Goal: Task Accomplishment & Management: Manage account settings

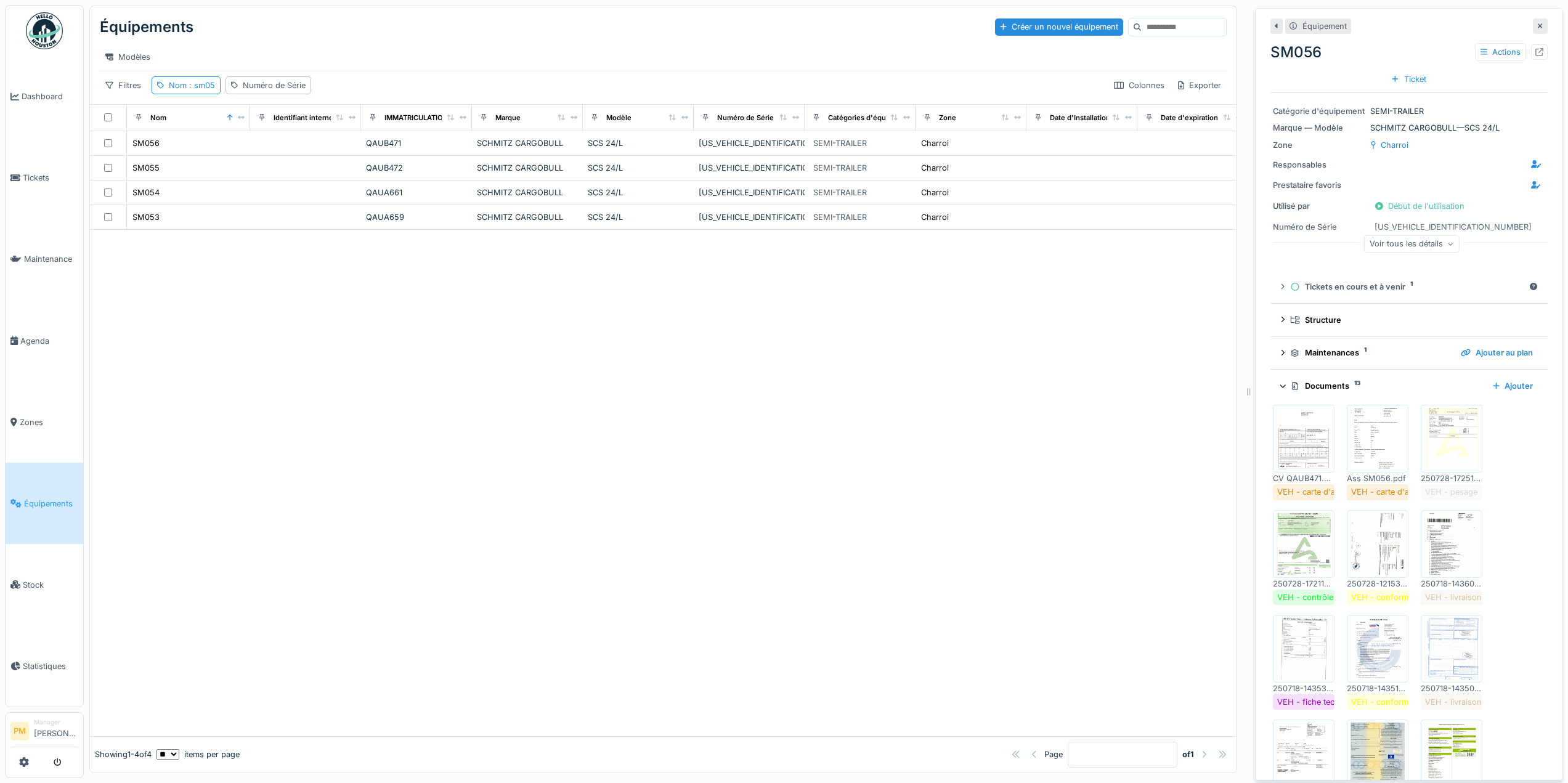
click at [480, 328] on div at bounding box center [663, 482] width 1147 height 506
click at [1533, 19] on div at bounding box center [1541, 26] width 15 height 16
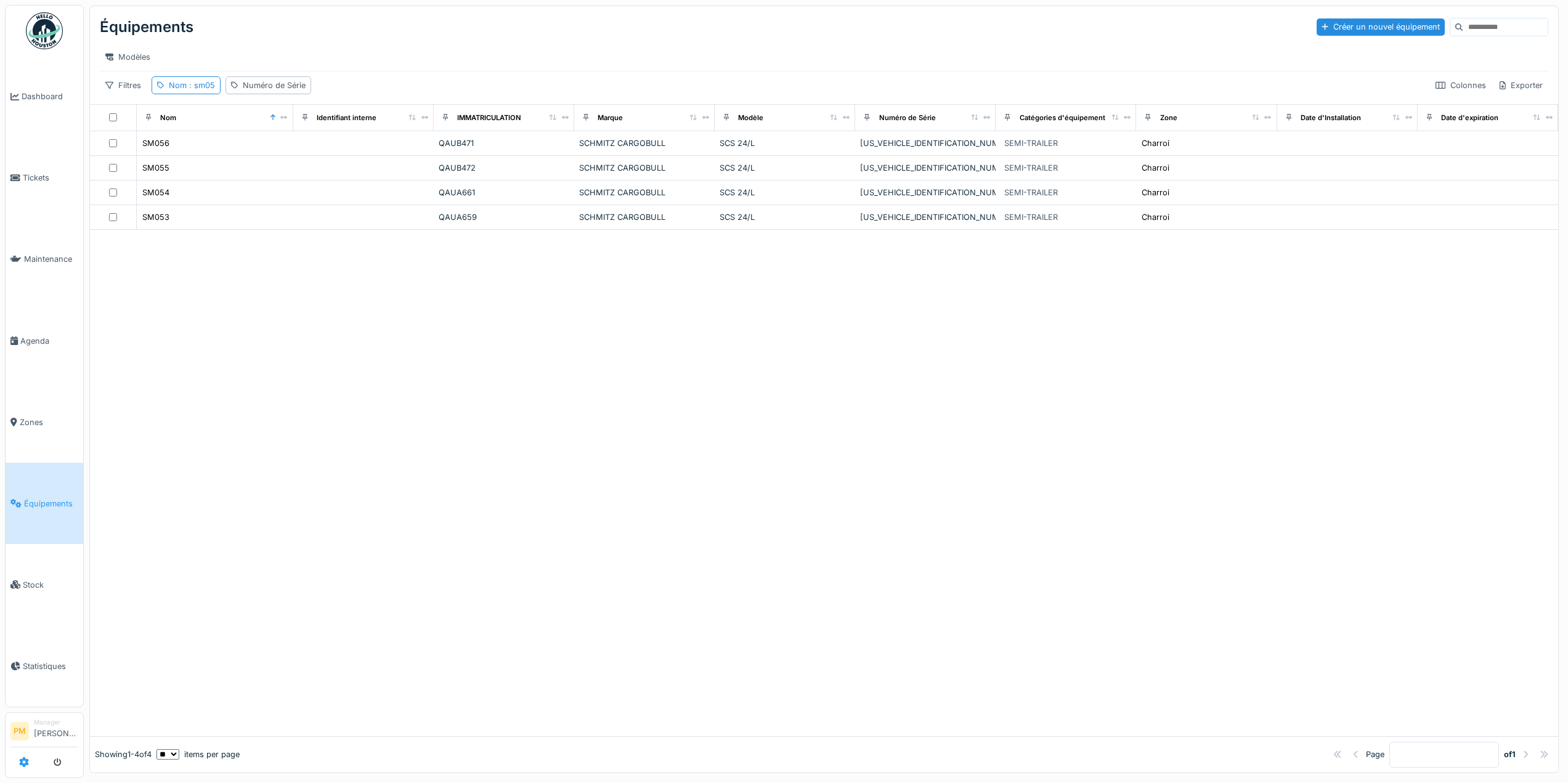
click at [24, 768] on link at bounding box center [24, 763] width 10 height 20
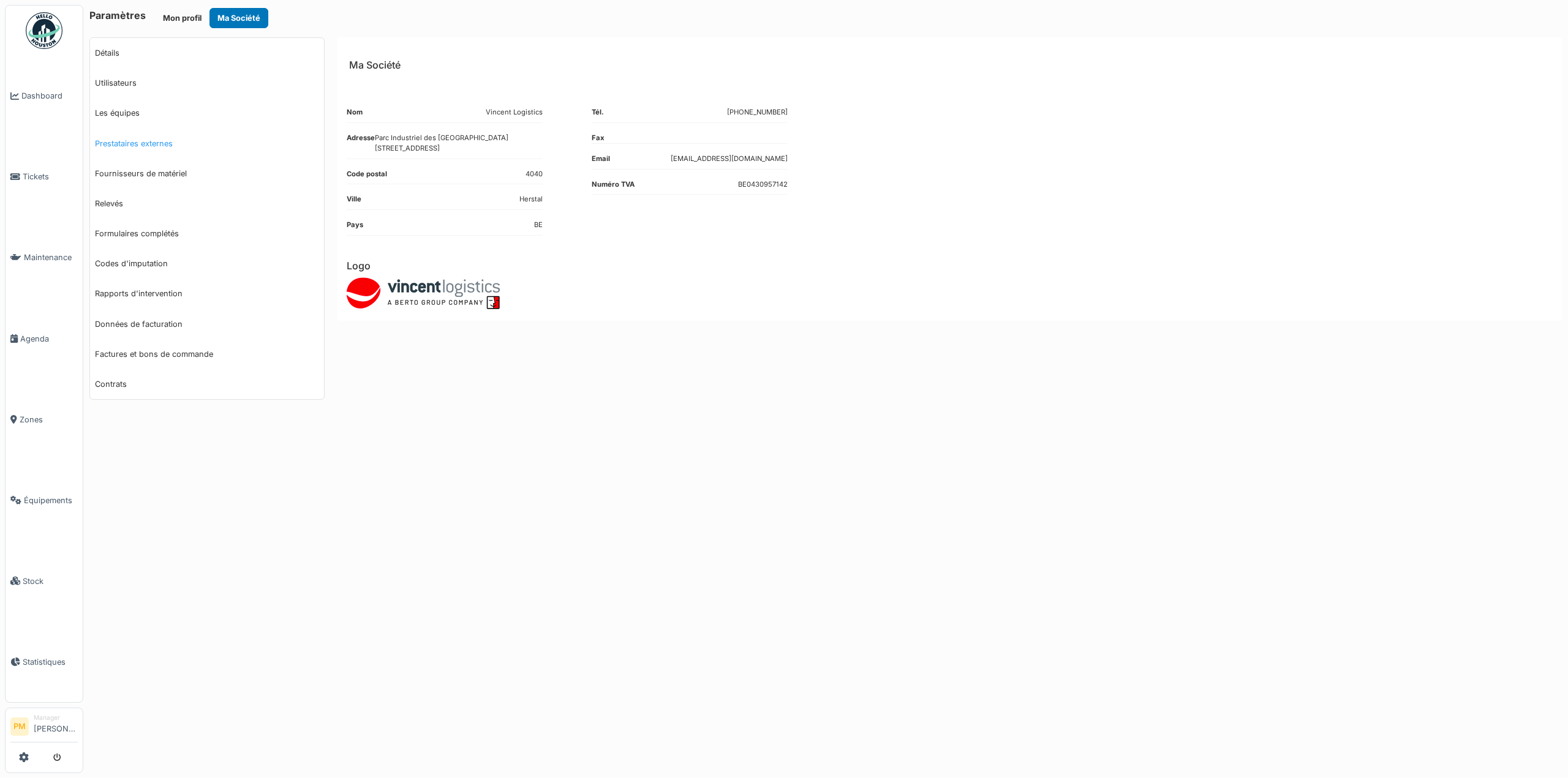
click at [143, 142] on link "Prestataires externes" at bounding box center [207, 144] width 234 height 30
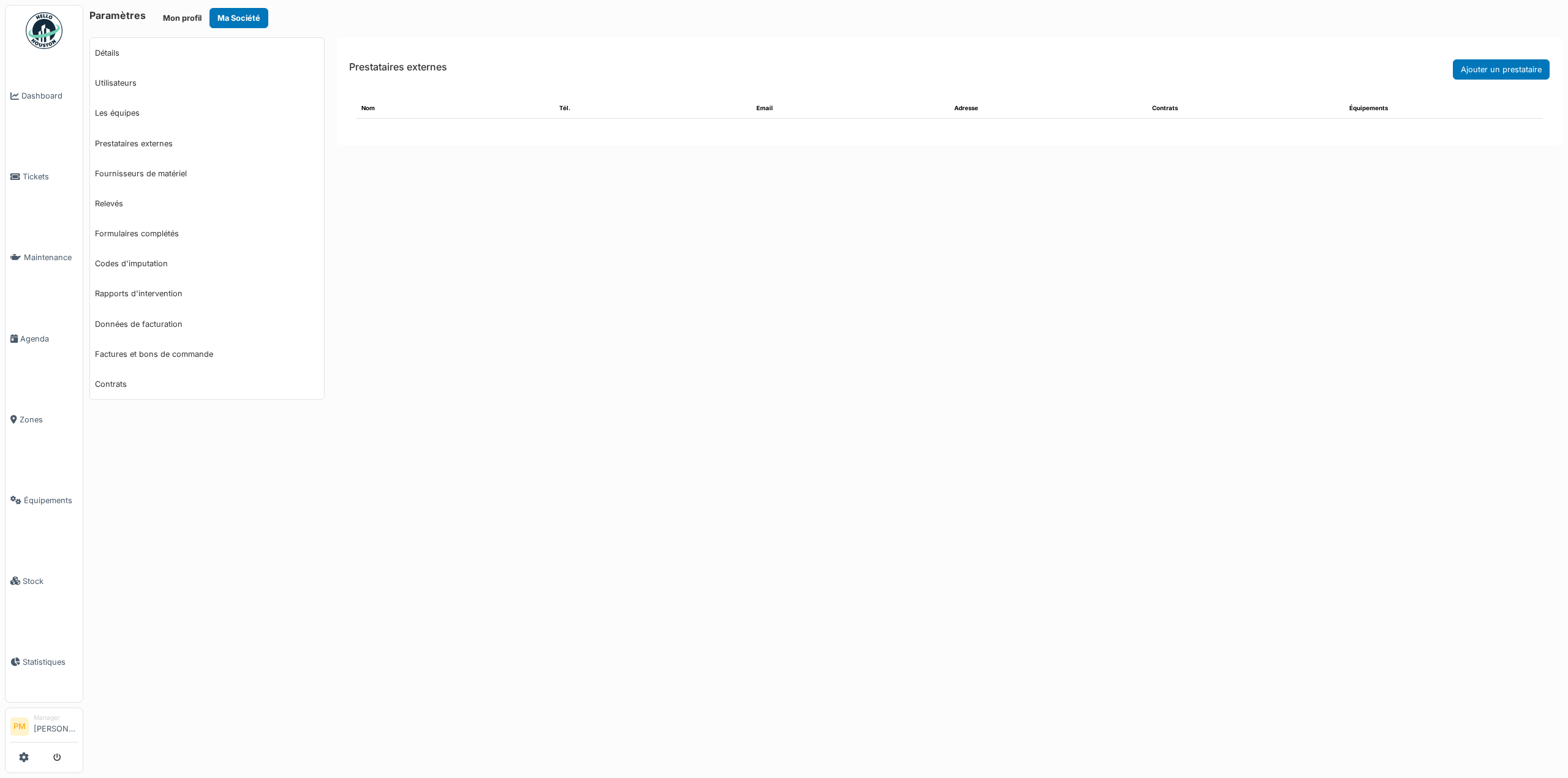
select select "***"
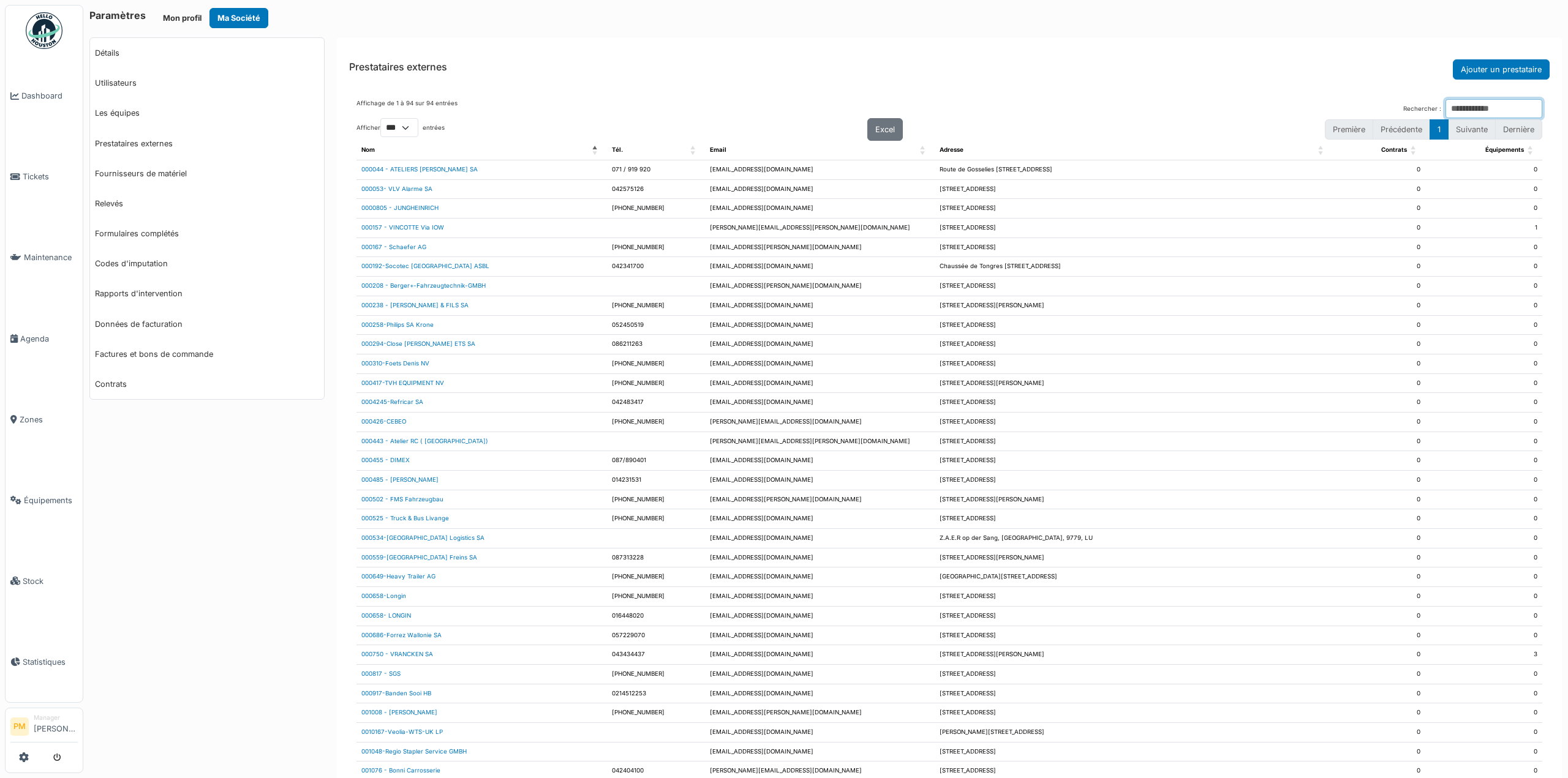
click at [1445, 110] on input "Rechercher :" at bounding box center [1493, 108] width 97 height 19
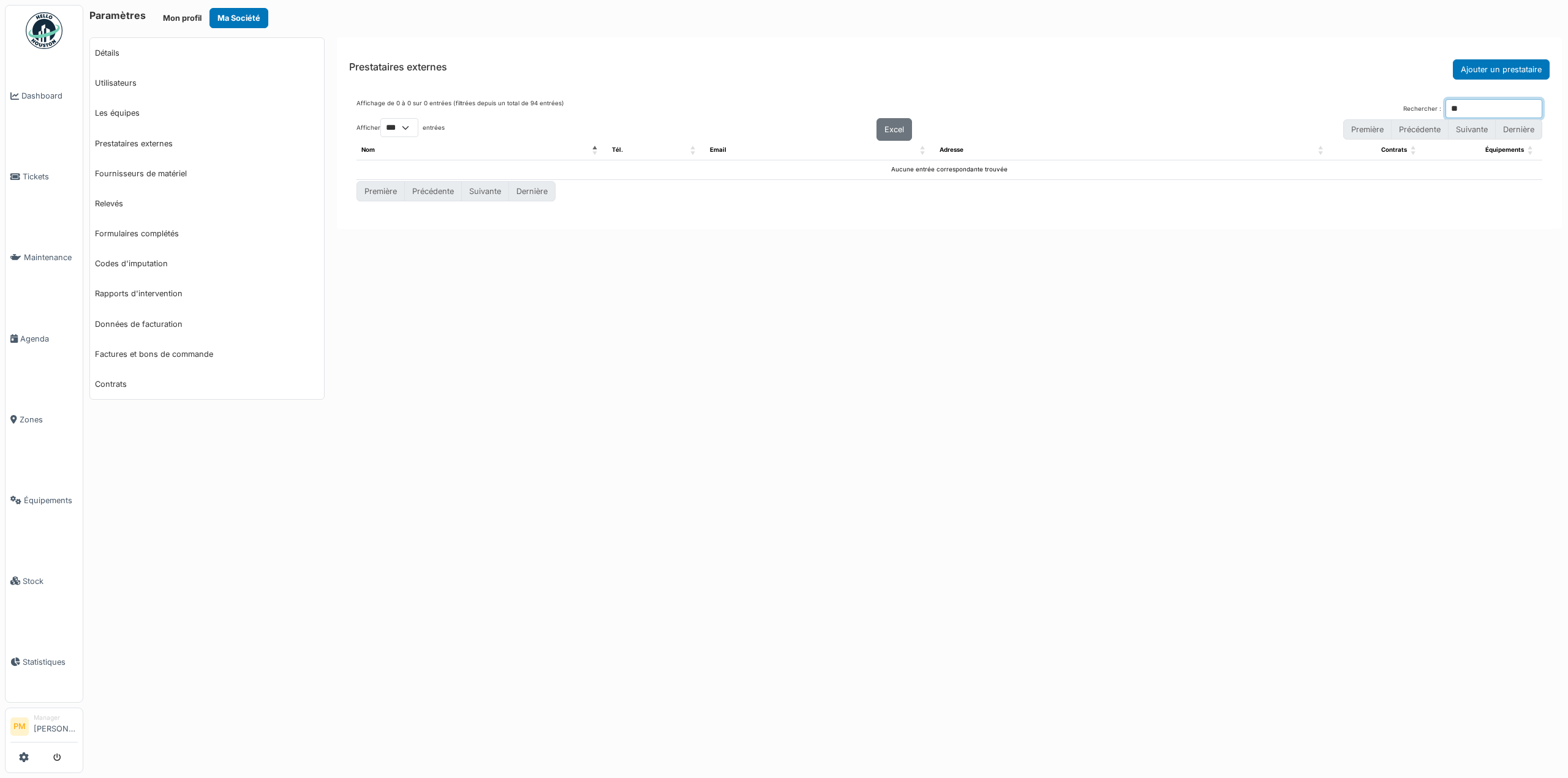
type input "*"
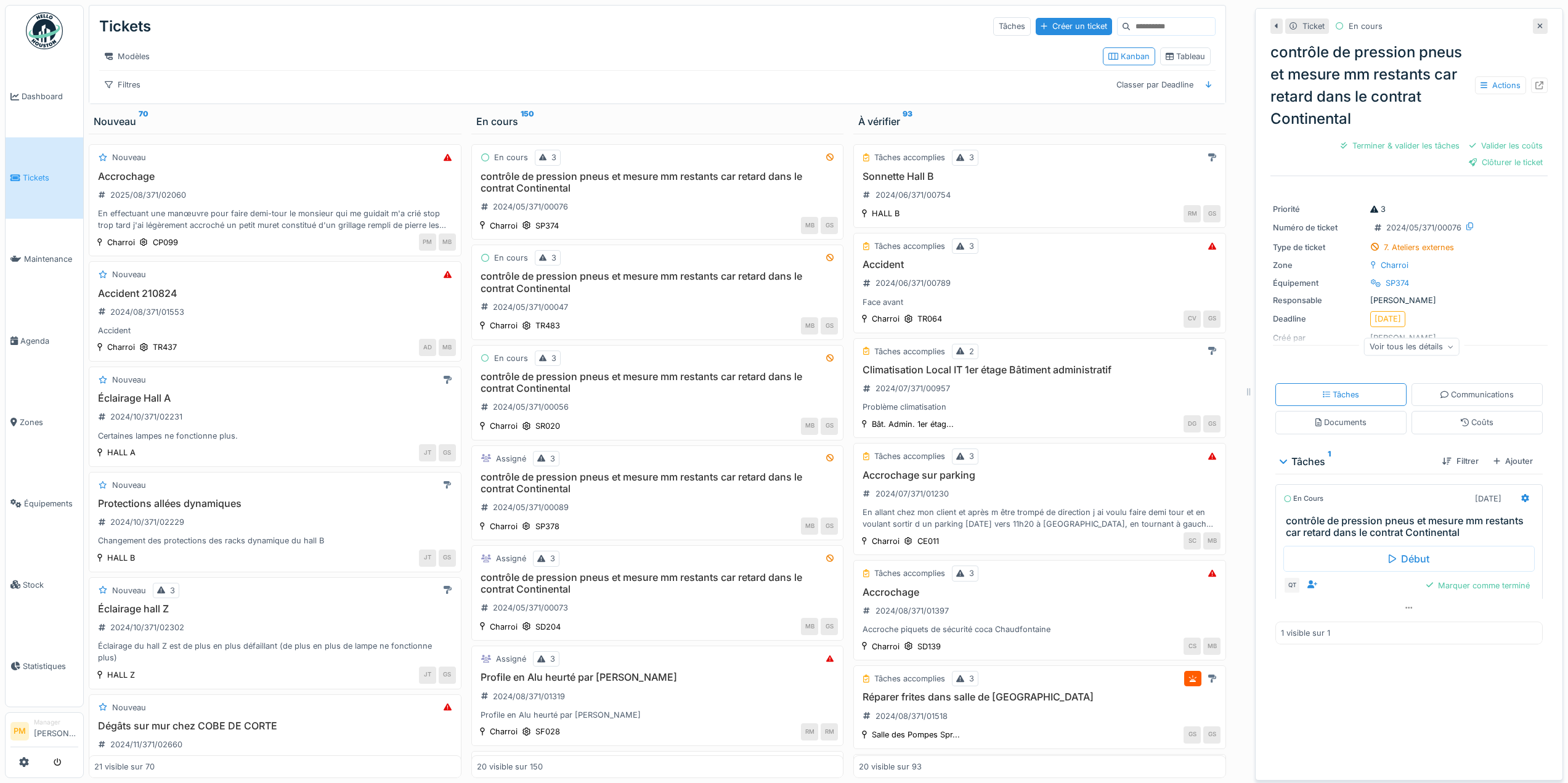
click at [1171, 33] on input at bounding box center [1172, 26] width 85 height 17
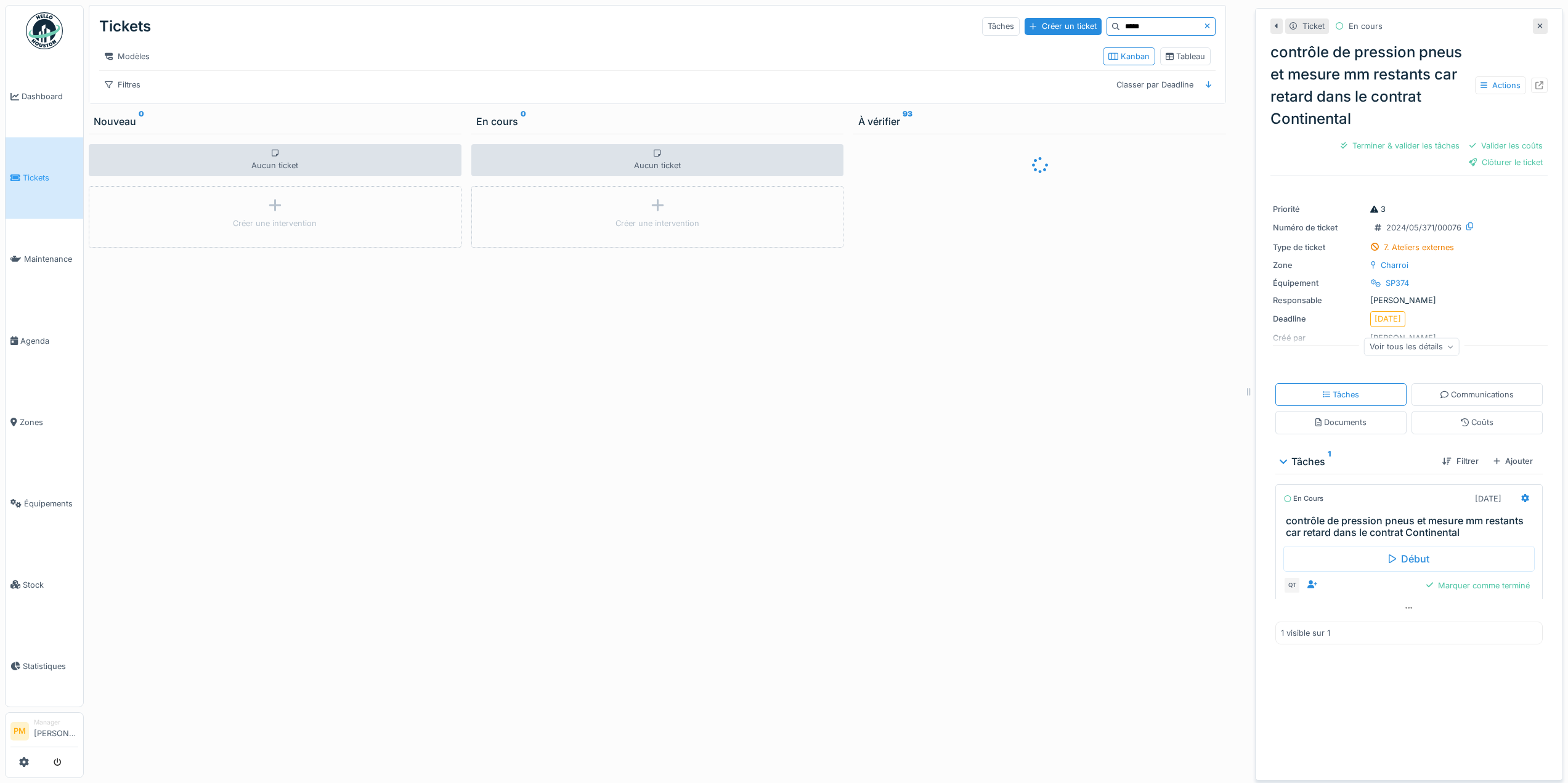
type input "*****"
click at [929, 37] on div "Tickets Tâches Créer un ticket *****" at bounding box center [658, 26] width 1116 height 32
click at [982, 20] on div "Tâches" at bounding box center [1000, 26] width 37 height 18
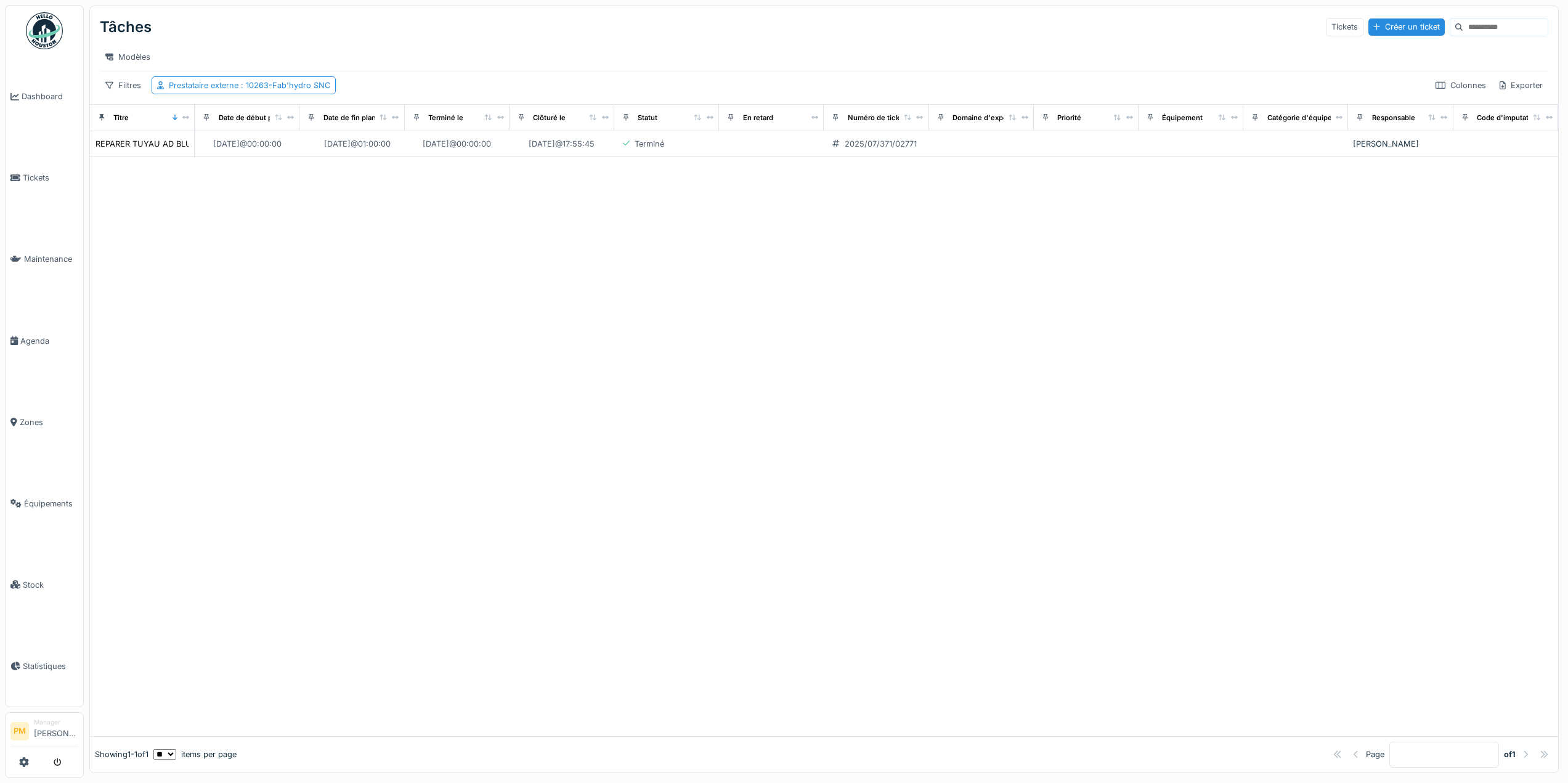
click at [264, 286] on div at bounding box center [824, 447] width 1469 height 579
click at [286, 90] on span ": 10263-Fab'hydro SNC" at bounding box center [284, 85] width 92 height 10
click at [265, 151] on icon at bounding box center [267, 153] width 7 height 9
click at [251, 153] on div "Prestataire externe" at bounding box center [211, 153] width 95 height 14
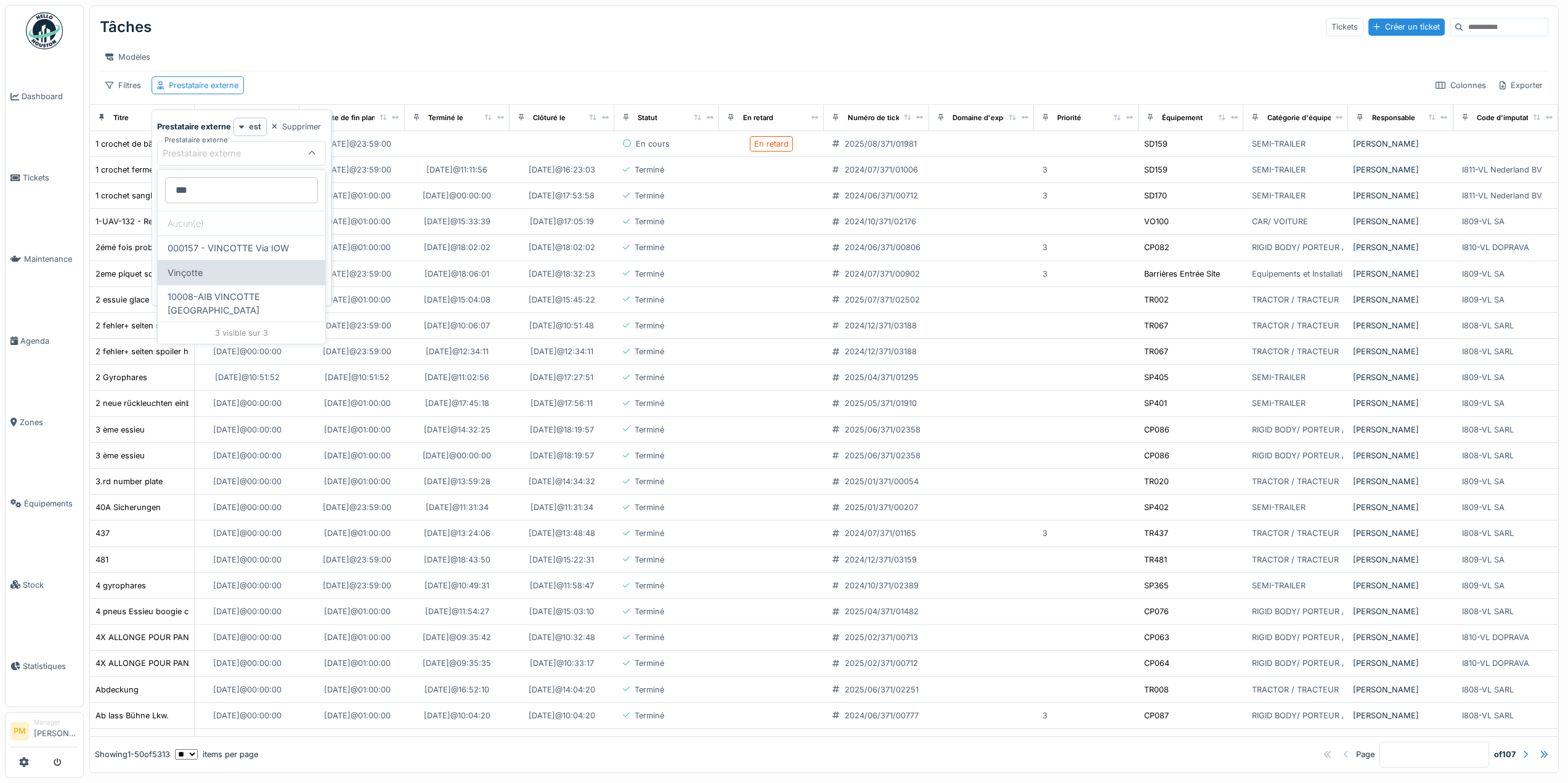
type externe_M1NTA "***"
click at [215, 279] on div "Vinçotte" at bounding box center [241, 273] width 168 height 25
type input "****"
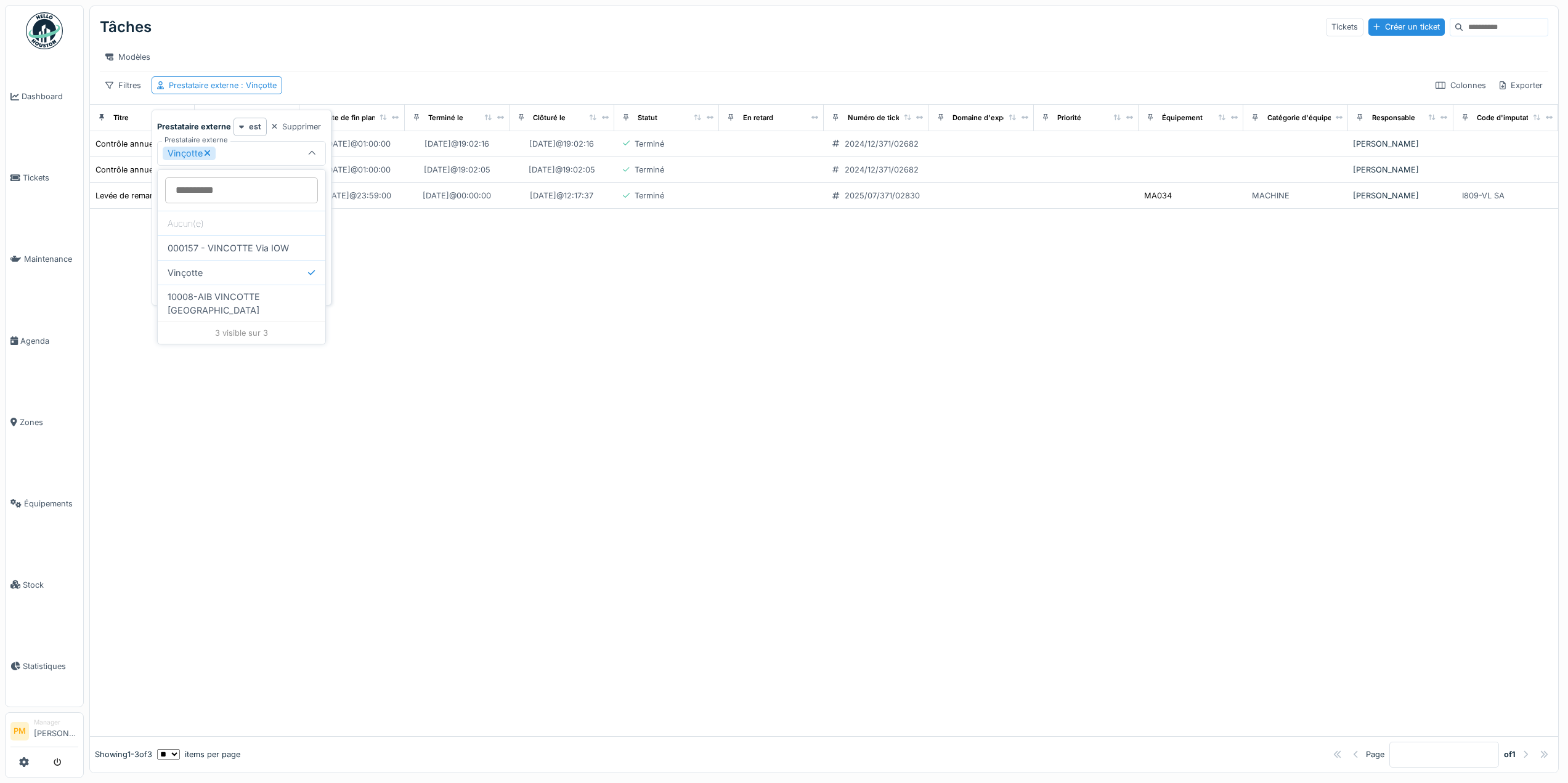
click at [604, 299] on div at bounding box center [824, 472] width 1469 height 527
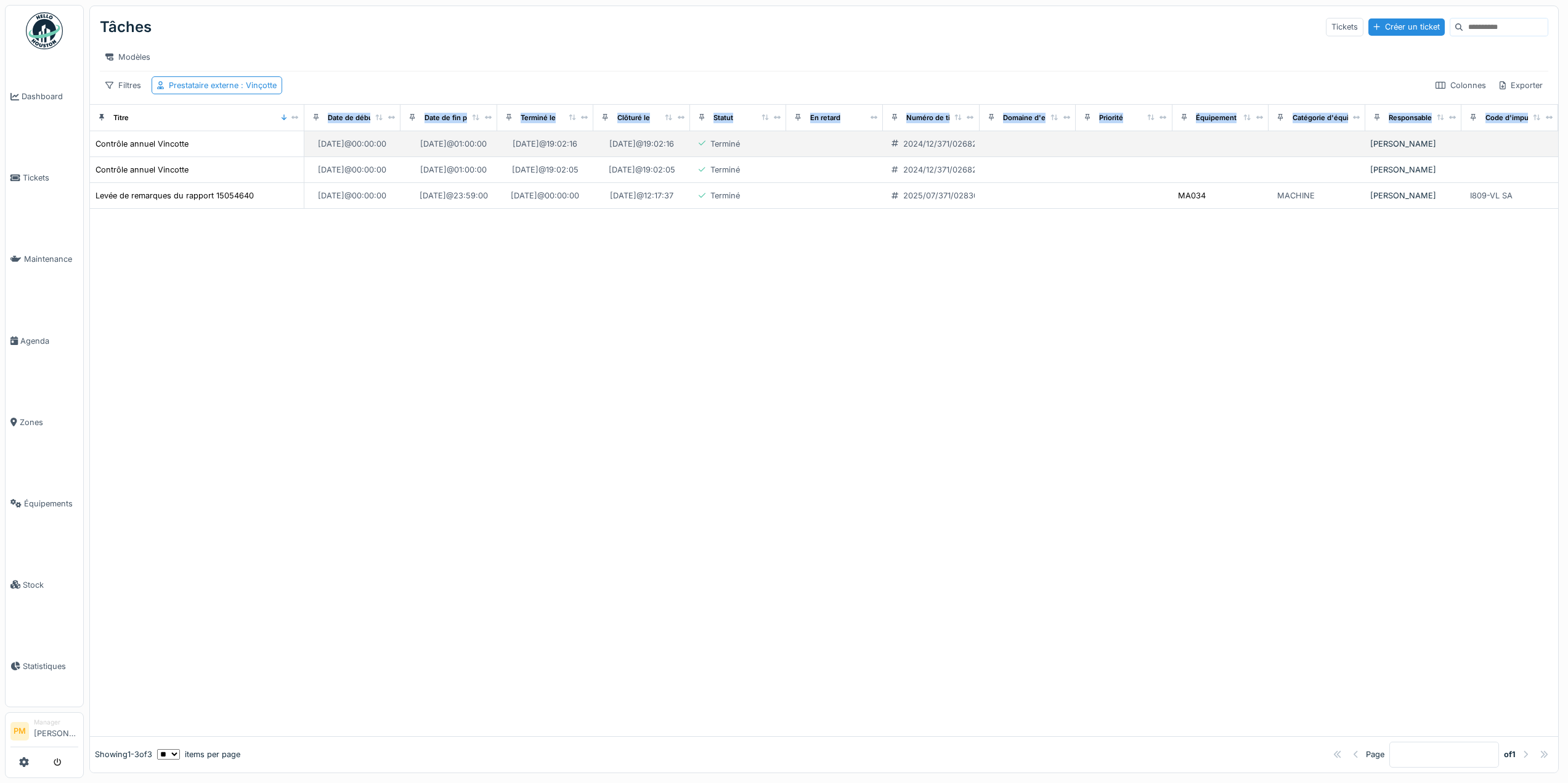
drag, startPoint x: 183, startPoint y: 125, endPoint x: 296, endPoint y: 142, distance: 114.3
click at [296, 142] on table "Titre Date de début planifiée Date de fin planifiée Terminé le Clôturé le Statu…" at bounding box center [824, 157] width 1469 height 105
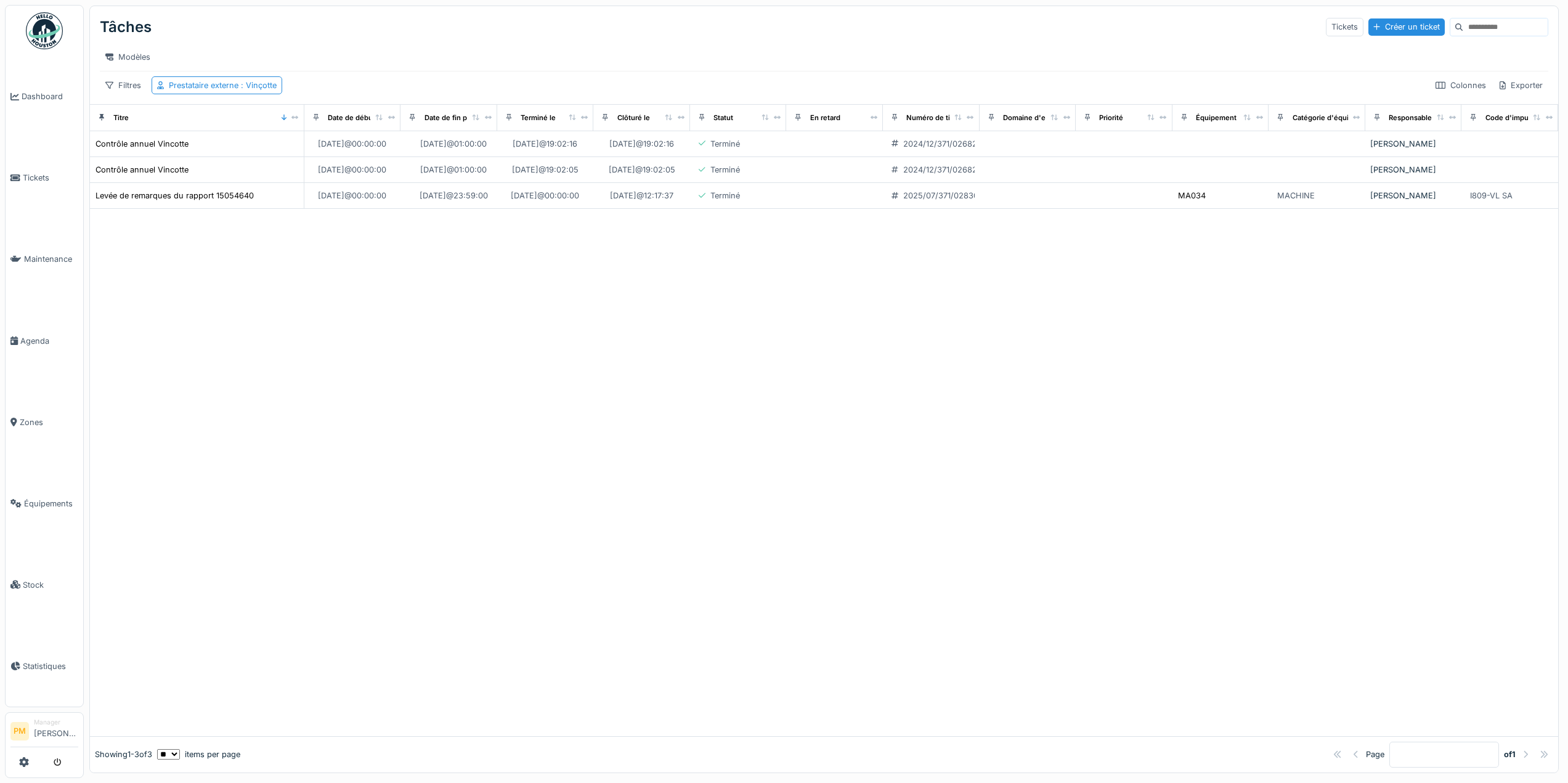
click at [761, 354] on div at bounding box center [824, 472] width 1469 height 527
click at [711, 202] on div "Terminé" at bounding box center [725, 196] width 29 height 12
click at [521, 209] on td "01/08/2025 @ 00:00:00" at bounding box center [546, 196] width 97 height 26
click at [238, 202] on div "Levée de remarques du rapport 15054640" at bounding box center [174, 196] width 158 height 12
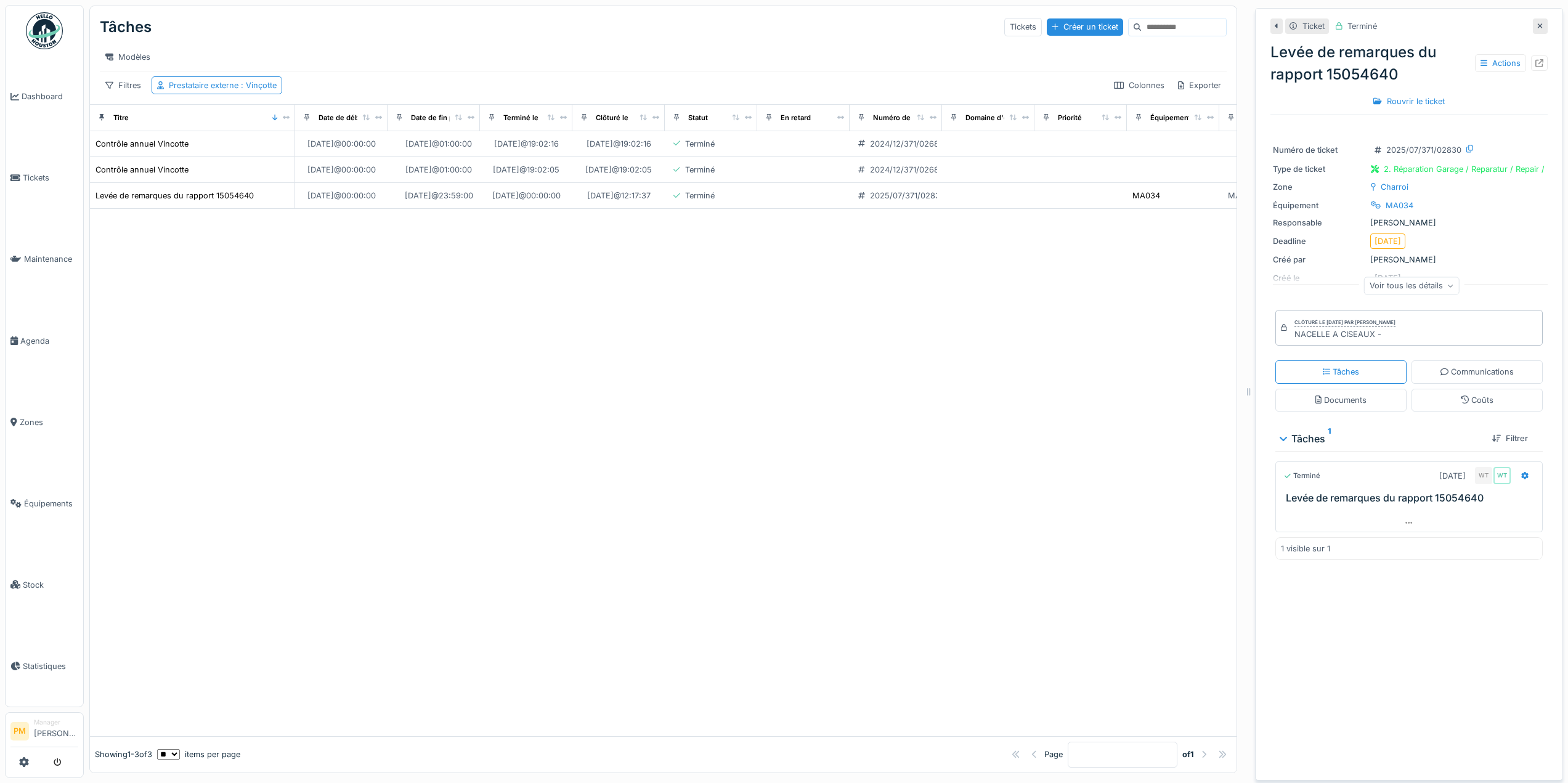
click at [1415, 286] on div "Voir tous les détails" at bounding box center [1412, 286] width 95 height 18
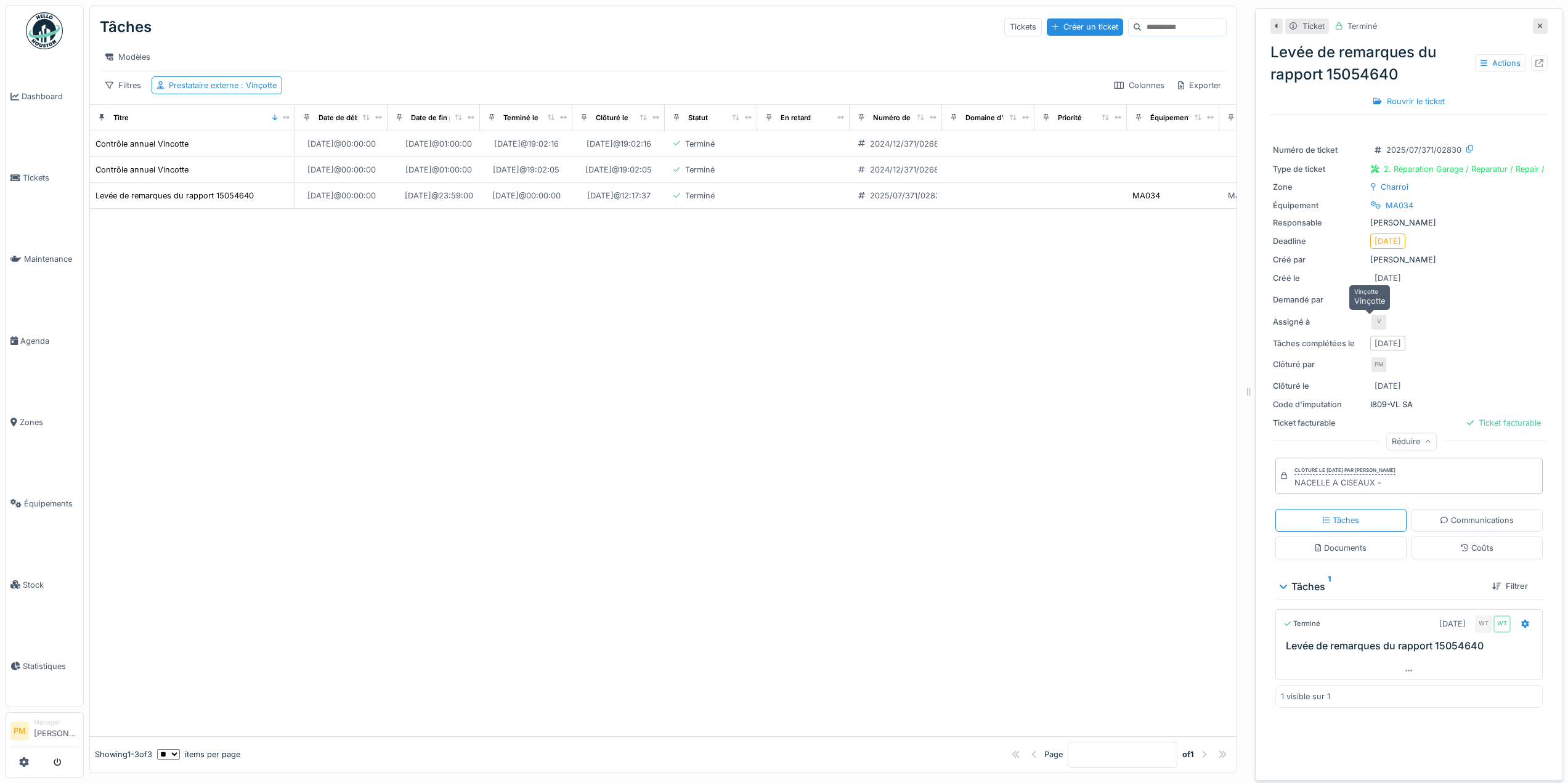
click at [1370, 318] on div "V" at bounding box center [1379, 322] width 17 height 17
click at [1370, 320] on div "V" at bounding box center [1379, 322] width 17 height 17
click at [1535, 63] on icon at bounding box center [1539, 63] width 8 height 8
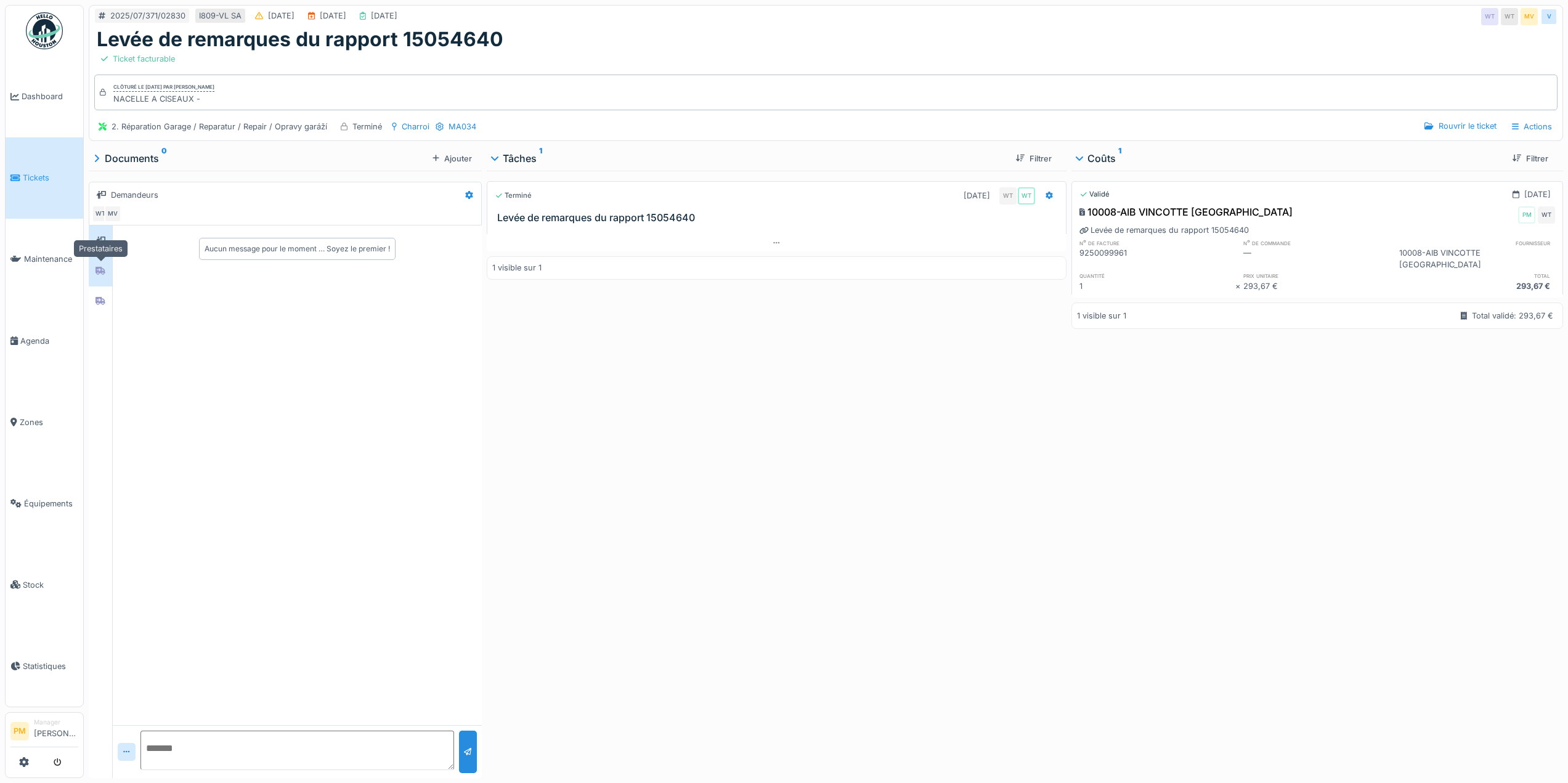
click at [104, 264] on div at bounding box center [100, 271] width 18 height 16
click at [100, 306] on div at bounding box center [100, 301] width 10 height 12
click at [106, 269] on div at bounding box center [100, 271] width 18 height 16
click at [106, 234] on div at bounding box center [100, 241] width 18 height 16
click at [102, 264] on div at bounding box center [100, 271] width 18 height 16
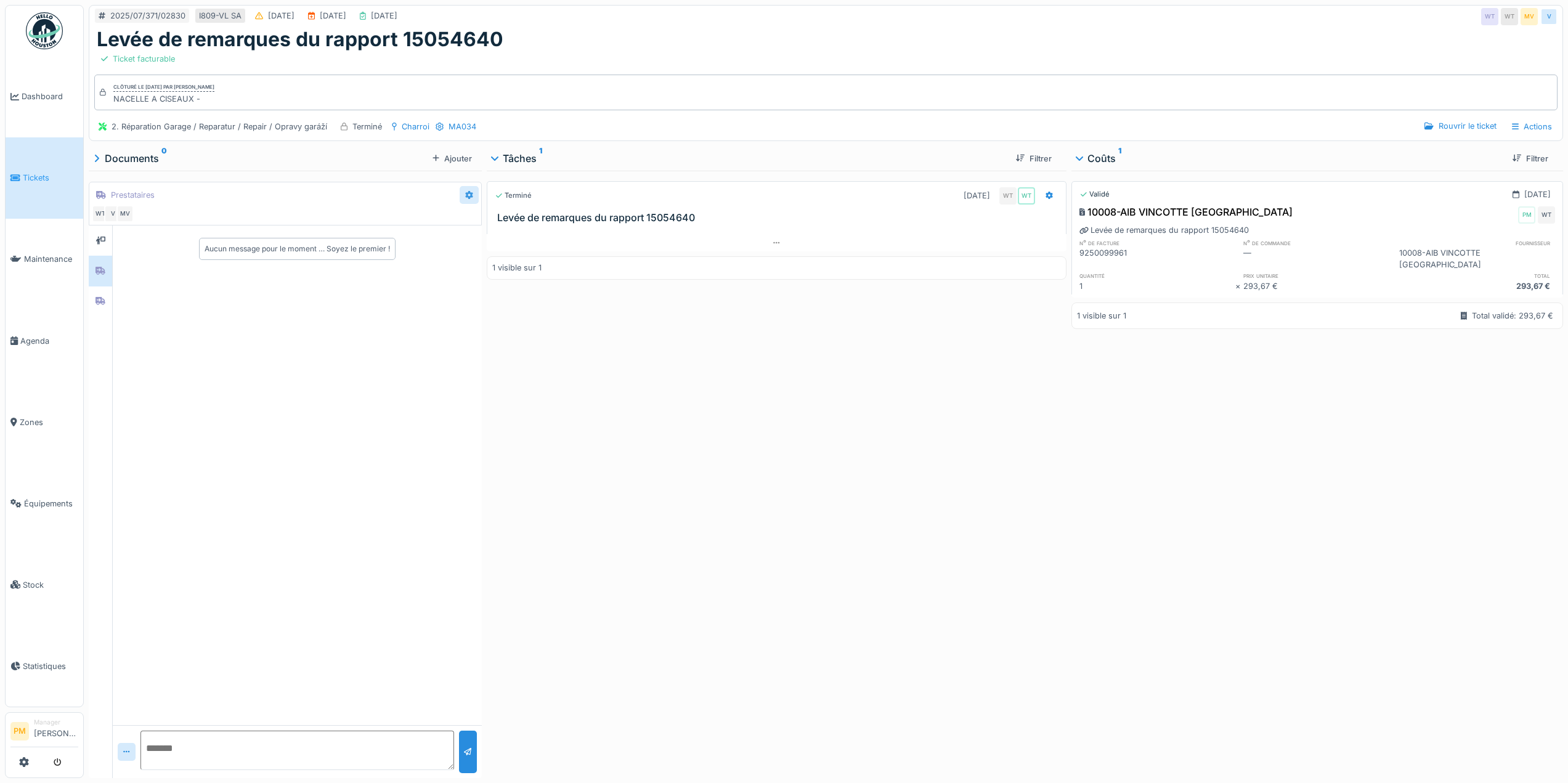
click at [461, 191] on div at bounding box center [470, 195] width 19 height 18
click at [93, 266] on div at bounding box center [100, 271] width 18 height 16
click at [117, 215] on div "MV" at bounding box center [125, 213] width 17 height 17
click at [114, 213] on div "V" at bounding box center [112, 213] width 17 height 17
click at [1512, 123] on icon at bounding box center [1516, 127] width 7 height 8
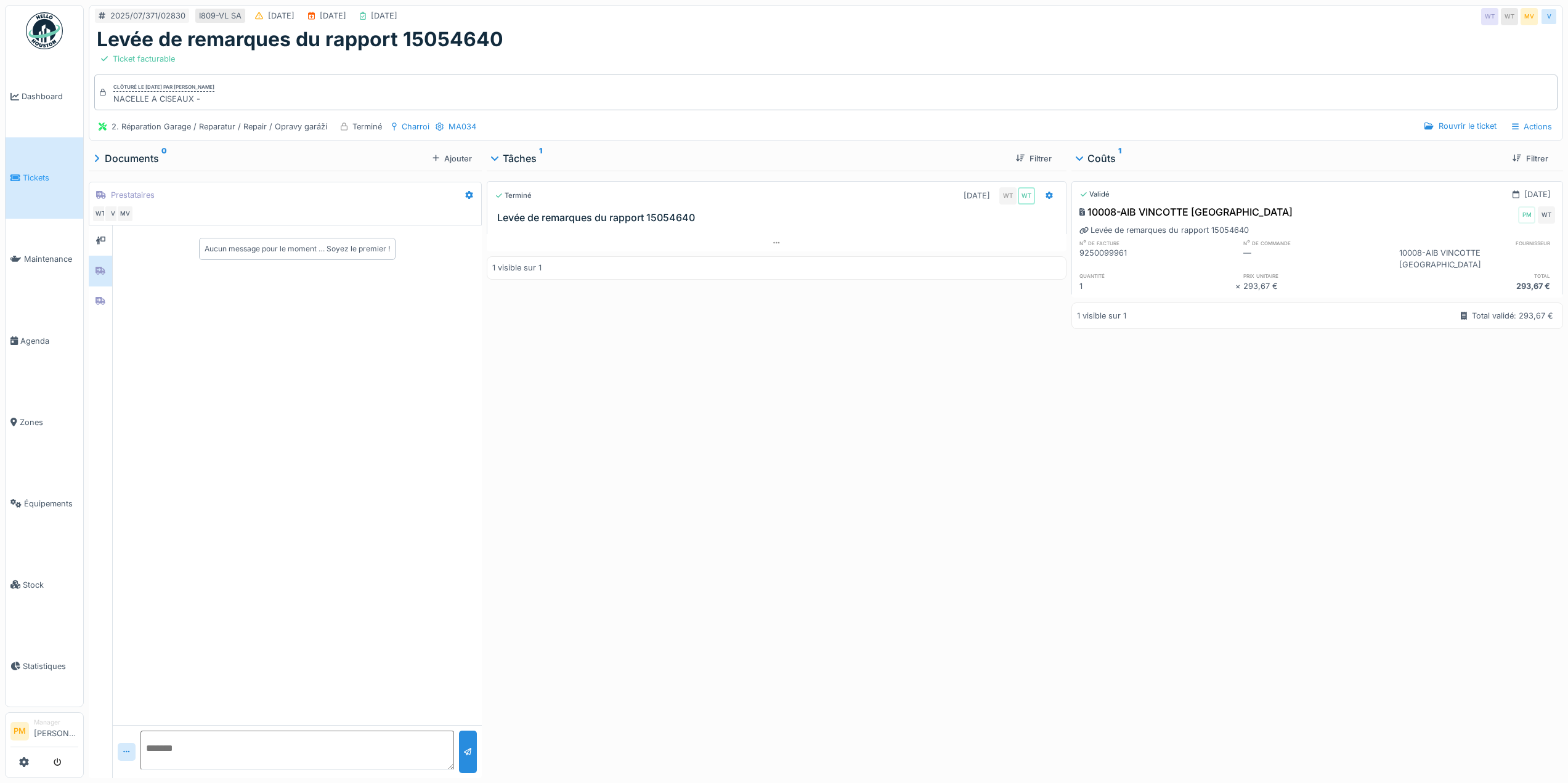
click at [1436, 112] on div "2. Réparation Garage / Reparatur / Repair / Opravy garáží Terminé Charroi MA034…" at bounding box center [826, 126] width 1473 height 28
click at [1426, 131] on div "Rouvrir le ticket" at bounding box center [1460, 126] width 81 height 16
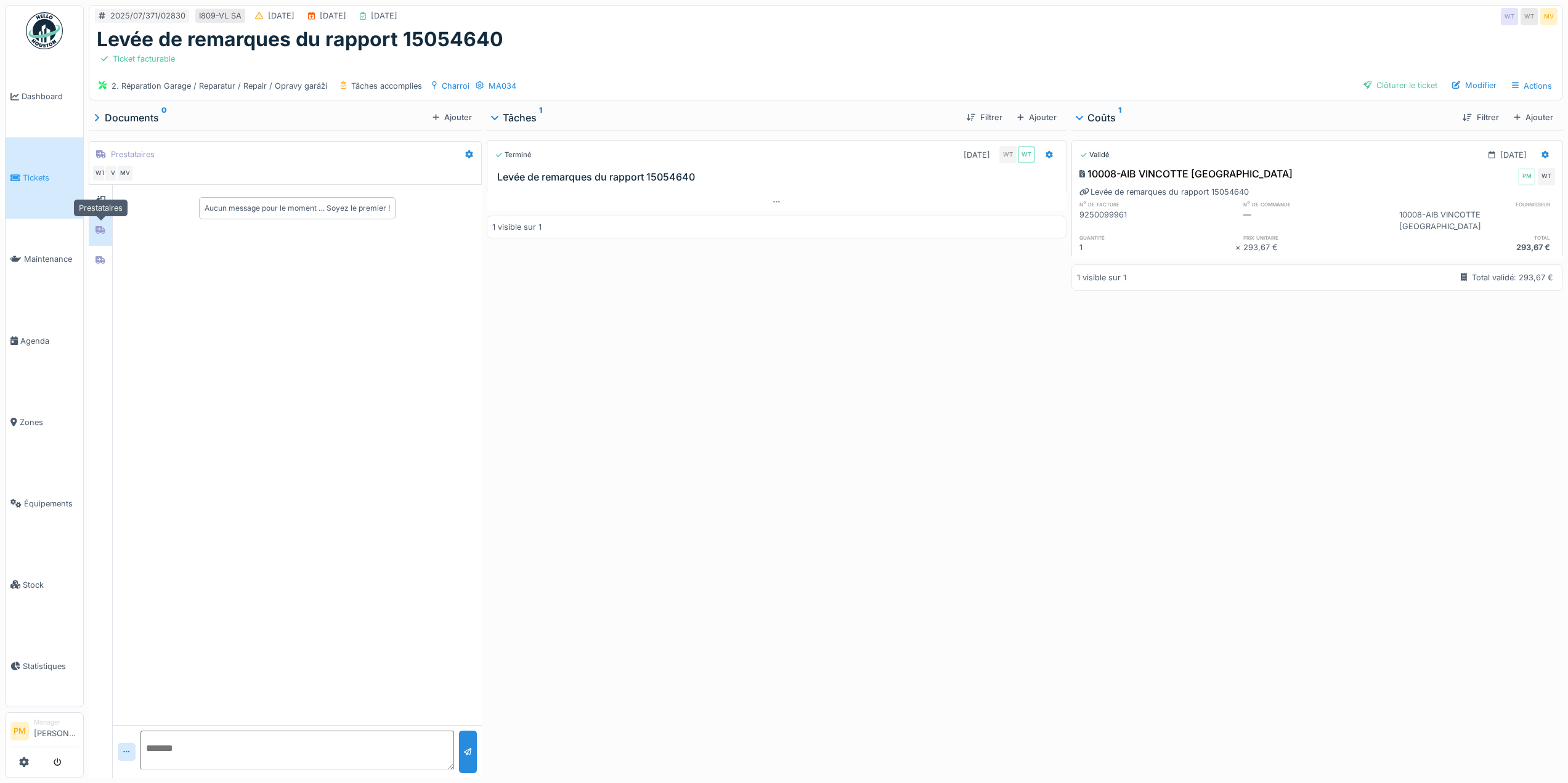
click at [105, 234] on icon at bounding box center [100, 230] width 10 height 8
click at [105, 255] on div at bounding box center [100, 260] width 10 height 12
click at [106, 235] on div at bounding box center [100, 230] width 10 height 12
click at [467, 153] on icon at bounding box center [470, 155] width 8 height 8
click at [483, 180] on div "Modifier" at bounding box center [517, 181] width 115 height 18
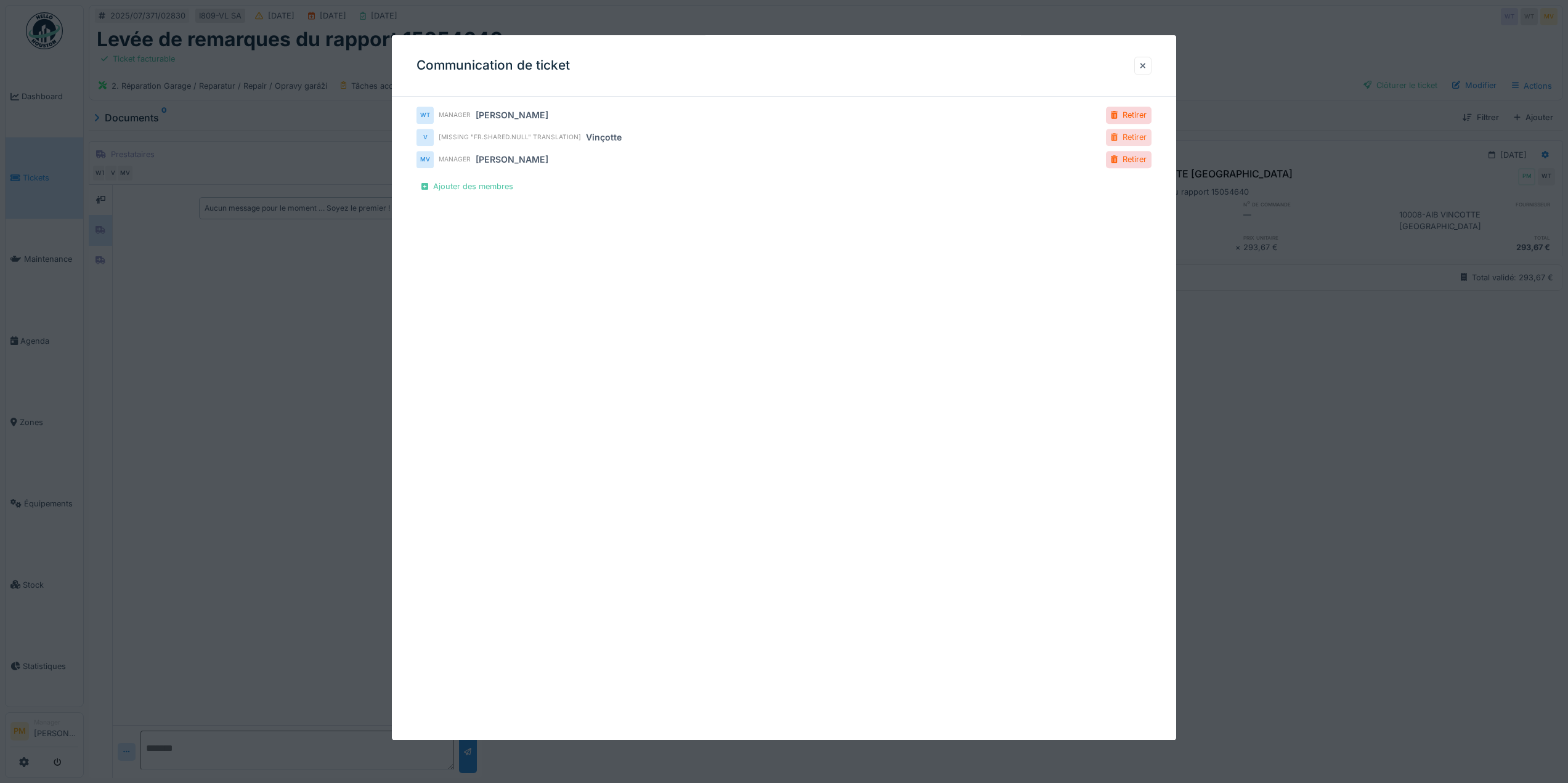
click at [1126, 136] on div "Retirer" at bounding box center [1128, 138] width 46 height 16
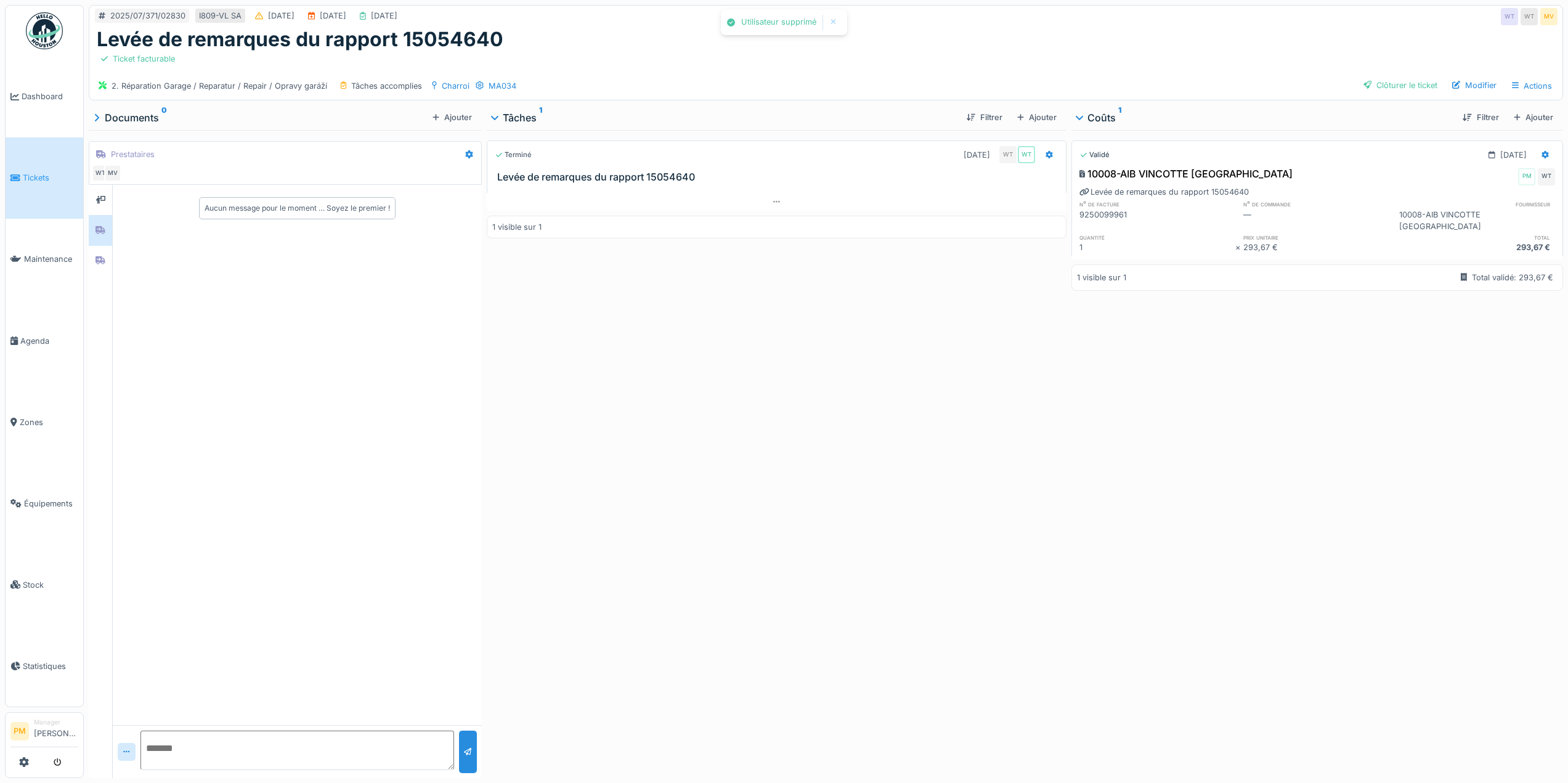
click at [675, 354] on div "Terminé 14/07/2025 WT WT Levée de remarques du rapport 15054640 1 visible sur 1" at bounding box center [776, 452] width 580 height 643
click at [460, 157] on div at bounding box center [470, 154] width 19 height 18
click at [476, 170] on div "Modifier Créer une conversation" at bounding box center [518, 191] width 121 height 42
click at [476, 177] on div "Modifier" at bounding box center [517, 181] width 115 height 18
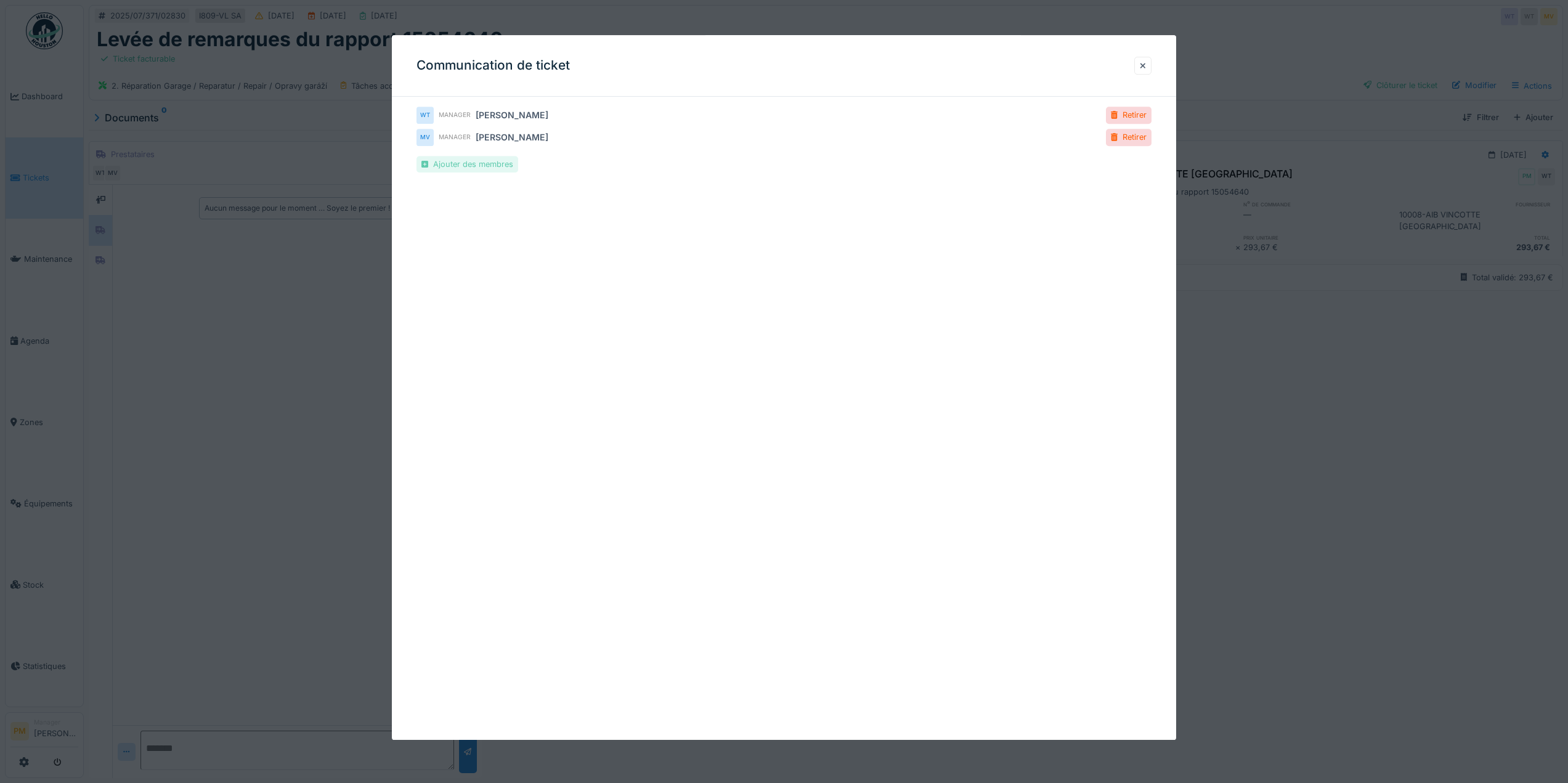
click at [453, 164] on div "Ajouter des membres" at bounding box center [467, 164] width 102 height 16
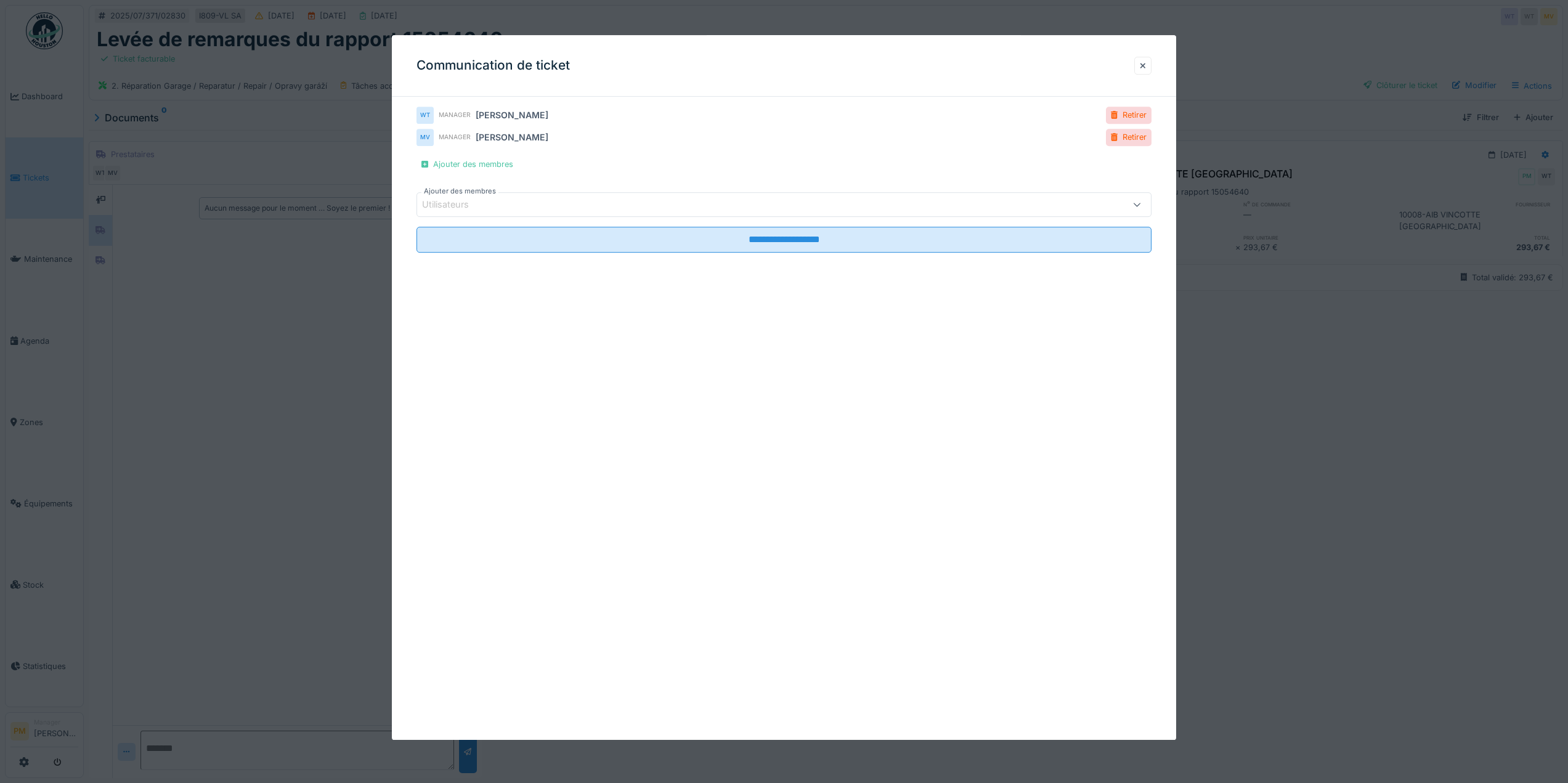
click at [480, 203] on div "Utilisateurs" at bounding box center [454, 205] width 64 height 14
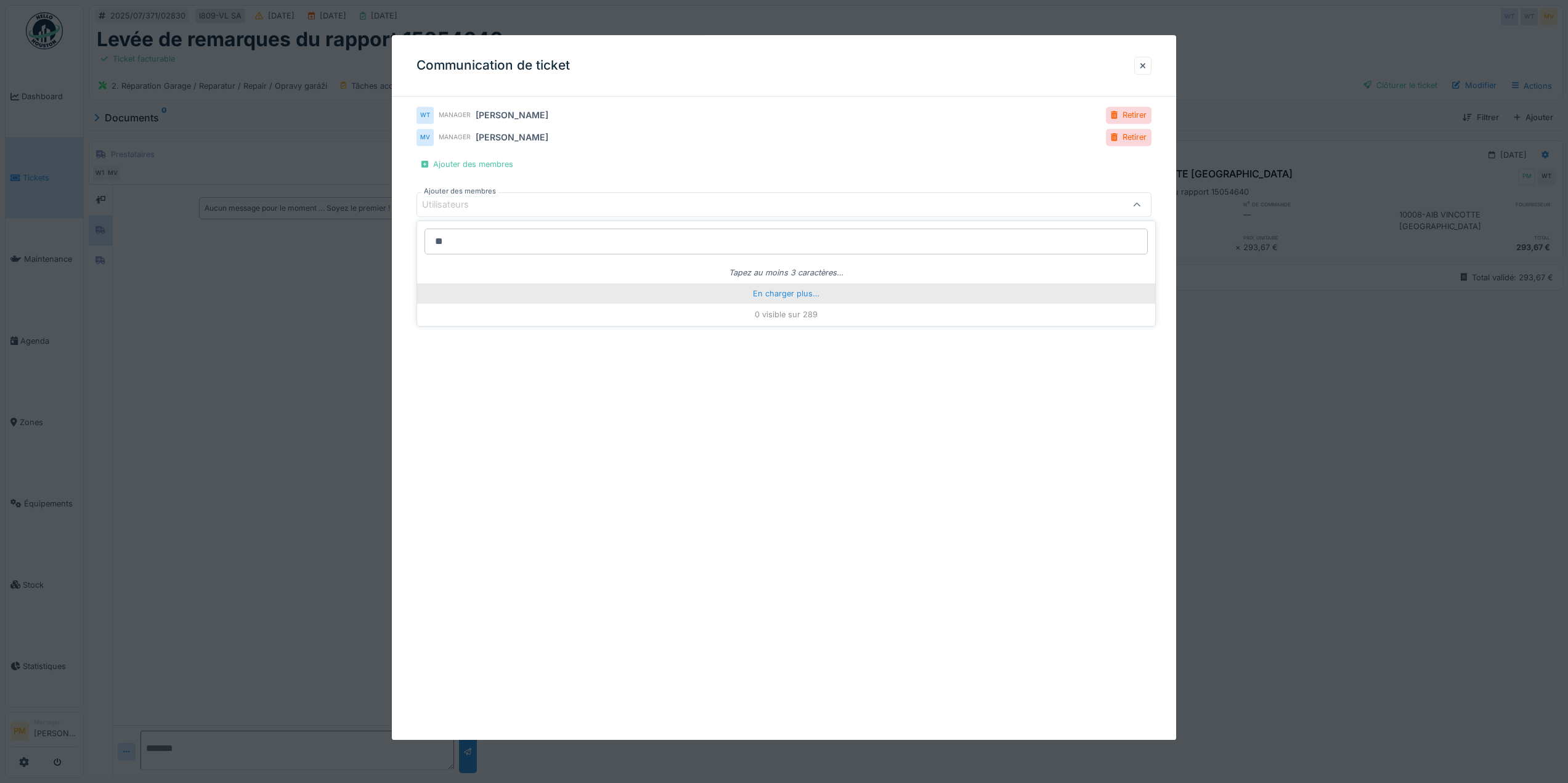
type input "**"
click at [767, 286] on div "En charger plus…" at bounding box center [786, 293] width 738 height 20
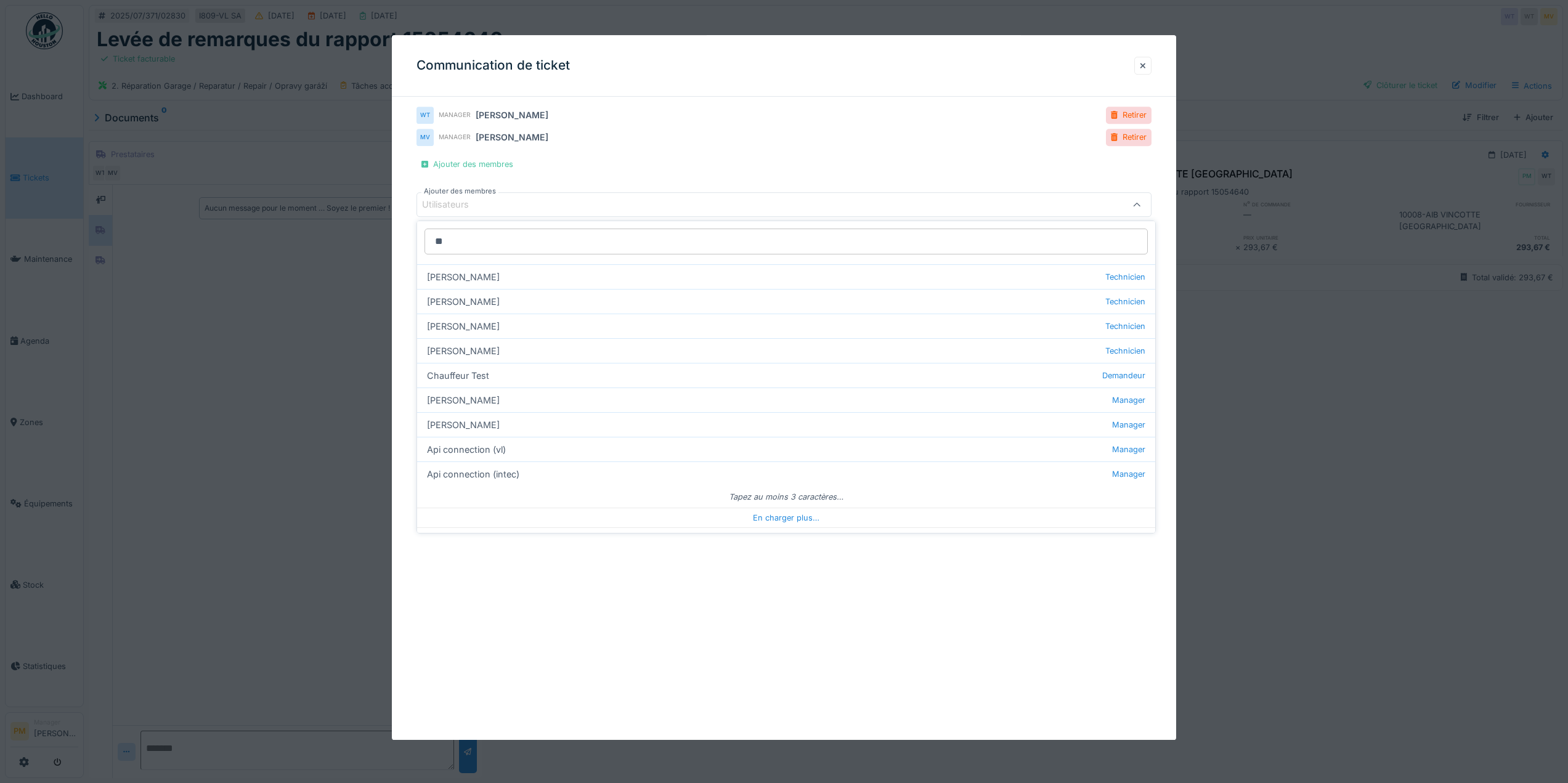
scroll to position [286, 0]
click at [769, 497] on div "En charger plus…" at bounding box center [786, 500] width 738 height 20
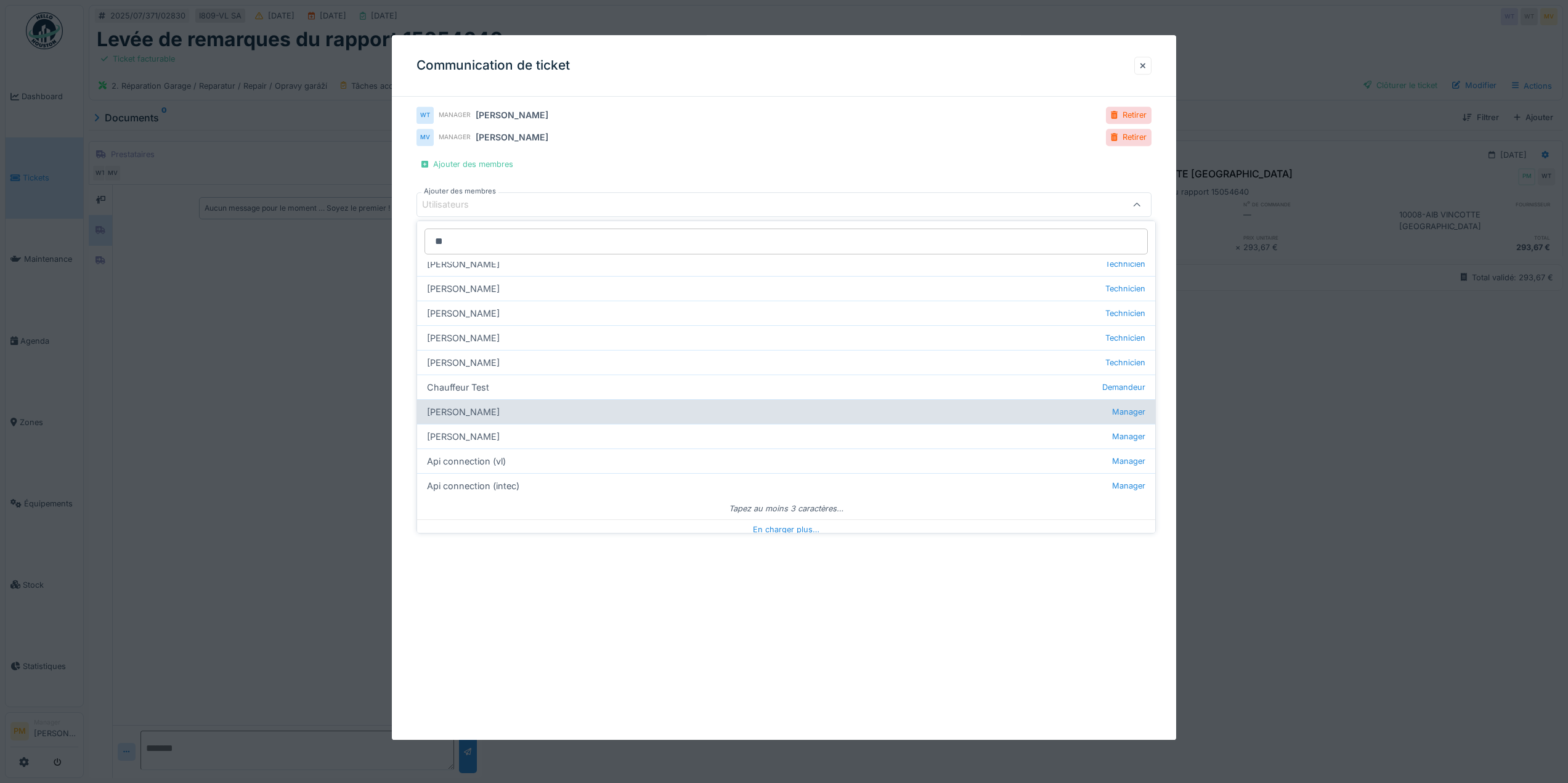
scroll to position [779, 0]
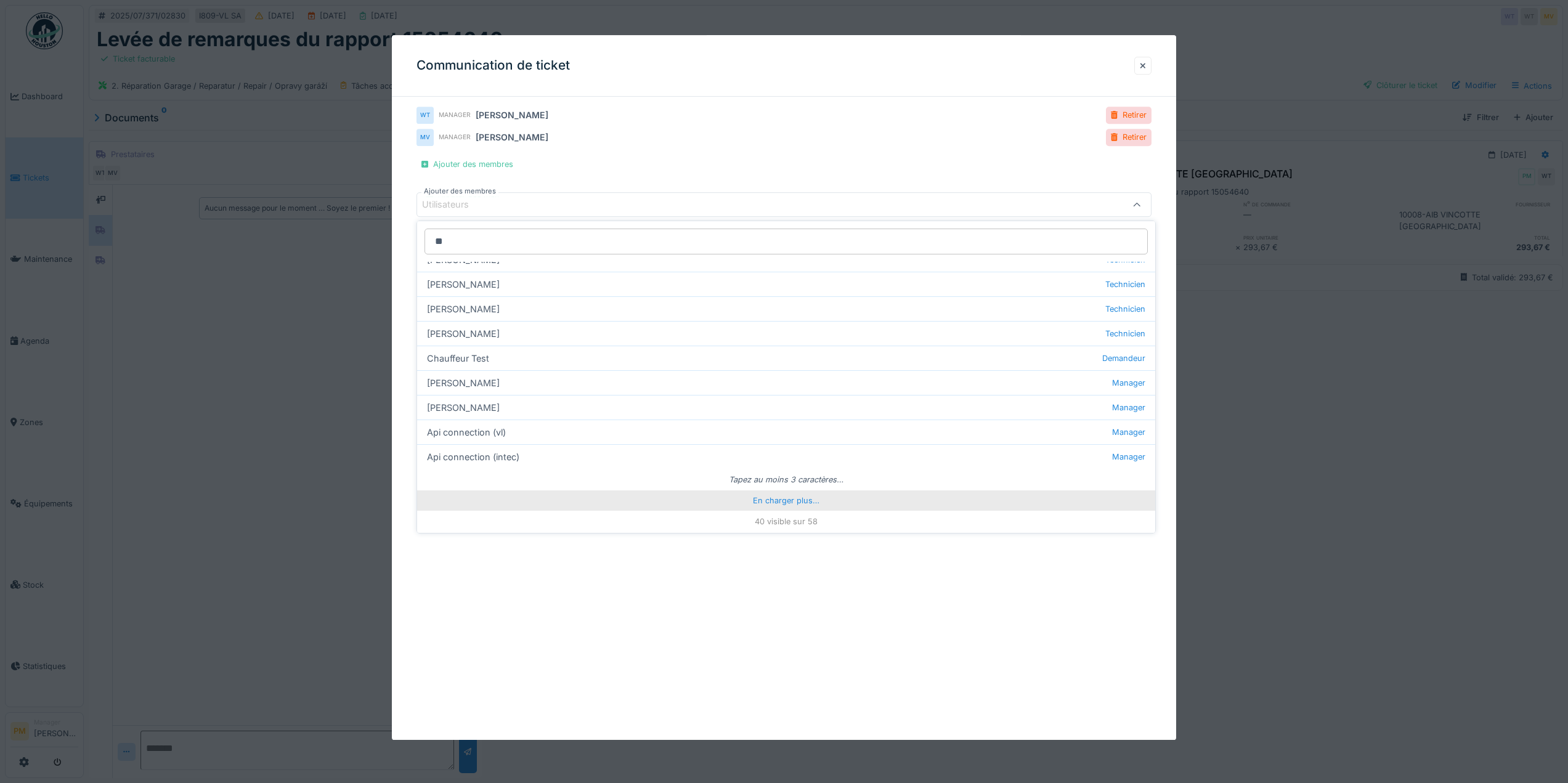
click at [788, 502] on div "En charger plus…" at bounding box center [786, 500] width 738 height 20
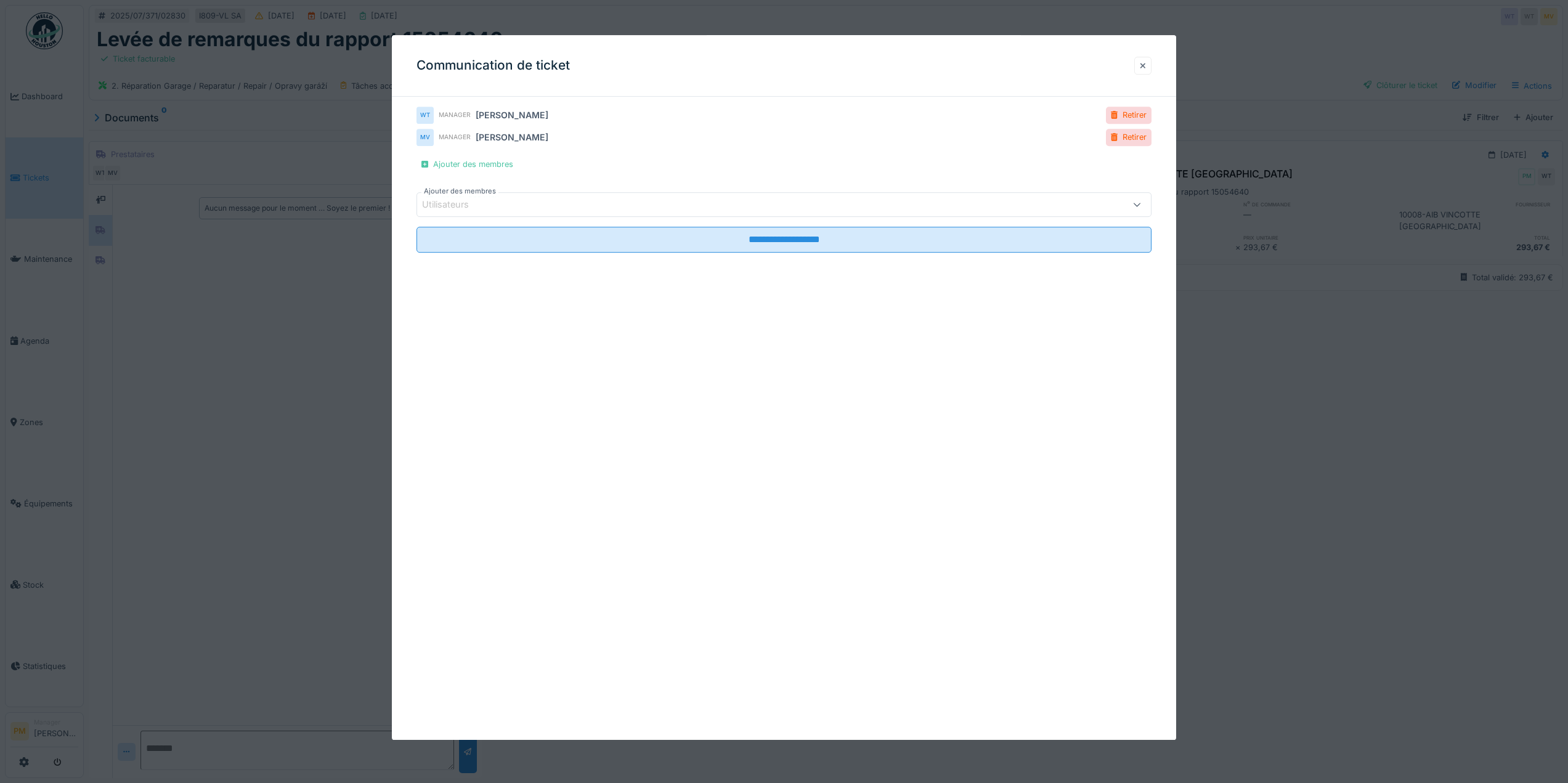
click at [1143, 64] on div at bounding box center [1143, 65] width 17 height 18
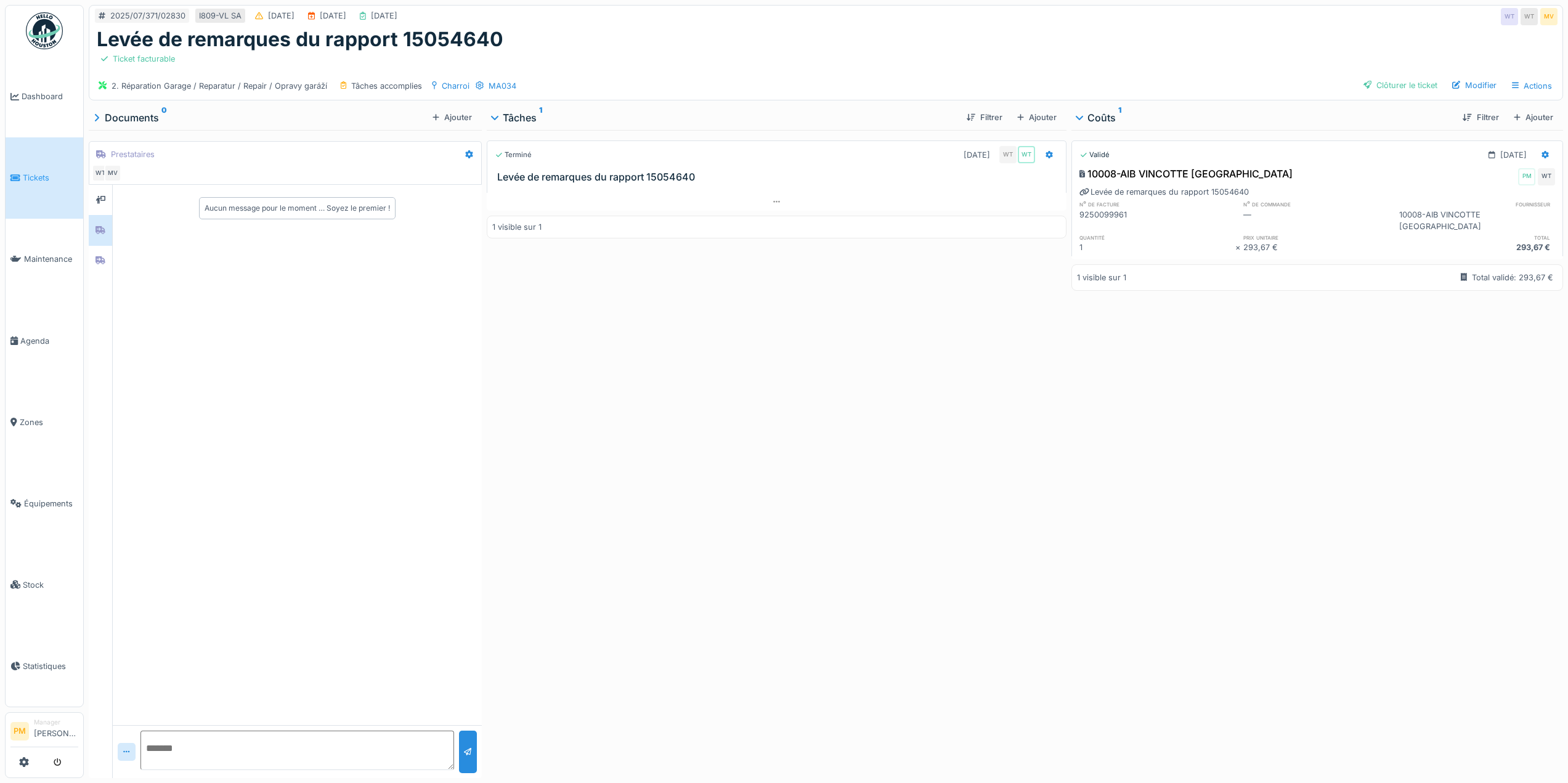
click at [986, 516] on div "Terminé 14/07/2025 WT WT Levée de remarques du rapport 15054640 1 visible sur 1" at bounding box center [776, 452] width 580 height 643
click at [1413, 84] on div "Clôturer le ticket" at bounding box center [1400, 85] width 84 height 16
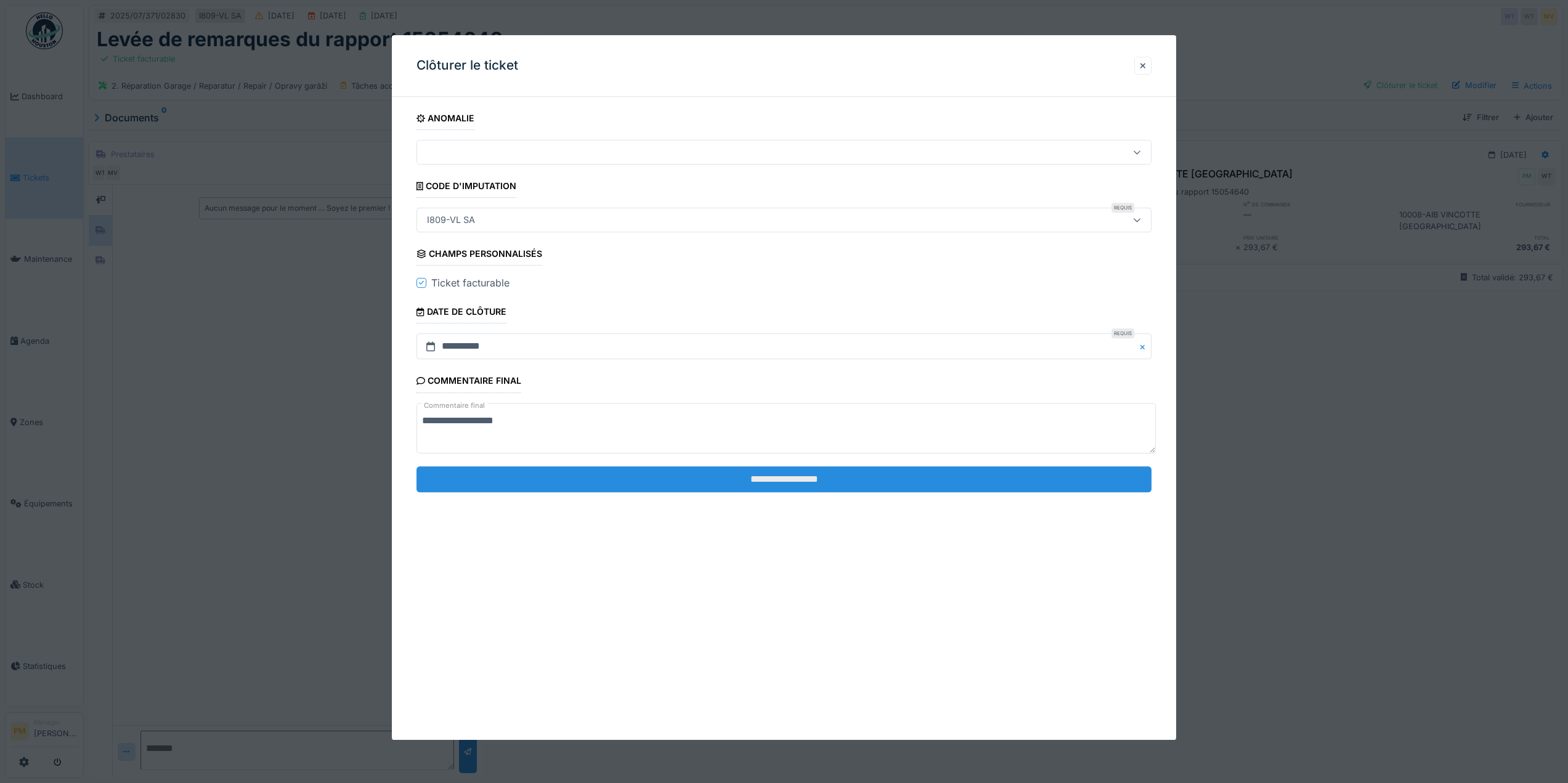
click at [741, 485] on input "**********" at bounding box center [784, 480] width 735 height 26
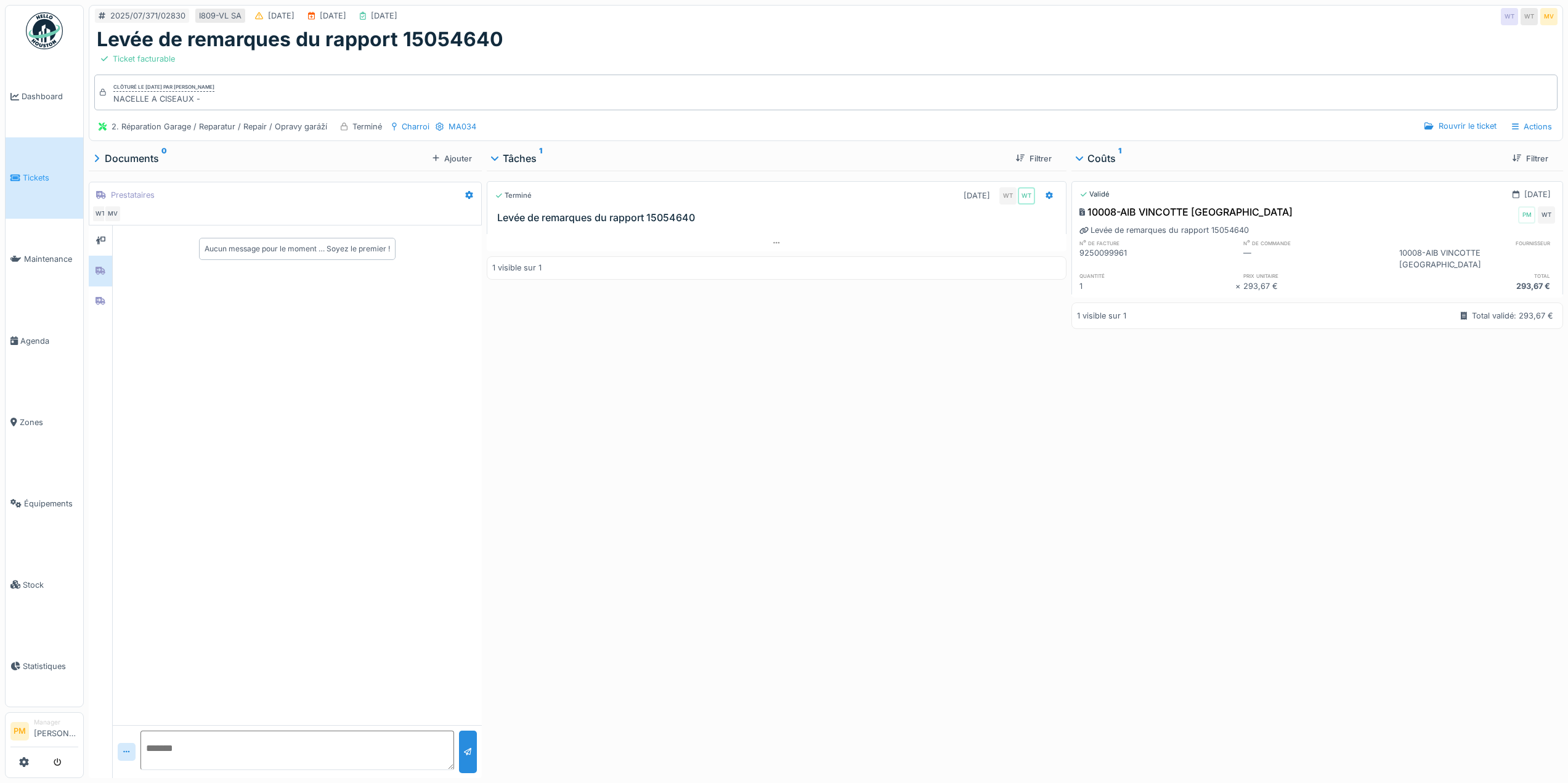
click at [709, 457] on div "Terminé 14/07/2025 WT WT Levée de remarques du rapport 15054640 1 visible sur 1" at bounding box center [776, 472] width 580 height 602
click at [100, 298] on icon at bounding box center [100, 301] width 10 height 8
click at [109, 241] on div at bounding box center [100, 241] width 18 height 16
click at [101, 270] on icon at bounding box center [100, 271] width 10 height 8
click at [99, 296] on div at bounding box center [100, 301] width 10 height 12
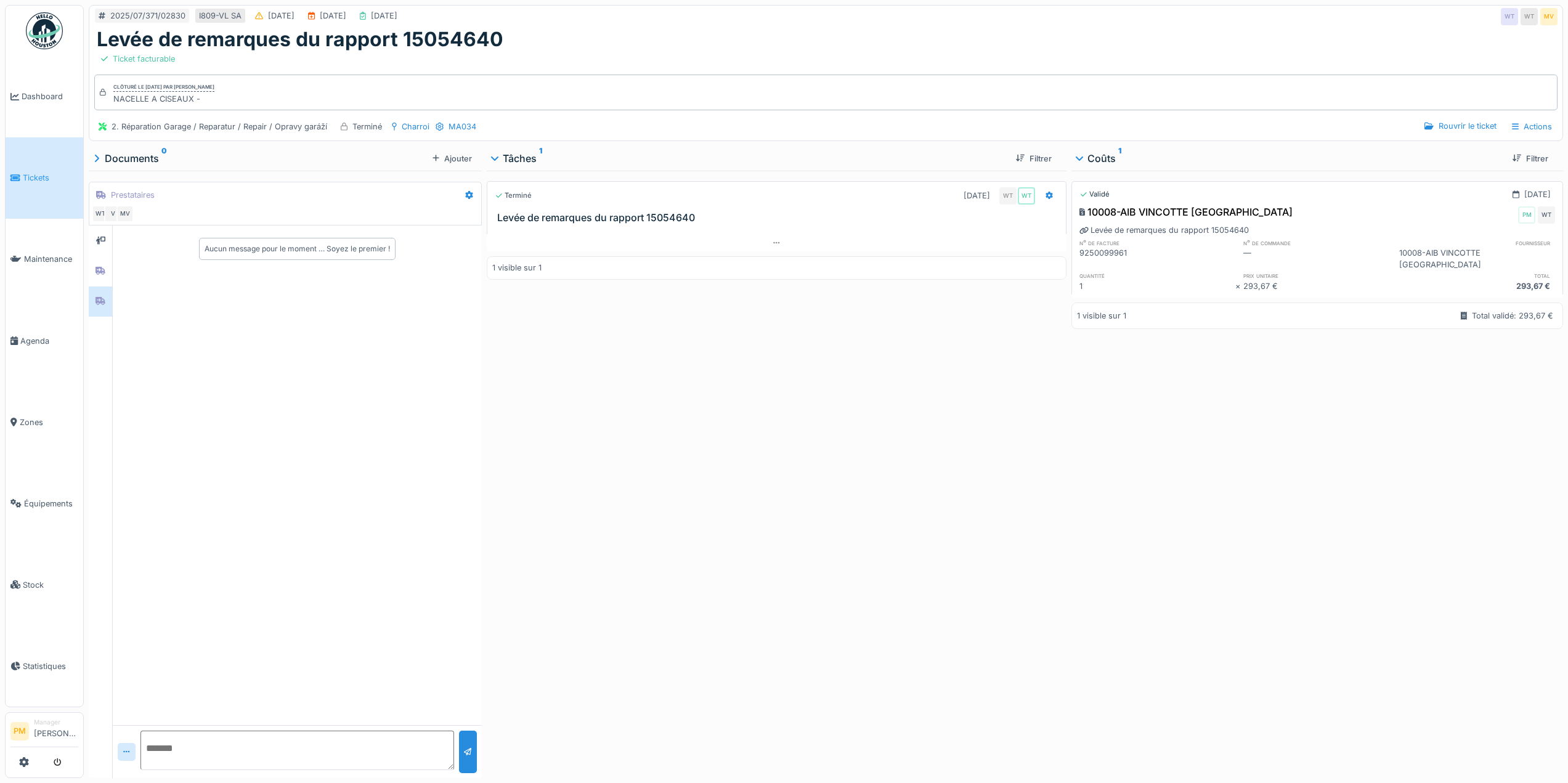
click at [454, 200] on div "Prestataires" at bounding box center [276, 195] width 368 height 20
click at [463, 196] on div at bounding box center [470, 195] width 19 height 18
click at [799, 487] on div "Terminé 14/07/2025 WT WT Levée de remarques du rapport 15054640 1 visible sur 1" at bounding box center [776, 472] width 580 height 602
click at [1477, 125] on div "Rouvrir le ticket" at bounding box center [1460, 126] width 81 height 16
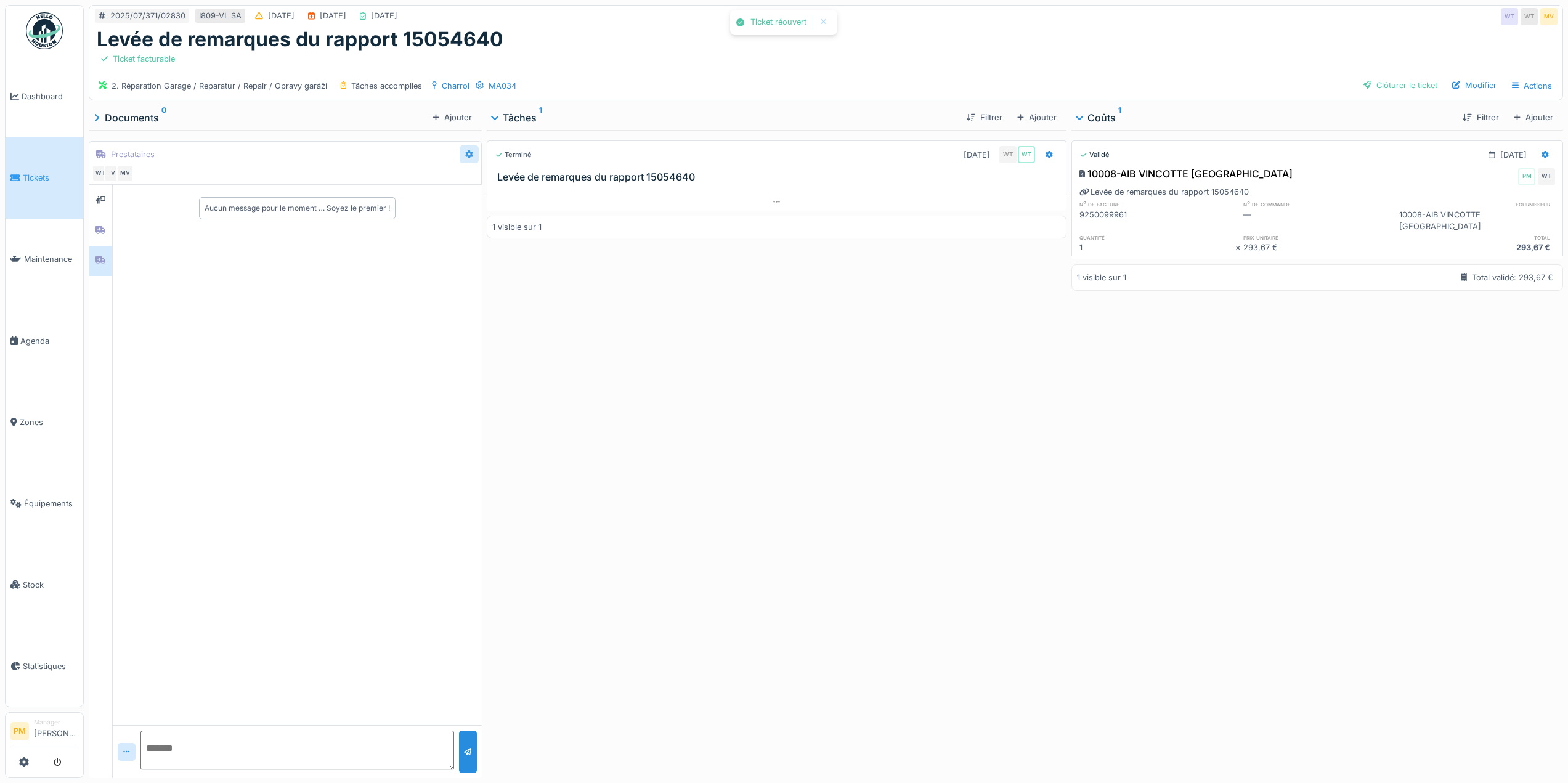
click at [465, 153] on icon at bounding box center [470, 155] width 8 height 8
click at [482, 173] on div "Modifier" at bounding box center [517, 181] width 115 height 18
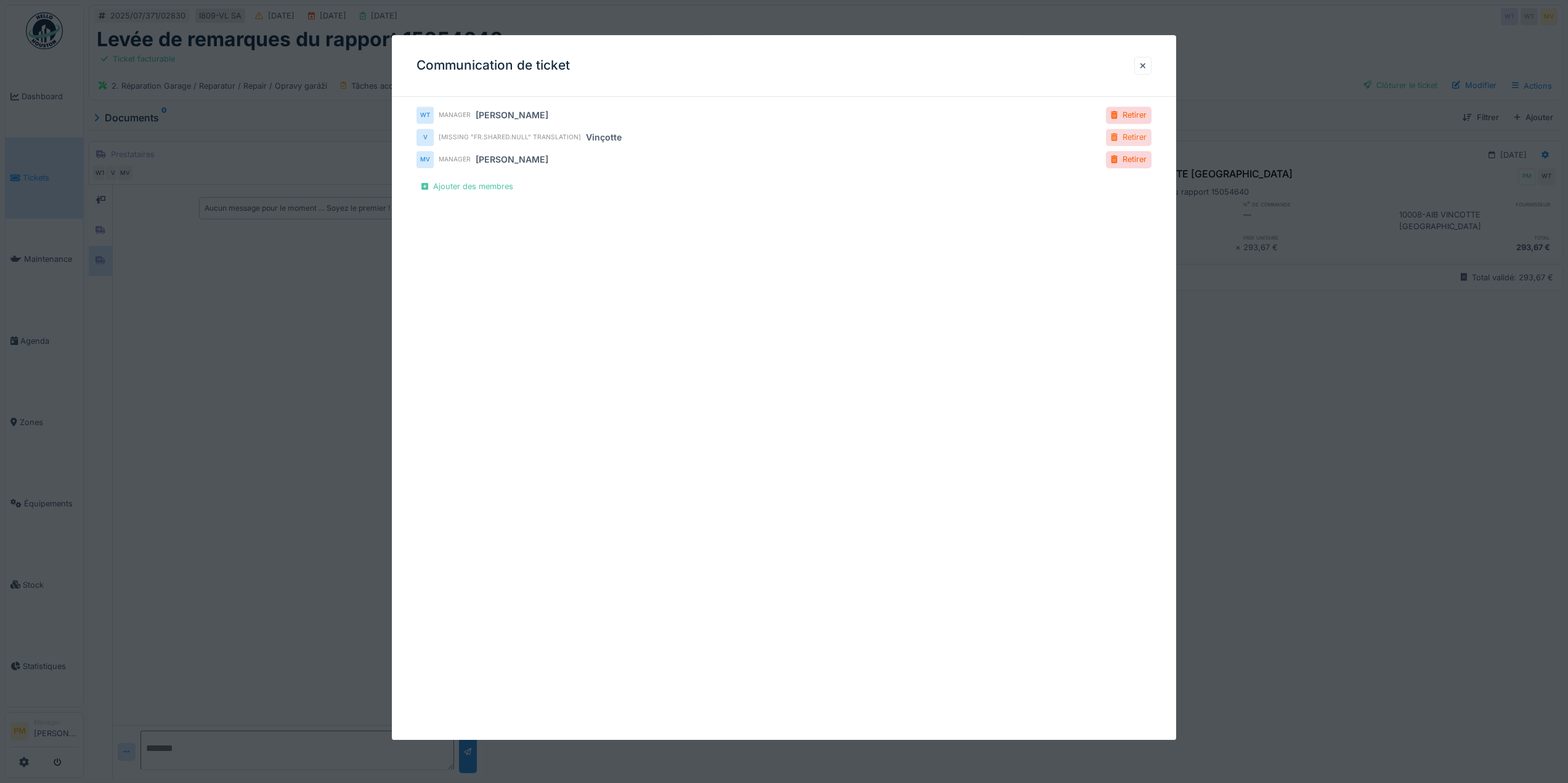
click at [1141, 136] on div "Retirer" at bounding box center [1128, 138] width 46 height 16
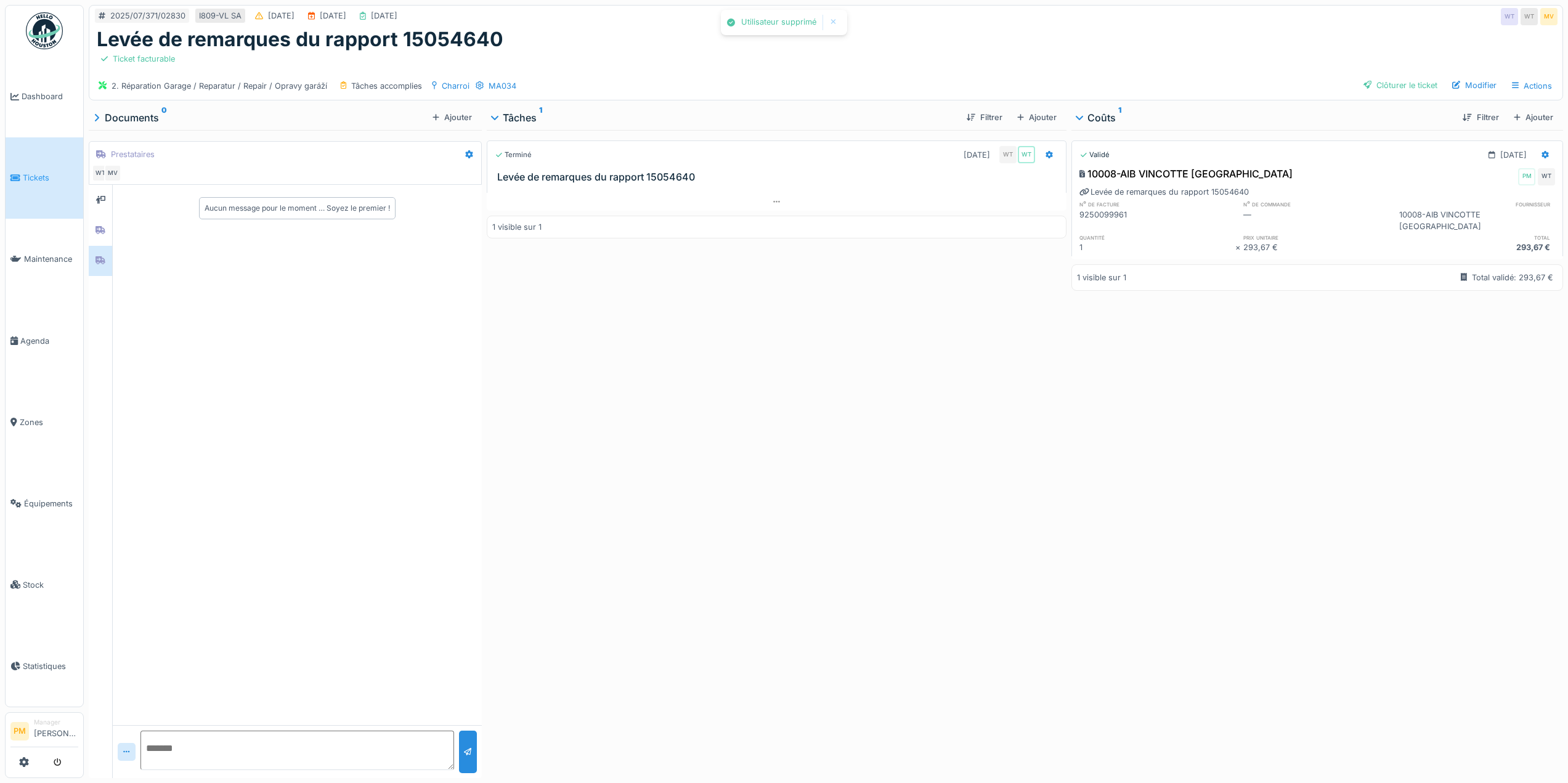
click at [823, 395] on div "Terminé 14/07/2025 WT WT Levée de remarques du rapport 15054640 1 visible sur 1" at bounding box center [776, 452] width 580 height 643
click at [1406, 85] on div "Clôturer le ticket" at bounding box center [1400, 85] width 84 height 16
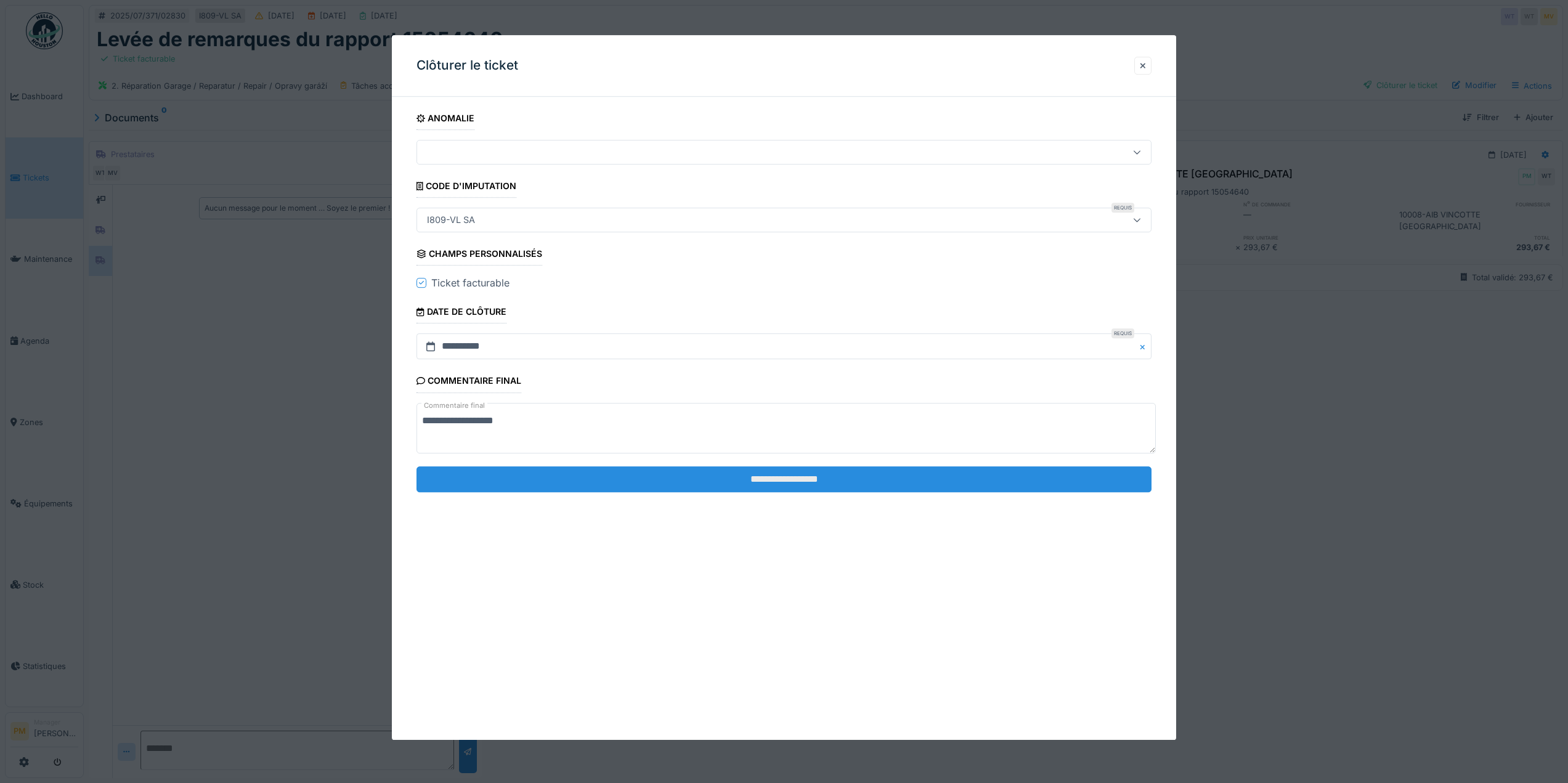
click at [798, 472] on input "**********" at bounding box center [784, 480] width 735 height 26
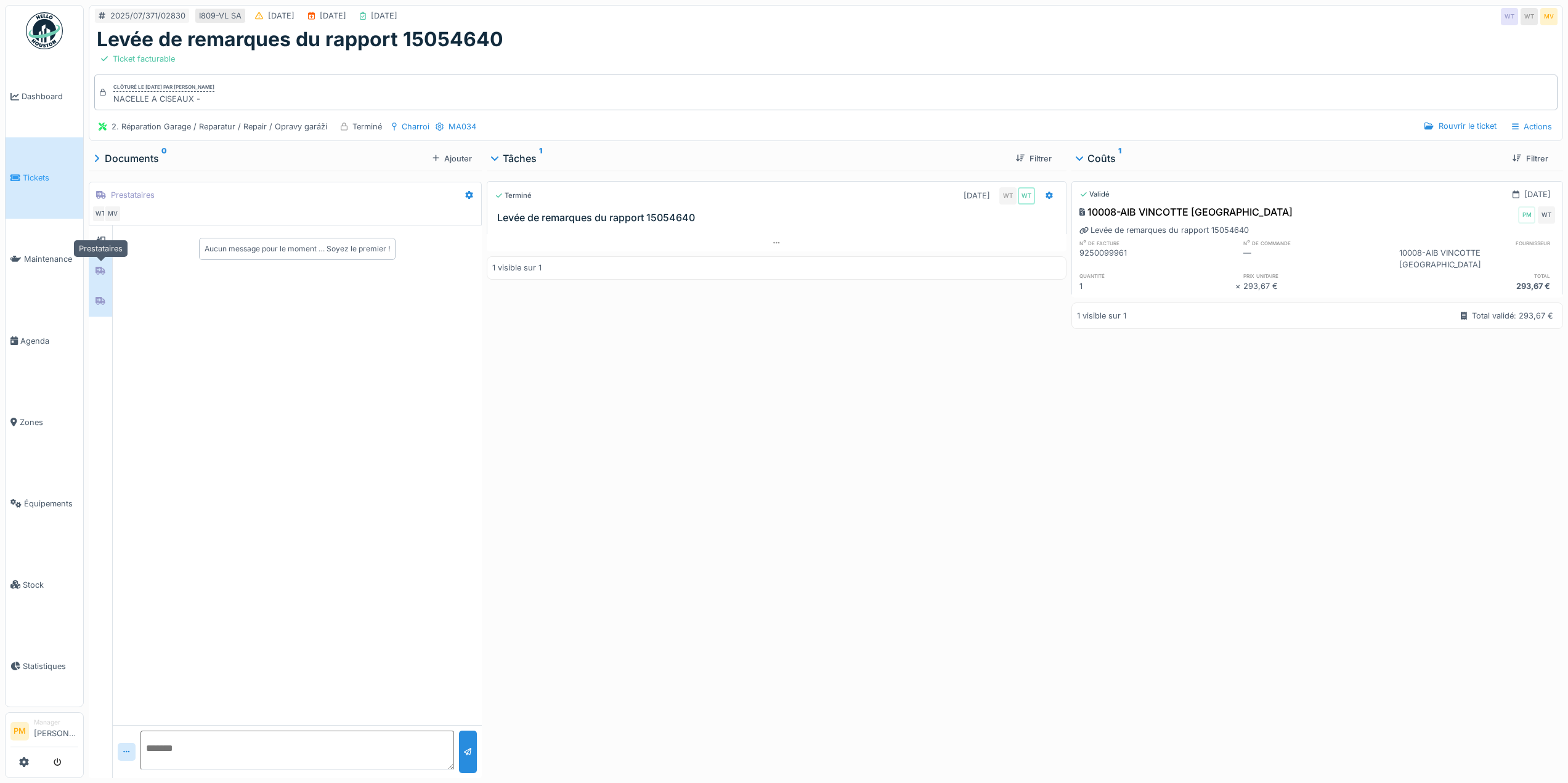
click at [100, 270] on icon at bounding box center [100, 271] width 10 height 8
click at [97, 298] on icon at bounding box center [100, 301] width 10 height 8
click at [97, 232] on div at bounding box center [100, 241] width 18 height 20
click at [98, 271] on icon at bounding box center [100, 271] width 10 height 8
click at [98, 287] on div at bounding box center [100, 301] width 23 height 30
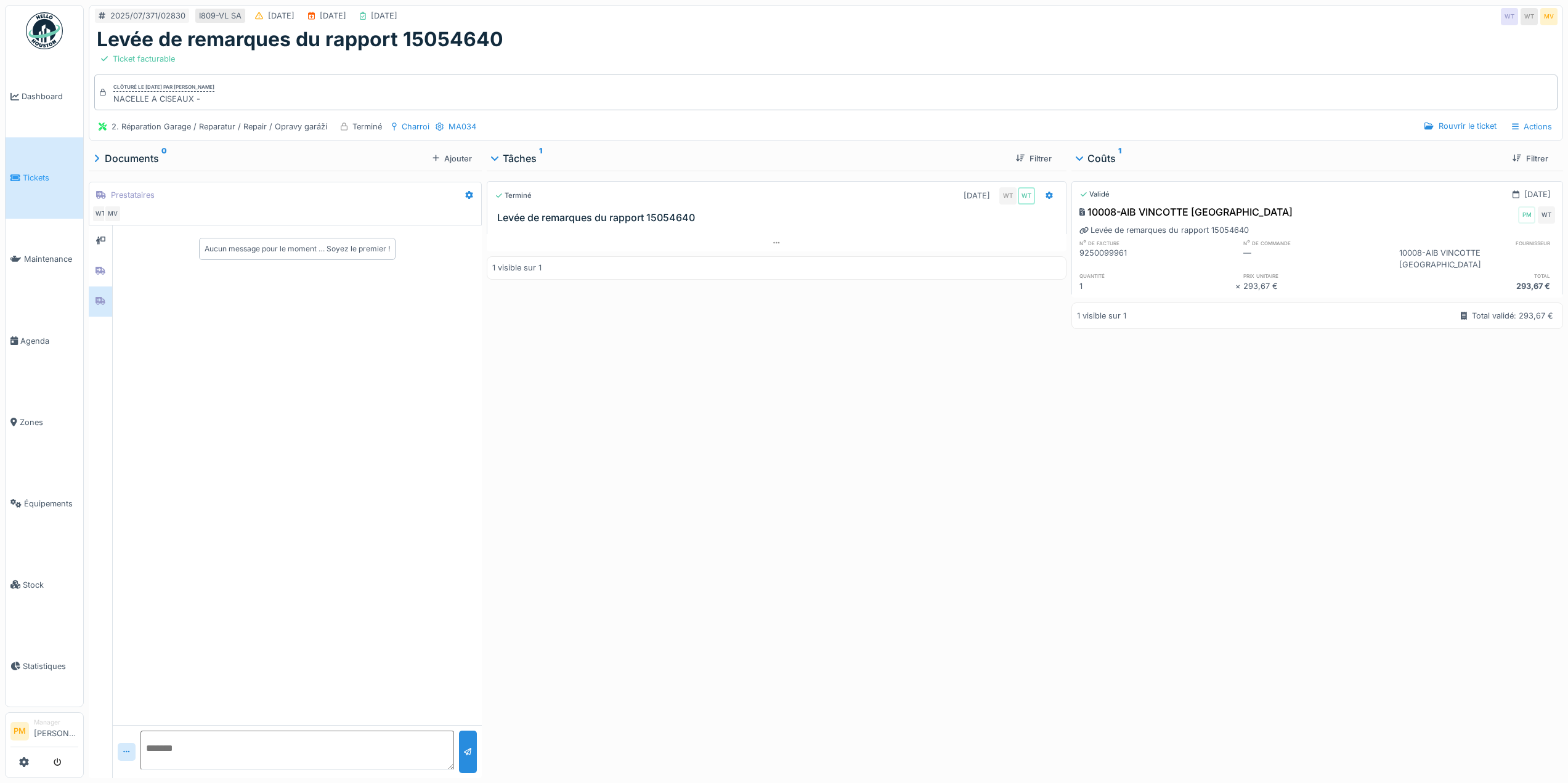
click at [975, 389] on div "Terminé 14/07/2025 WT WT Levée de remarques du rapport 15054640 1 visible sur 1" at bounding box center [776, 472] width 580 height 602
click at [1046, 198] on icon at bounding box center [1049, 196] width 7 height 8
click at [968, 372] on div "Terminé 14/07/2025 WT WT Levée de remarques du rapport 15054640 1 visible sur 1" at bounding box center [776, 472] width 580 height 602
click at [1496, 123] on div "Rouvrir le ticket Actions" at bounding box center [1488, 127] width 138 height 18
click at [1526, 129] on div "Actions" at bounding box center [1532, 127] width 51 height 18
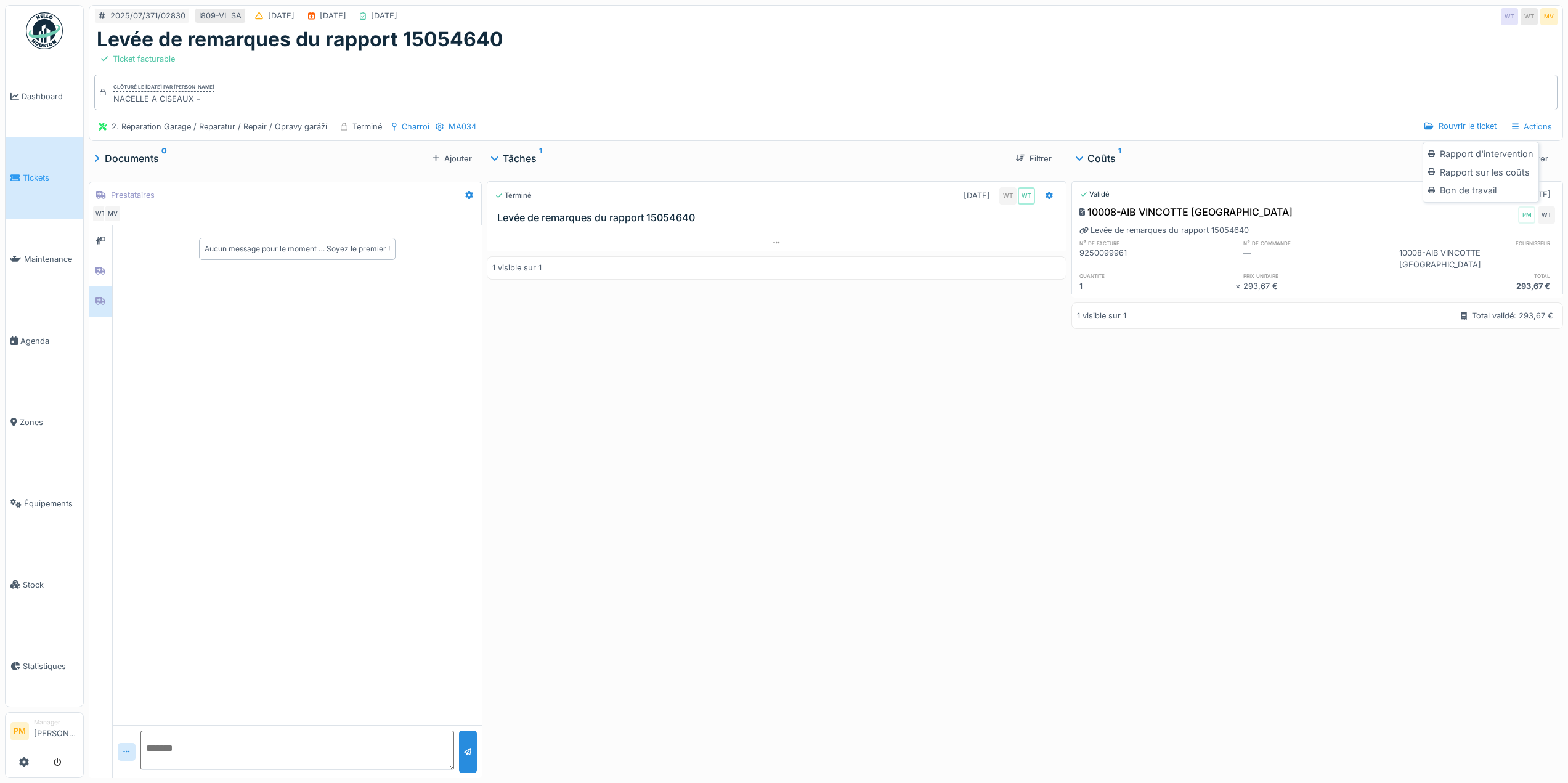
click at [1378, 55] on div "Ticket facturable" at bounding box center [826, 59] width 1458 height 16
click at [1438, 131] on div "Rouvrir le ticket" at bounding box center [1460, 126] width 81 height 16
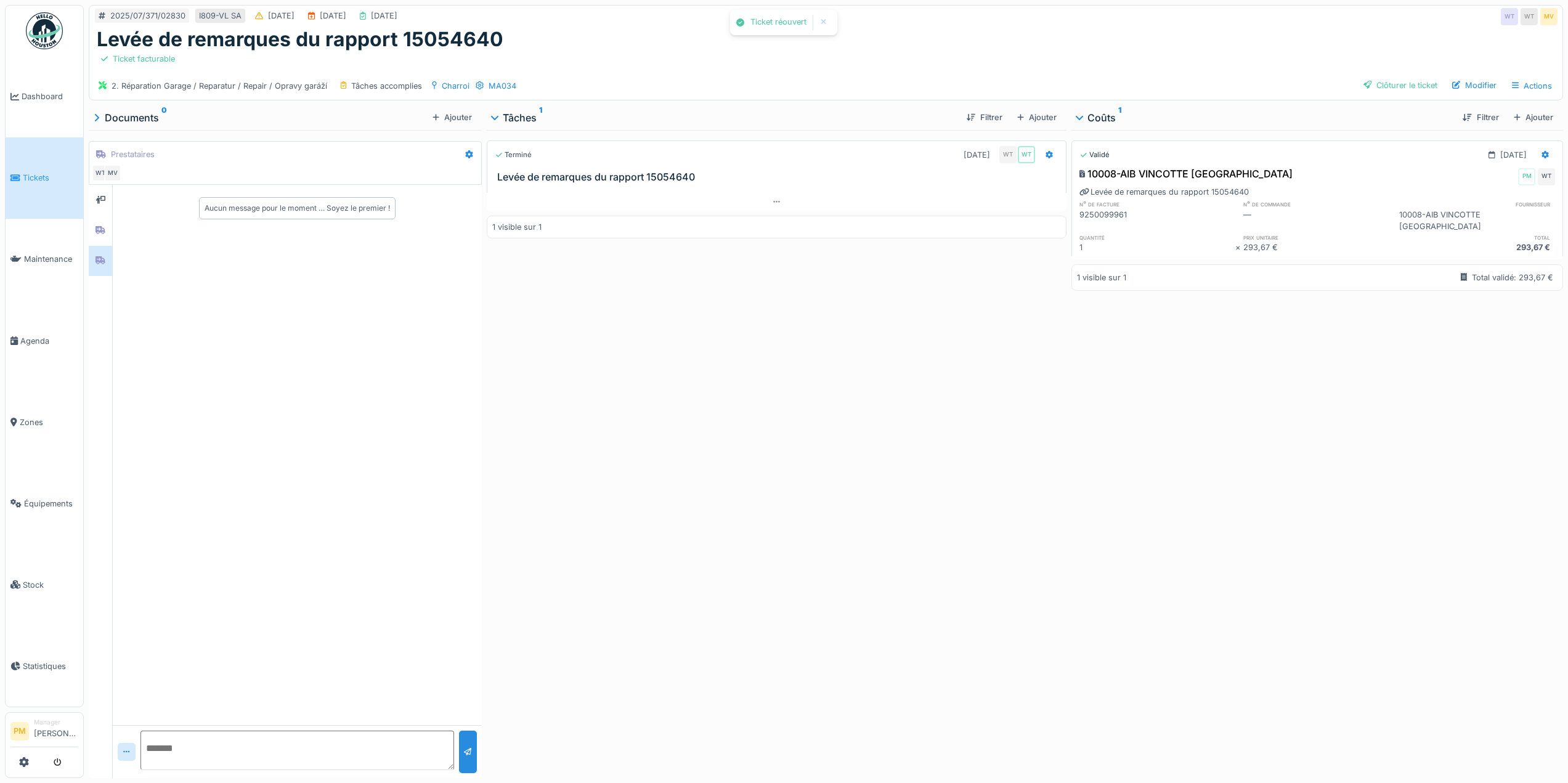
click at [1175, 435] on div "Validé 16/07/2025 10008-AIB VINCOTTE BELGIUM PM WT Levée de remarques du rappor…" at bounding box center [1317, 452] width 492 height 643
click at [1542, 157] on icon at bounding box center [1546, 155] width 7 height 8
click at [1469, 197] on div at bounding box center [1463, 200] width 12 height 10
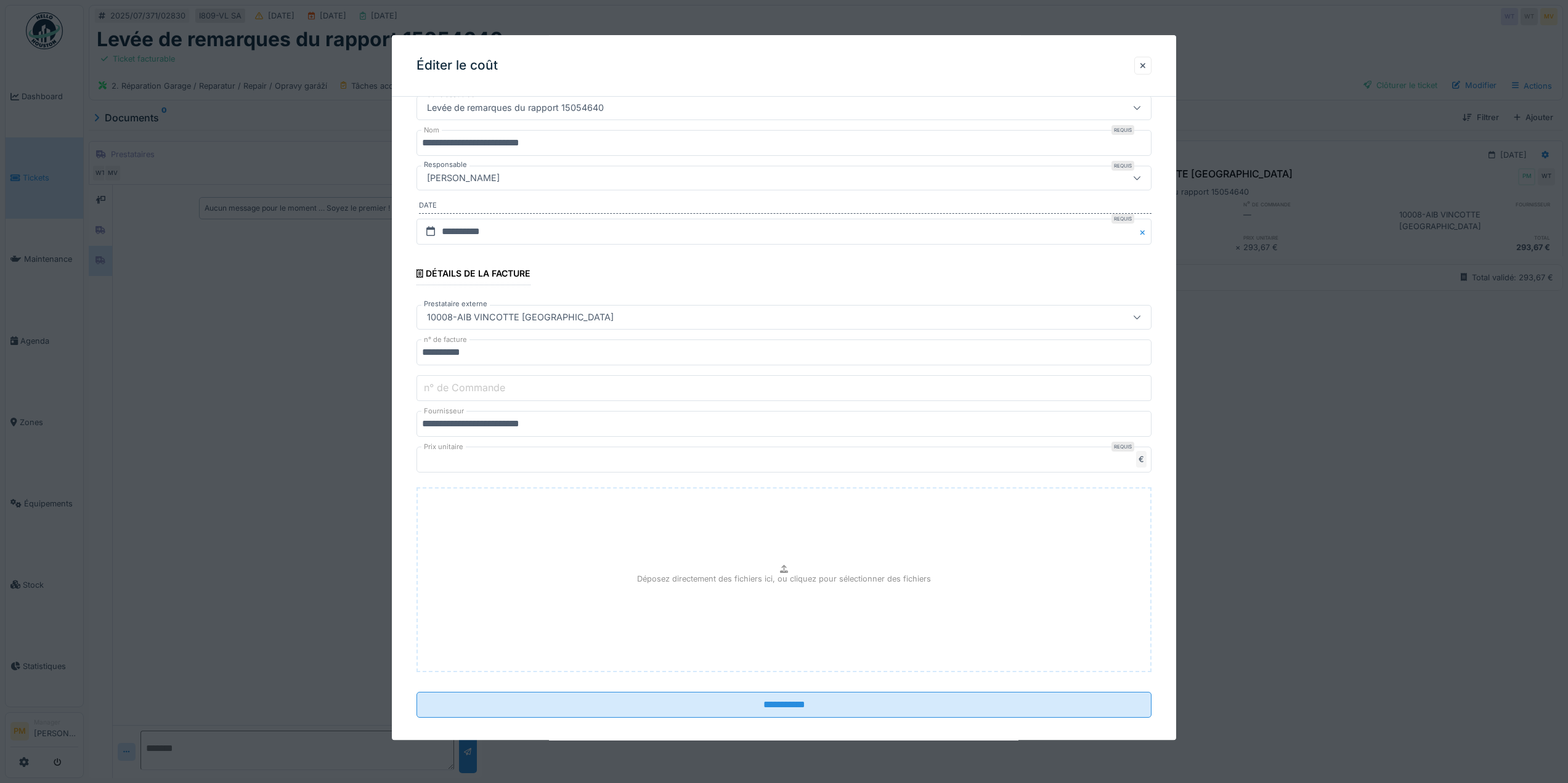
scroll to position [74, 0]
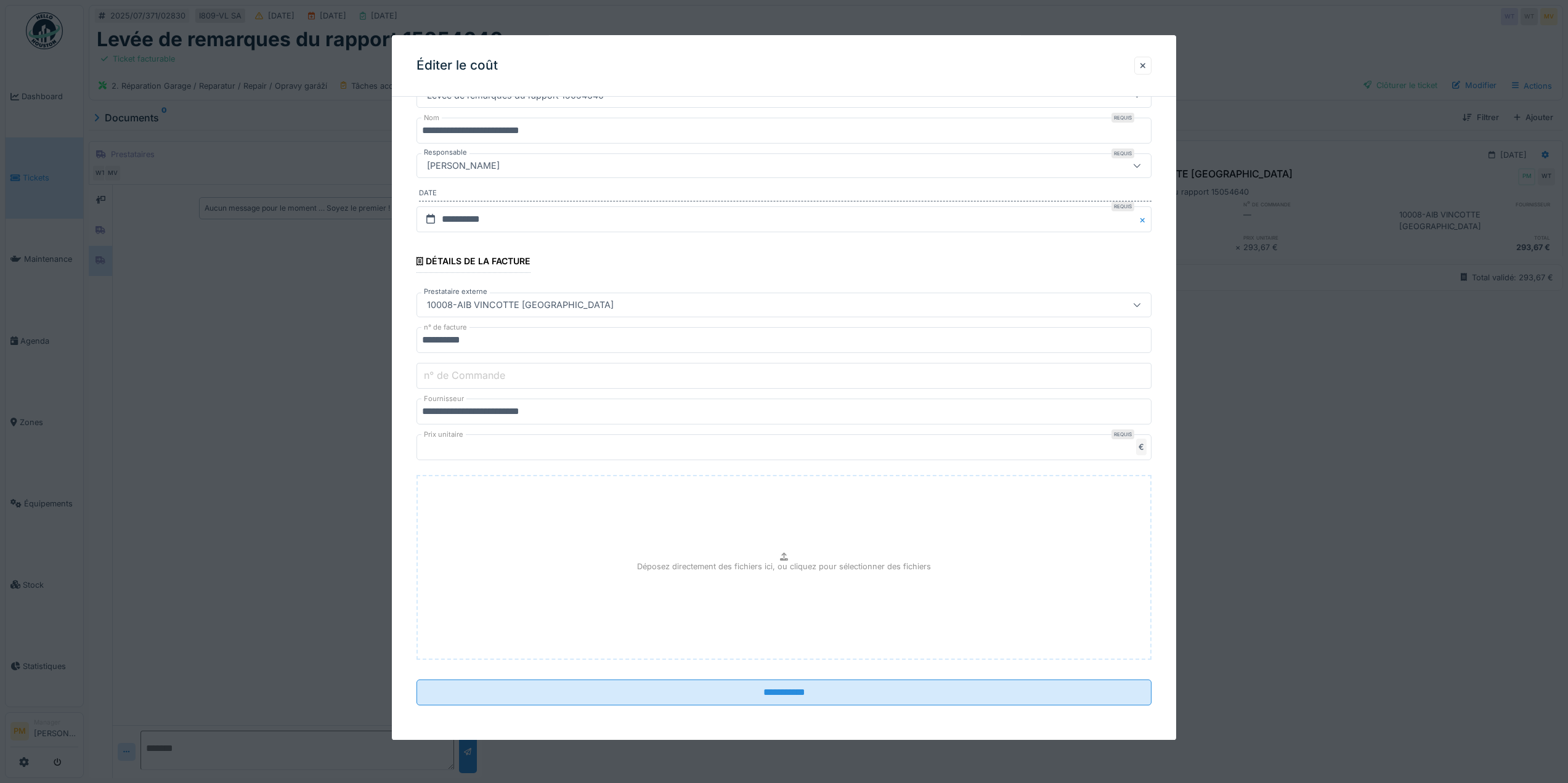
click at [1359, 382] on div at bounding box center [784, 391] width 1568 height 783
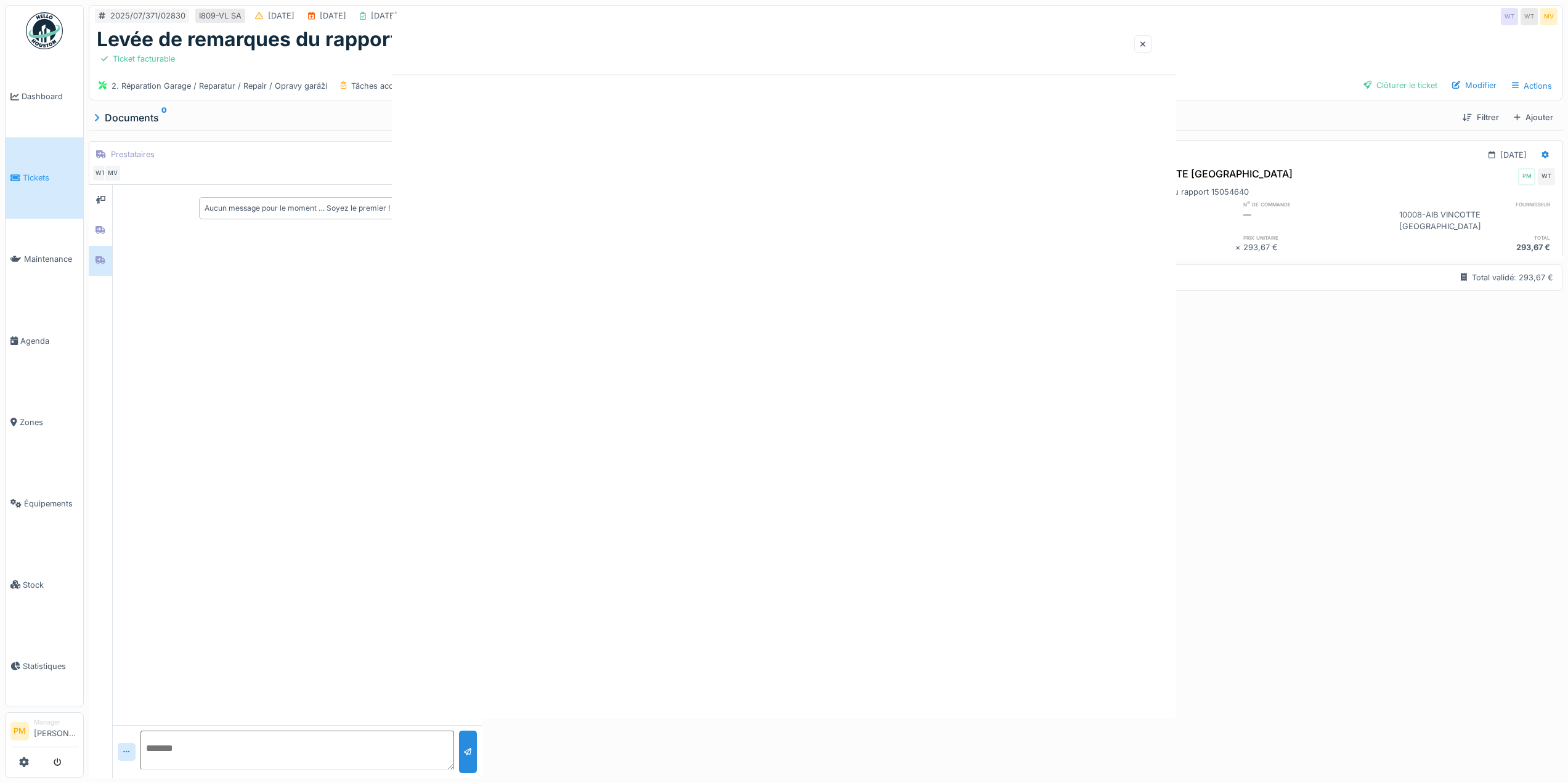
scroll to position [0, 0]
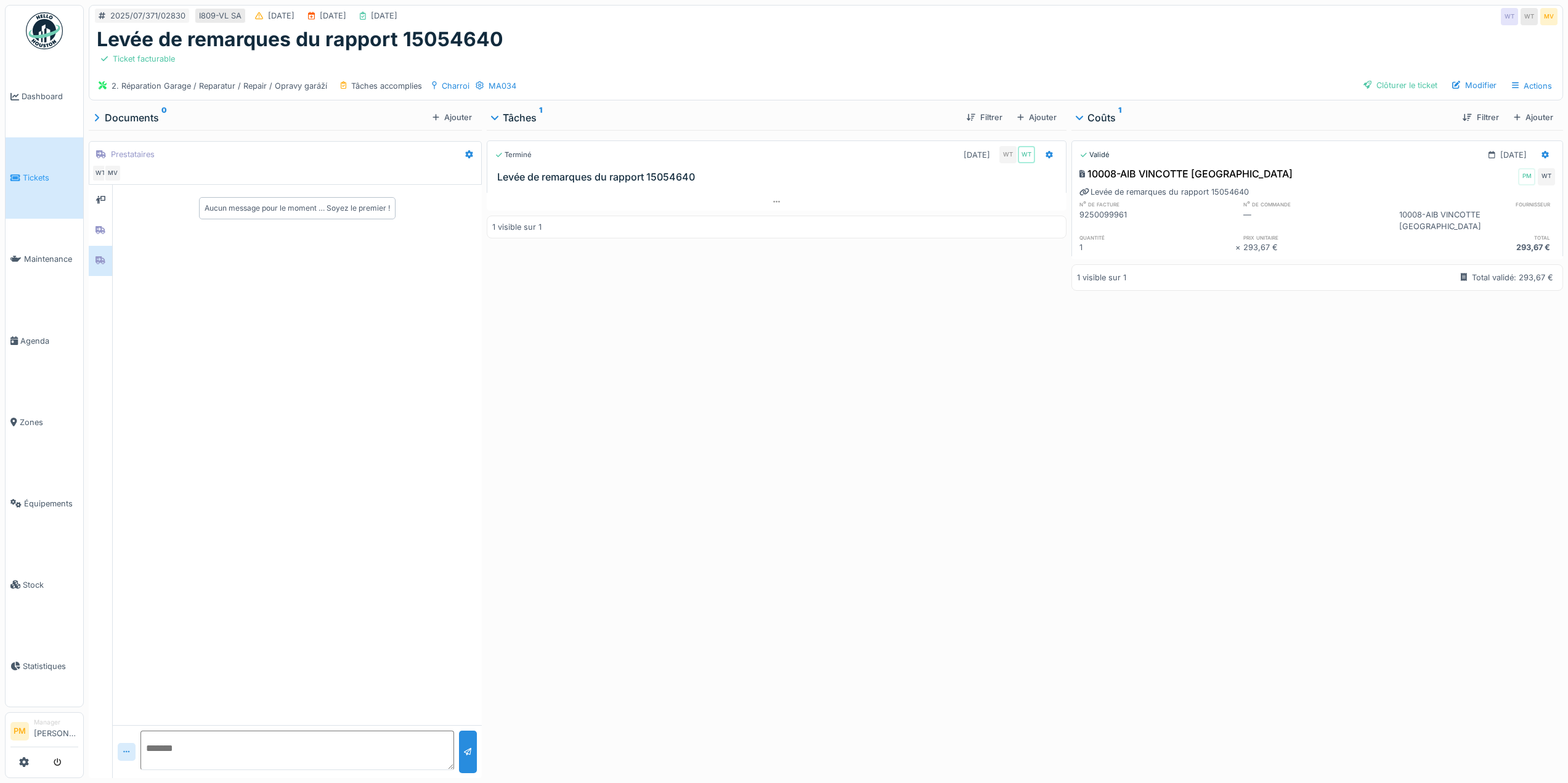
click at [130, 754] on icon at bounding box center [127, 752] width 7 height 8
click at [814, 403] on div "Terminé 14/07/2025 WT WT Levée de remarques du rapport 15054640 1 visible sur 1" at bounding box center [776, 452] width 580 height 643
click at [483, 86] on div "MA034" at bounding box center [495, 86] width 42 height 13
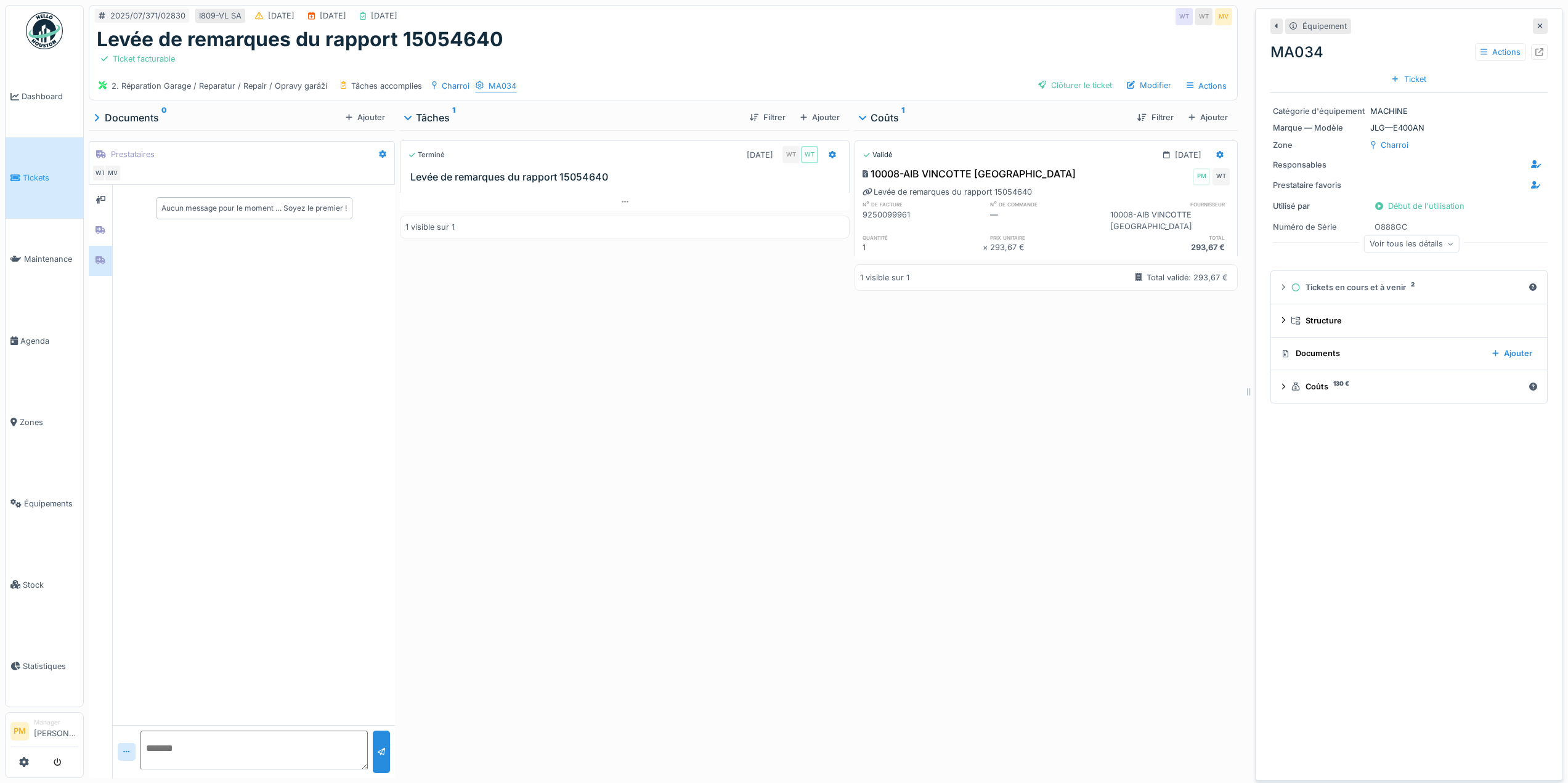
click at [483, 86] on div "MA034" at bounding box center [495, 86] width 42 height 13
click at [458, 86] on div "Charroi" at bounding box center [455, 86] width 28 height 12
click at [1425, 247] on div "Voir tous les détails" at bounding box center [1412, 244] width 95 height 18
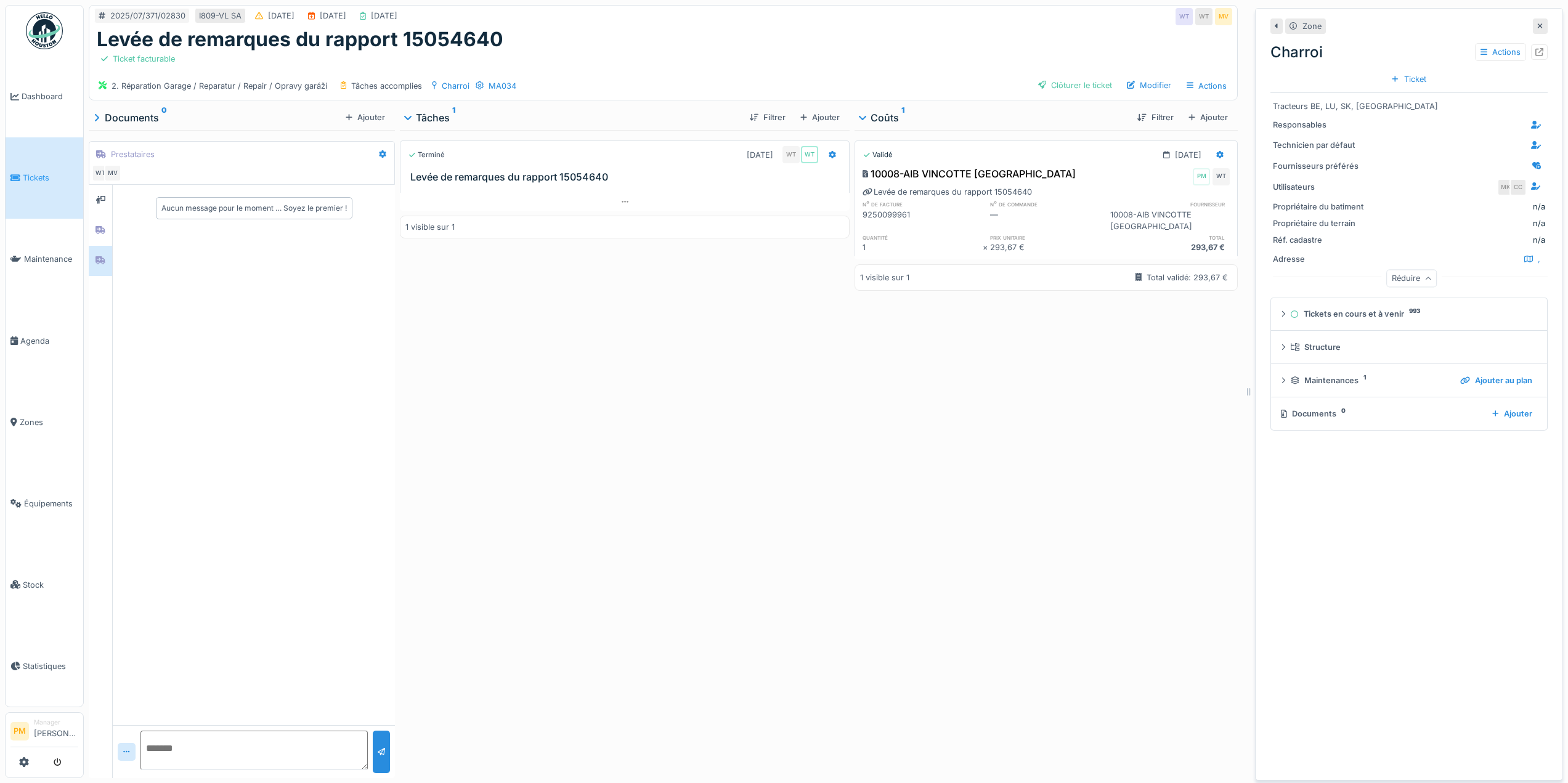
click at [1533, 22] on div at bounding box center [1541, 26] width 15 height 16
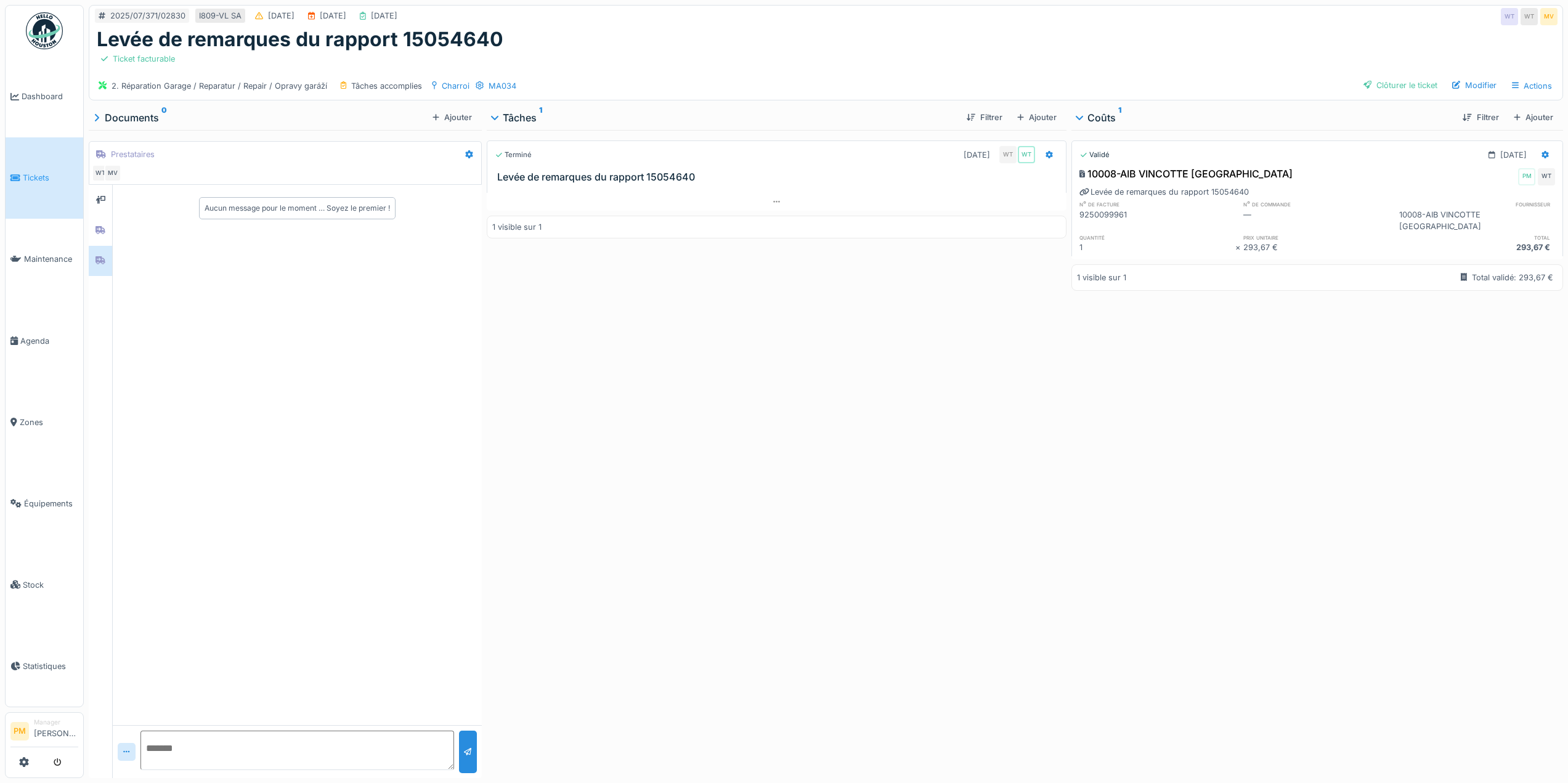
click at [1086, 55] on div "Ticket facturable" at bounding box center [826, 59] width 1458 height 16
click at [1460, 77] on div "Modifier" at bounding box center [1475, 85] width 55 height 16
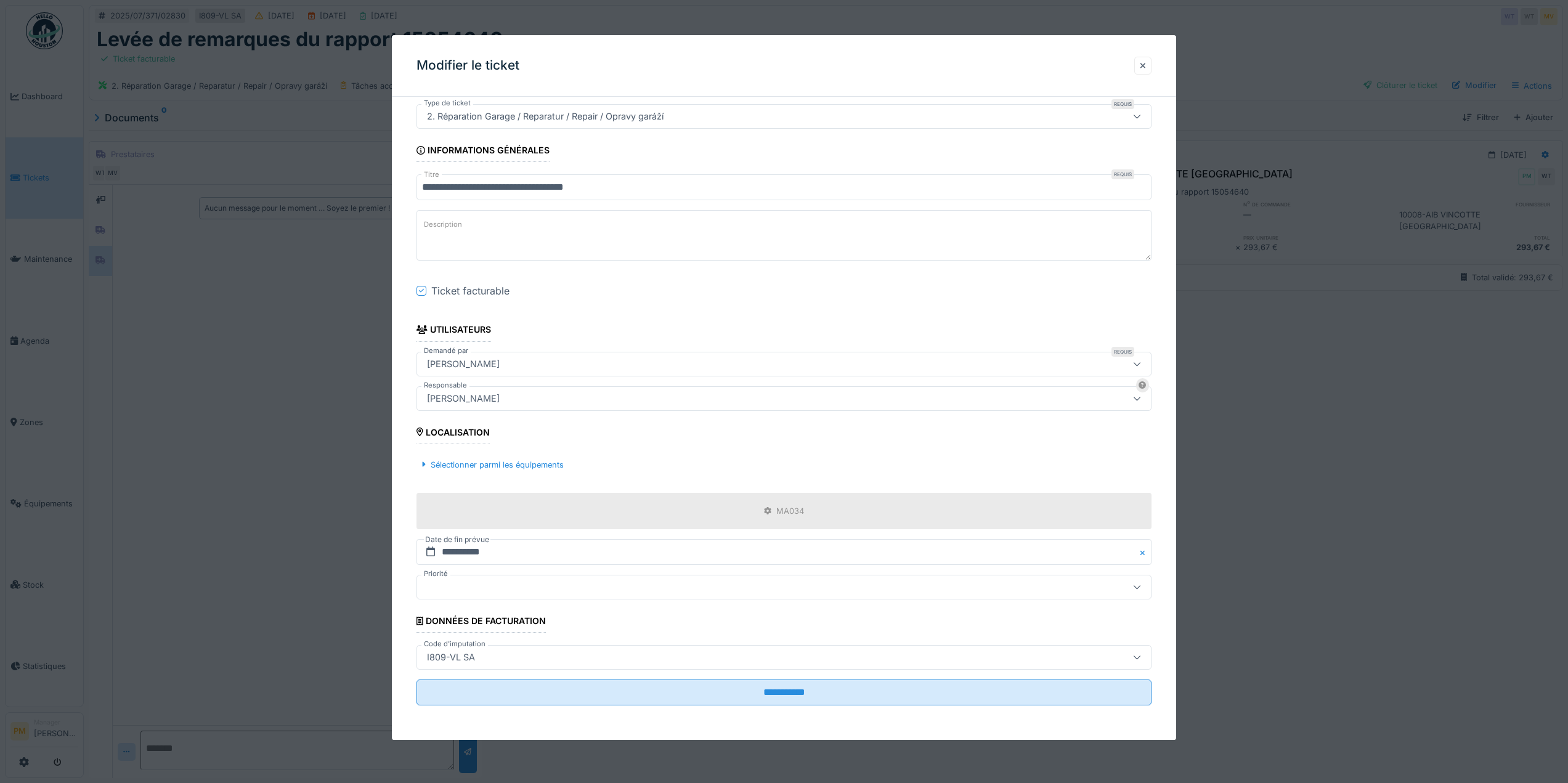
scroll to position [10, 0]
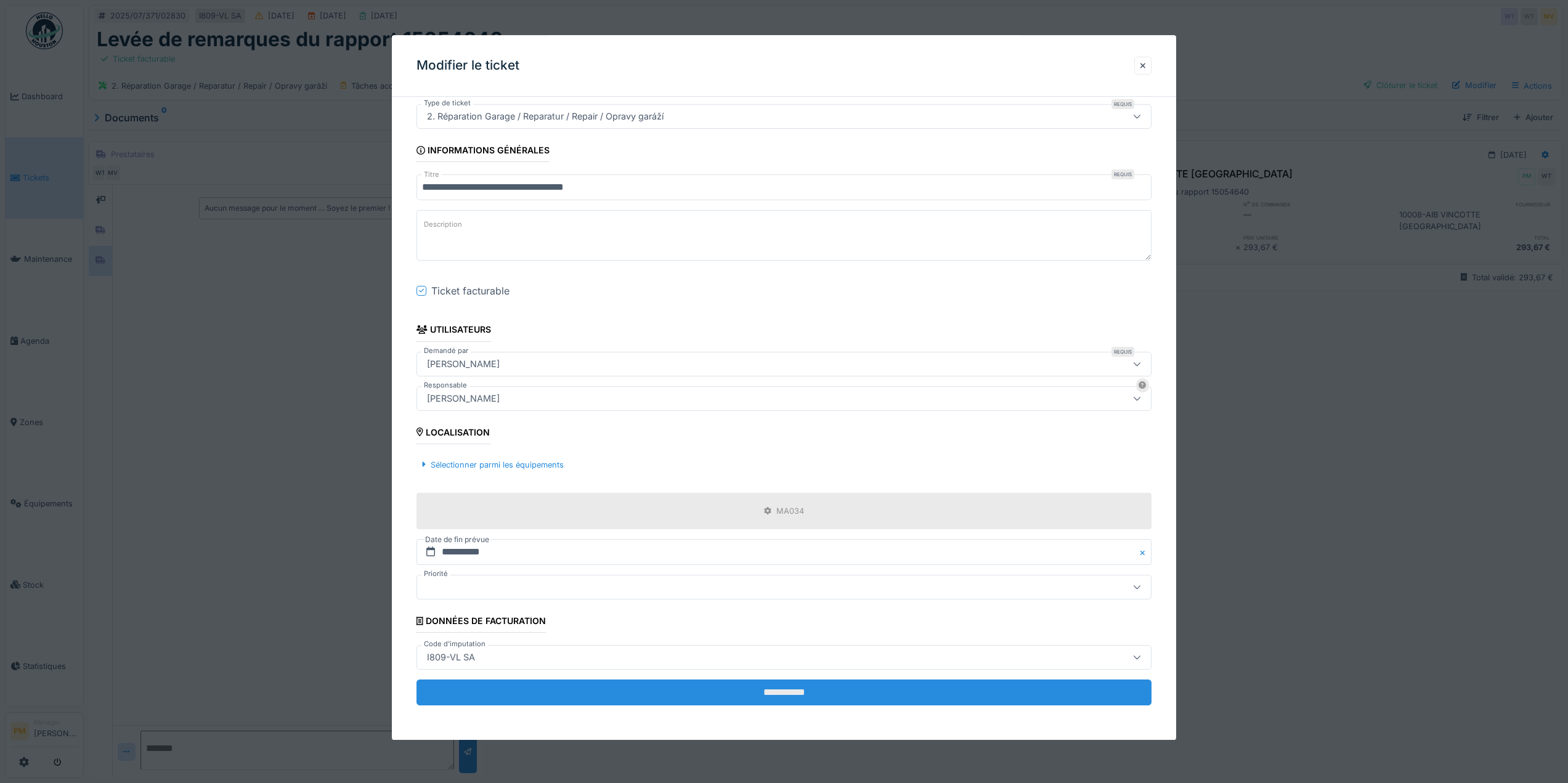
click at [761, 698] on input "**********" at bounding box center [784, 692] width 735 height 26
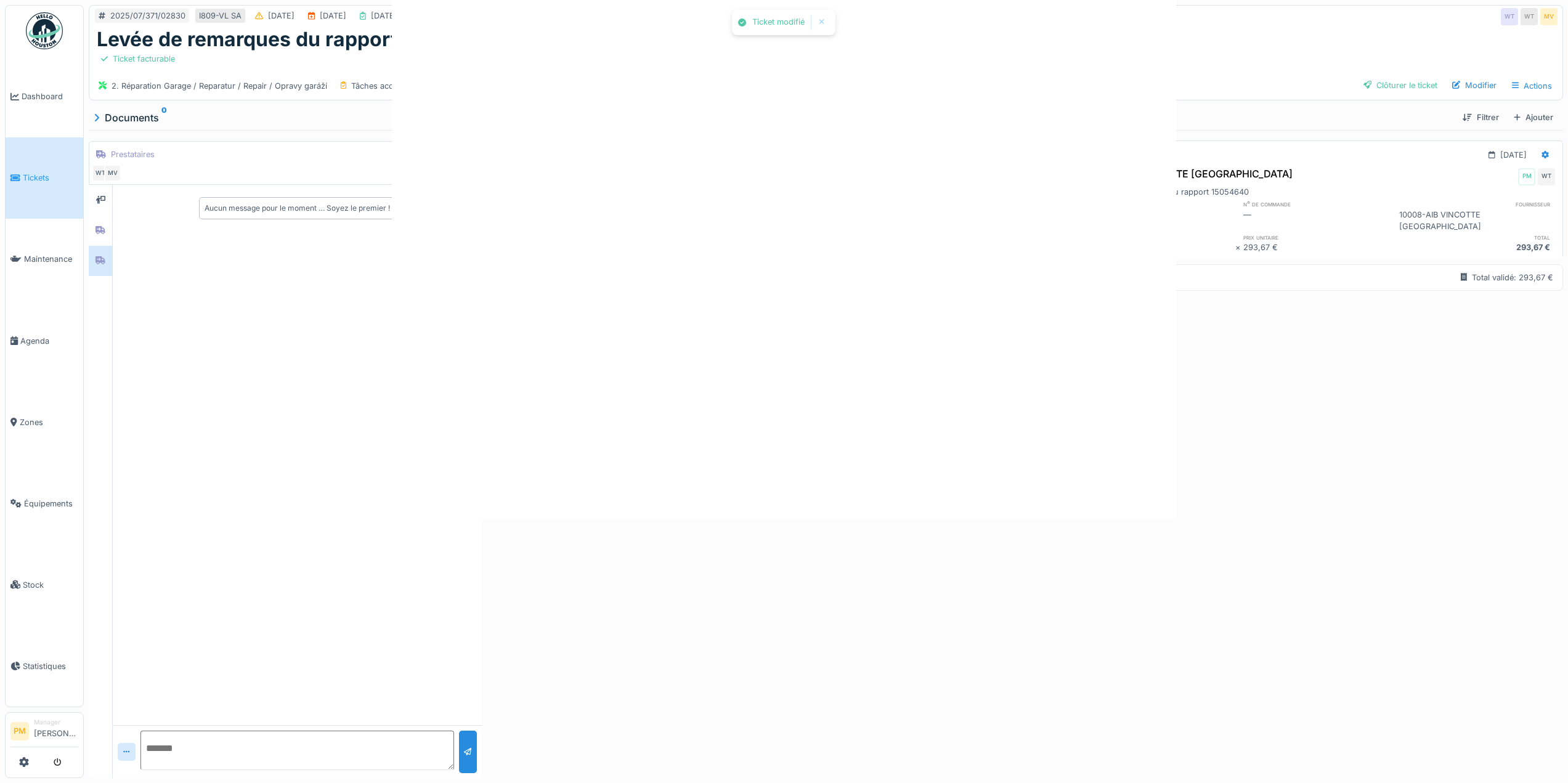
scroll to position [0, 0]
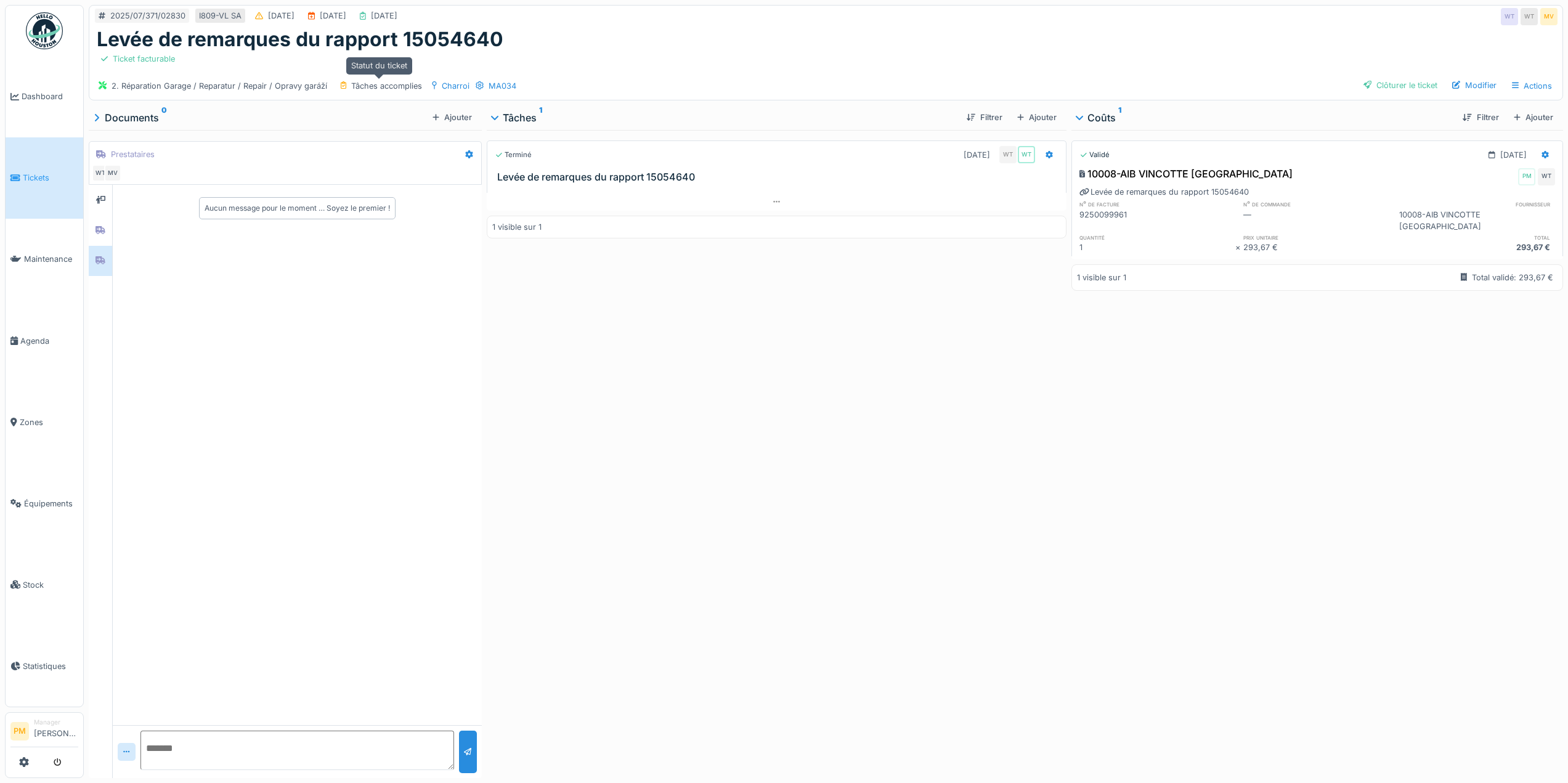
click at [378, 81] on div "Tâches accomplies" at bounding box center [386, 86] width 71 height 12
click at [256, 80] on div "2. Réparation Garage / Reparatur / Repair / Opravy garáží" at bounding box center [219, 86] width 215 height 12
click at [1417, 77] on div "Clôturer le ticket" at bounding box center [1400, 85] width 84 height 16
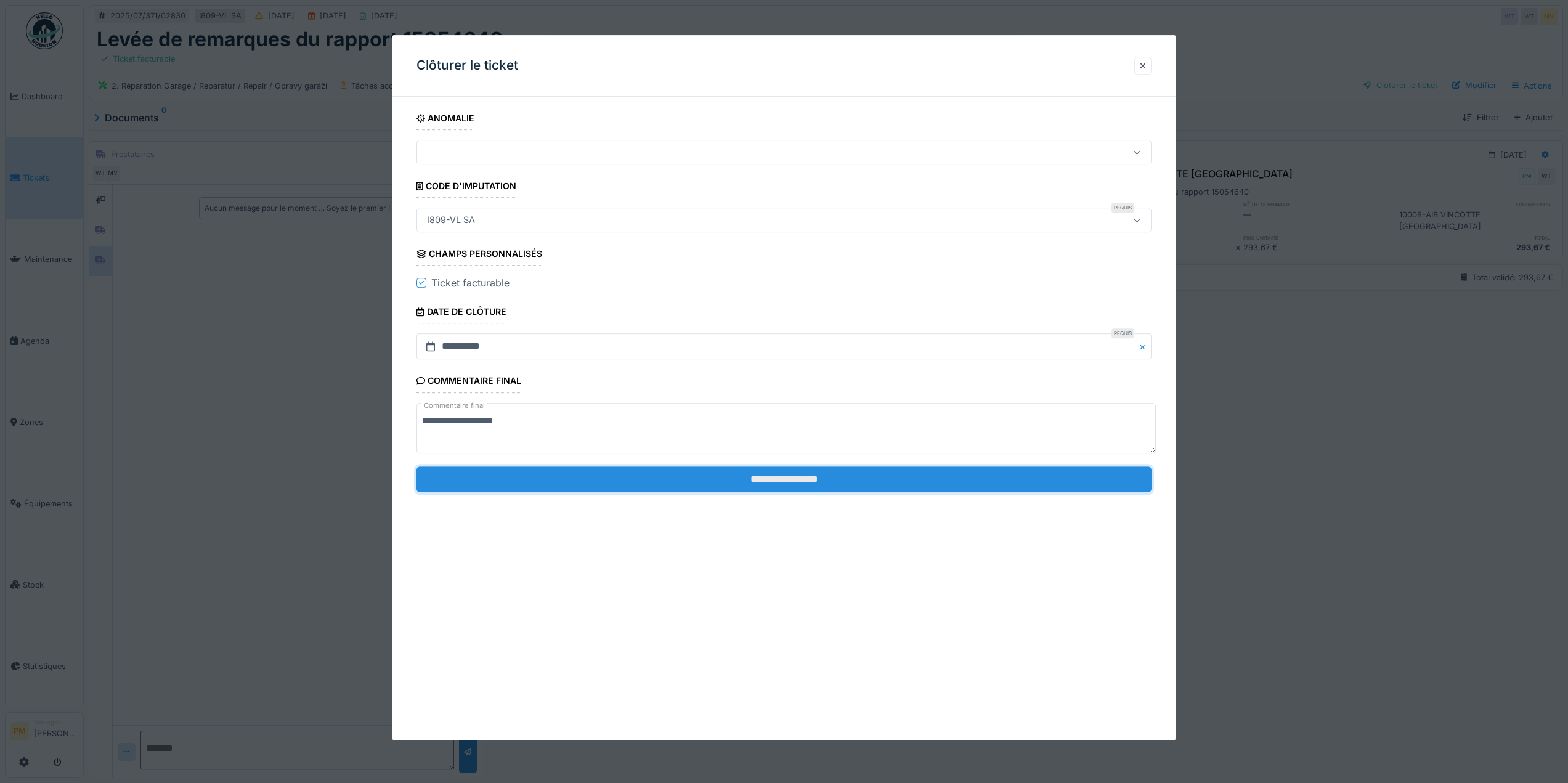
click at [805, 479] on input "**********" at bounding box center [784, 480] width 735 height 26
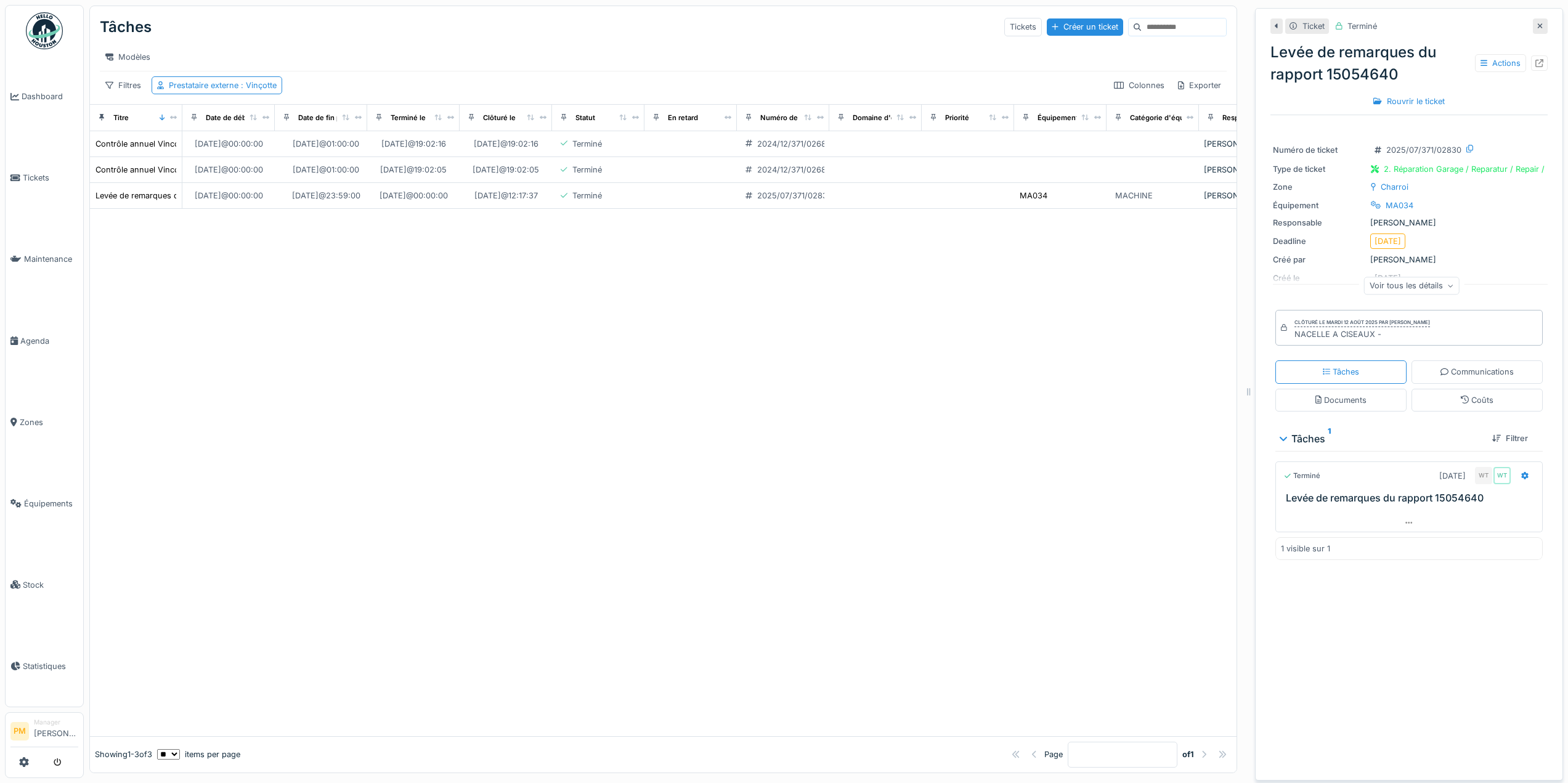
click at [1410, 293] on div "Voir tous les détails" at bounding box center [1412, 286] width 95 height 18
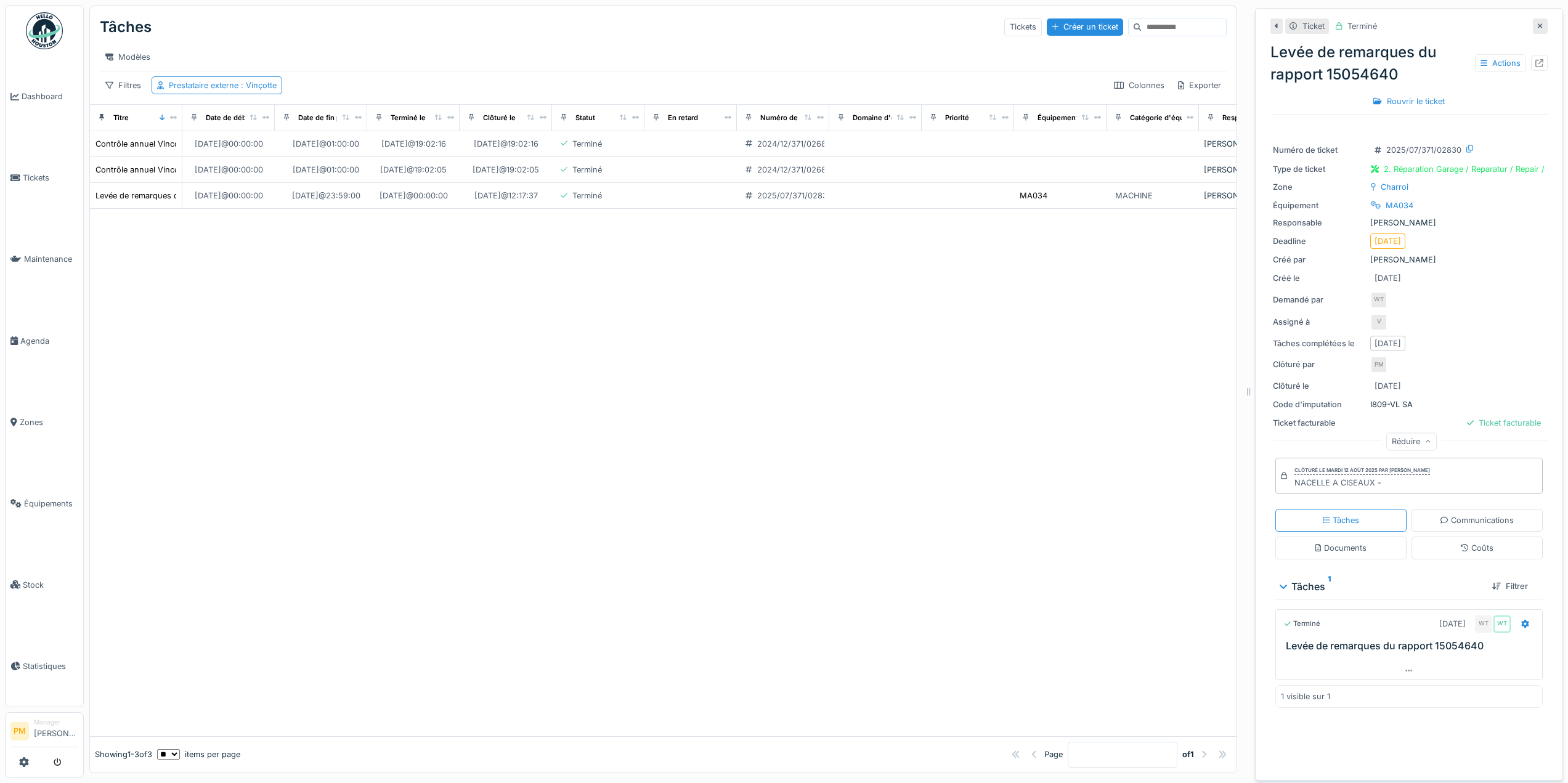
drag, startPoint x: 809, startPoint y: 369, endPoint x: 266, endPoint y: 298, distance: 547.6
click at [808, 369] on div at bounding box center [663, 472] width 1147 height 527
click at [137, 202] on div "Levée de remarques du rapport 15054640" at bounding box center [174, 196] width 158 height 12
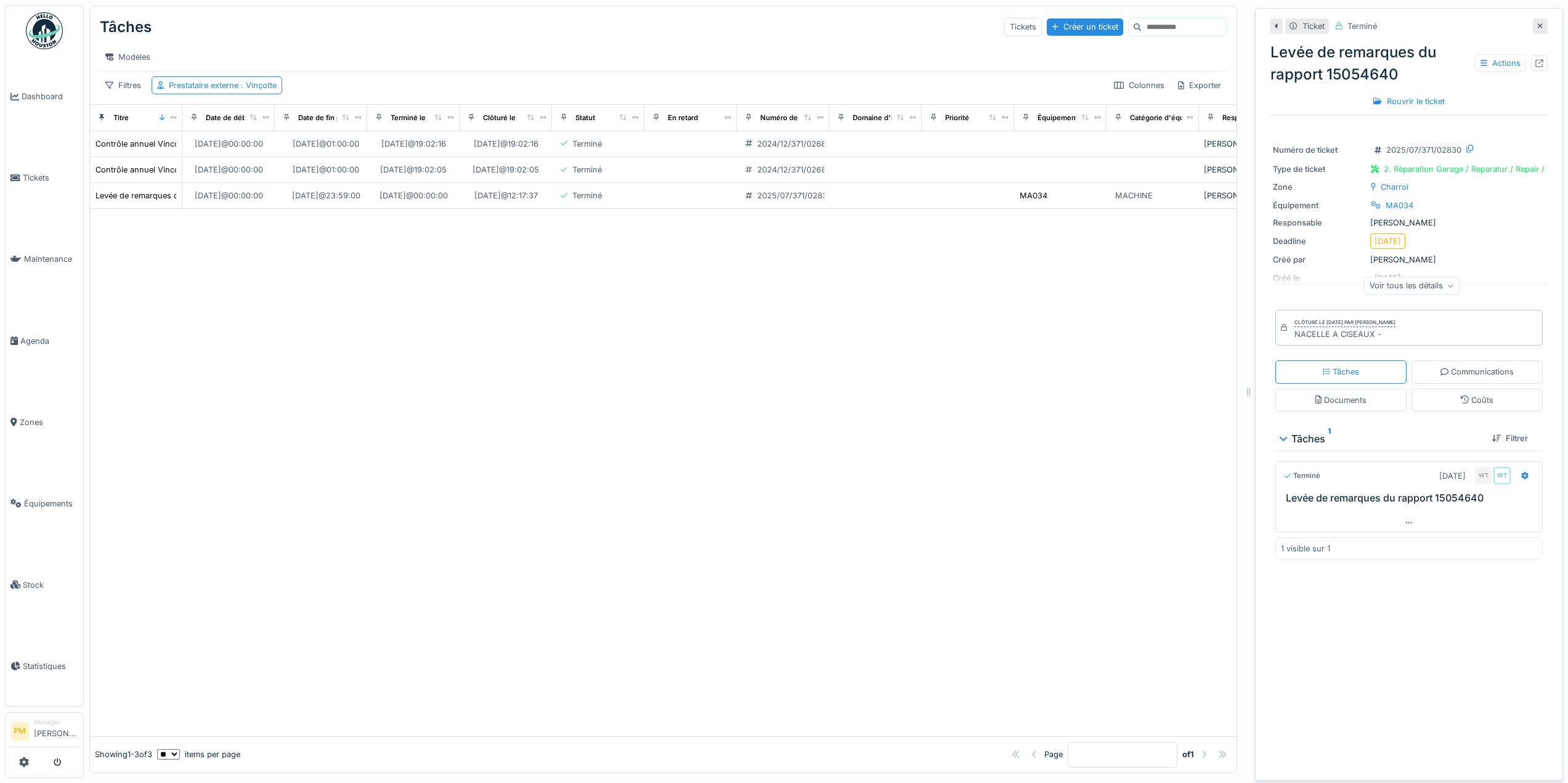
click at [1420, 285] on div "Voir tous les détails" at bounding box center [1412, 286] width 95 height 18
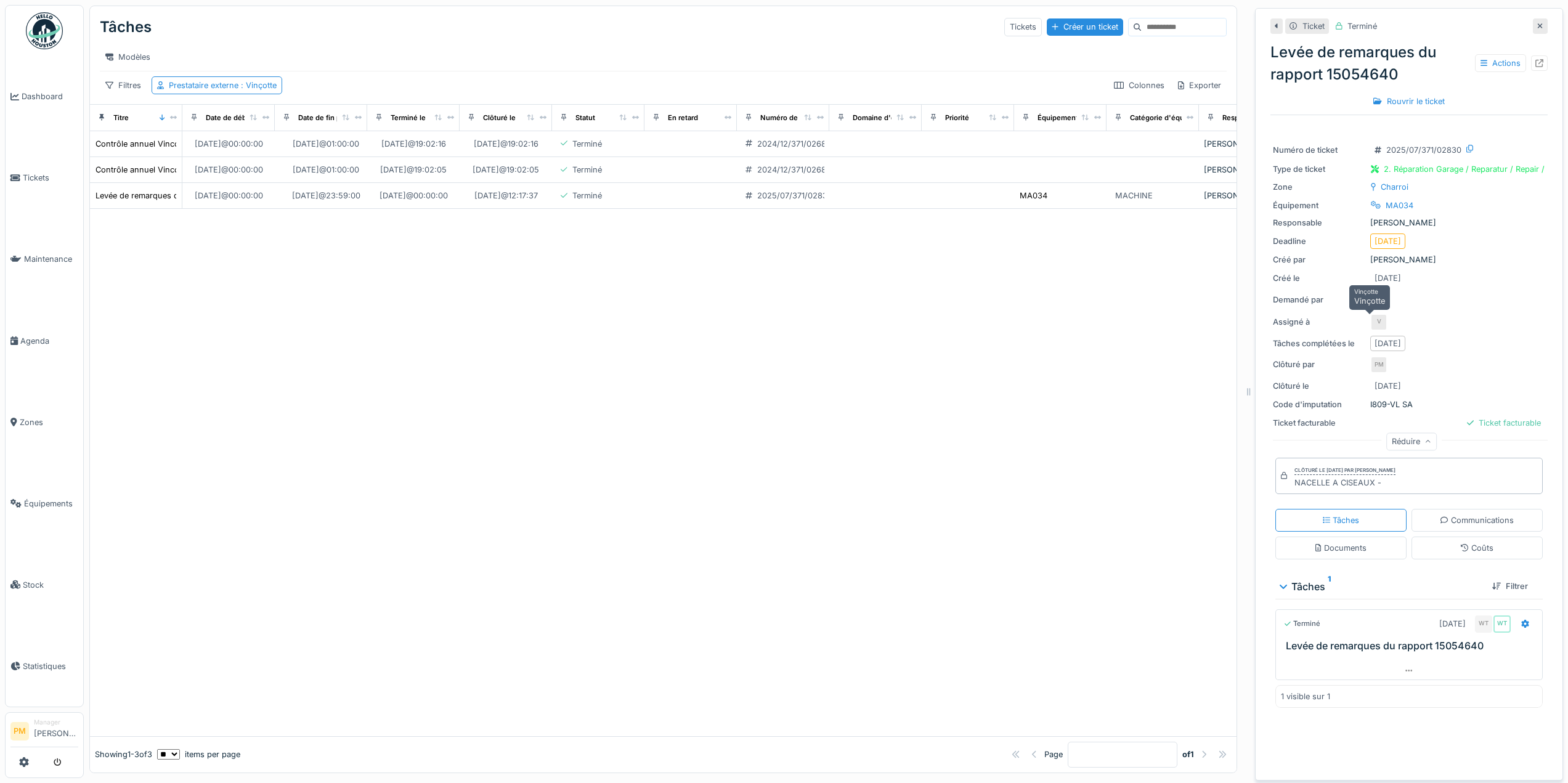
click at [1370, 325] on div "V" at bounding box center [1379, 322] width 17 height 17
click at [1370, 322] on div "V" at bounding box center [1379, 322] width 17 height 17
click at [1370, 318] on div "V" at bounding box center [1379, 322] width 17 height 17
click at [1464, 517] on div "Communications" at bounding box center [1477, 520] width 74 height 12
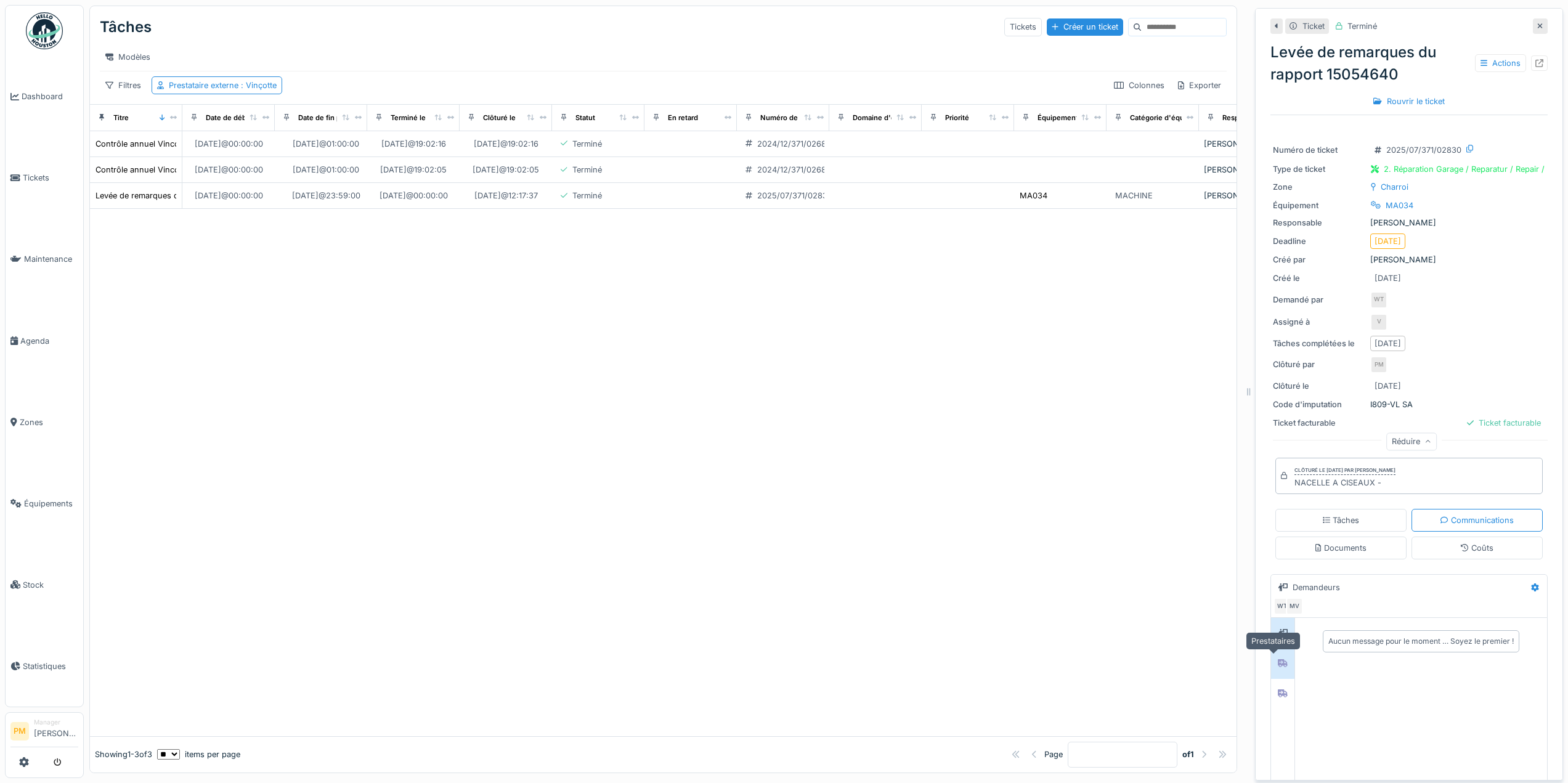
click at [1277, 656] on div at bounding box center [1282, 663] width 18 height 16
click at [1282, 684] on div at bounding box center [1282, 694] width 18 height 20
click at [1328, 542] on div "Documents" at bounding box center [1341, 548] width 51 height 12
click at [1461, 542] on div "Coûts" at bounding box center [1477, 548] width 33 height 12
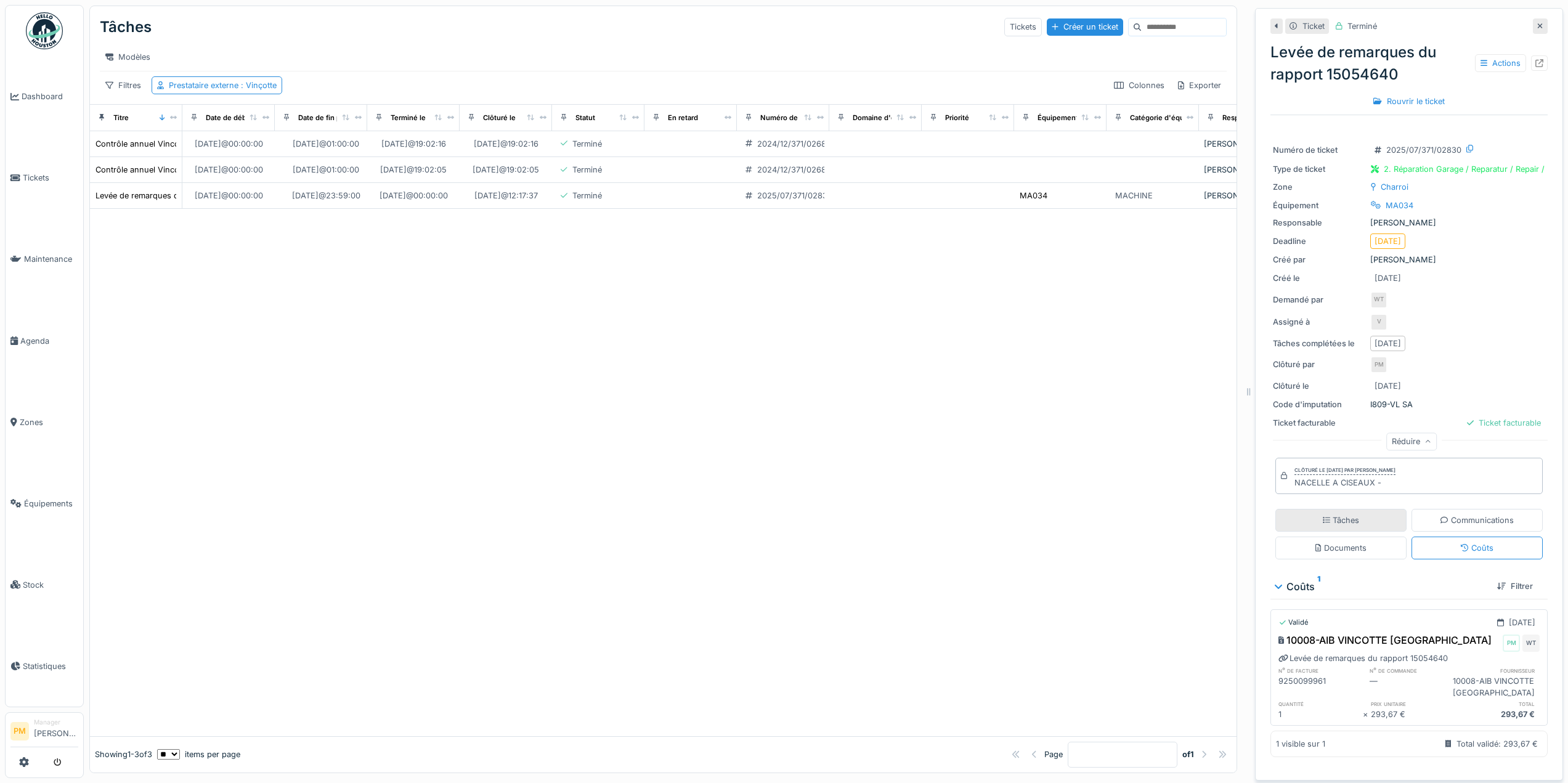
click at [1367, 509] on div "Tâches" at bounding box center [1341, 520] width 132 height 22
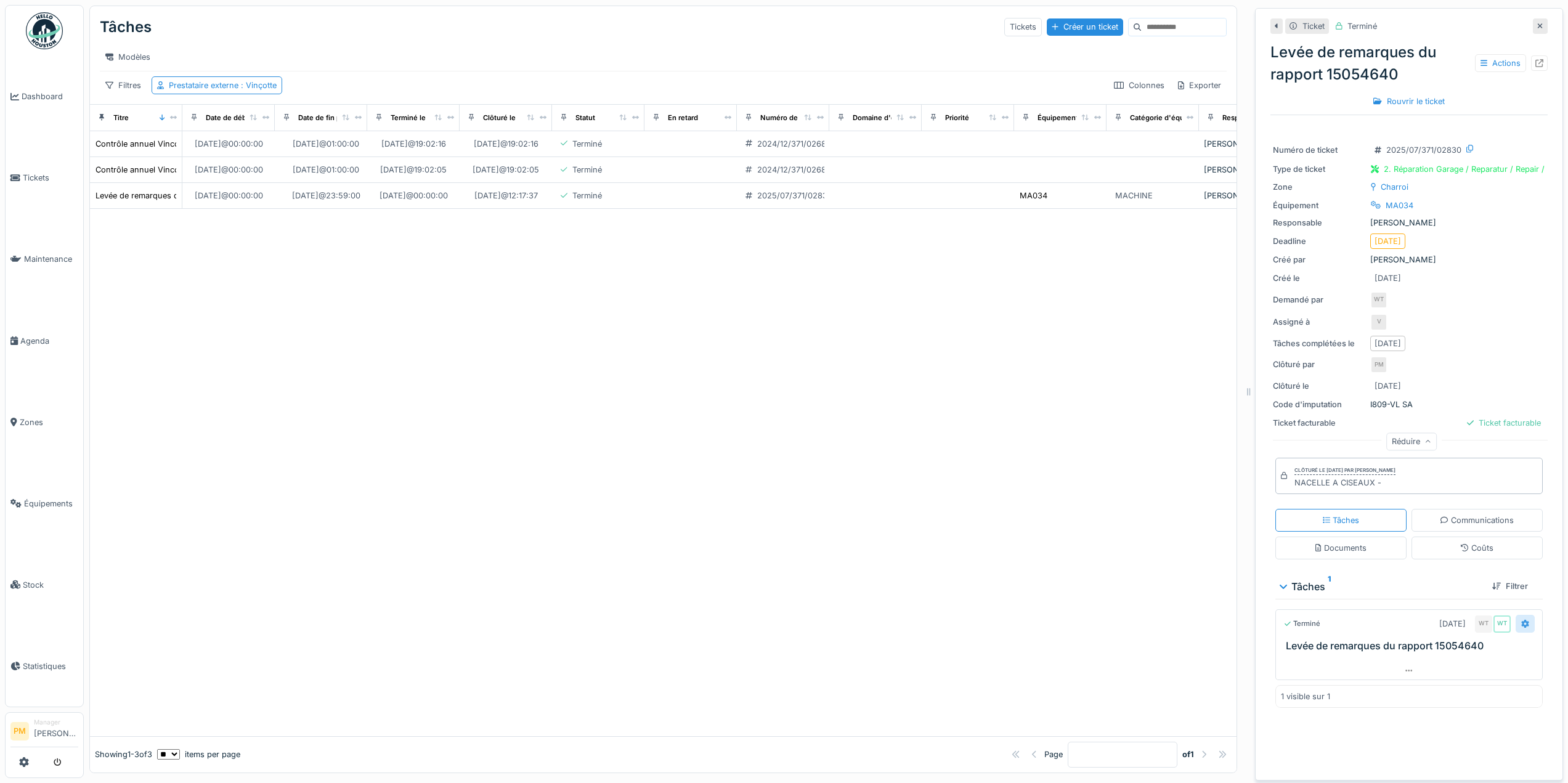
click at [1522, 620] on icon at bounding box center [1526, 624] width 8 height 8
click at [1529, 547] on div "Ticket Terminé Levée de remarques du rapport 15054640 Actions Rouvrir le ticket…" at bounding box center [1409, 395] width 308 height 773
drag, startPoint x: 518, startPoint y: 378, endPoint x: 337, endPoint y: 65, distance: 361.6
click at [518, 377] on div at bounding box center [663, 472] width 1147 height 527
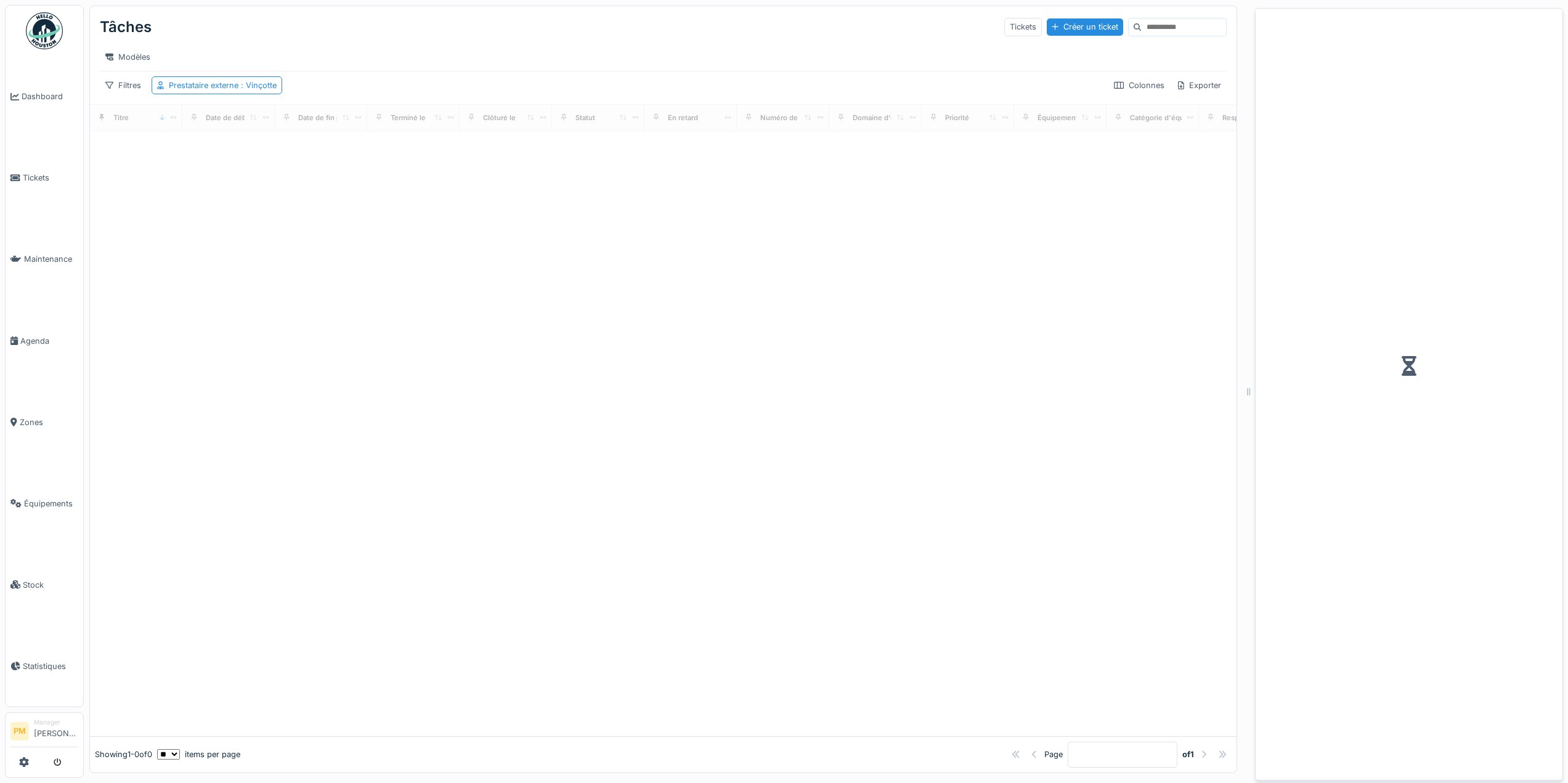
scroll to position [10, 0]
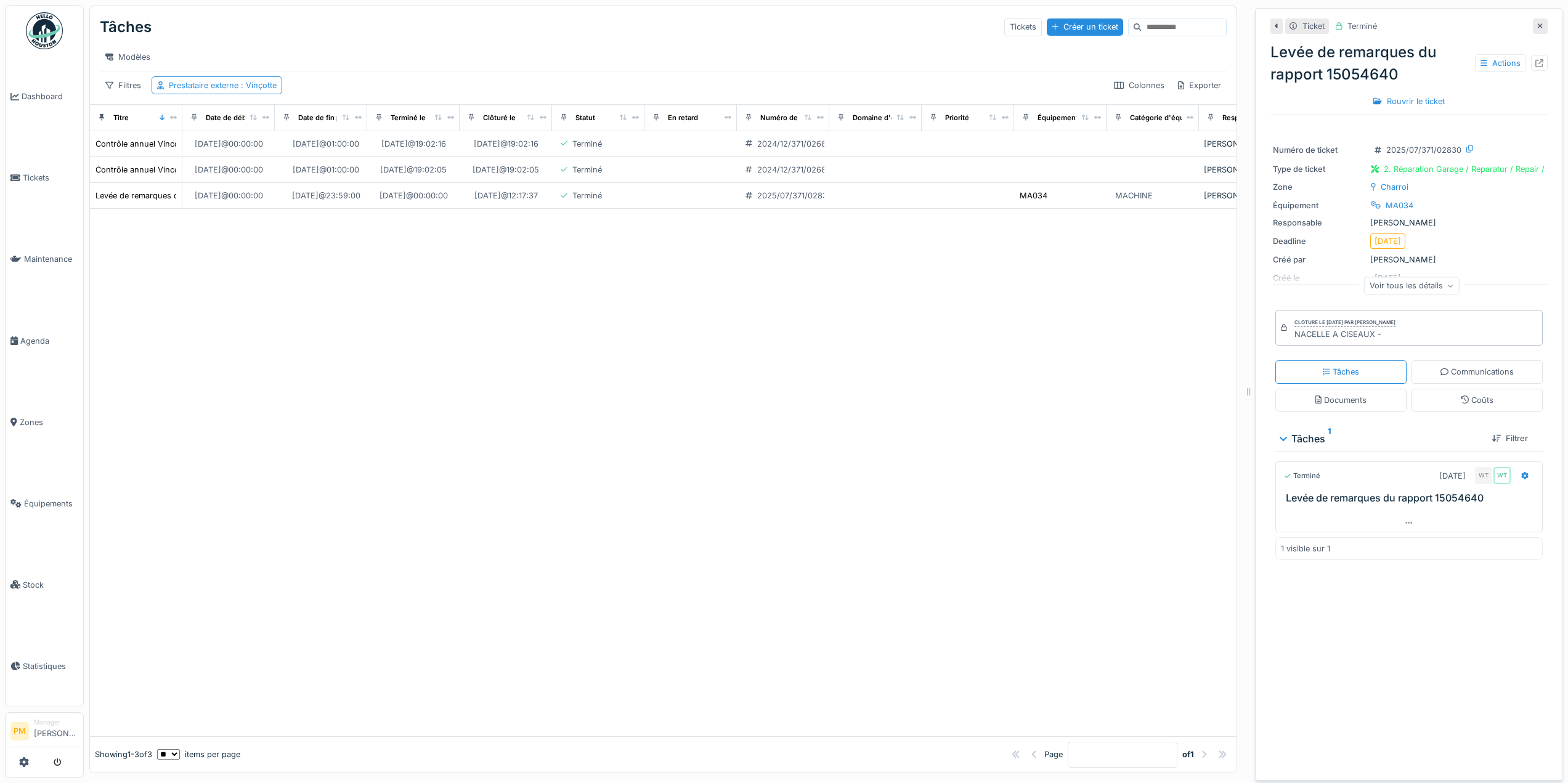
click at [1416, 279] on div "Voir tous les détails" at bounding box center [1412, 286] width 95 height 18
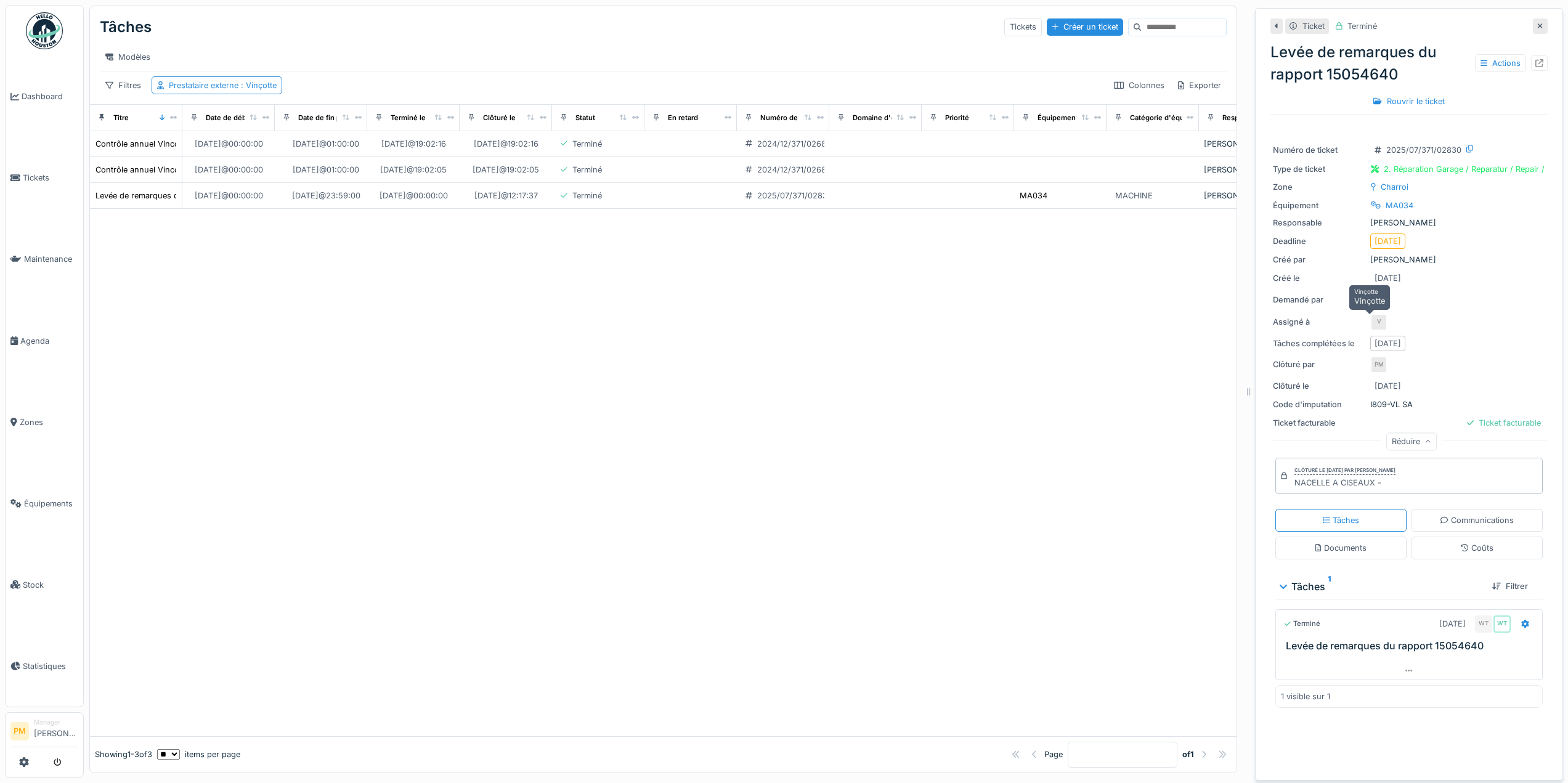
click at [1370, 313] on div "V" at bounding box center [1379, 322] width 17 height 17
drag, startPoint x: 745, startPoint y: 353, endPoint x: 568, endPoint y: 423, distance: 190.3
click at [743, 353] on div at bounding box center [663, 472] width 1147 height 527
click at [525, 290] on div at bounding box center [663, 472] width 1147 height 527
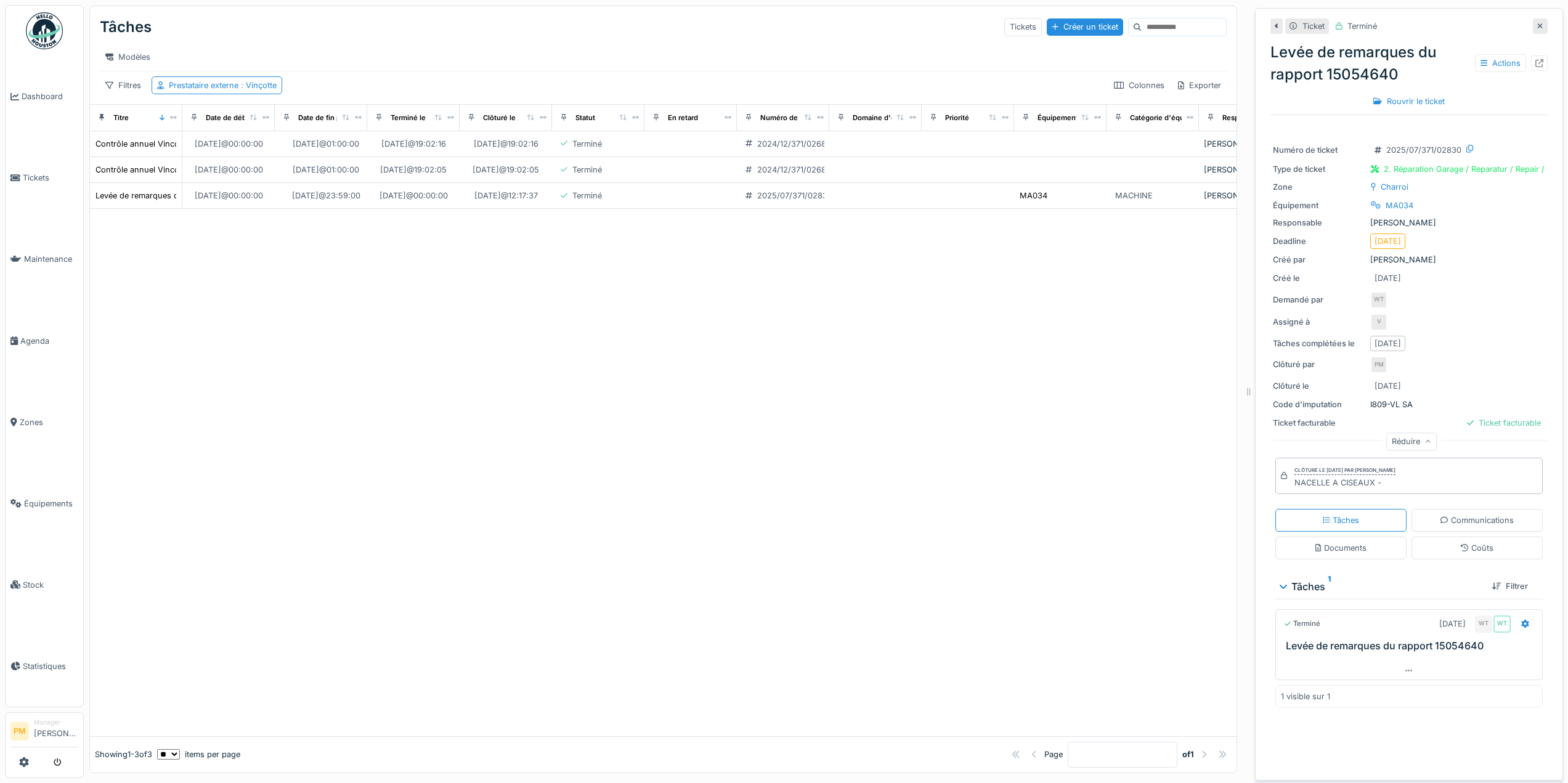
click at [926, 312] on div at bounding box center [663, 472] width 1147 height 527
click at [865, 325] on div at bounding box center [663, 472] width 1147 height 527
click at [262, 351] on div at bounding box center [663, 472] width 1147 height 527
click at [125, 176] on div "Contrôle annuel Vincotte" at bounding box center [142, 170] width 93 height 12
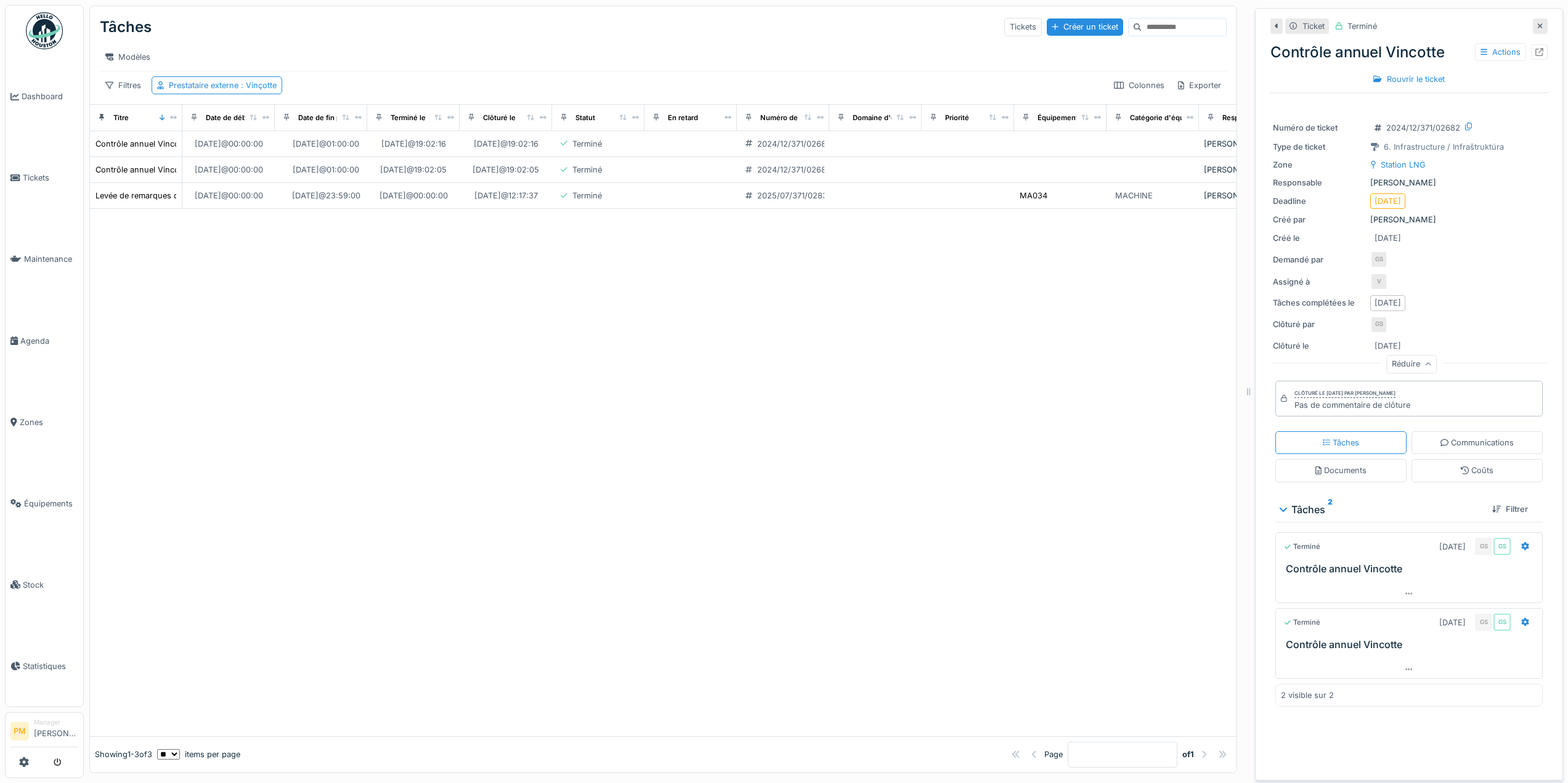
scroll to position [10, 0]
click at [153, 197] on div "Levée de remarques du rapport 15054640" at bounding box center [174, 196] width 158 height 12
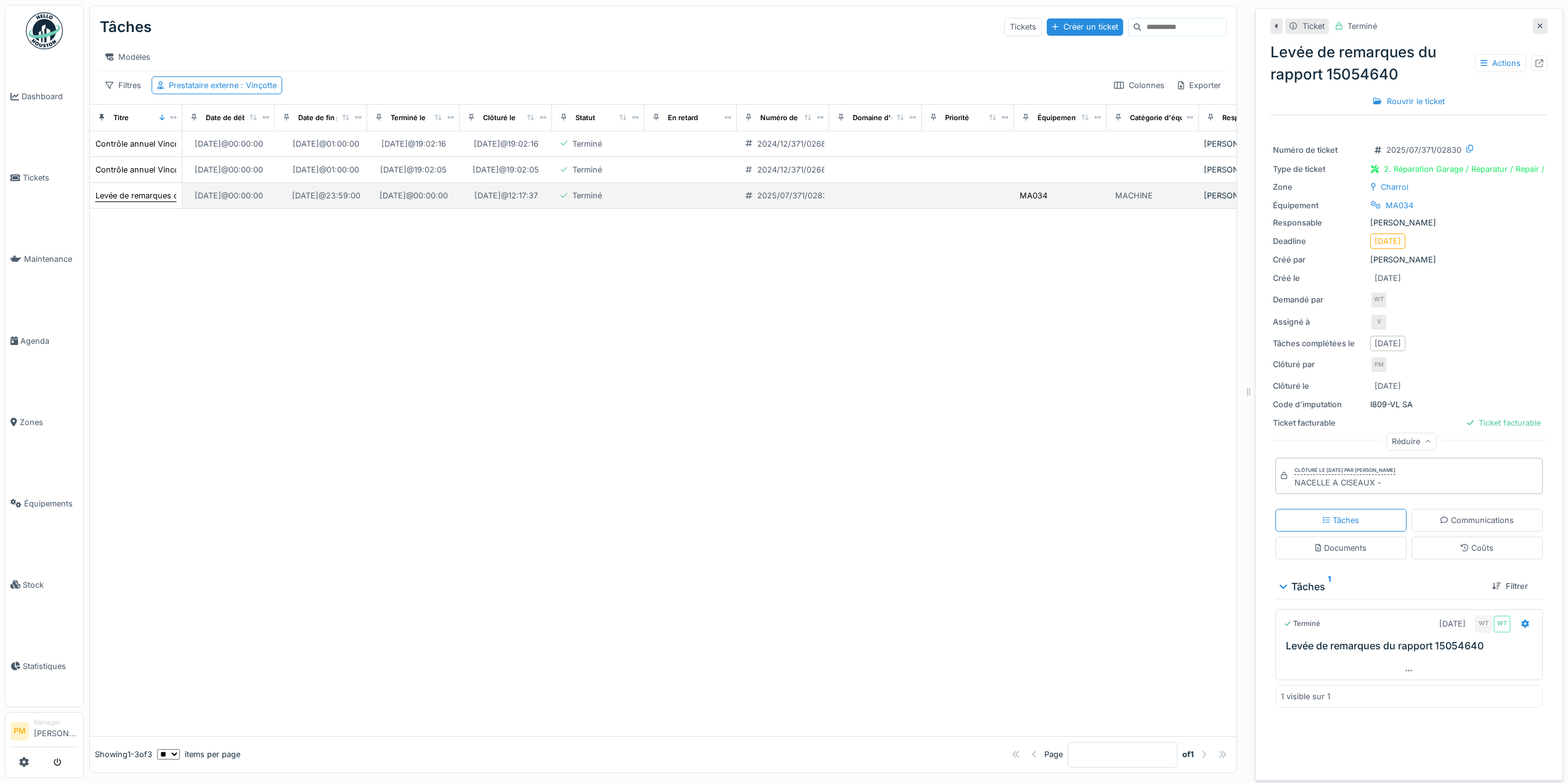
click at [157, 200] on div "Levée de remarques du rapport 15054640" at bounding box center [174, 196] width 158 height 12
click at [683, 326] on div at bounding box center [663, 472] width 1147 height 527
click at [444, 356] on div at bounding box center [663, 472] width 1147 height 527
click at [184, 86] on div "Prestataire externe : Vinçotte" at bounding box center [223, 85] width 108 height 12
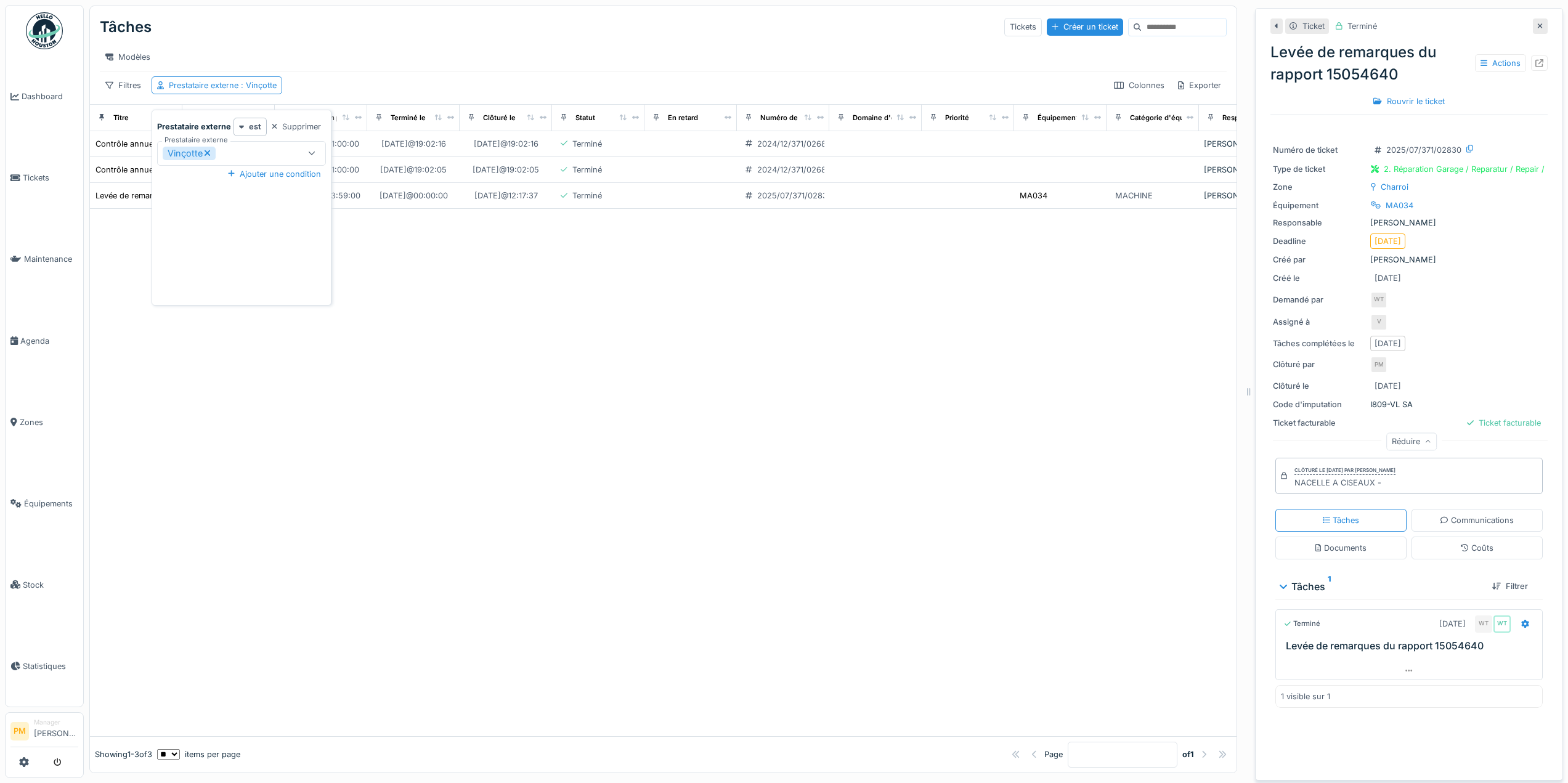
click at [213, 147] on div "Vinçotte" at bounding box center [189, 153] width 53 height 14
click at [212, 147] on div "Prestataire externe" at bounding box center [211, 153] width 95 height 14
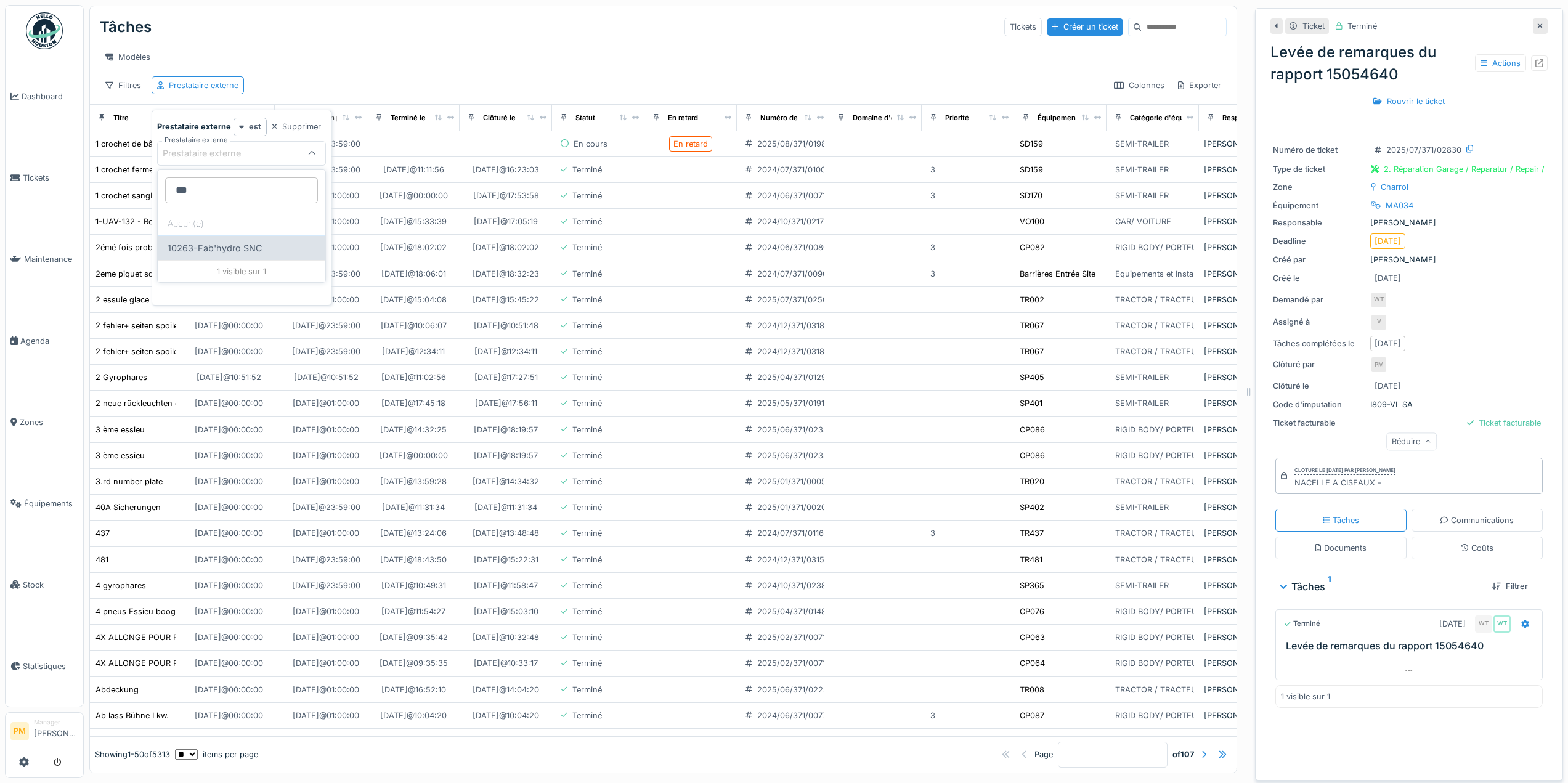
type externe_Y1ODI "***"
click at [226, 241] on div "10263-Fab'hydro SNC" at bounding box center [241, 247] width 168 height 25
type input "*****"
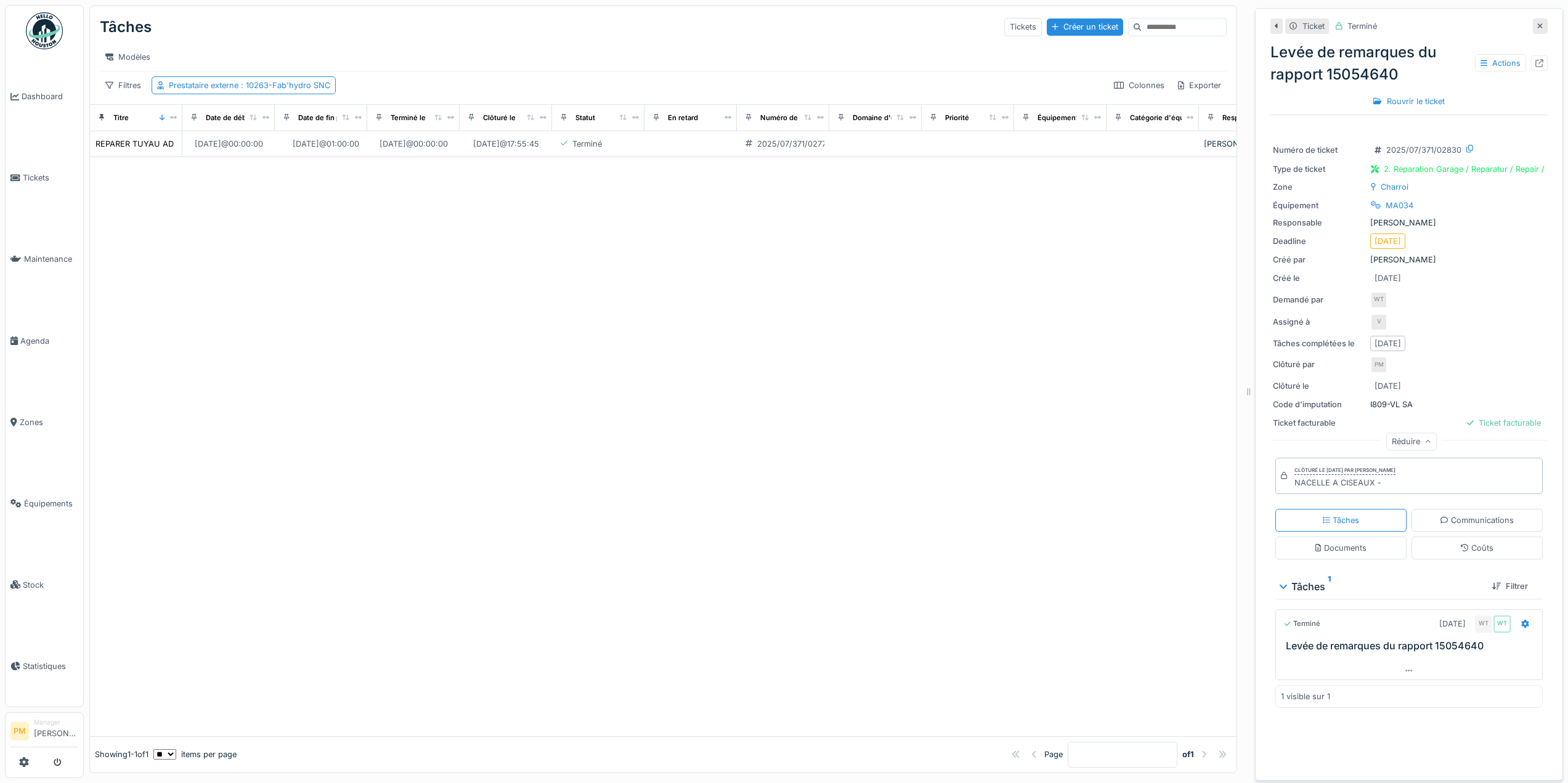
click at [450, 71] on div "Modèles" at bounding box center [663, 57] width 1127 height 28
click at [1398, 664] on div at bounding box center [1409, 671] width 266 height 18
click at [621, 197] on div at bounding box center [663, 447] width 1147 height 579
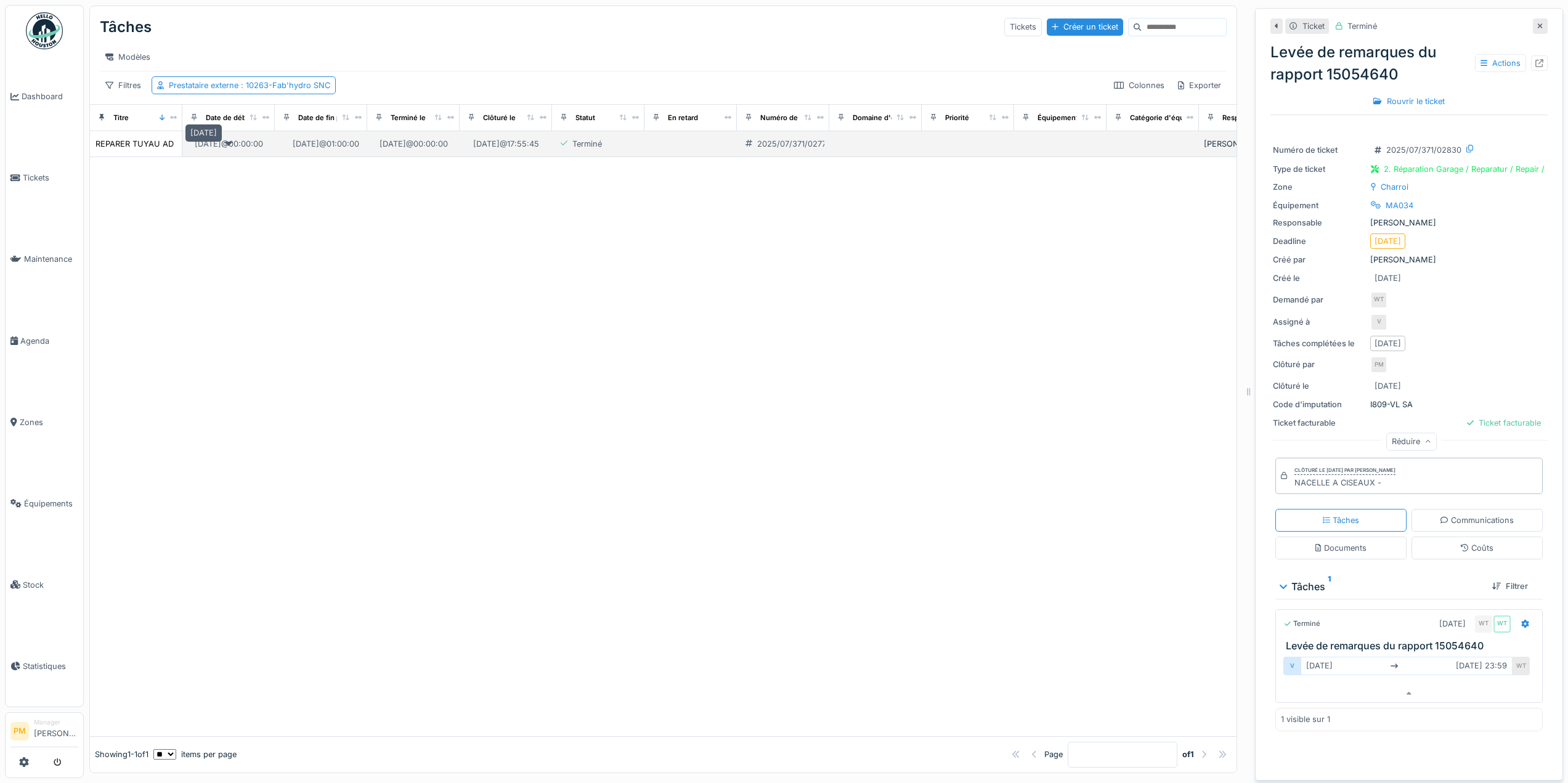
click at [232, 147] on div "29/07/2025 @ 00:00:00" at bounding box center [229, 144] width 68 height 12
click at [149, 140] on div "REPARER TUYAU AD BLUE" at bounding box center [146, 144] width 101 height 12
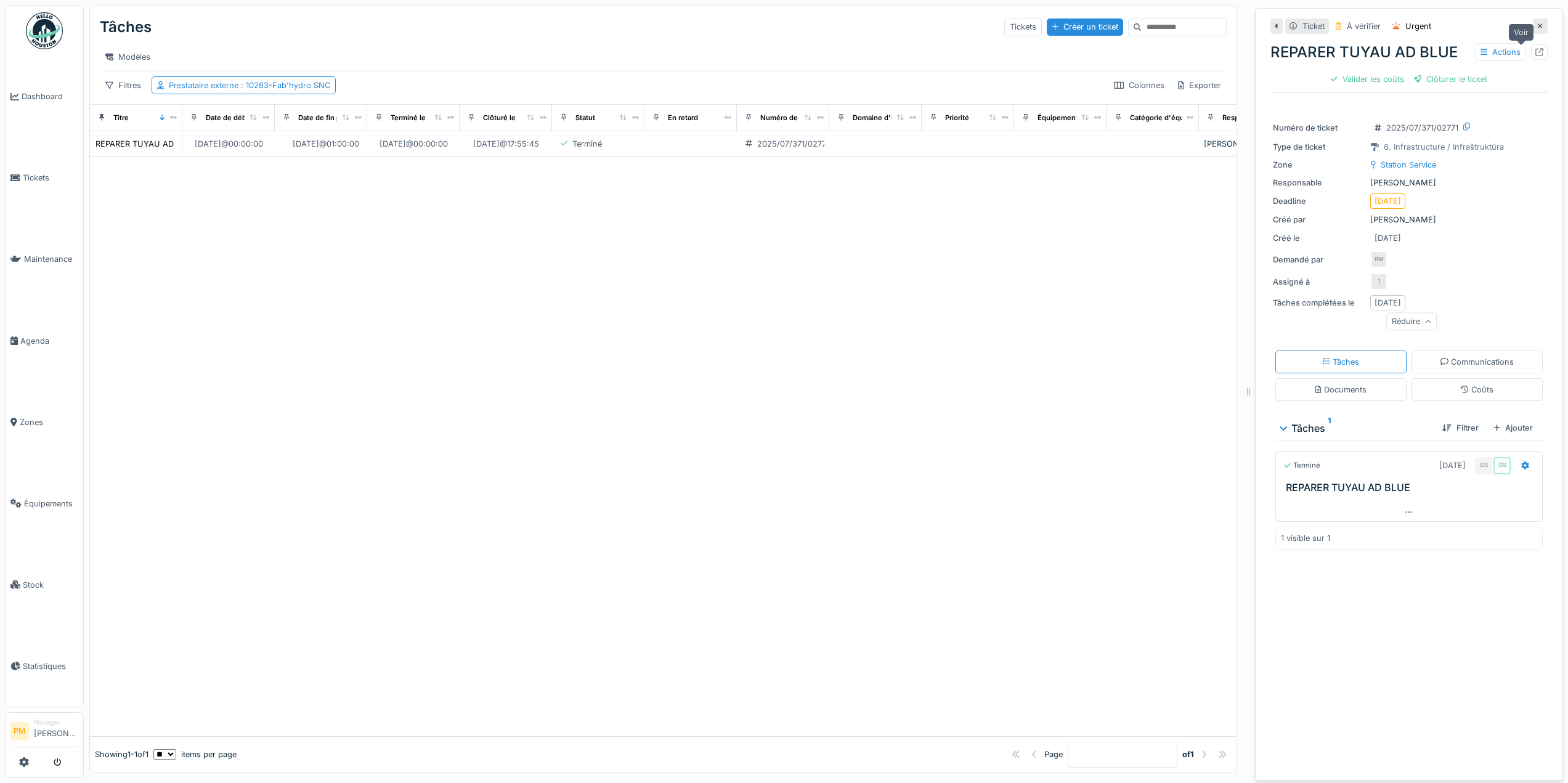
click at [1535, 48] on icon at bounding box center [1539, 52] width 8 height 8
click at [190, 276] on div at bounding box center [663, 447] width 1147 height 579
click at [215, 80] on div "Prestataire externe : 10263-Fab'hydro SNC" at bounding box center [249, 85] width 162 height 12
click at [290, 147] on div "10263-Fab'hydro SNC" at bounding box center [229, 153] width 132 height 14
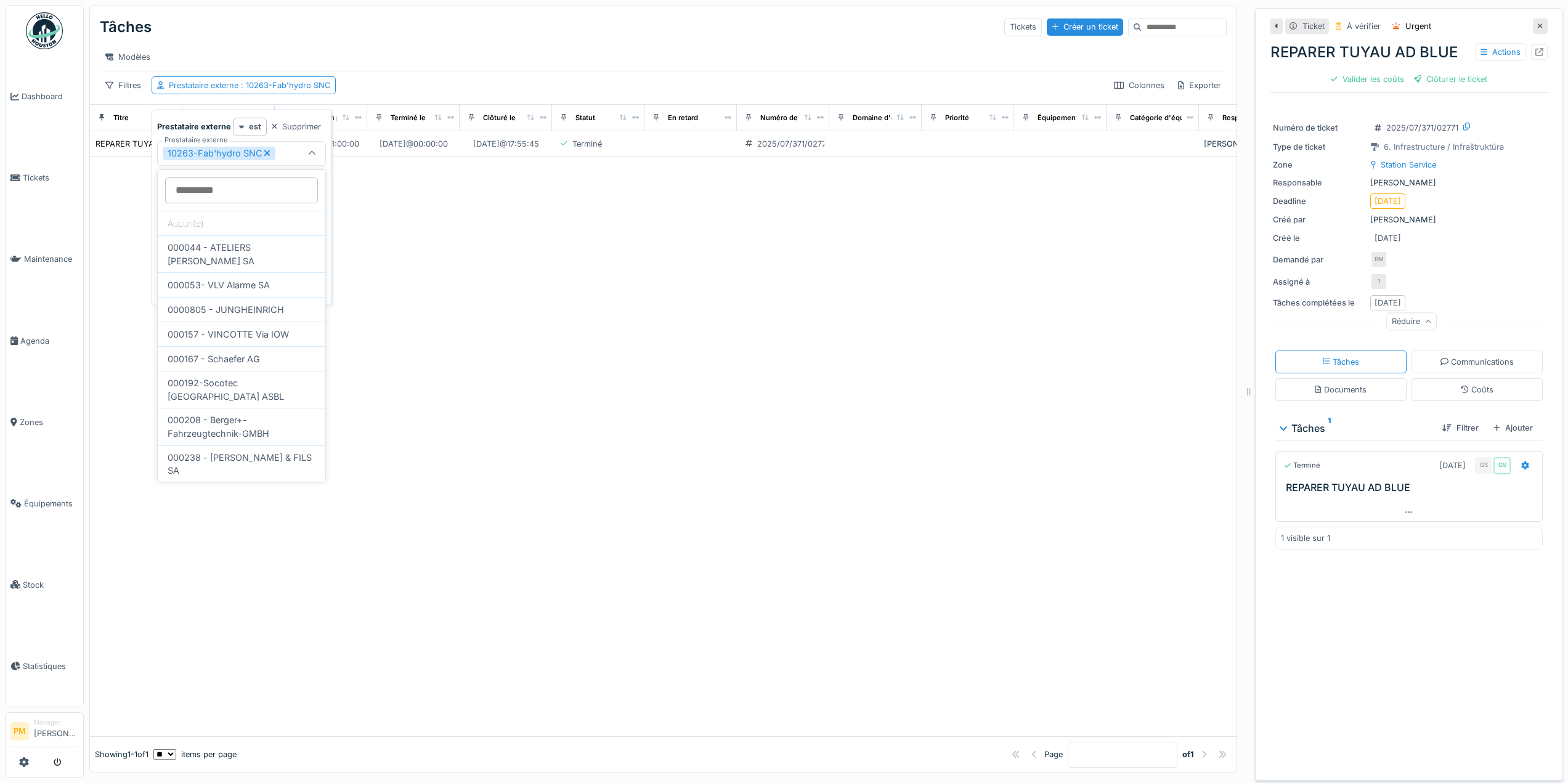
click at [269, 154] on div "10263-Fab'hydro SNC" at bounding box center [219, 153] width 112 height 14
click at [268, 154] on div "Prestataire externe" at bounding box center [229, 153] width 132 height 14
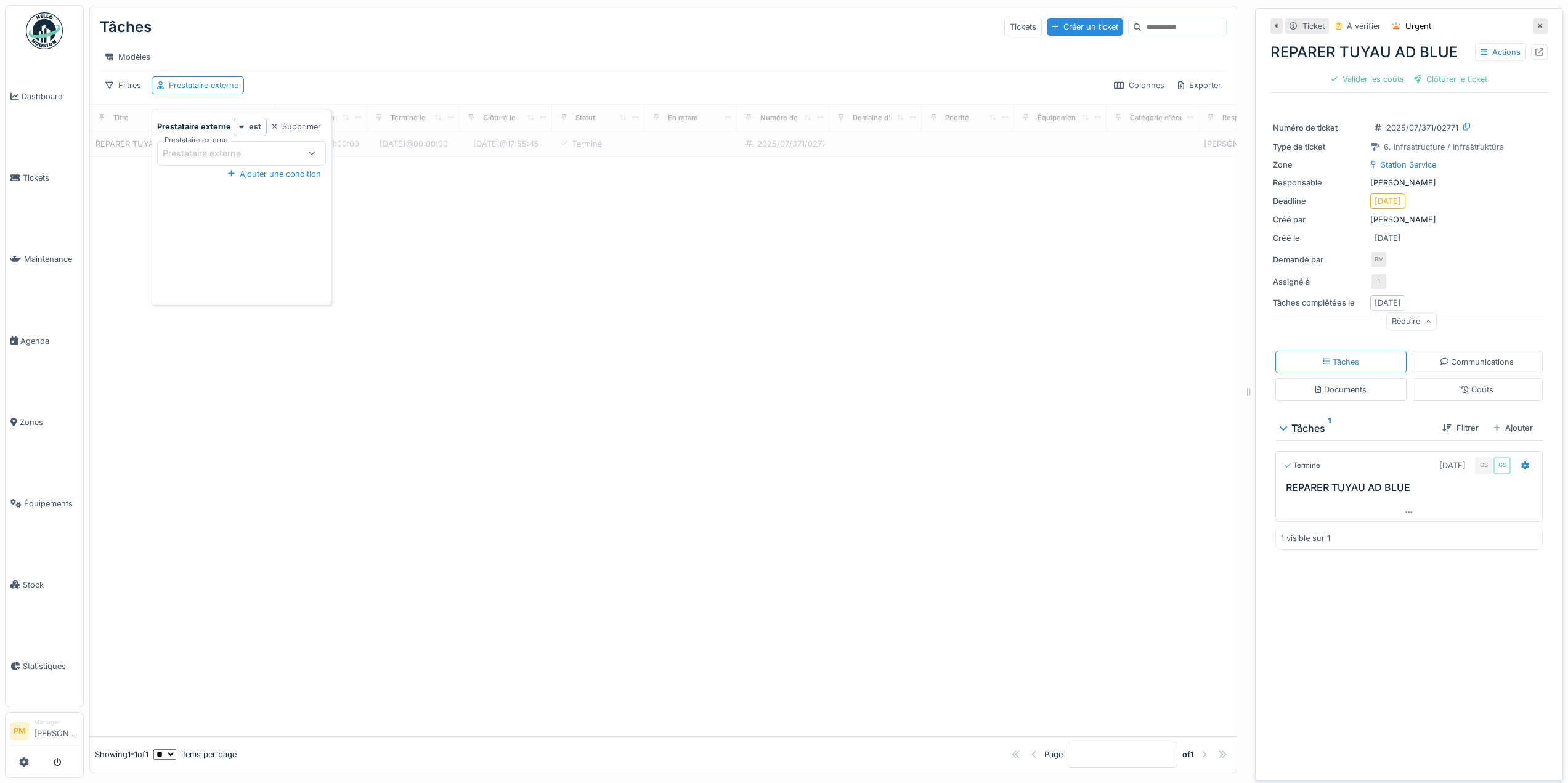
click at [268, 154] on div "Prestataire externe" at bounding box center [229, 153] width 132 height 14
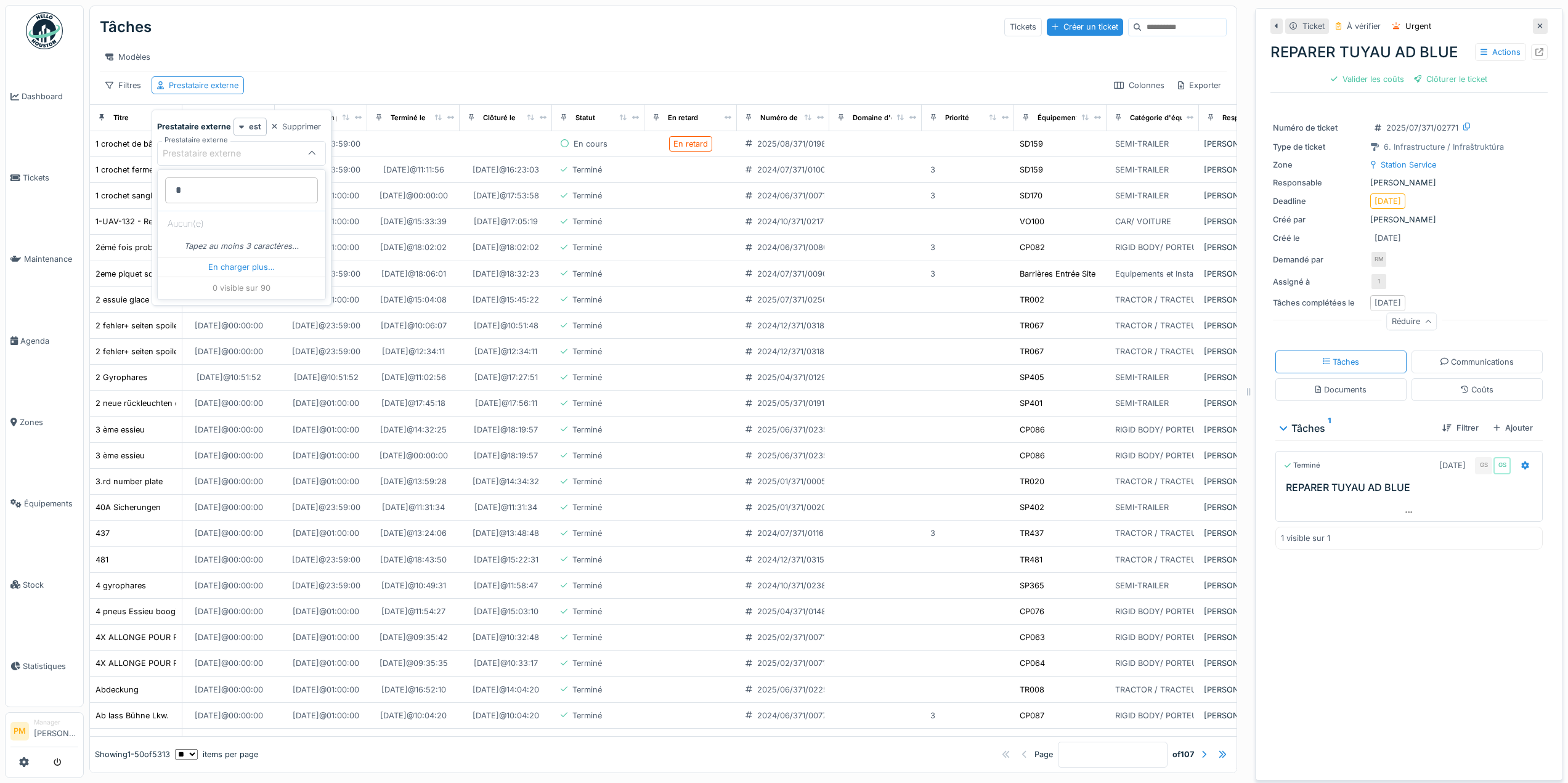
type externe_c5NzM "**"
click at [1143, 29] on input at bounding box center [1184, 27] width 85 height 17
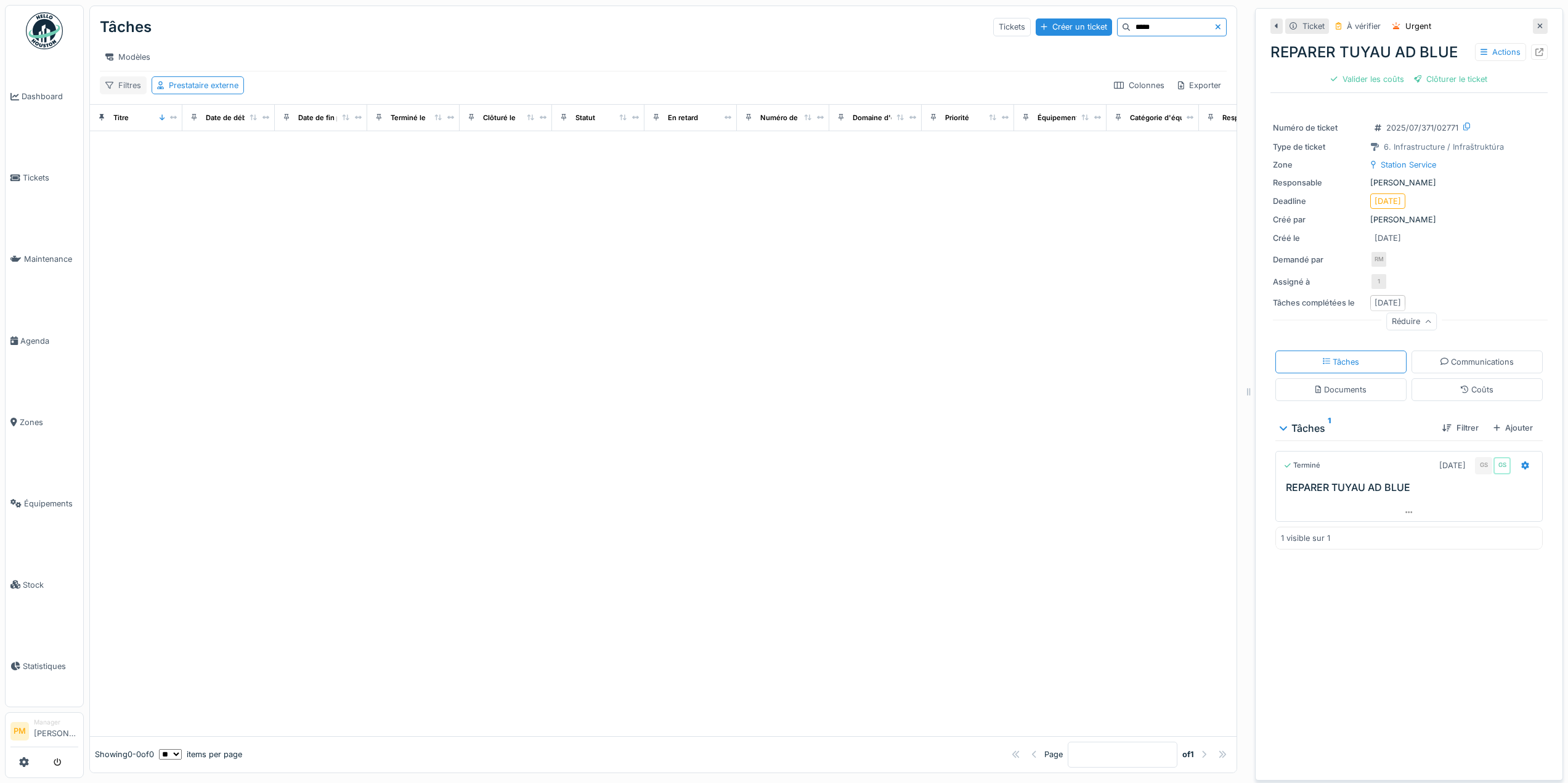
type input "*****"
click at [132, 94] on div "Filtres" at bounding box center [123, 85] width 47 height 18
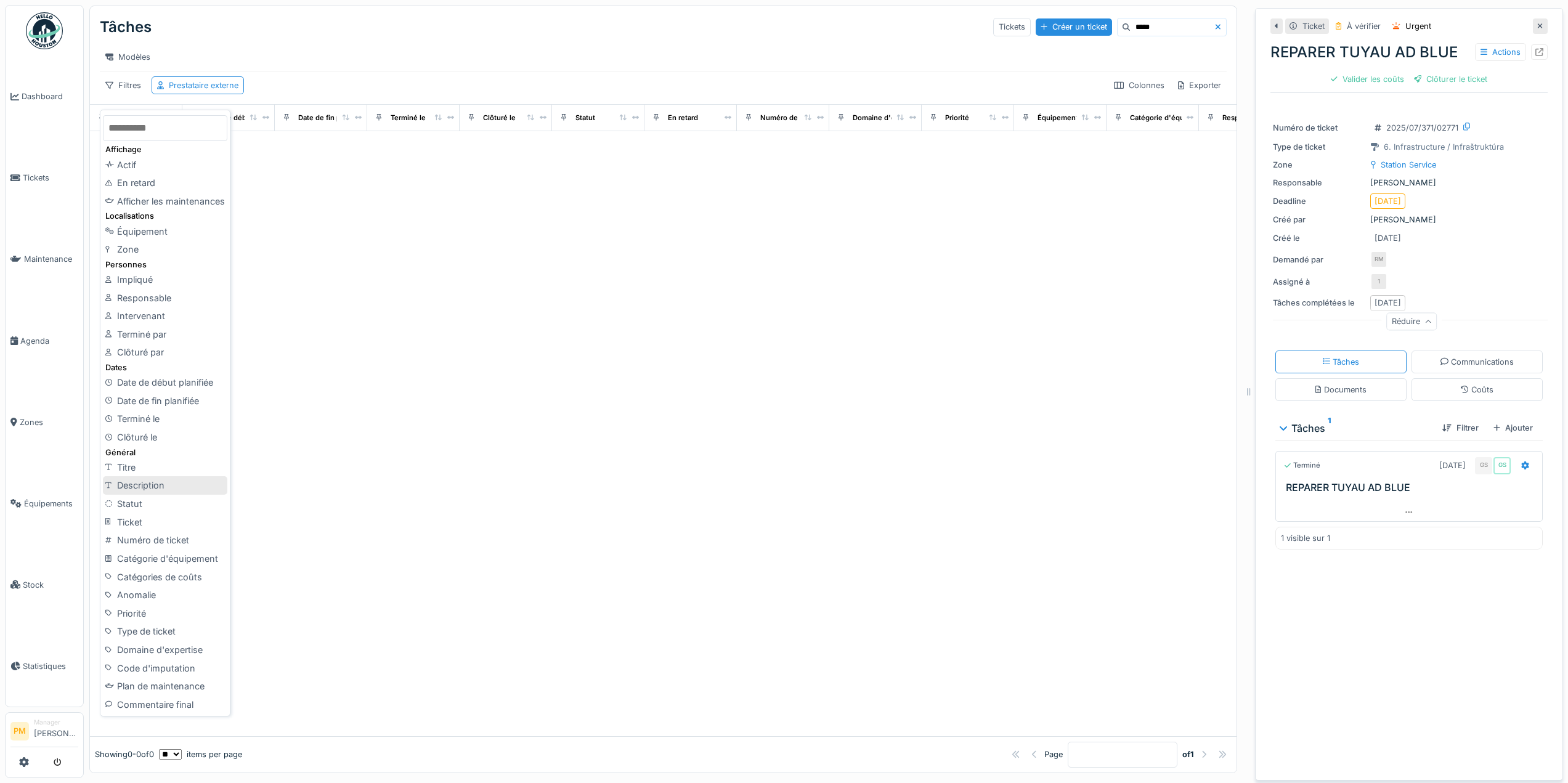
click at [196, 487] on div "Description" at bounding box center [165, 485] width 125 height 18
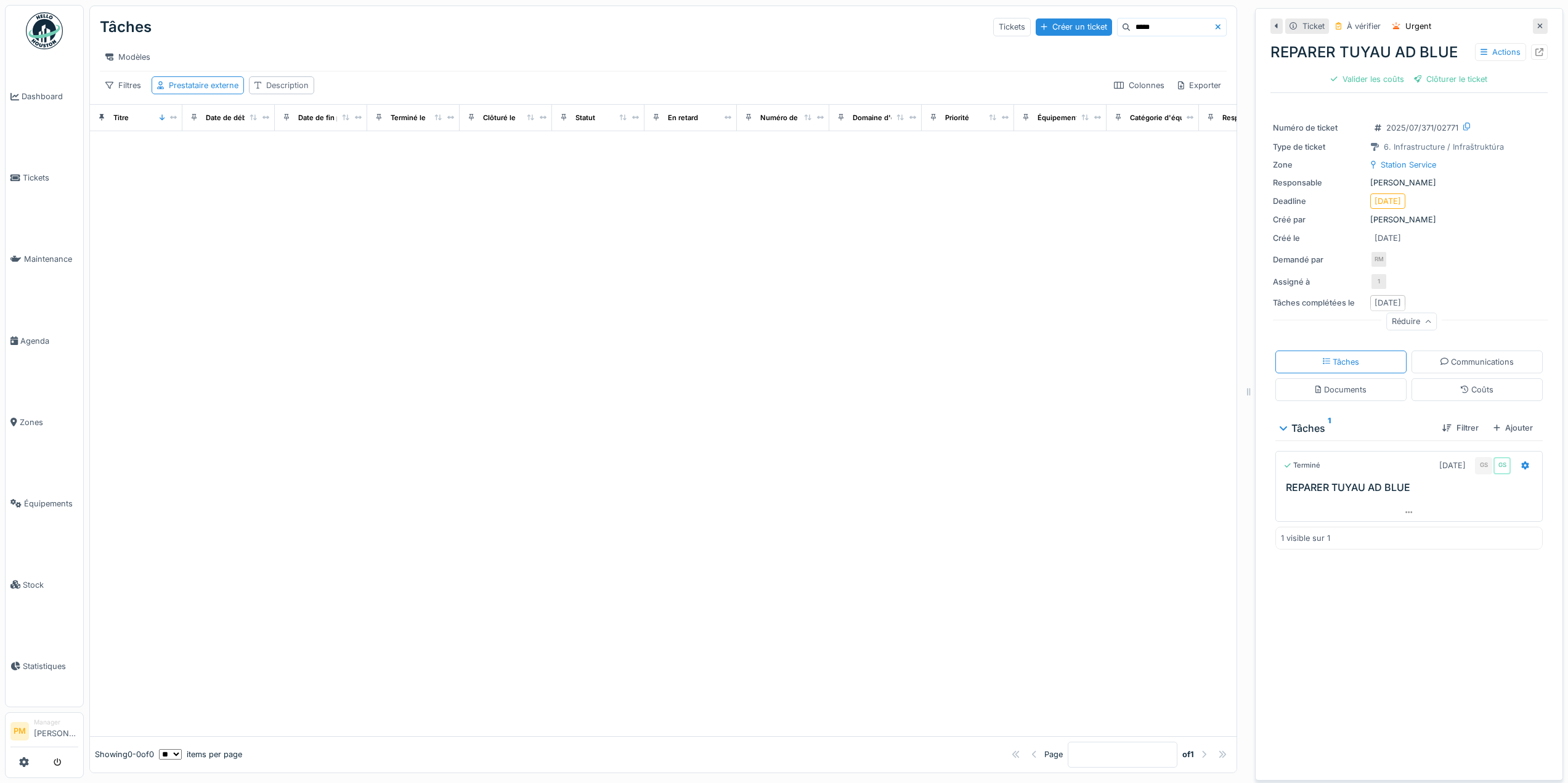
click at [288, 91] on div "Description" at bounding box center [288, 85] width 42 height 12
click at [323, 147] on div "Ajouter une condition" at bounding box center [343, 149] width 103 height 16
click at [344, 151] on div at bounding box center [343, 155] width 6 height 12
click at [295, 126] on strong "Description" at bounding box center [277, 126] width 44 height 12
click at [286, 91] on div "Description" at bounding box center [288, 85] width 42 height 12
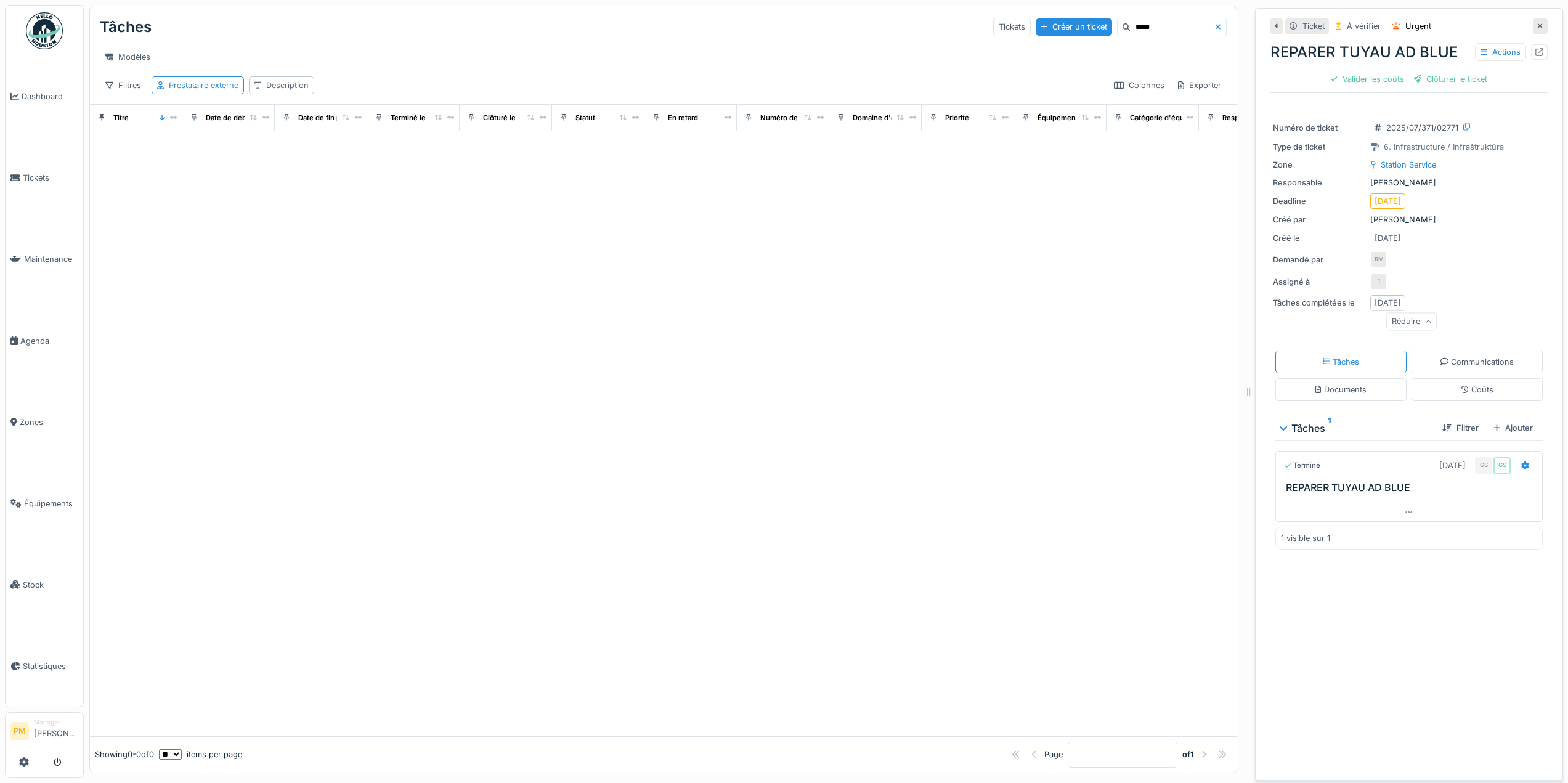
click at [283, 91] on div "Description" at bounding box center [288, 85] width 42 height 12
click at [516, 296] on div at bounding box center [663, 434] width 1147 height 605
click at [505, 288] on div at bounding box center [663, 434] width 1147 height 605
click at [285, 94] on div "Description" at bounding box center [281, 85] width 65 height 18
click at [389, 123] on div "Supprimer" at bounding box center [366, 127] width 60 height 16
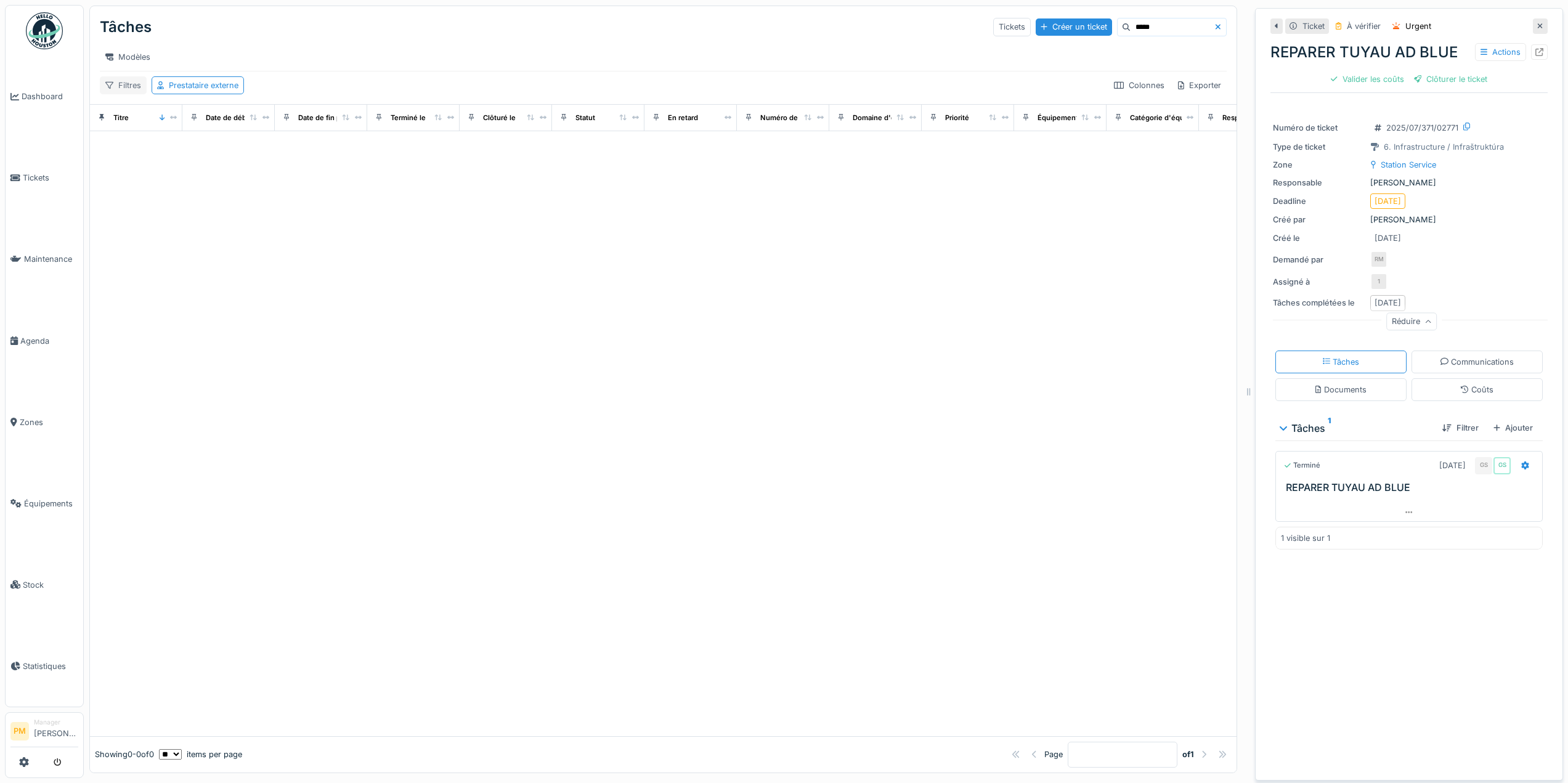
click at [121, 91] on div "Filtres" at bounding box center [123, 85] width 47 height 18
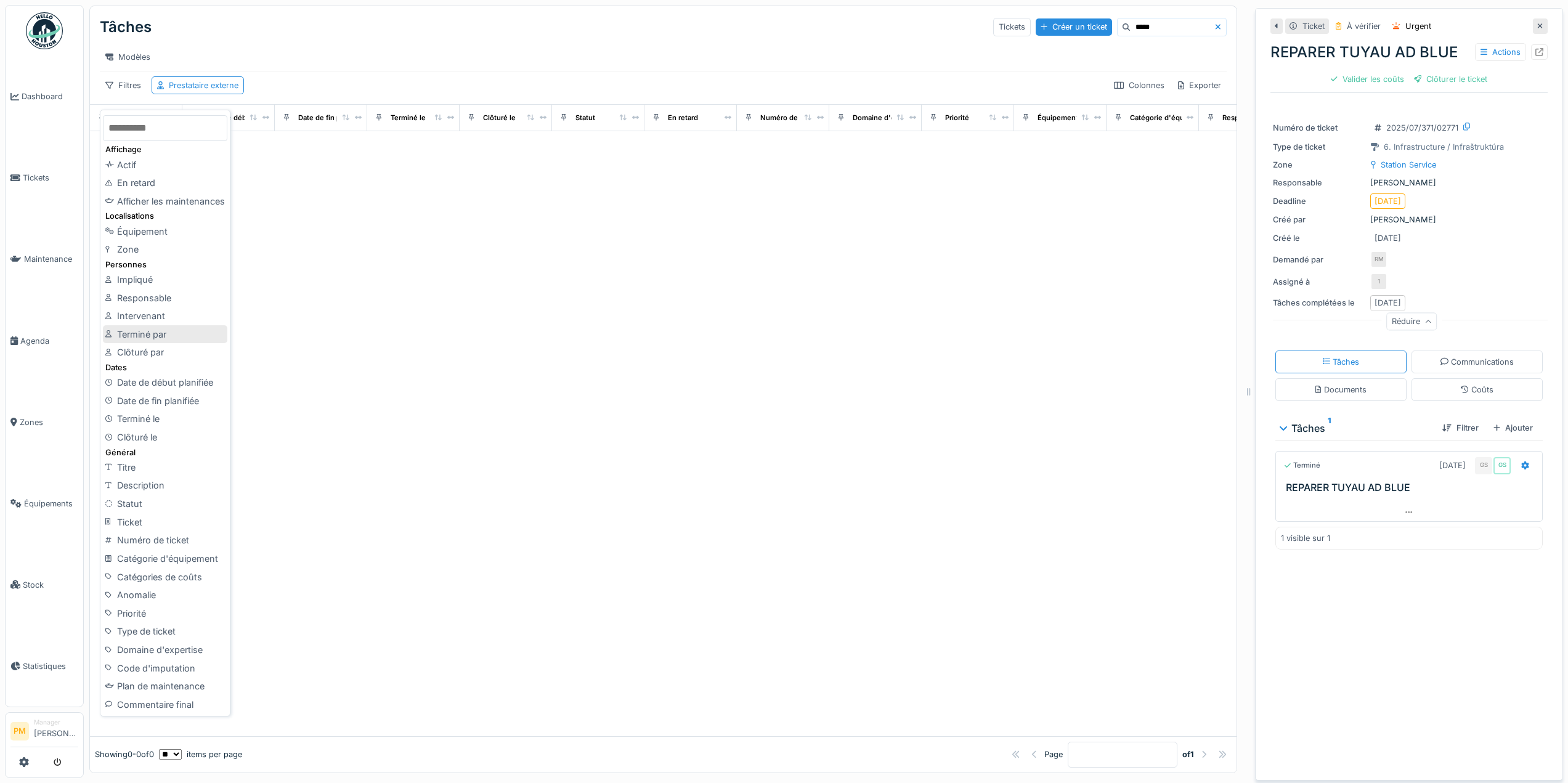
scroll to position [10, 0]
click at [164, 461] on div "Titre" at bounding box center [165, 467] width 125 height 18
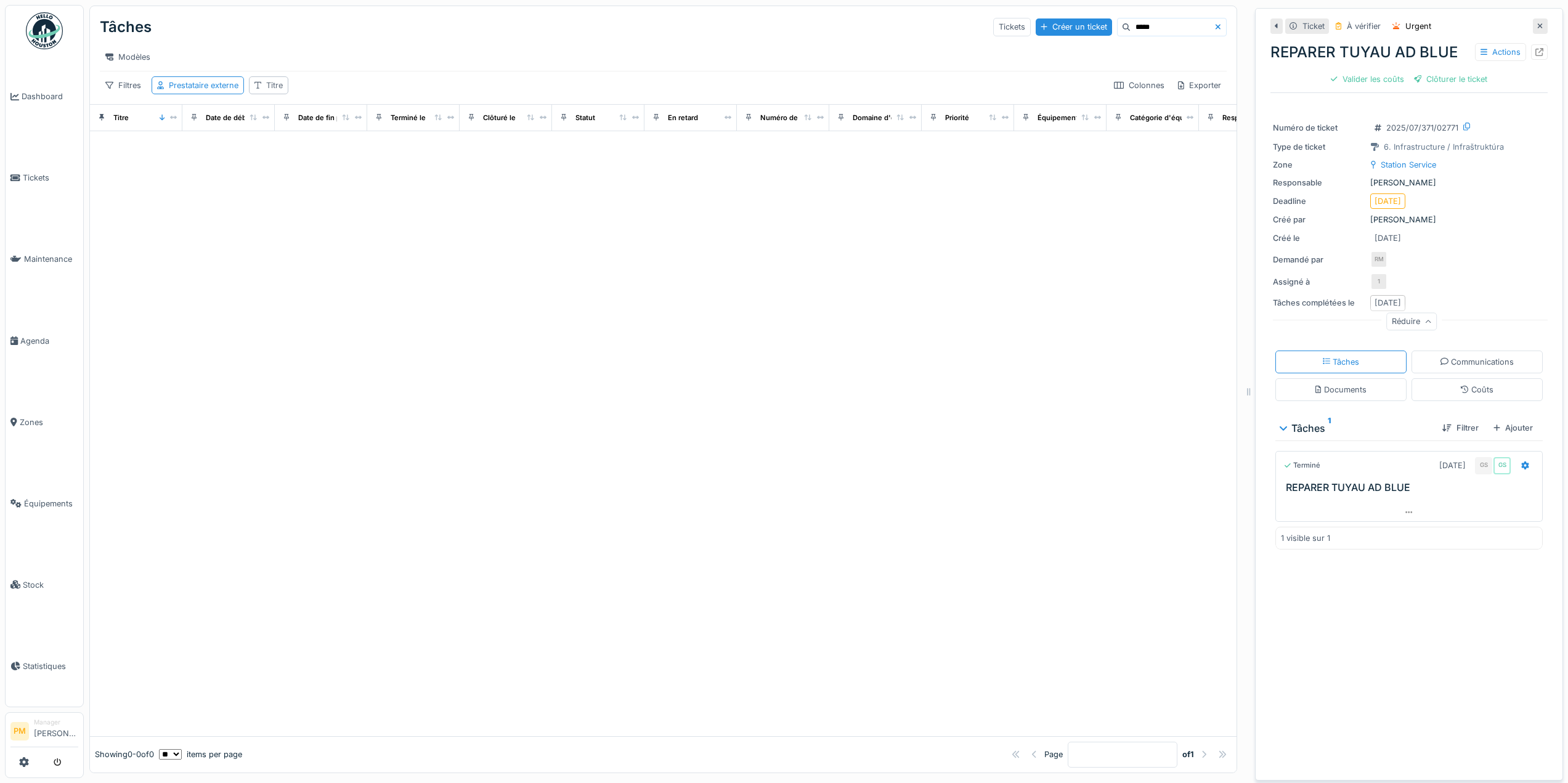
click at [264, 85] on div "Titre" at bounding box center [268, 85] width 40 height 18
click at [294, 152] on input "Titre" at bounding box center [315, 154] width 119 height 26
click at [374, 143] on input "****" at bounding box center [315, 154] width 119 height 26
type input "****"
click at [364, 150] on icon at bounding box center [360, 154] width 6 height 8
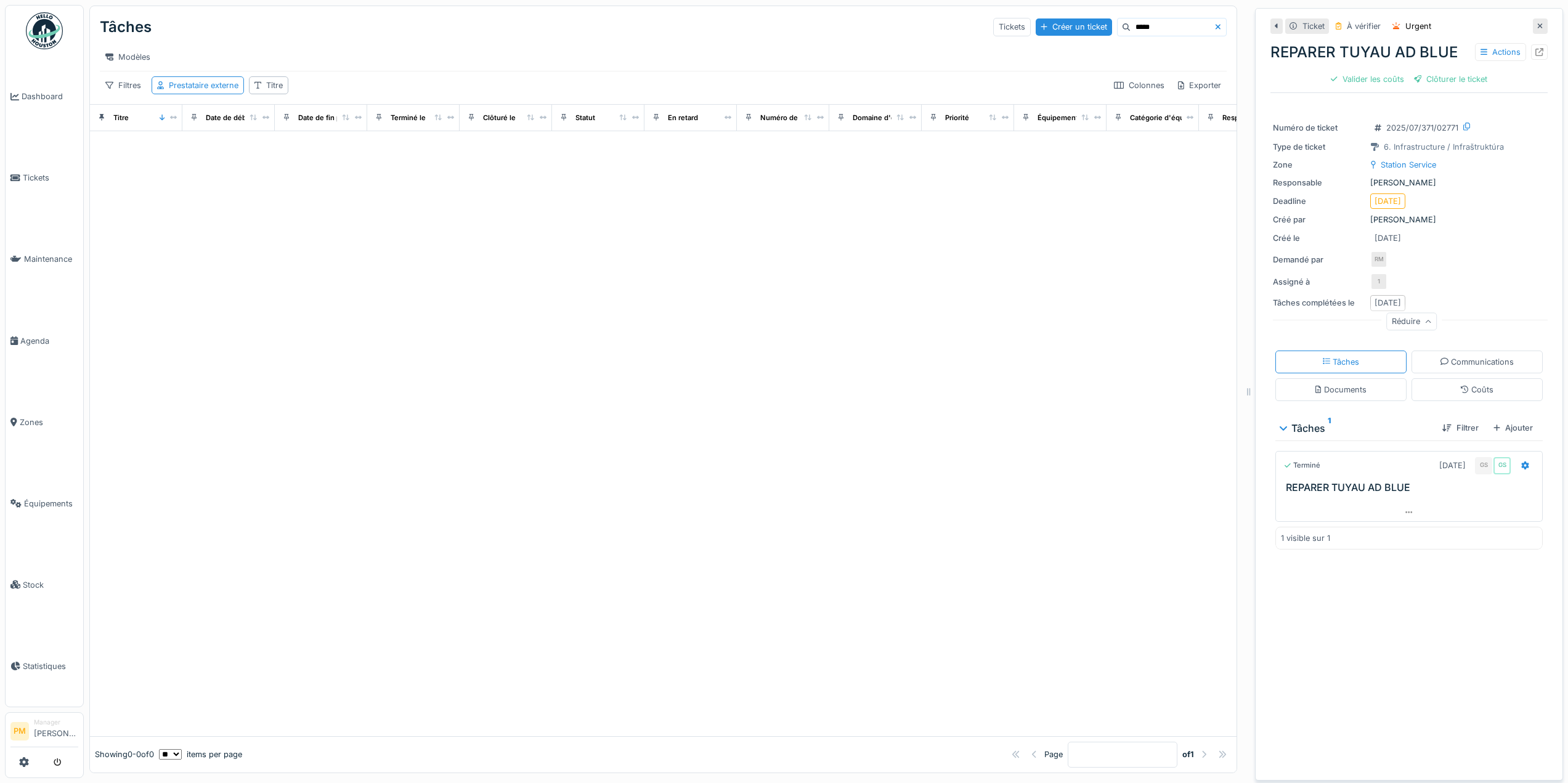
click at [307, 87] on div "Filtres Prestataire externe Titre Colonnes Exporter" at bounding box center [663, 85] width 1127 height 18
click at [267, 87] on div "Titre" at bounding box center [275, 85] width 16 height 12
click at [351, 119] on div "Supprimer" at bounding box center [344, 127] width 60 height 16
click at [299, 411] on div at bounding box center [663, 434] width 1147 height 605
click at [1130, 18] on input "*****" at bounding box center [1172, 27] width 85 height 17
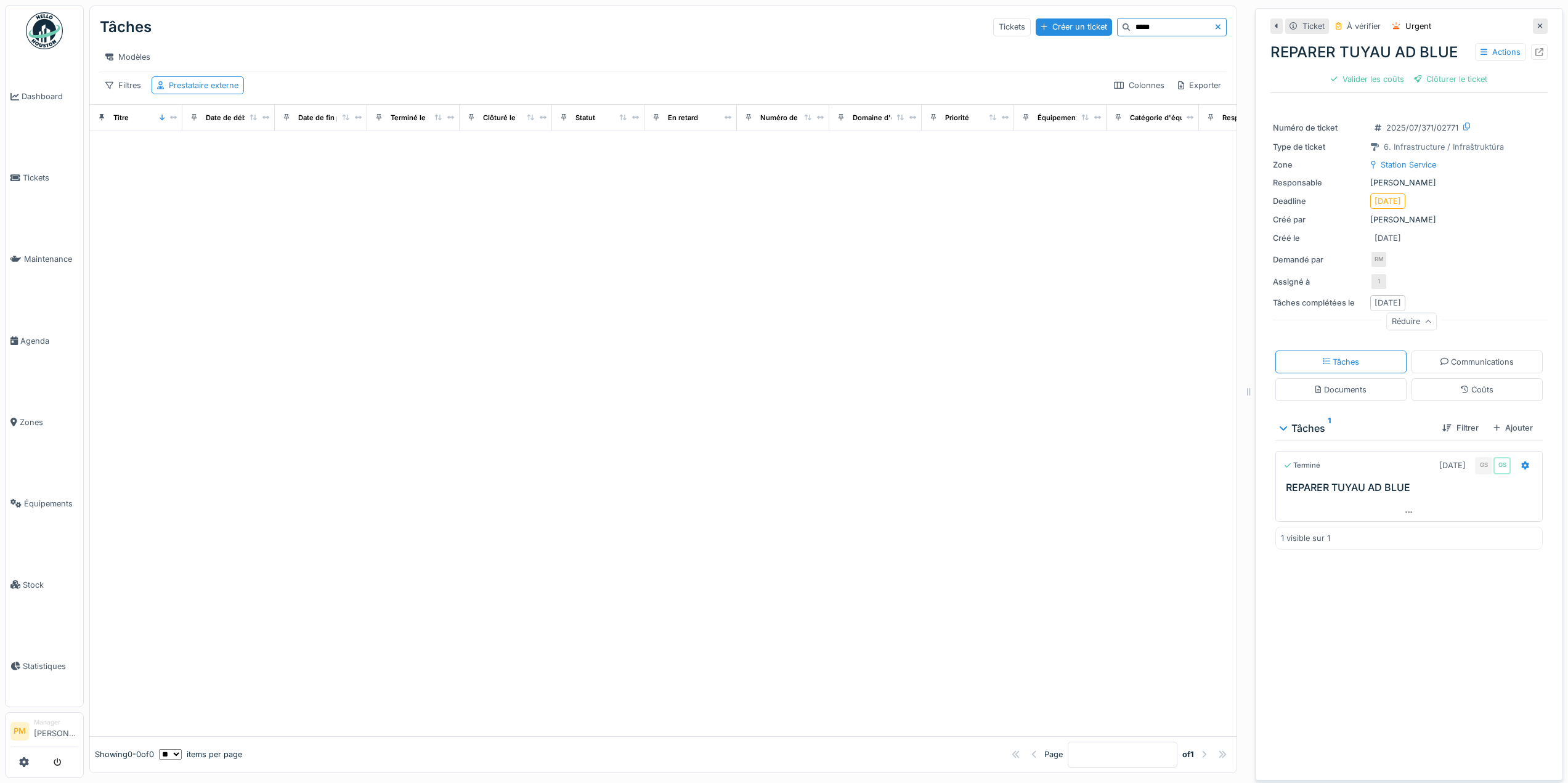
click at [1130, 18] on input "*****" at bounding box center [1172, 27] width 85 height 17
click at [1215, 22] on icon at bounding box center [1218, 27] width 6 height 8
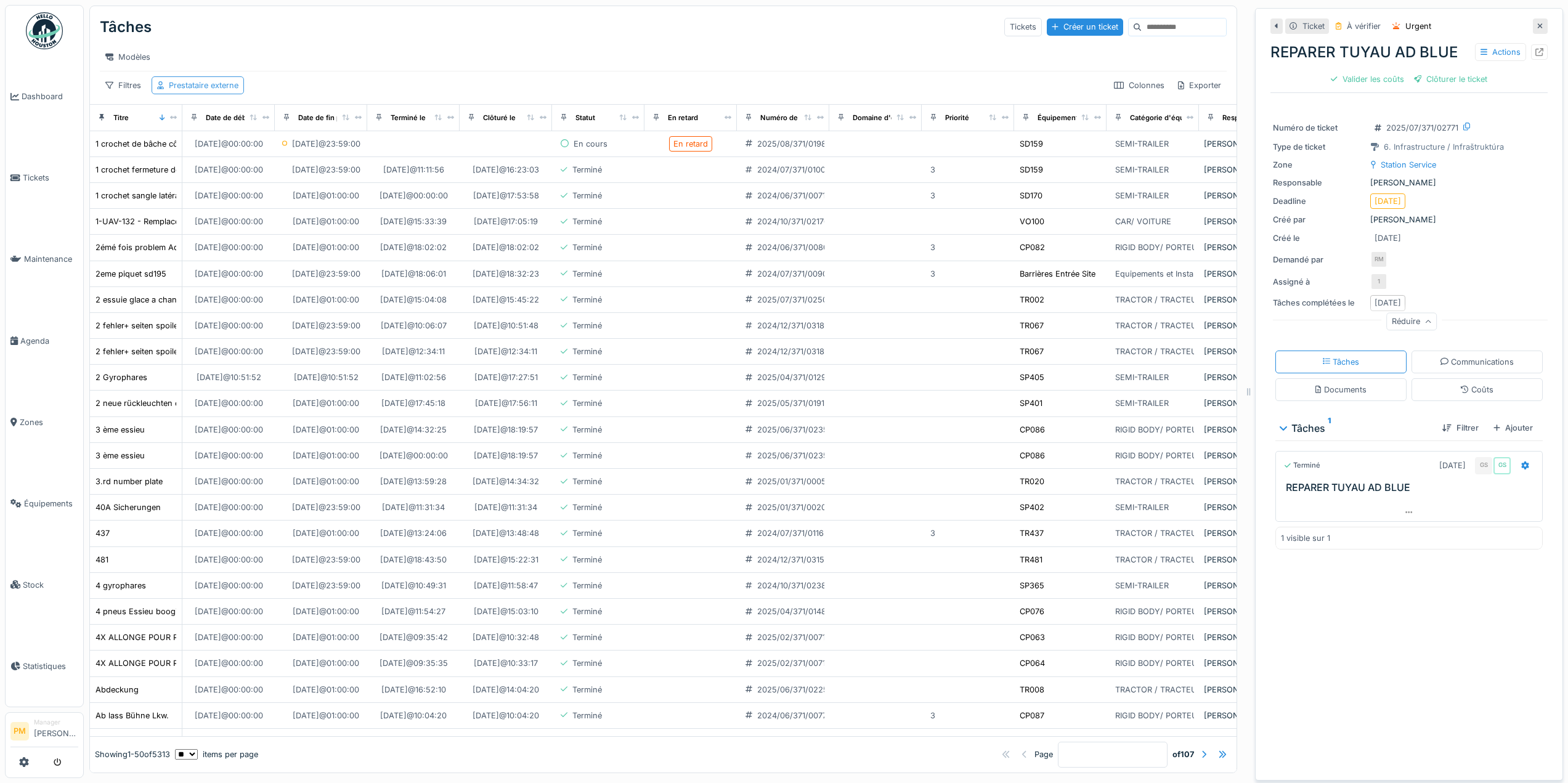
click at [217, 87] on div "Prestataire externe" at bounding box center [204, 85] width 70 height 12
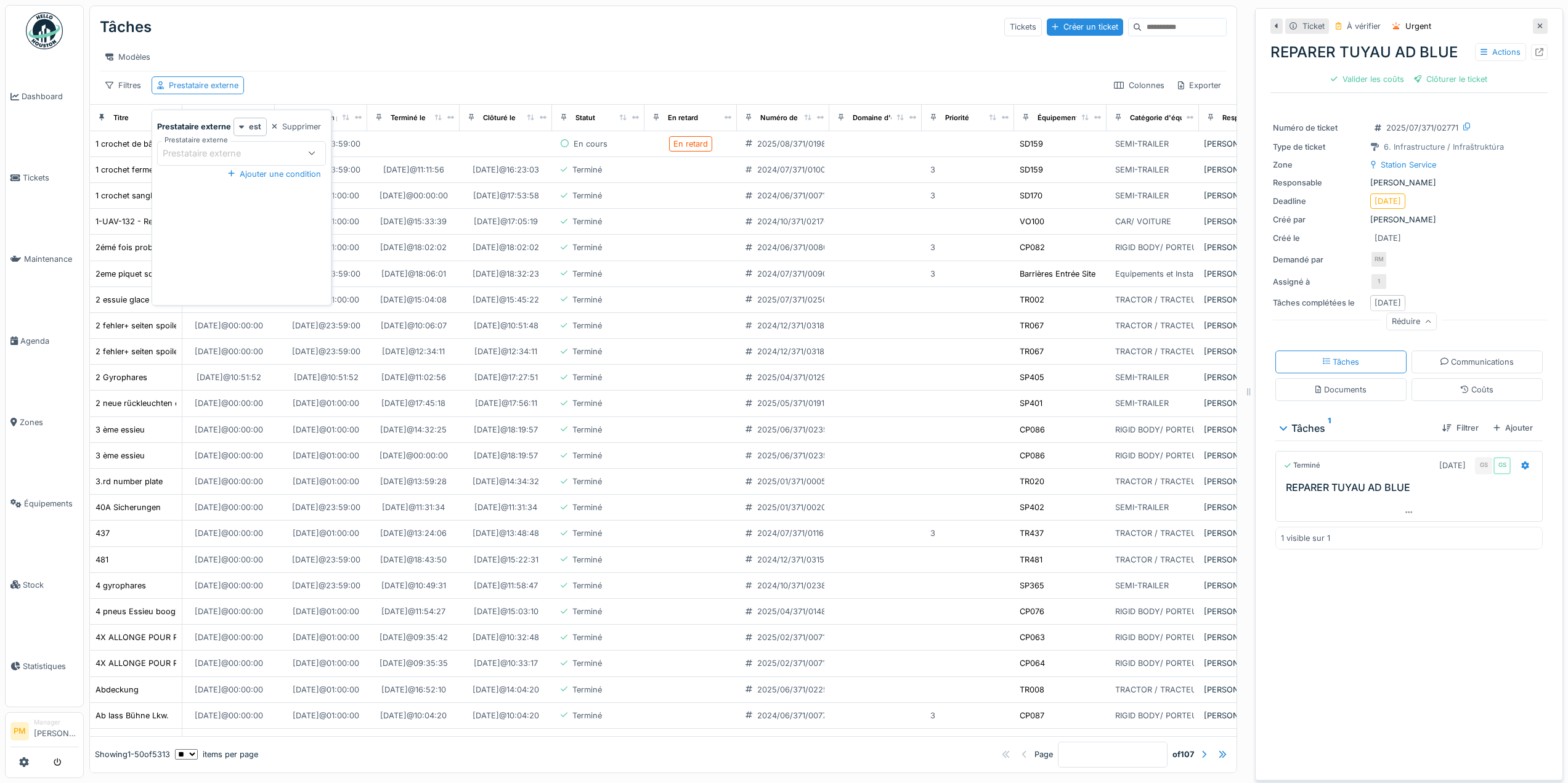
click at [231, 156] on div "Prestataire externe" at bounding box center [242, 153] width 170 height 25
type externe_U4MjY "***"
click at [205, 249] on div "10263-Fab'hydro SNC" at bounding box center [241, 247] width 168 height 25
type input "*****"
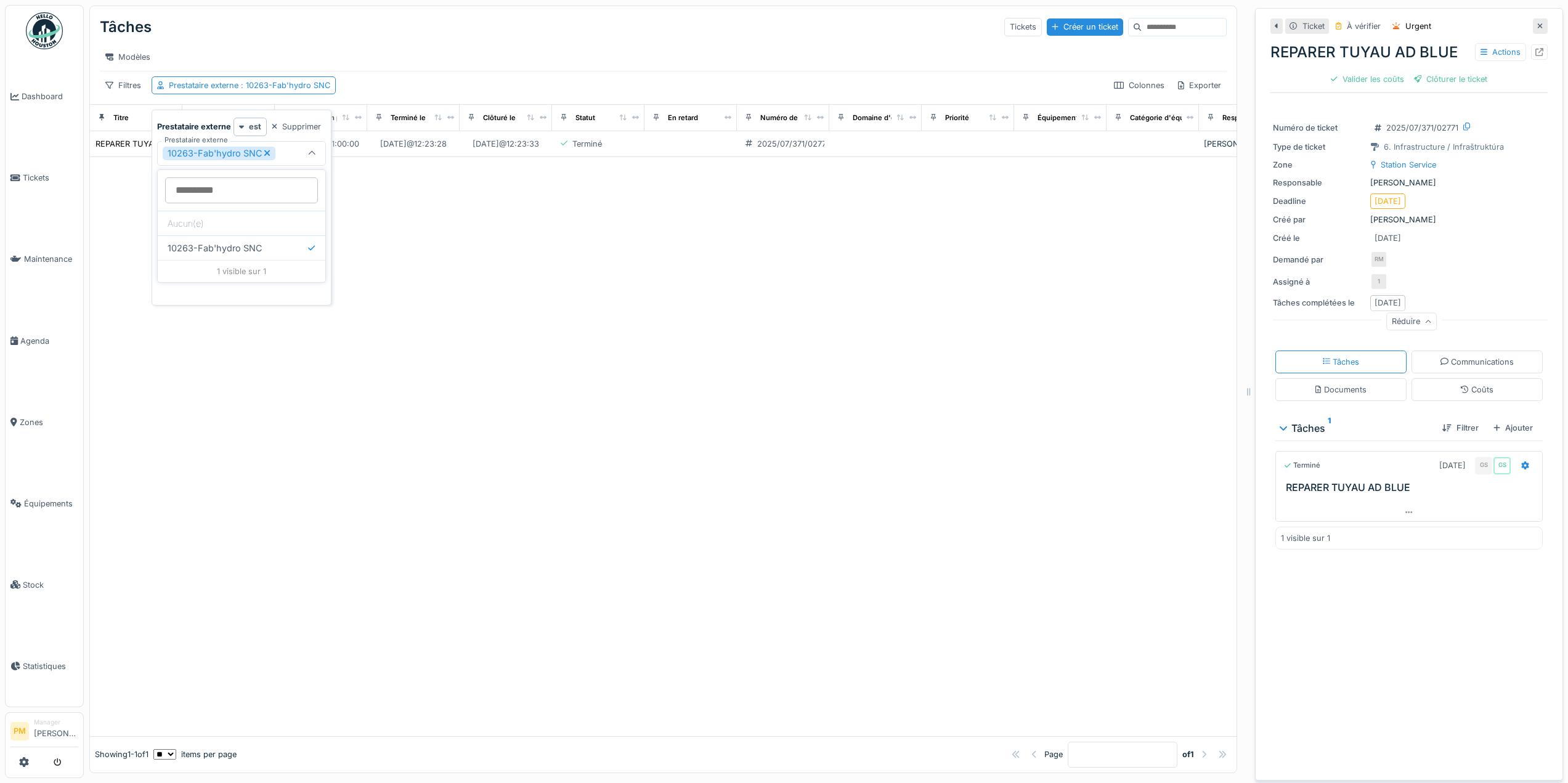
click at [544, 403] on div at bounding box center [663, 447] width 1147 height 579
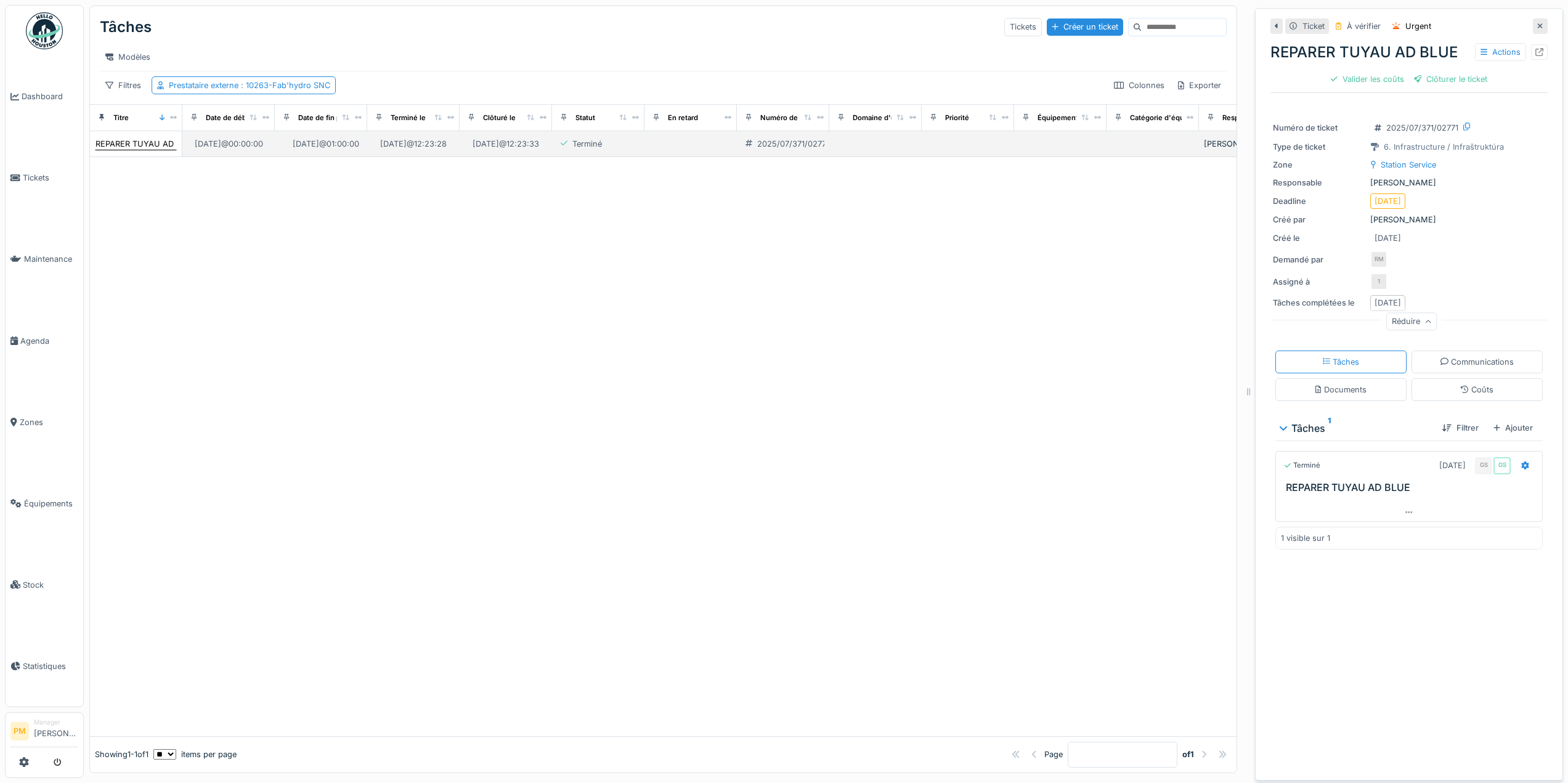
click at [151, 150] on div "REPARER TUYAU AD BLUE" at bounding box center [146, 144] width 101 height 12
click at [848, 274] on div at bounding box center [663, 447] width 1147 height 579
click at [1419, 327] on div "Réduire" at bounding box center [1412, 322] width 50 height 18
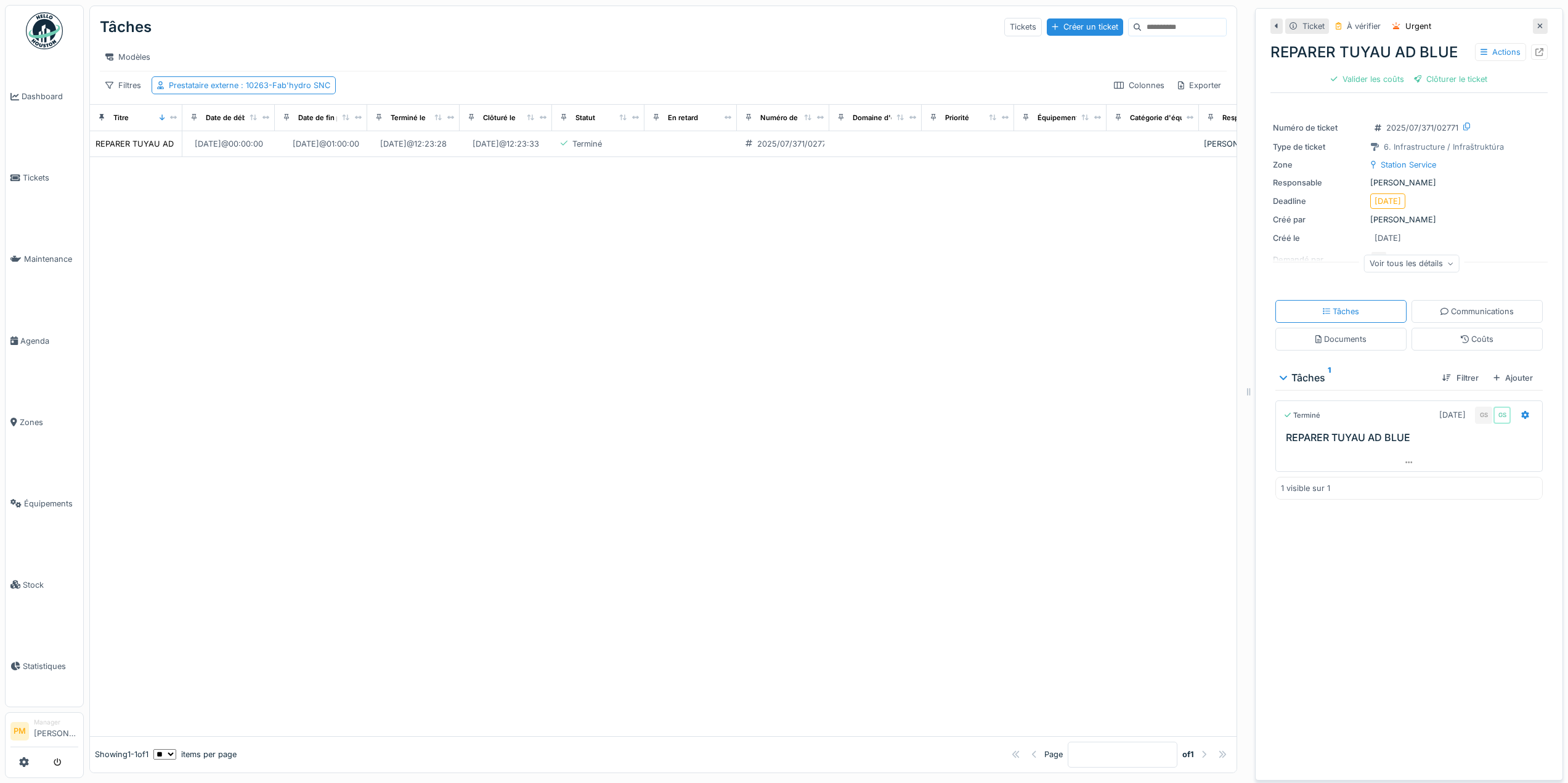
click at [1396, 267] on div "Voir tous les détails" at bounding box center [1412, 263] width 95 height 18
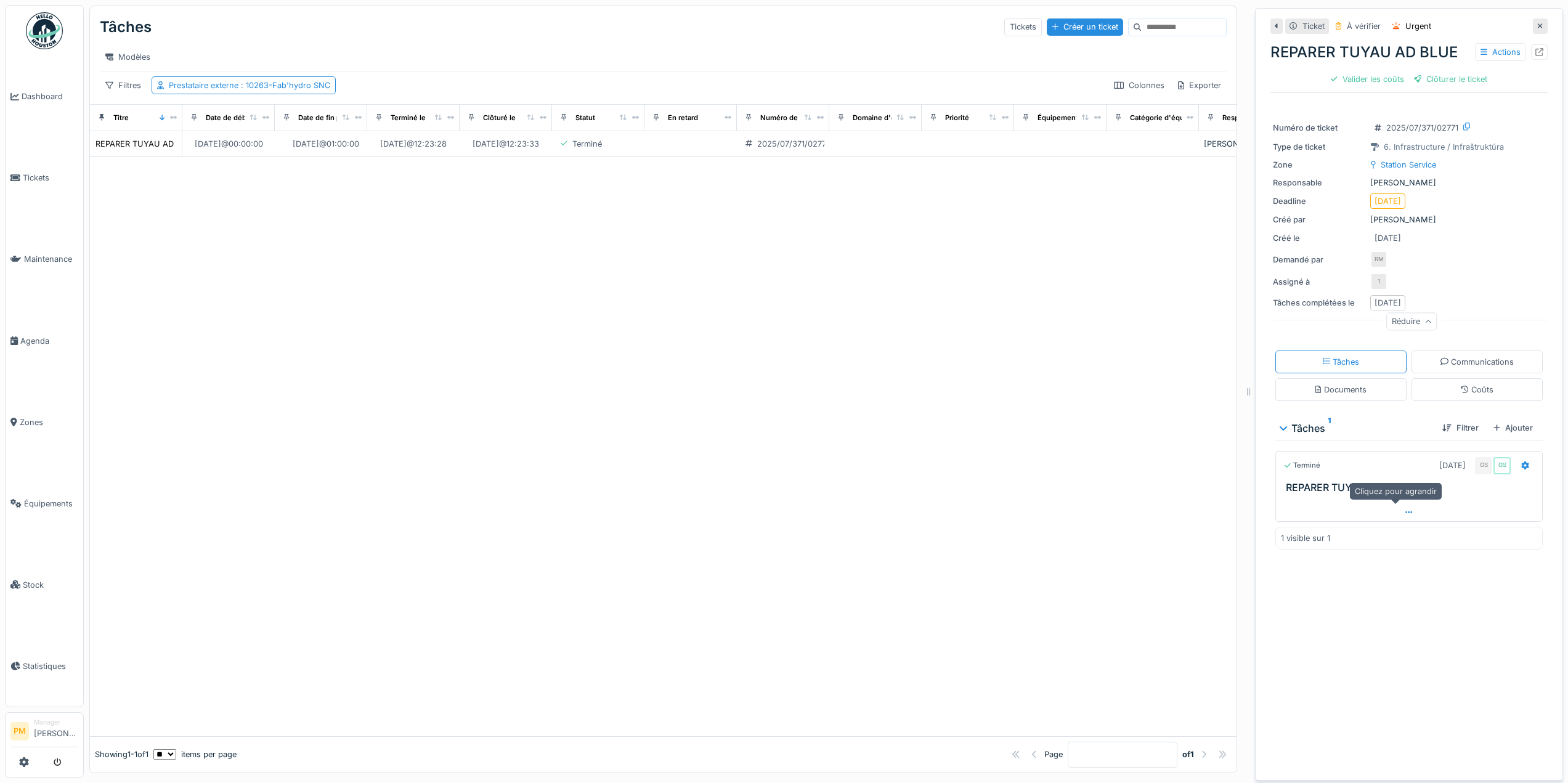
click at [1389, 515] on div at bounding box center [1409, 512] width 266 height 18
click at [1286, 426] on div "Tâches 1" at bounding box center [1356, 429] width 152 height 15
click at [1285, 425] on div "Tâches 1" at bounding box center [1356, 429] width 152 height 15
click at [1315, 457] on div "Terminé 29/07/2025 GS GS" at bounding box center [1409, 465] width 251 height 18
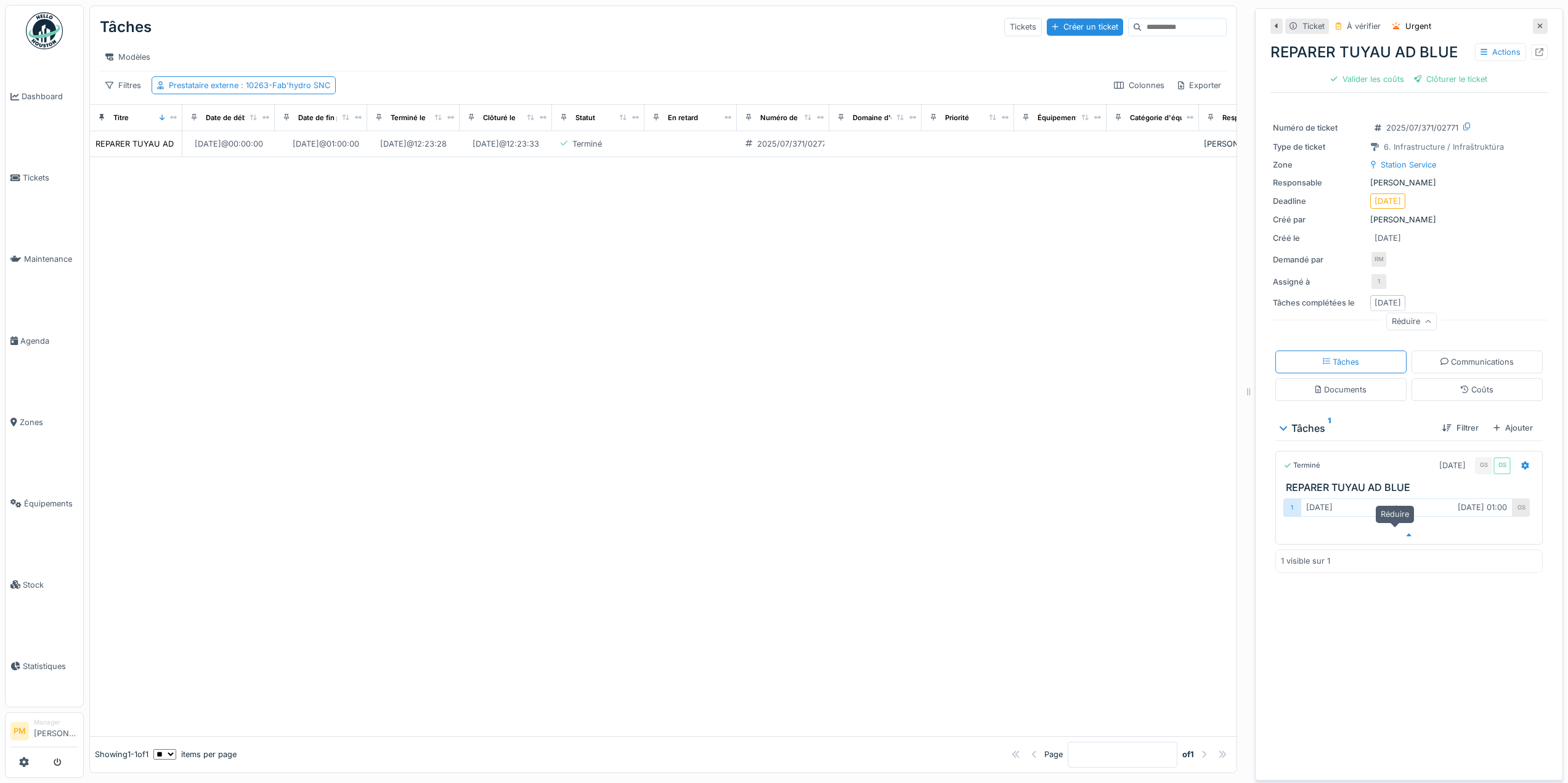
click at [1404, 527] on div at bounding box center [1409, 536] width 266 height 18
click at [1441, 356] on div "Communications" at bounding box center [1477, 362] width 74 height 12
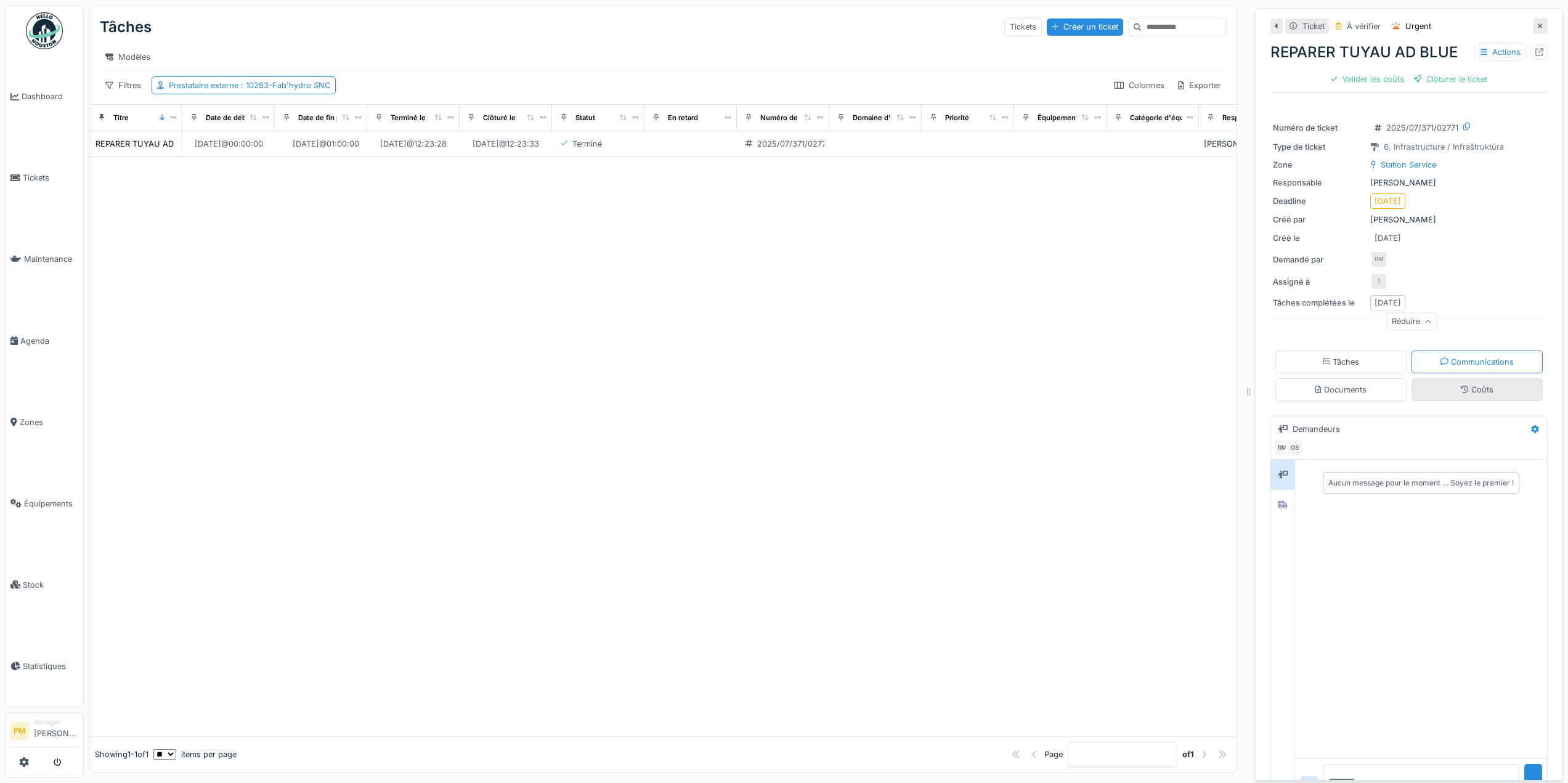
click at [1428, 378] on div "Coûts" at bounding box center [1477, 389] width 132 height 22
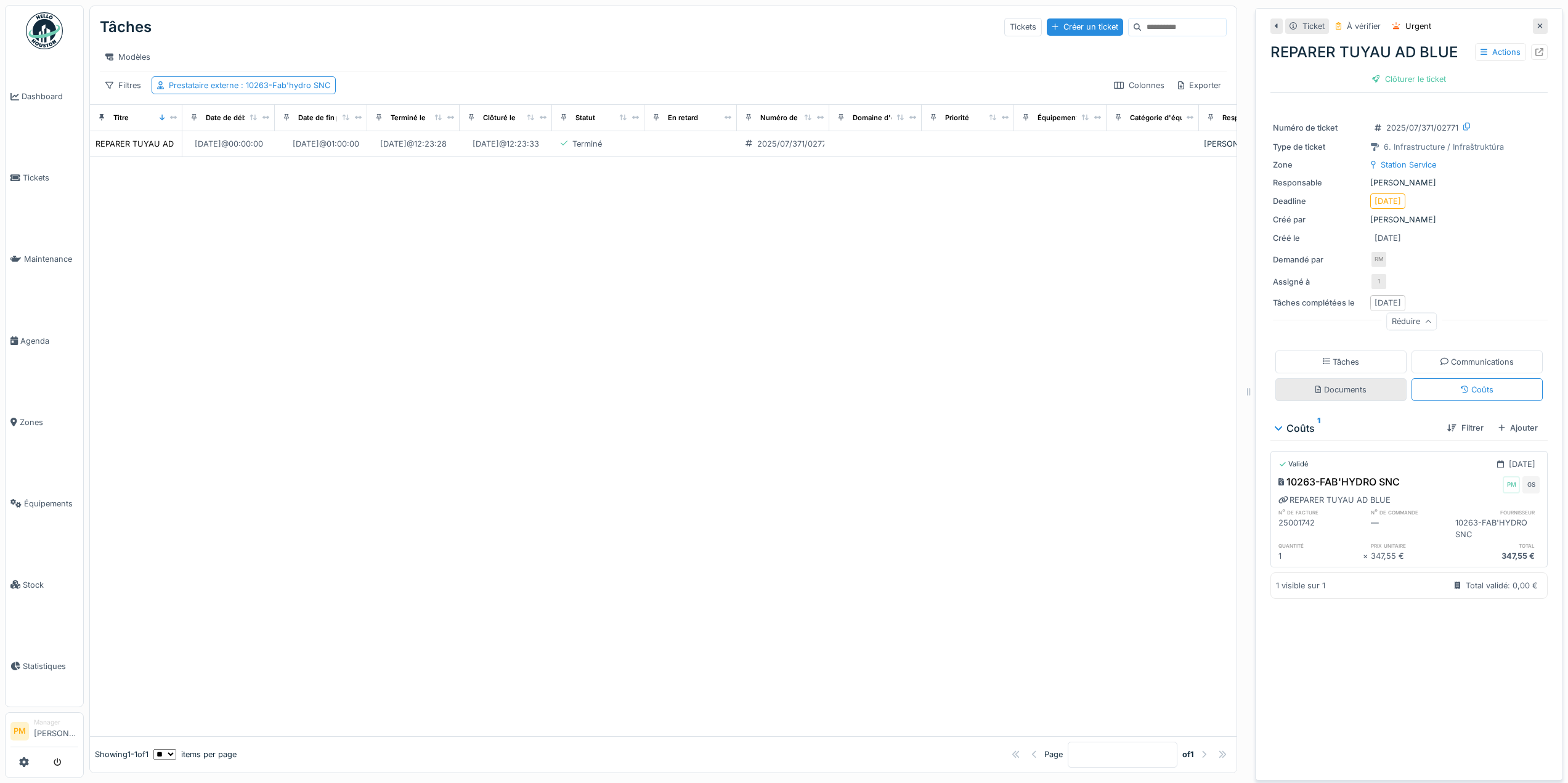
click at [1372, 378] on div "Documents" at bounding box center [1341, 389] width 132 height 22
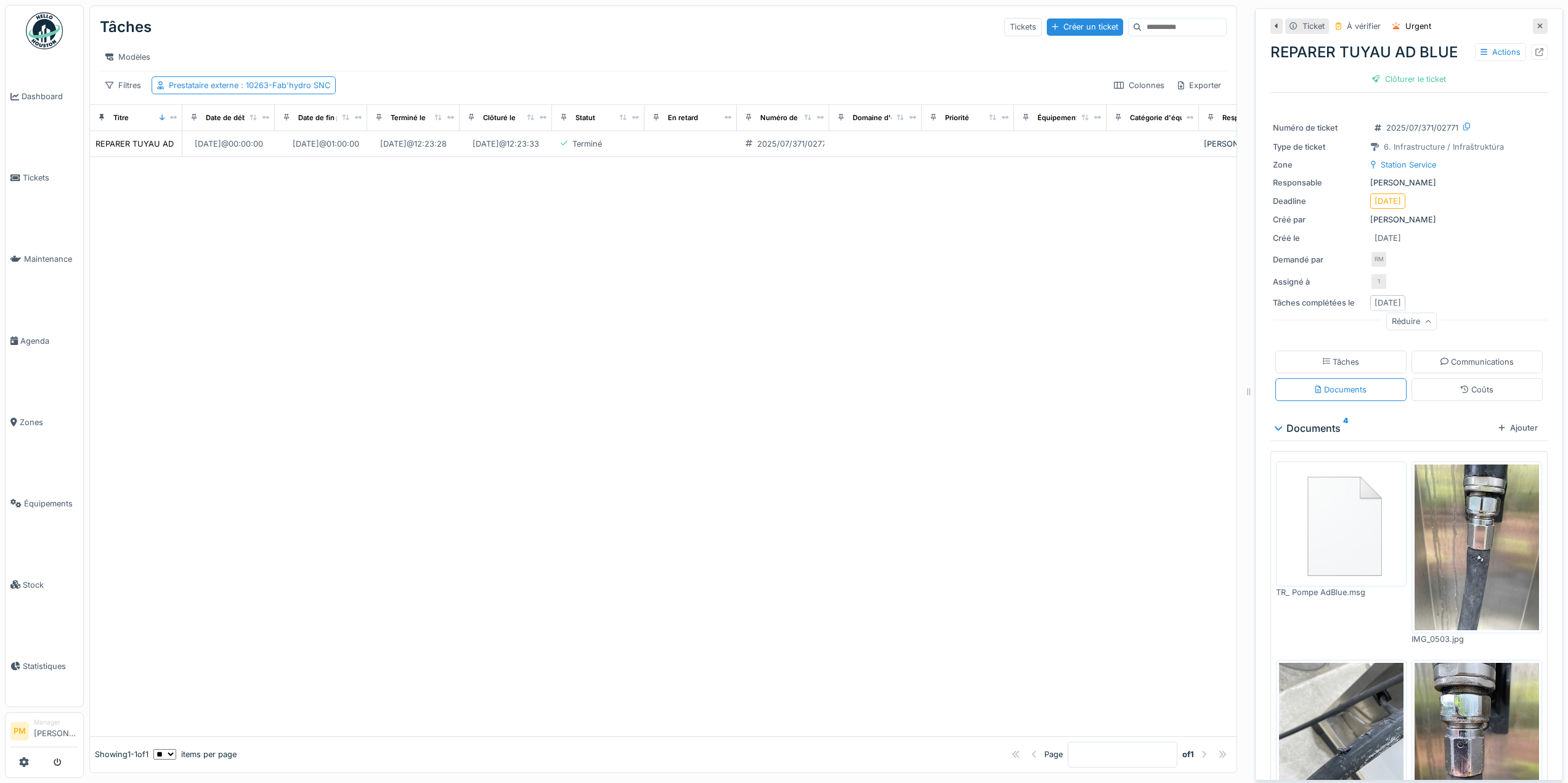
click at [668, 260] on div at bounding box center [663, 447] width 1147 height 579
click at [1368, 20] on div "À vérifier" at bounding box center [1364, 26] width 34 height 12
click at [1347, 20] on div "À vérifier" at bounding box center [1364, 26] width 34 height 12
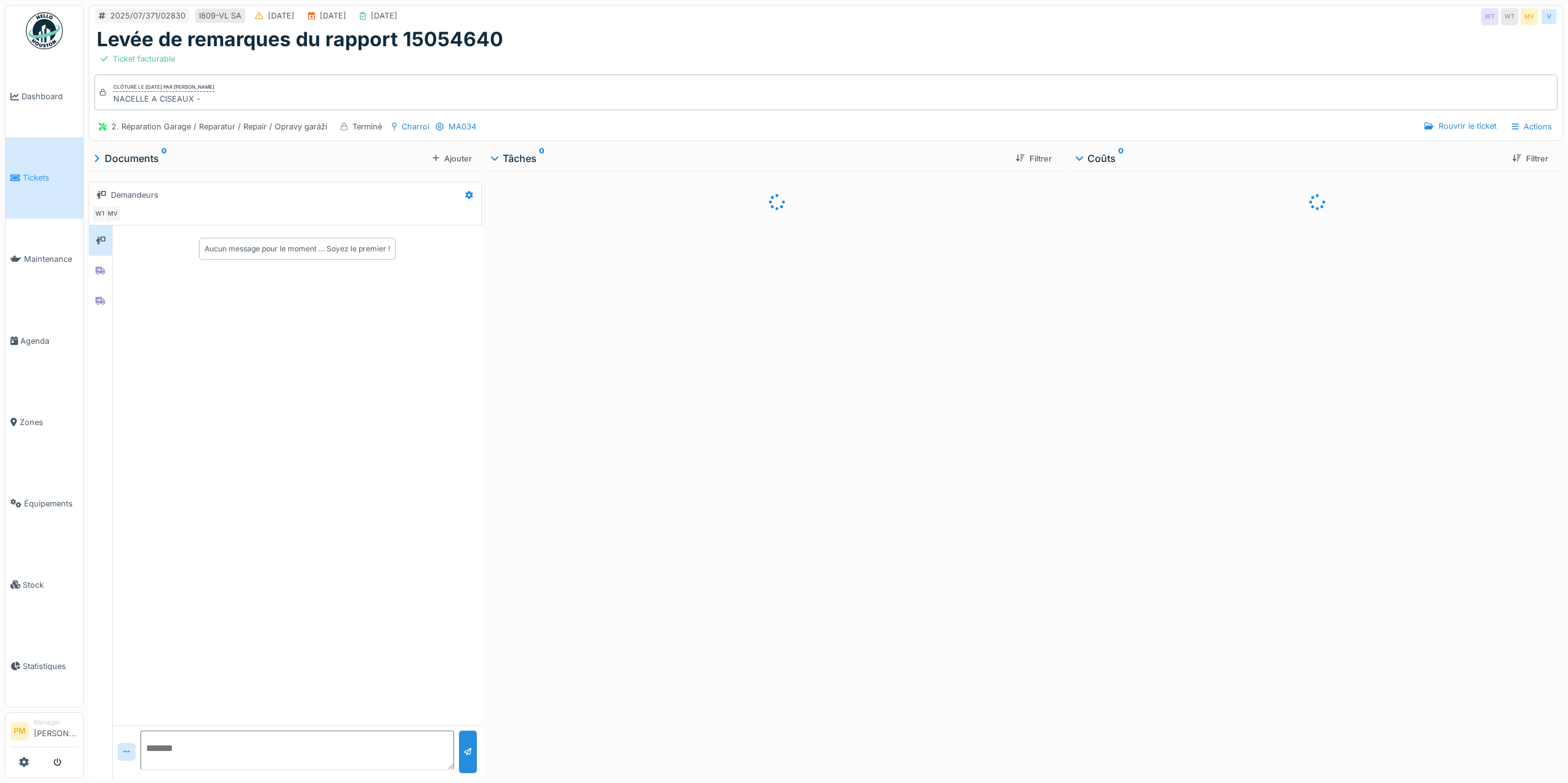
scroll to position [10, 0]
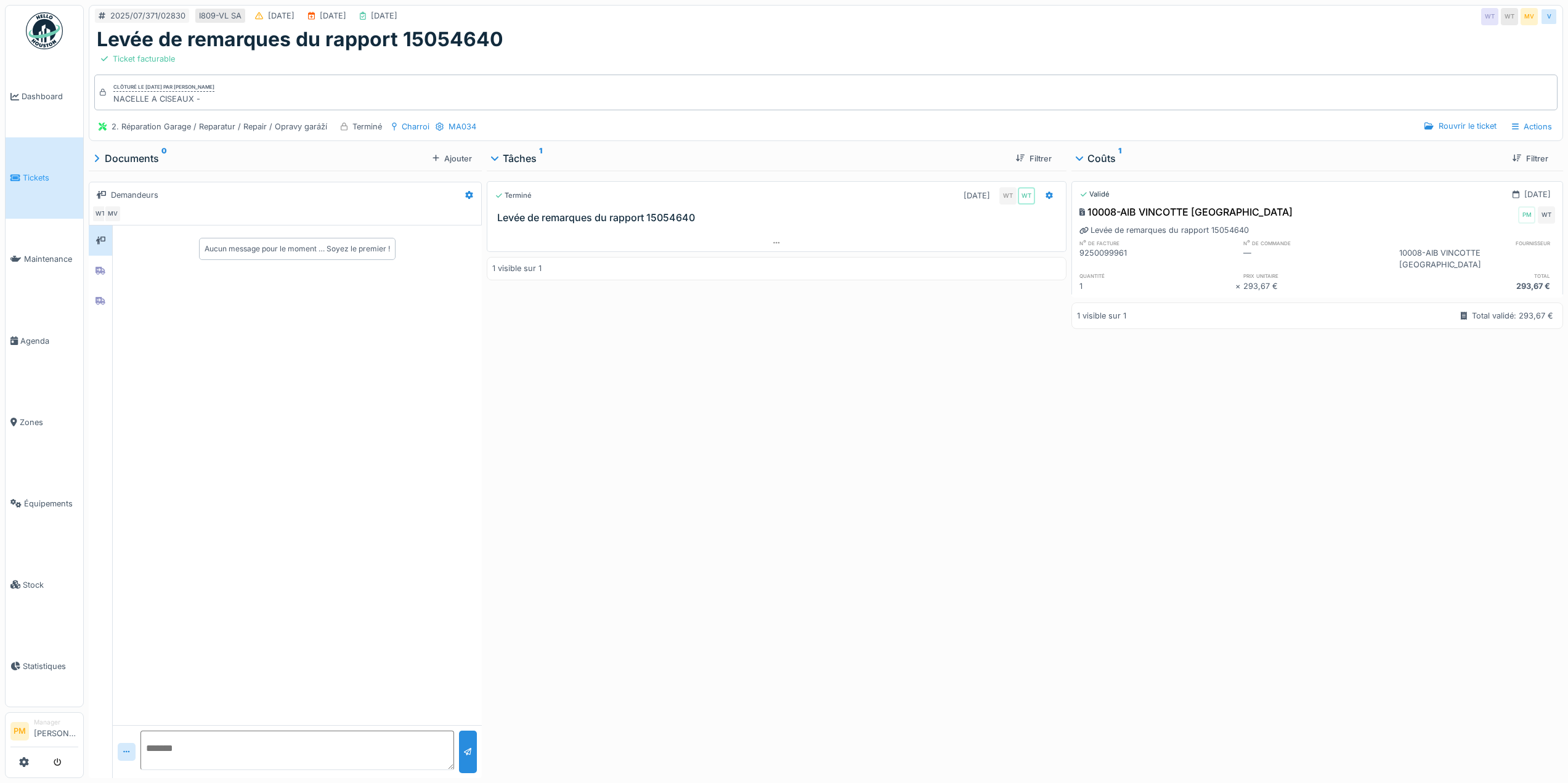
click at [943, 427] on div "Terminé [DATE] WT WT [GEOGRAPHIC_DATA] de remarques du rapport 15054640 1 visib…" at bounding box center [776, 472] width 580 height 602
click at [108, 256] on div at bounding box center [100, 271] width 23 height 30
click at [99, 298] on div at bounding box center [100, 301] width 18 height 16
click at [99, 267] on div at bounding box center [100, 271] width 18 height 16
click at [102, 296] on div at bounding box center [100, 301] width 10 height 12
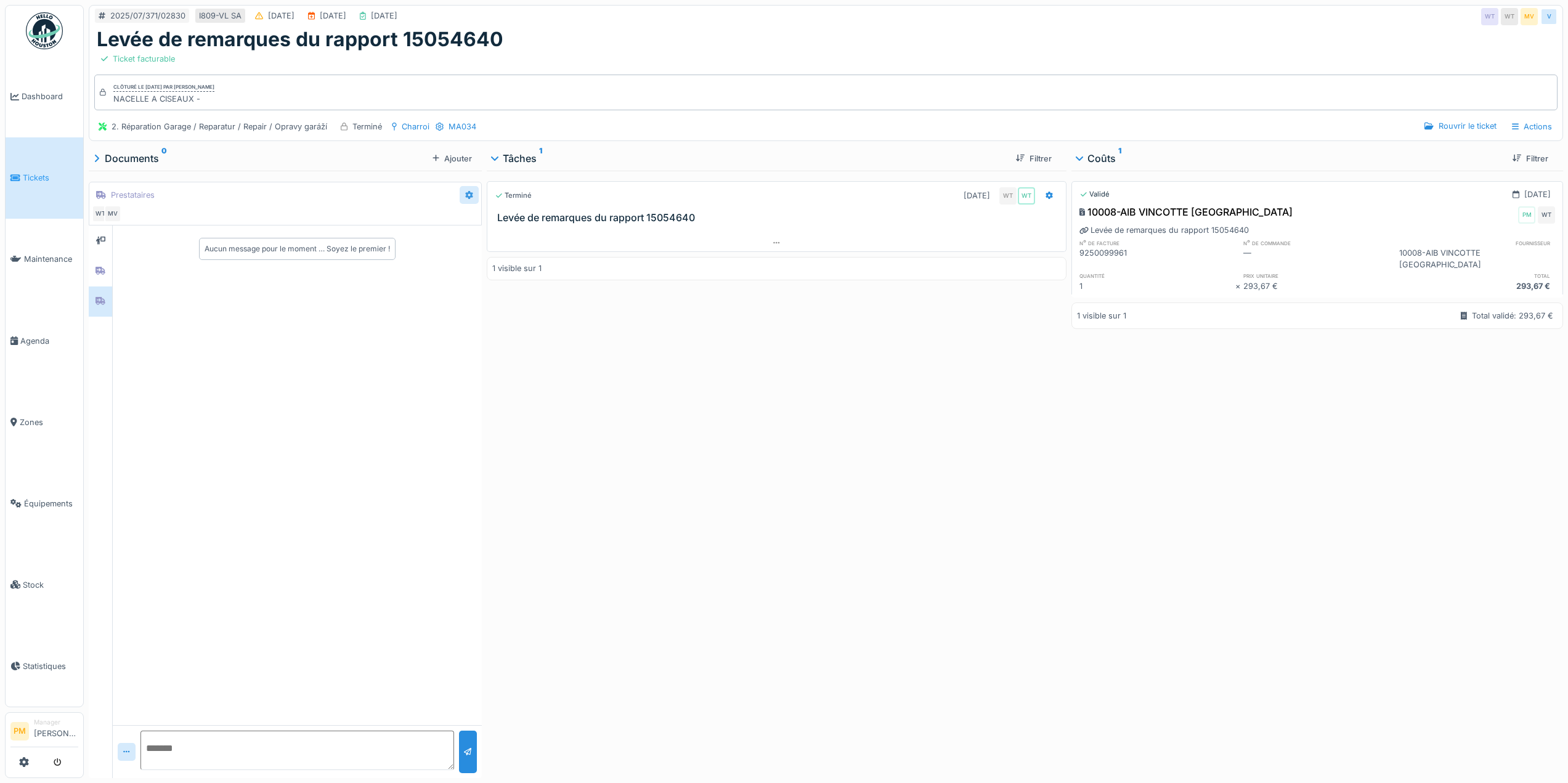
click at [466, 191] on icon at bounding box center [470, 195] width 7 height 8
click at [775, 478] on div "Terminé 14/07/2025 WT WT Levée de remarques du rapport 15054640 1 visible sur 1" at bounding box center [776, 472] width 580 height 602
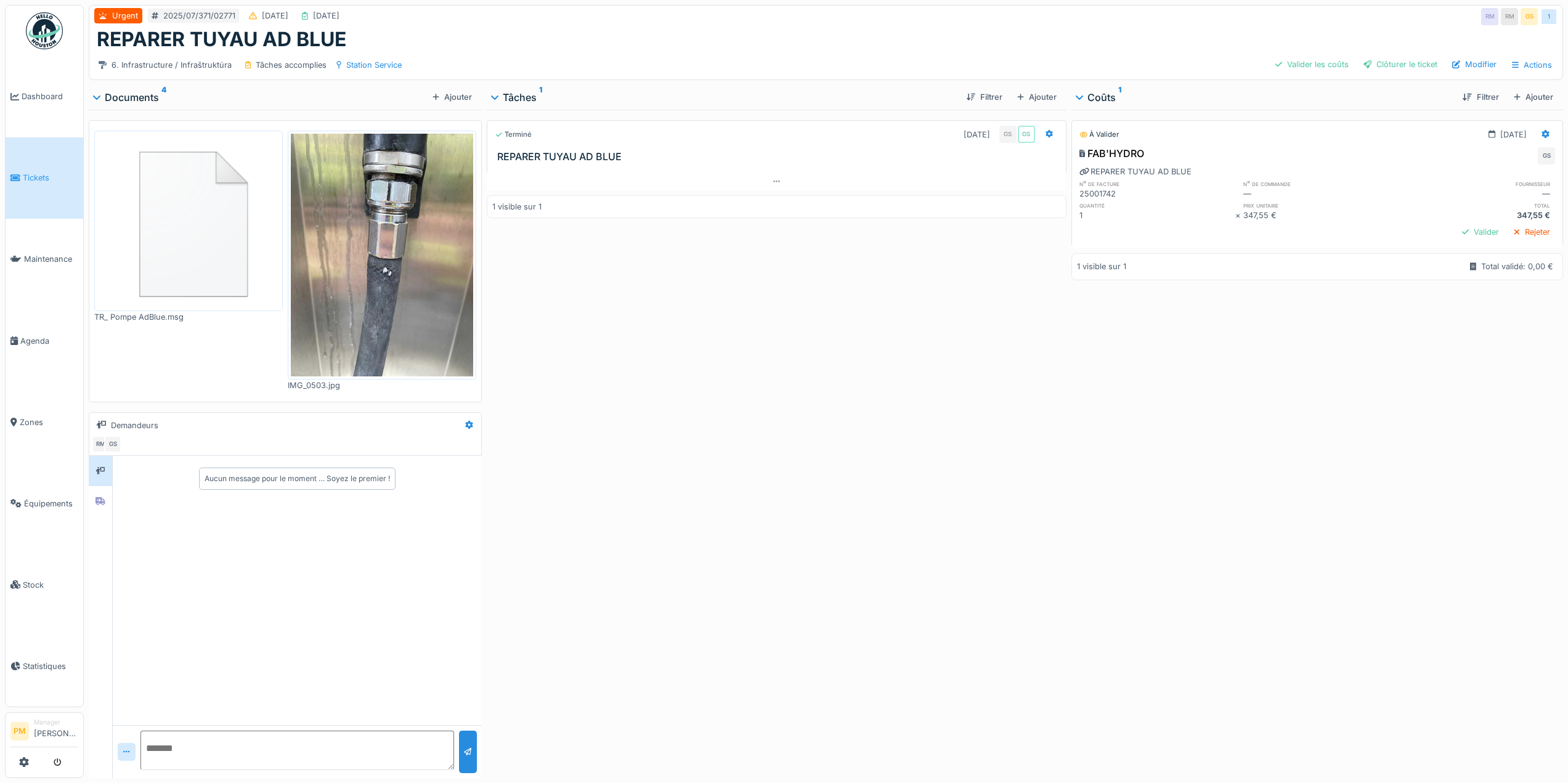
click at [1154, 363] on div "À valider 31/07/2025 FAB'HYDRO GS REPARER TUYAU AD BLUE n° de facture n° de com…" at bounding box center [1317, 442] width 492 height 664
click at [1458, 228] on div "Valider" at bounding box center [1481, 232] width 47 height 16
click at [1415, 68] on div "Clôturer le ticket" at bounding box center [1400, 64] width 84 height 16
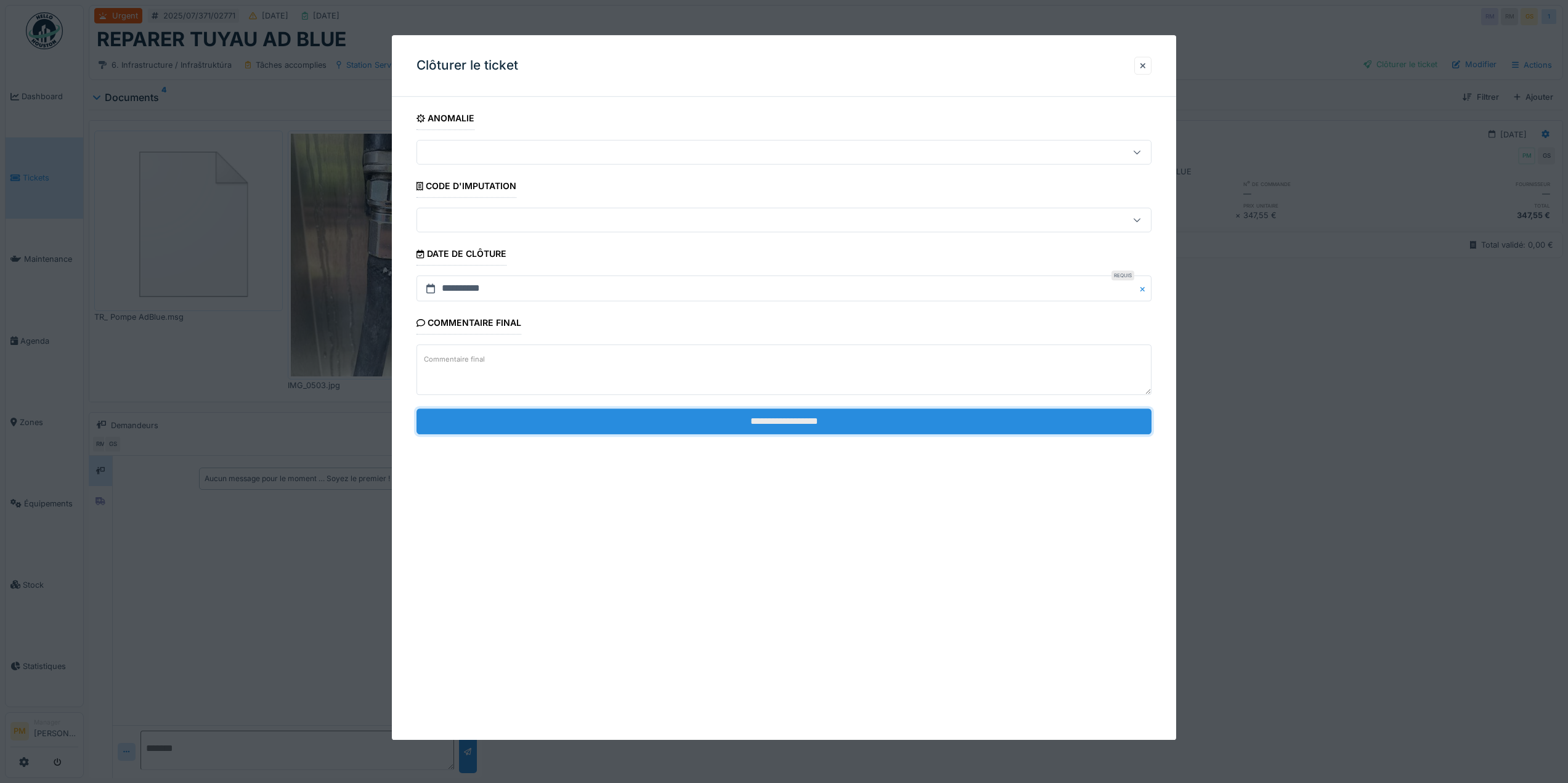
click at [824, 427] on input "**********" at bounding box center [784, 422] width 735 height 26
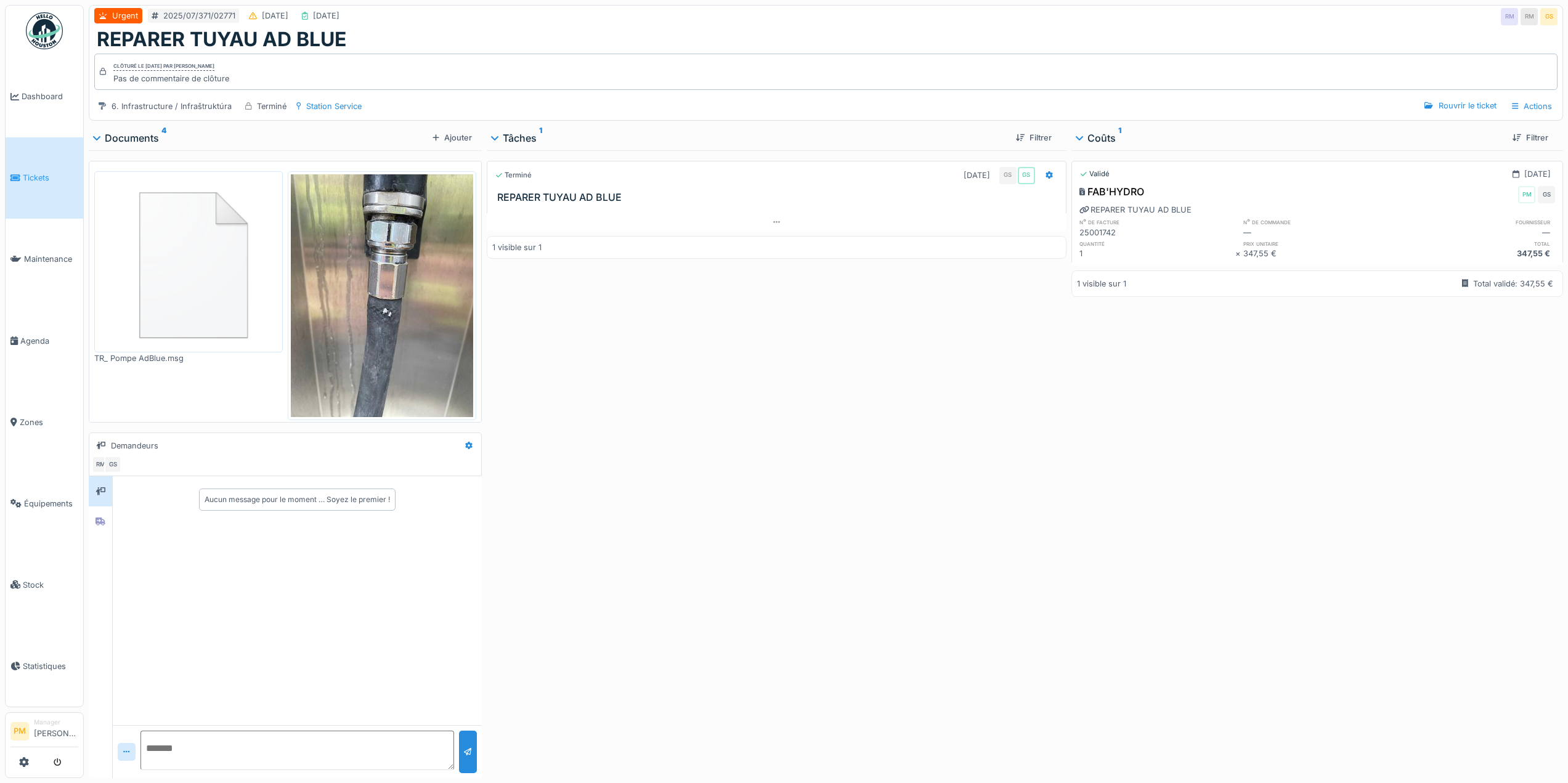
click at [1016, 414] on div "Terminé 29/07/2025 GS GS REPARER TUYAU AD BLUE 1 visible sur 1" at bounding box center [776, 462] width 580 height 623
click at [911, 352] on div "Terminé 29/07/2025 GS GS REPARER TUYAU AD BLUE 1 visible sur 1" at bounding box center [776, 462] width 580 height 623
click at [594, 198] on h3 "REPARER TUYAU AD BLUE" at bounding box center [779, 197] width 564 height 12
click at [775, 191] on h3 "REPARER TUYAU AD BLUE" at bounding box center [779, 197] width 564 height 12
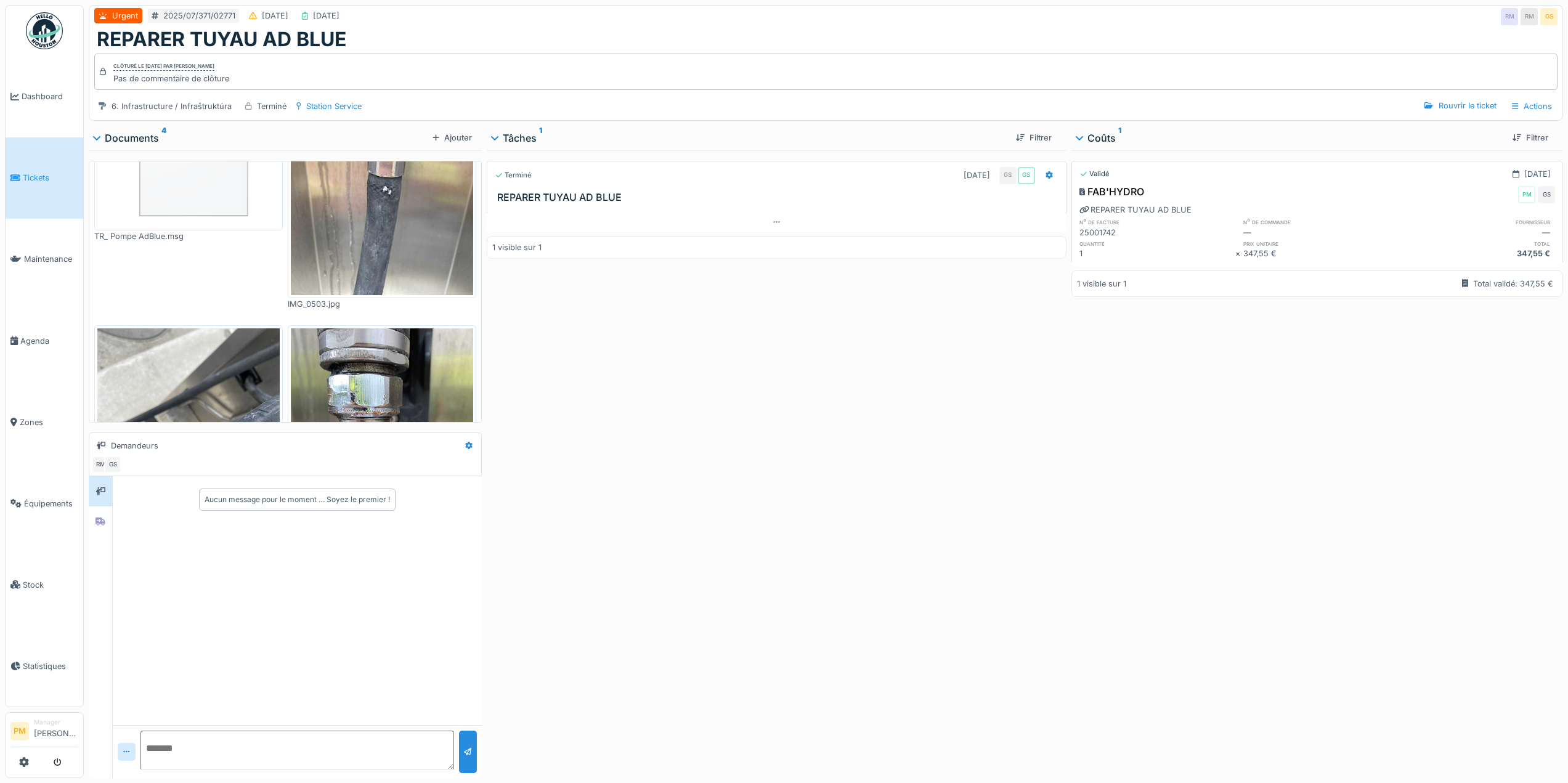
scroll to position [123, 0]
click at [108, 514] on div at bounding box center [100, 521] width 18 height 16
click at [1439, 97] on div "Rouvrir le ticket" at bounding box center [1460, 106] width 81 height 16
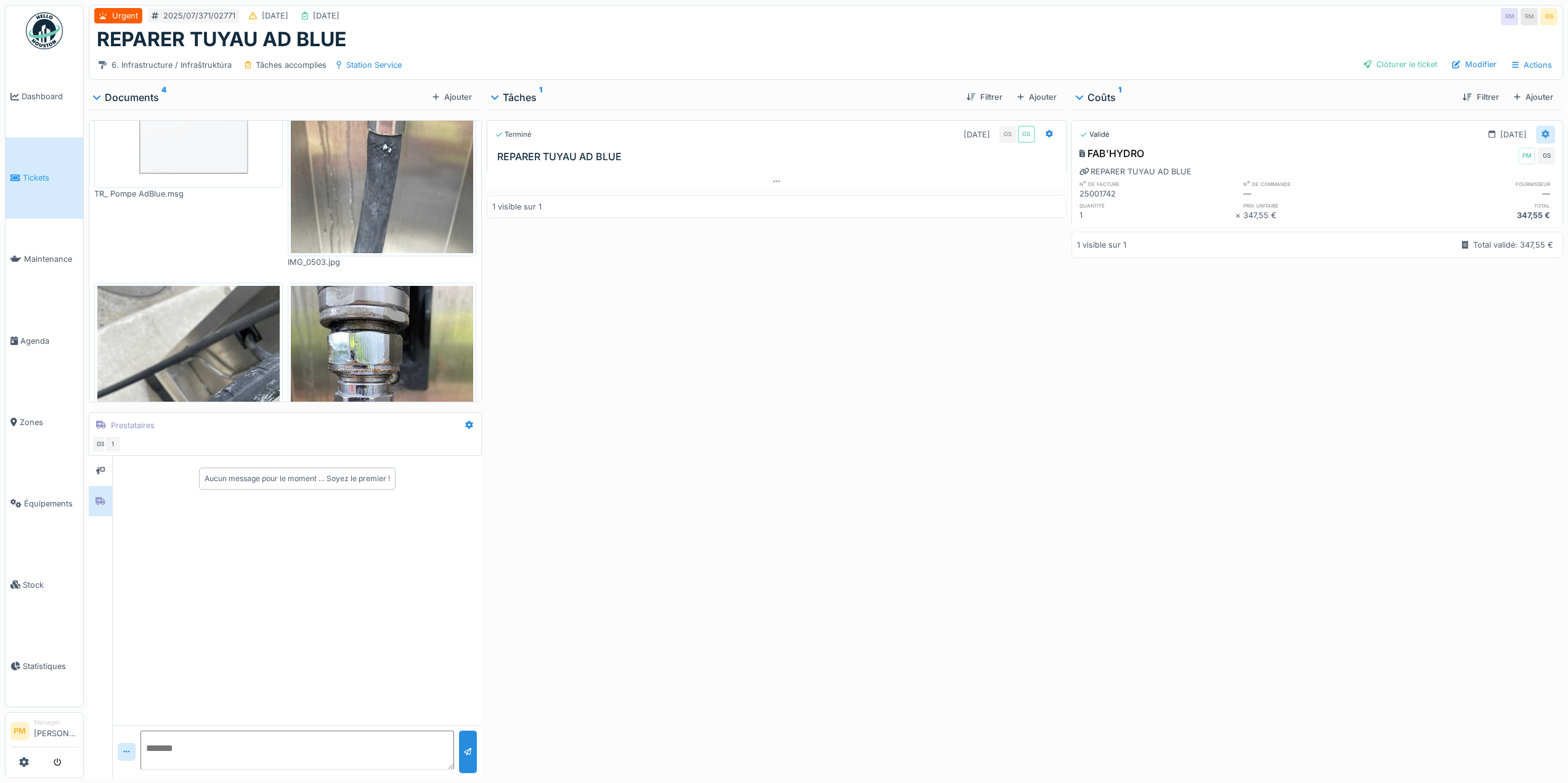
click at [1536, 126] on div at bounding box center [1546, 134] width 19 height 18
click at [1492, 156] on div "Rouvrir" at bounding box center [1485, 162] width 60 height 18
click at [1536, 125] on div at bounding box center [1546, 134] width 19 height 18
click at [1488, 153] on div "Modifier" at bounding box center [1485, 162] width 60 height 18
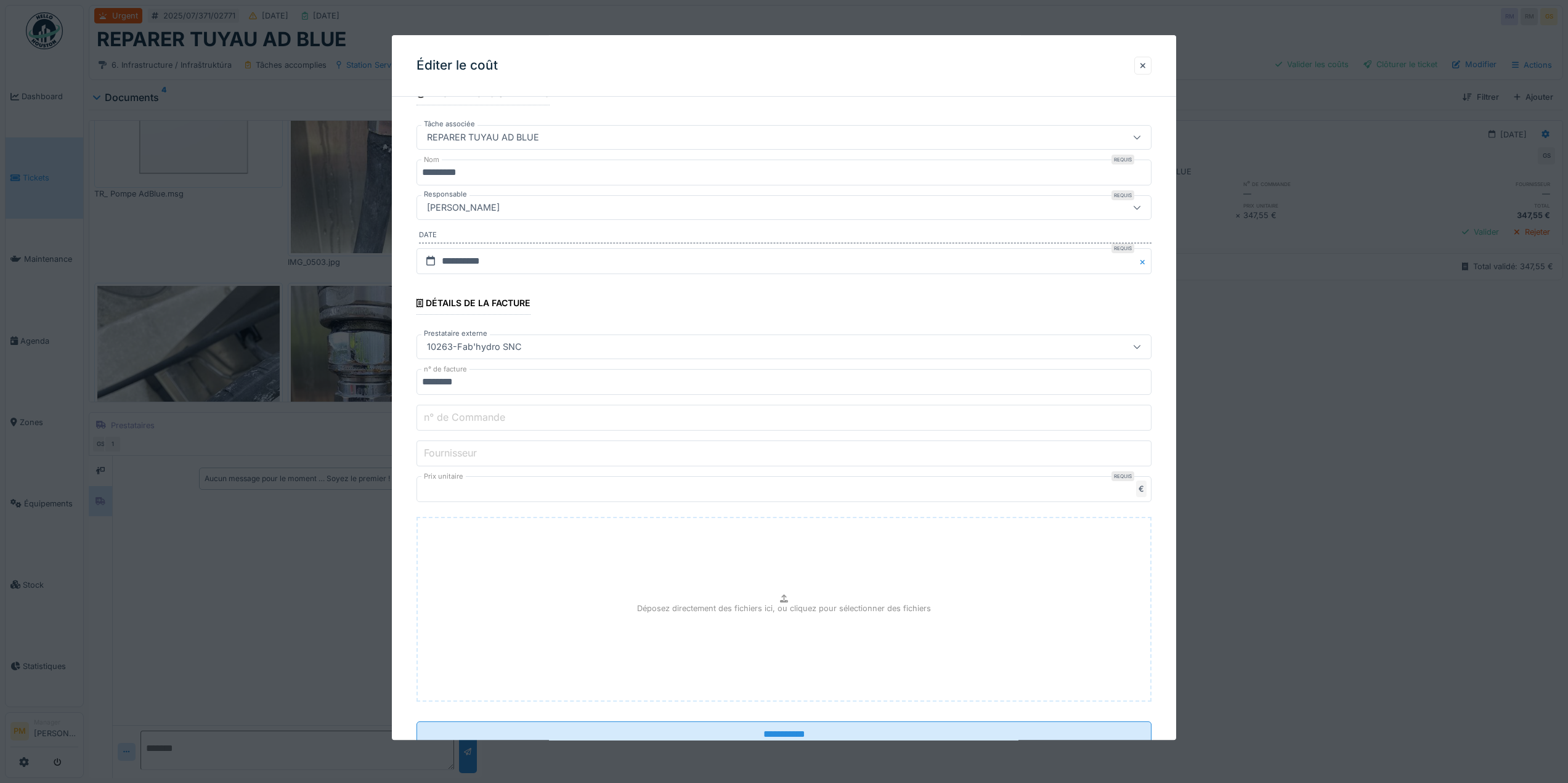
scroll to position [0, 0]
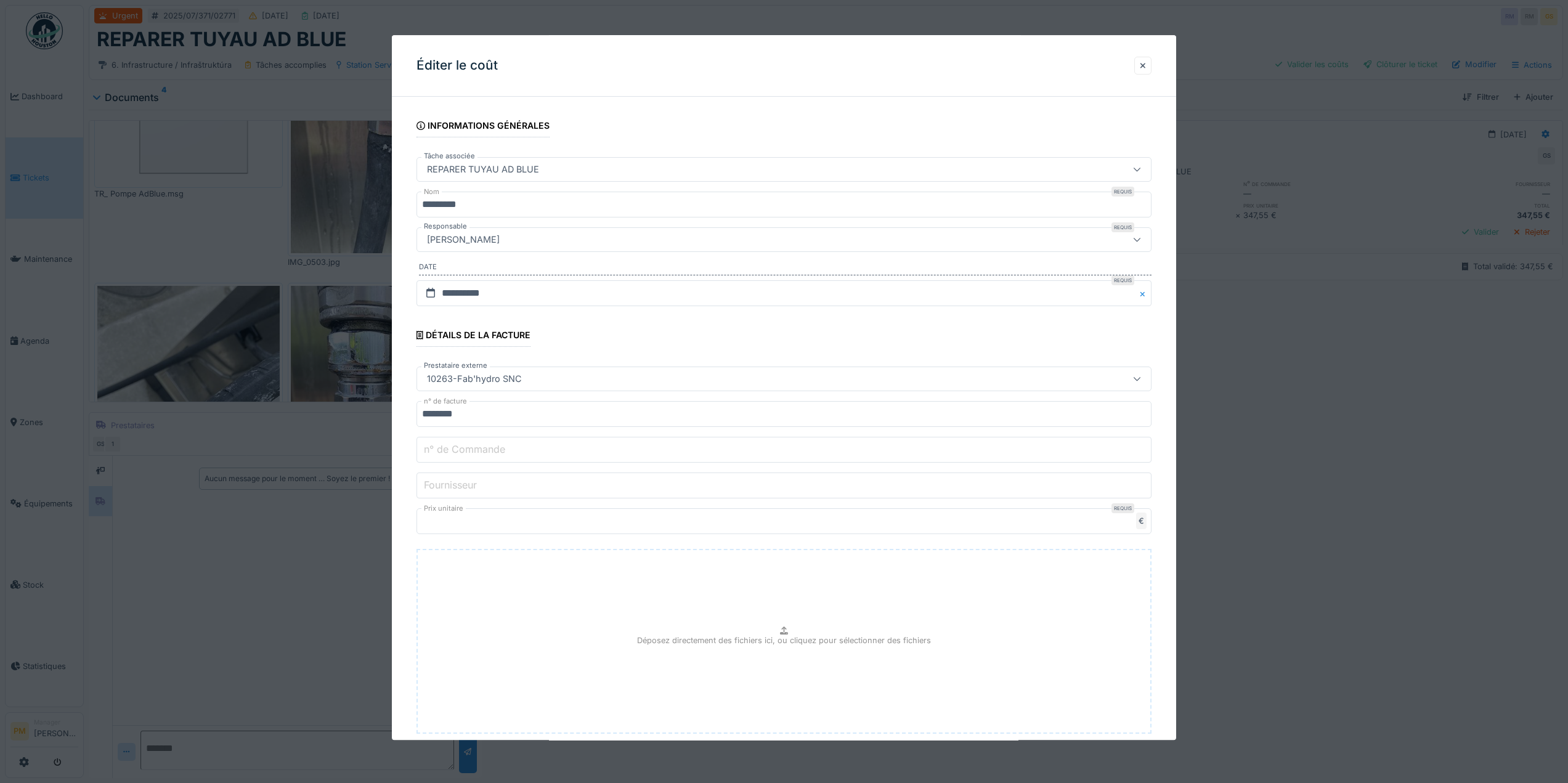
click at [549, 382] on div "10263-Fab'hydro SNC" at bounding box center [742, 379] width 641 height 14
click at [403, 390] on div "**********" at bounding box center [784, 460] width 784 height 707
click at [461, 482] on label "Fournisseur" at bounding box center [450, 485] width 58 height 15
click at [461, 482] on input "Fournisseur" at bounding box center [784, 486] width 735 height 26
paste input "**********"
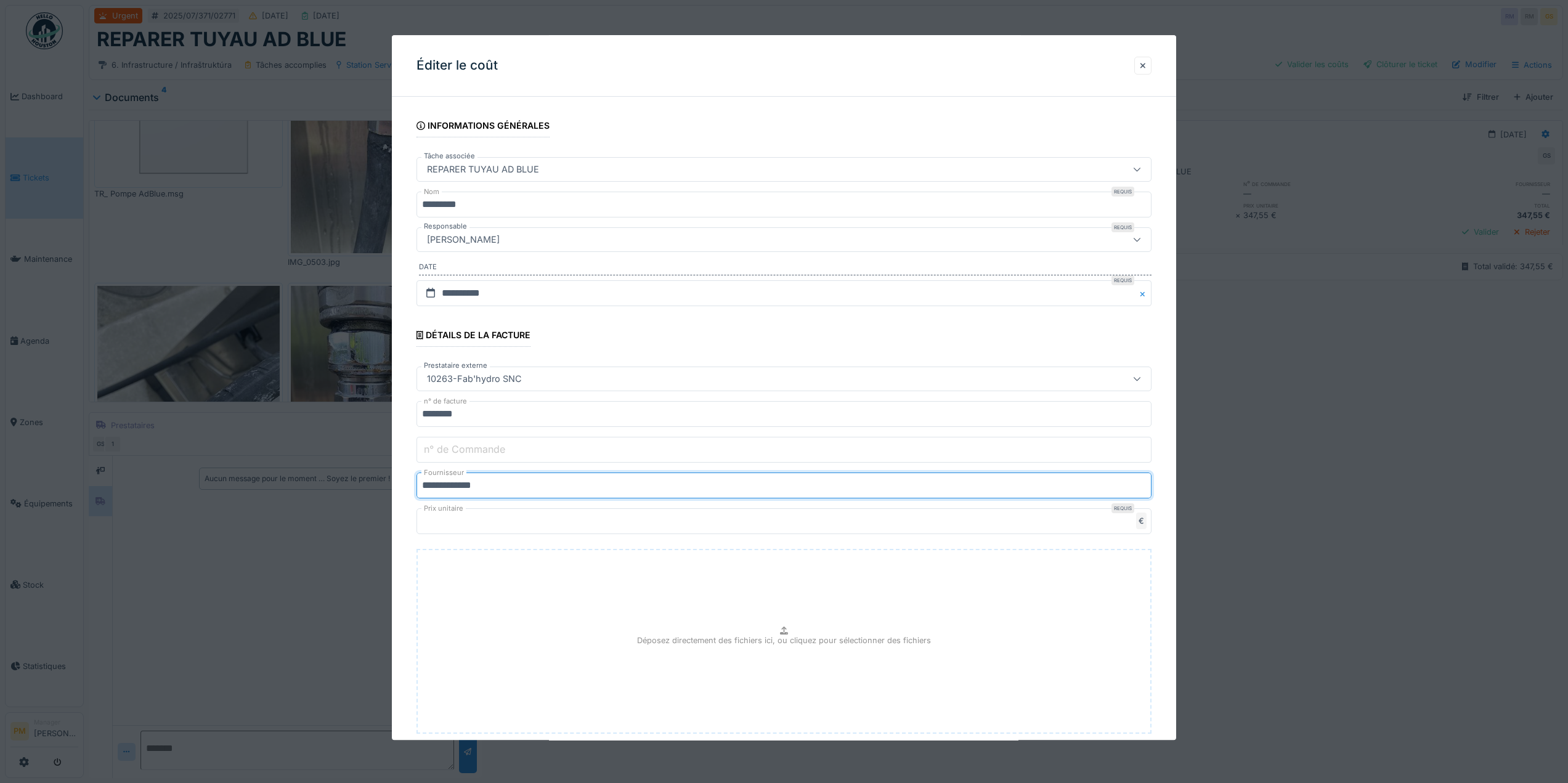
click at [422, 486] on input "**********" at bounding box center [784, 486] width 735 height 26
drag, startPoint x: 473, startPoint y: 486, endPoint x: 313, endPoint y: 482, distance: 160.0
click at [313, 482] on div "**********" at bounding box center [826, 391] width 1484 height 783
type input "**********"
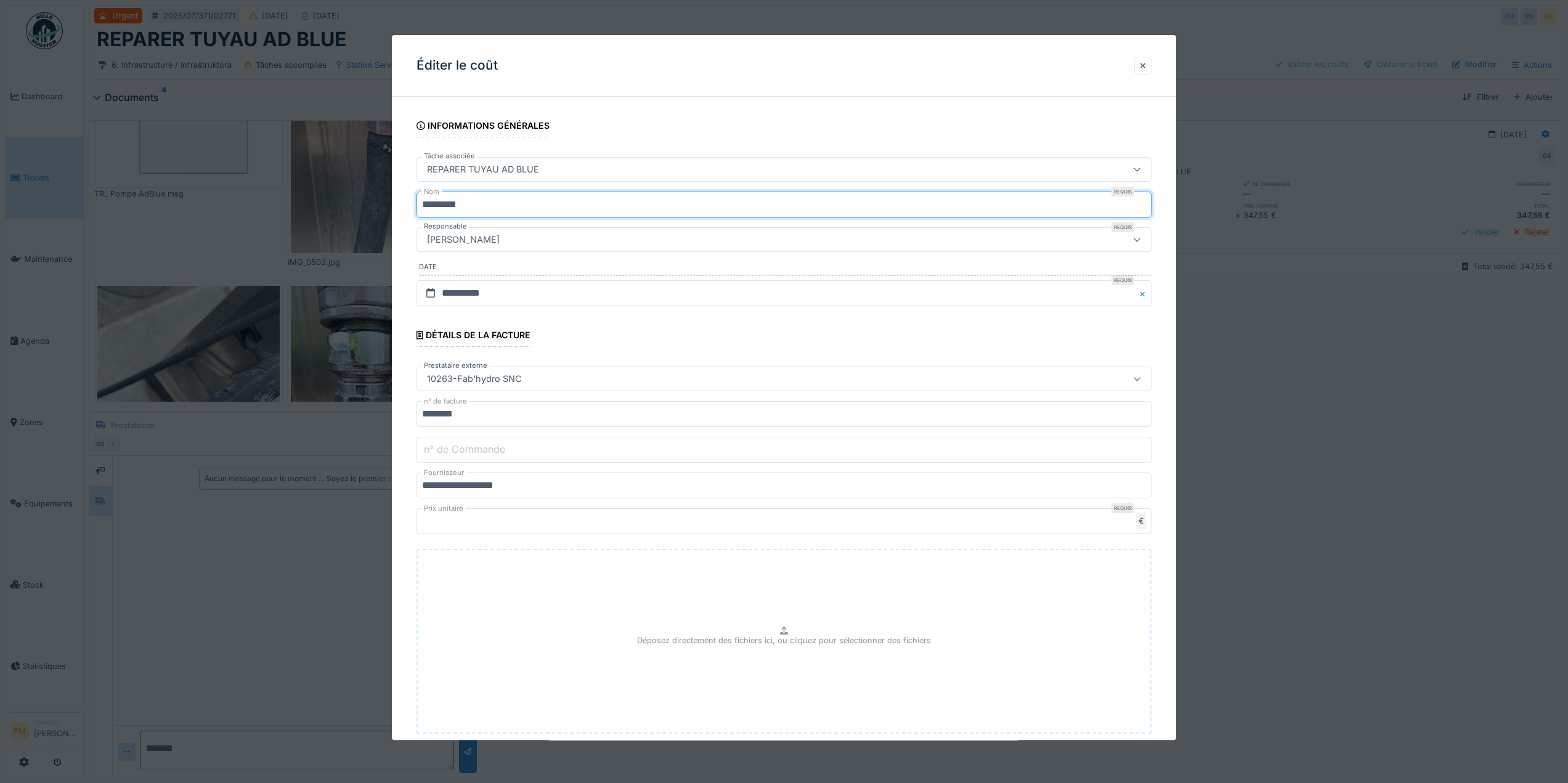
drag, startPoint x: 506, startPoint y: 198, endPoint x: 320, endPoint y: 203, distance: 186.1
click at [334, 203] on div "**********" at bounding box center [826, 391] width 1484 height 783
paste input "**********"
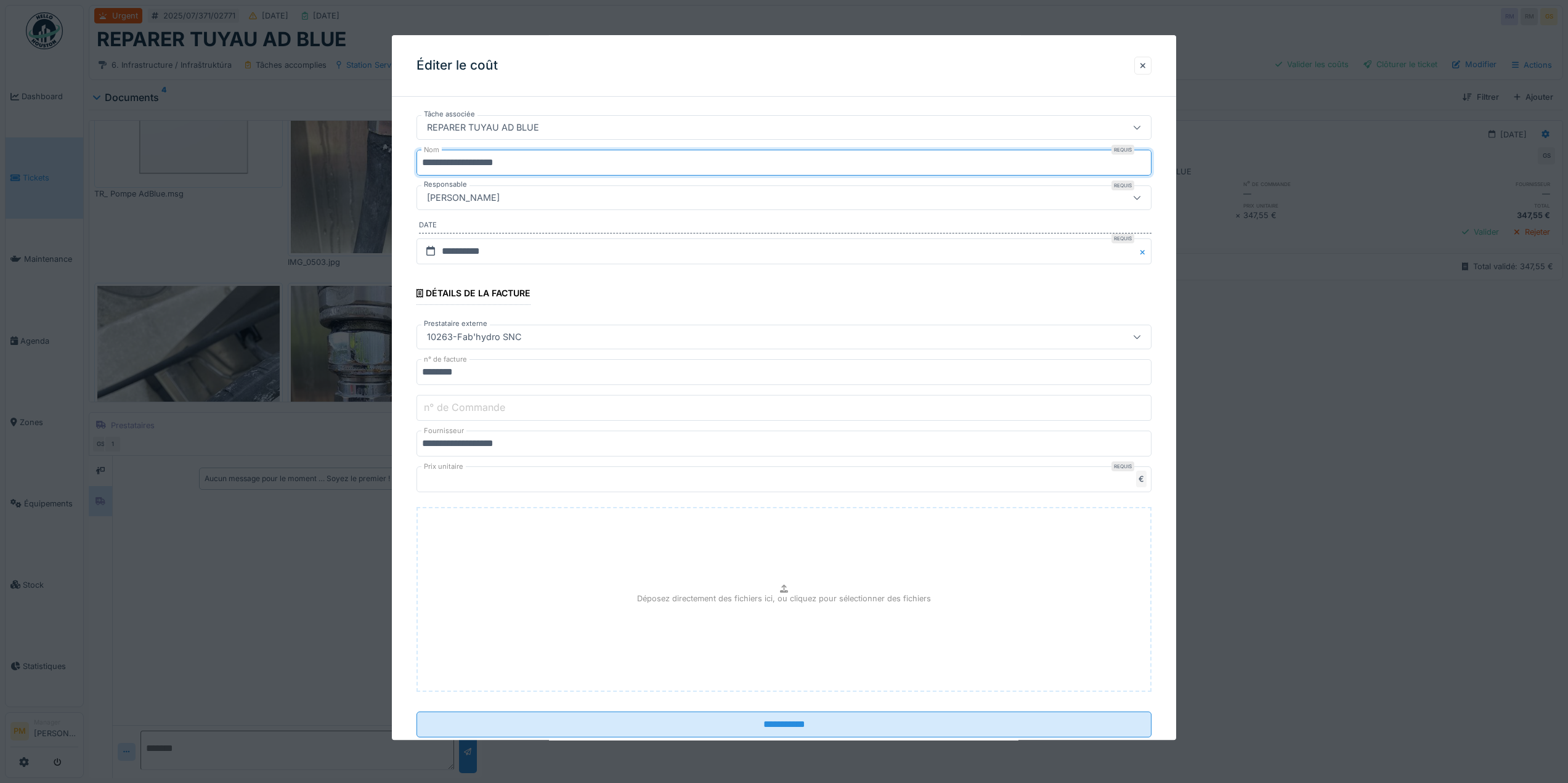
scroll to position [74, 0]
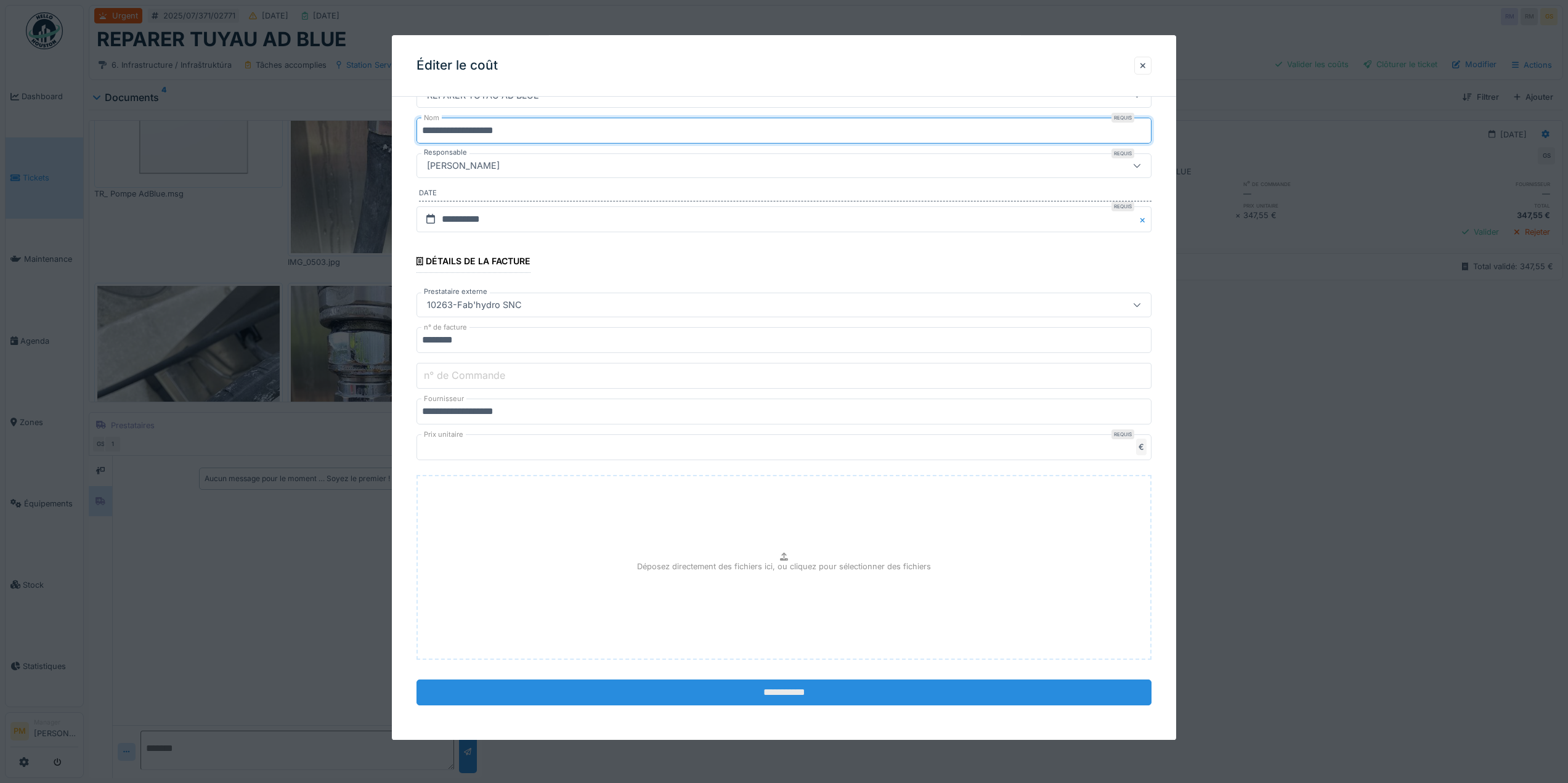
type input "**********"
click at [788, 699] on input "**********" at bounding box center [784, 692] width 735 height 26
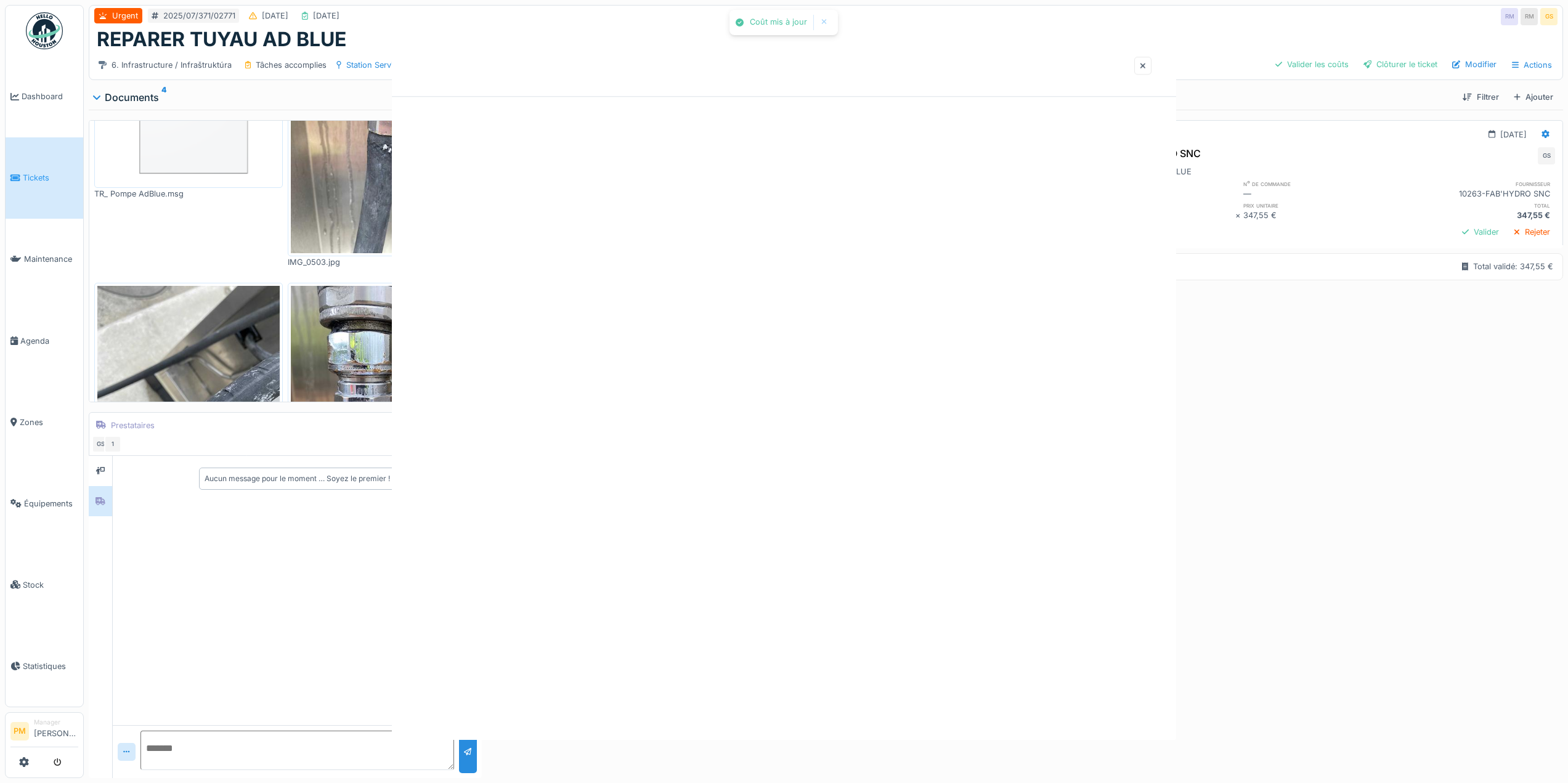
scroll to position [0, 0]
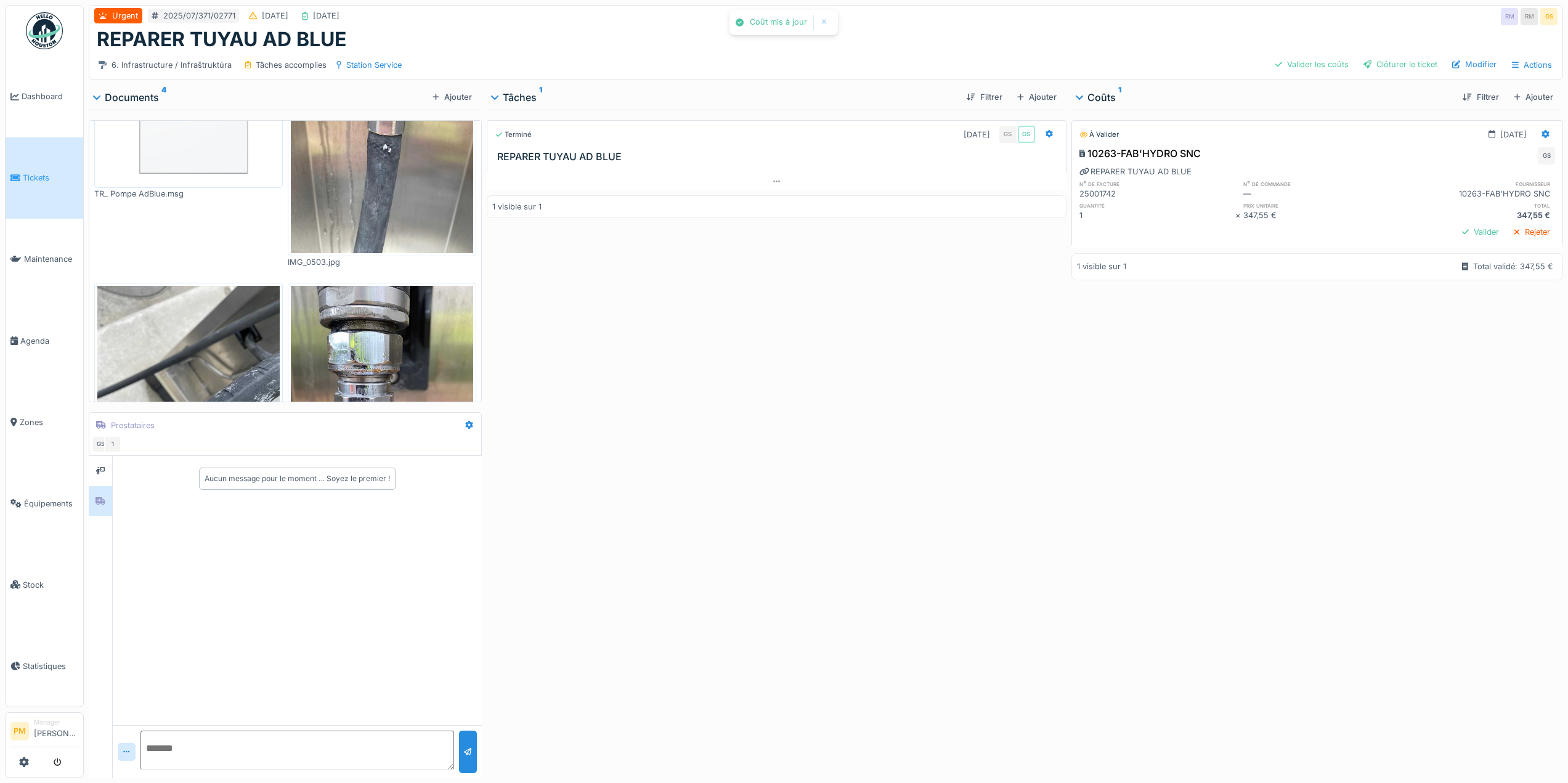
click at [1316, 427] on div "À valider 31/07/2025 10263-FAB'HYDRO SNC GS REPARER TUYAU AD BLUE n° de facture…" at bounding box center [1317, 442] width 492 height 664
click at [1046, 130] on icon at bounding box center [1050, 134] width 8 height 8
click at [1119, 249] on div "Rouvrir" at bounding box center [1103, 258] width 132 height 18
click at [1047, 130] on icon at bounding box center [1050, 134] width 8 height 8
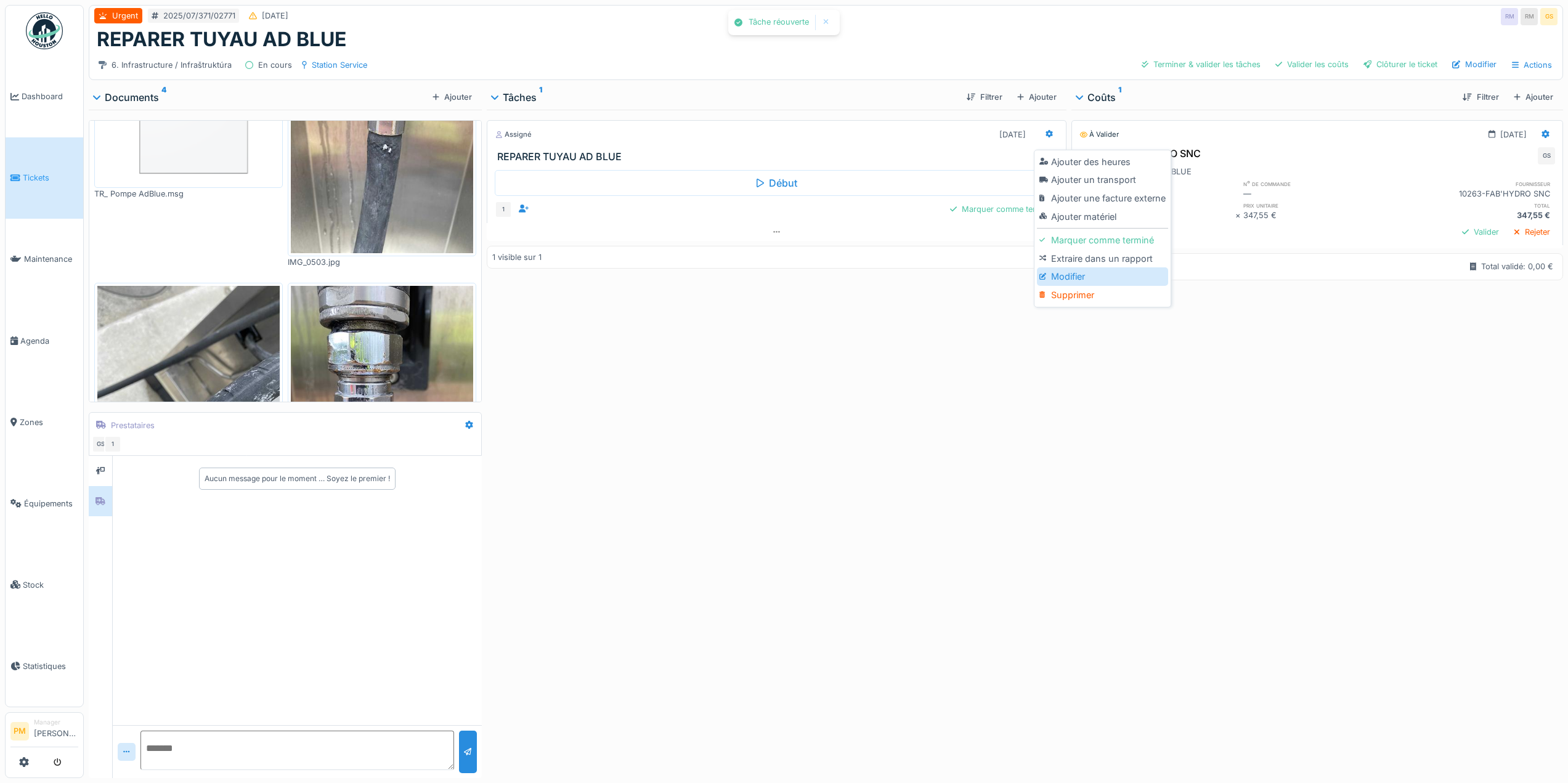
click at [1096, 272] on div "Modifier" at bounding box center [1103, 276] width 132 height 18
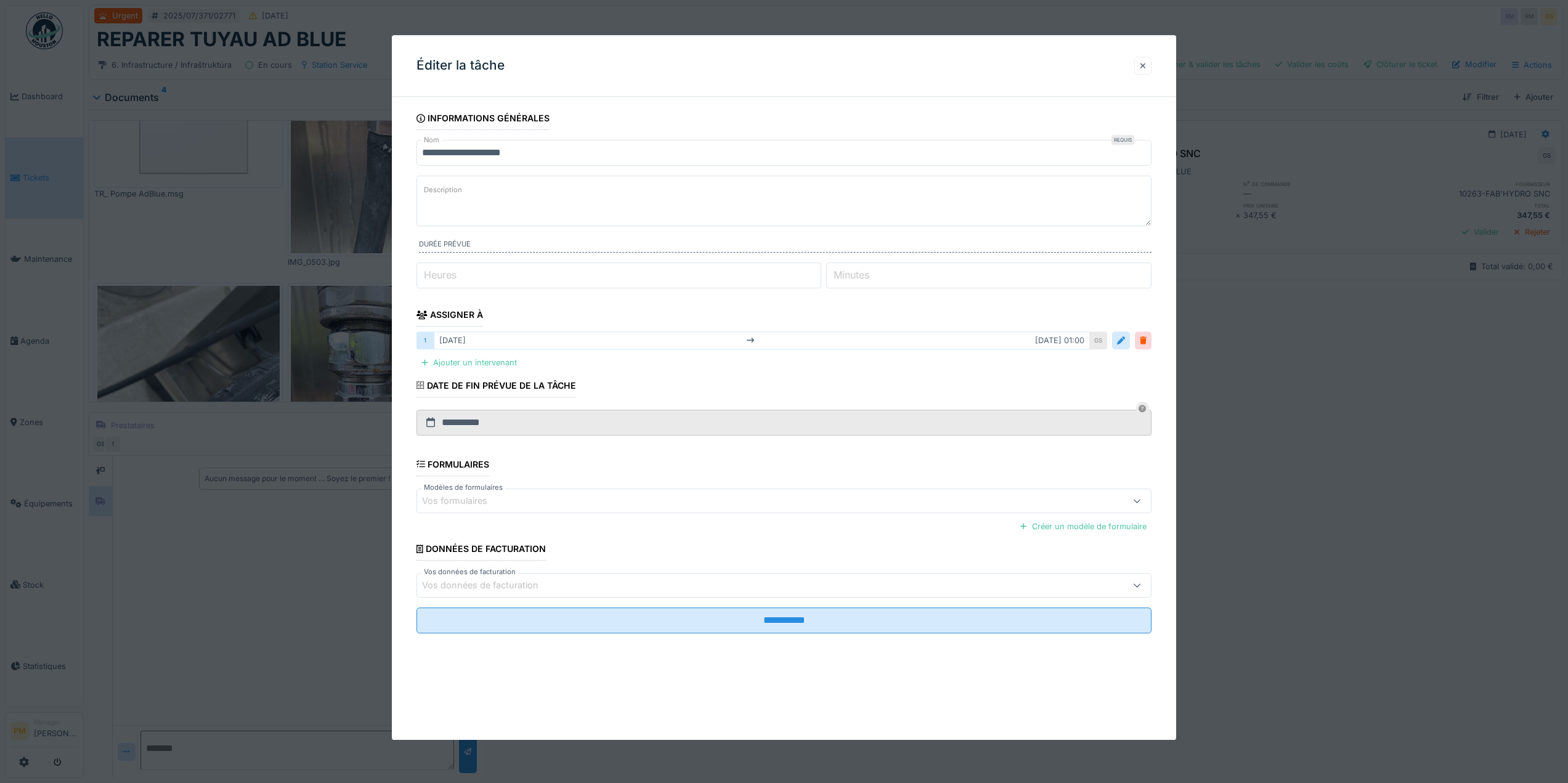
click at [1143, 59] on div at bounding box center [1143, 65] width 17 height 18
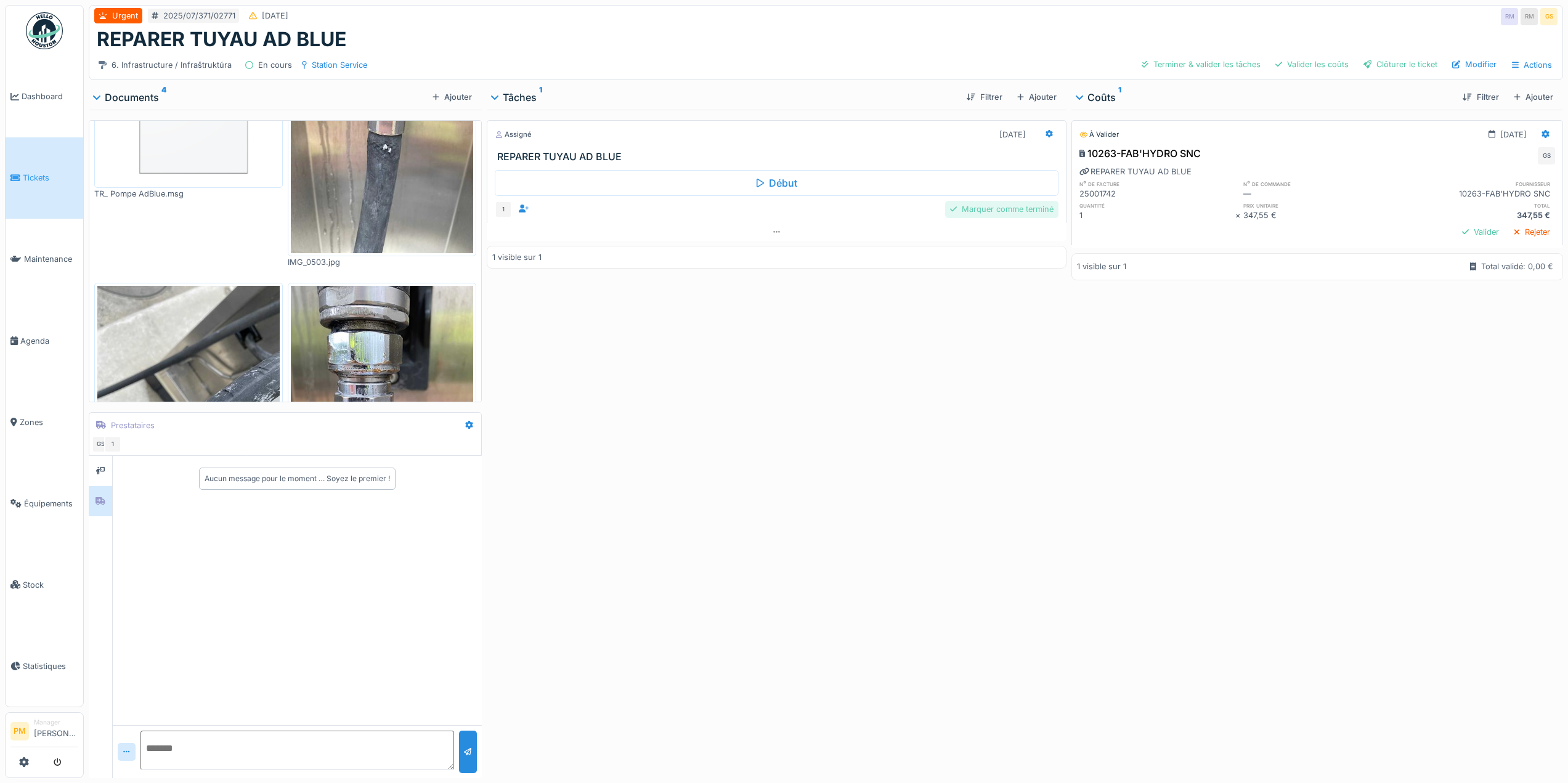
click at [970, 203] on div "Marquer comme terminé" at bounding box center [1002, 209] width 113 height 16
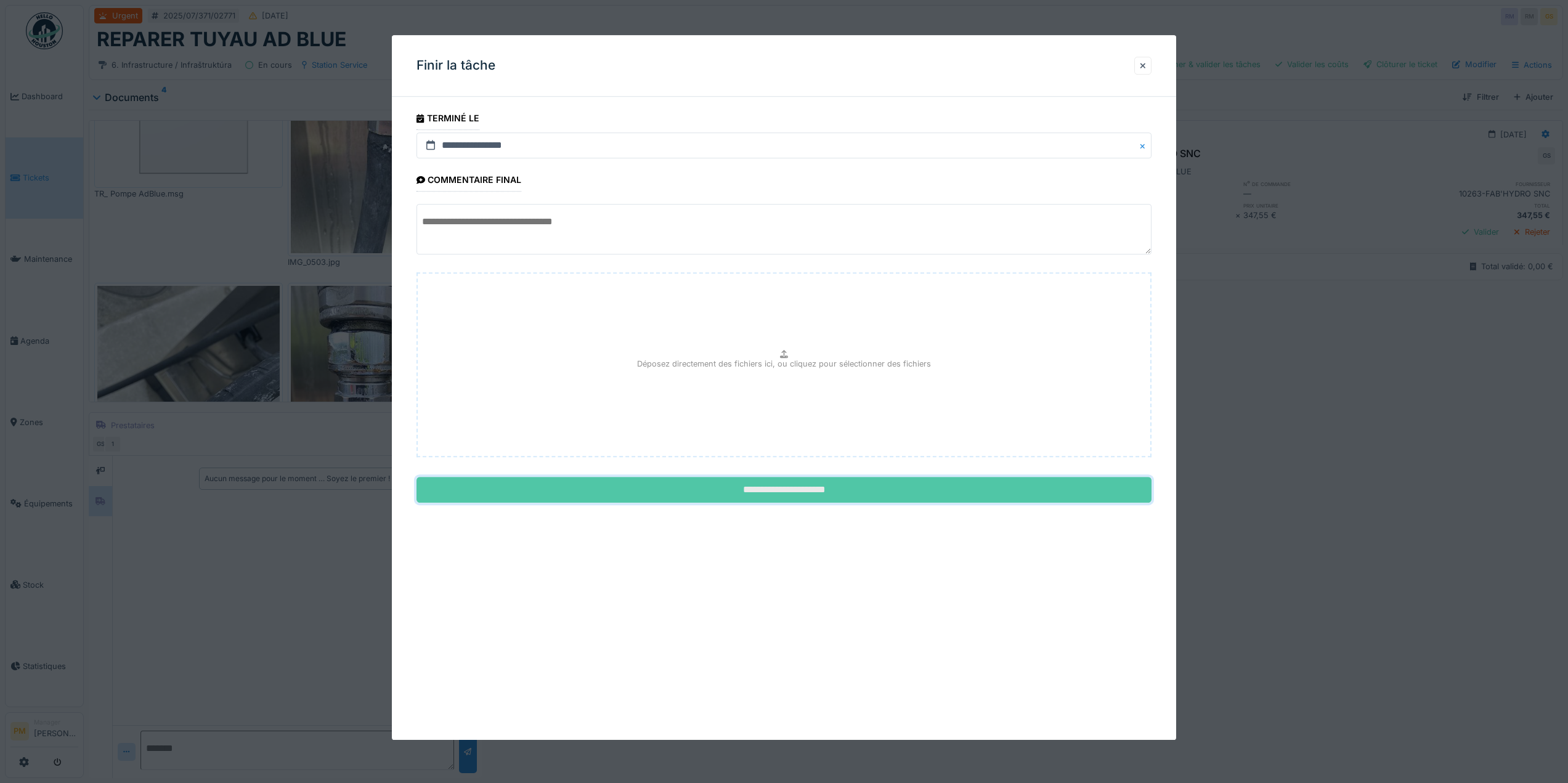
click at [820, 491] on input "**********" at bounding box center [784, 491] width 735 height 26
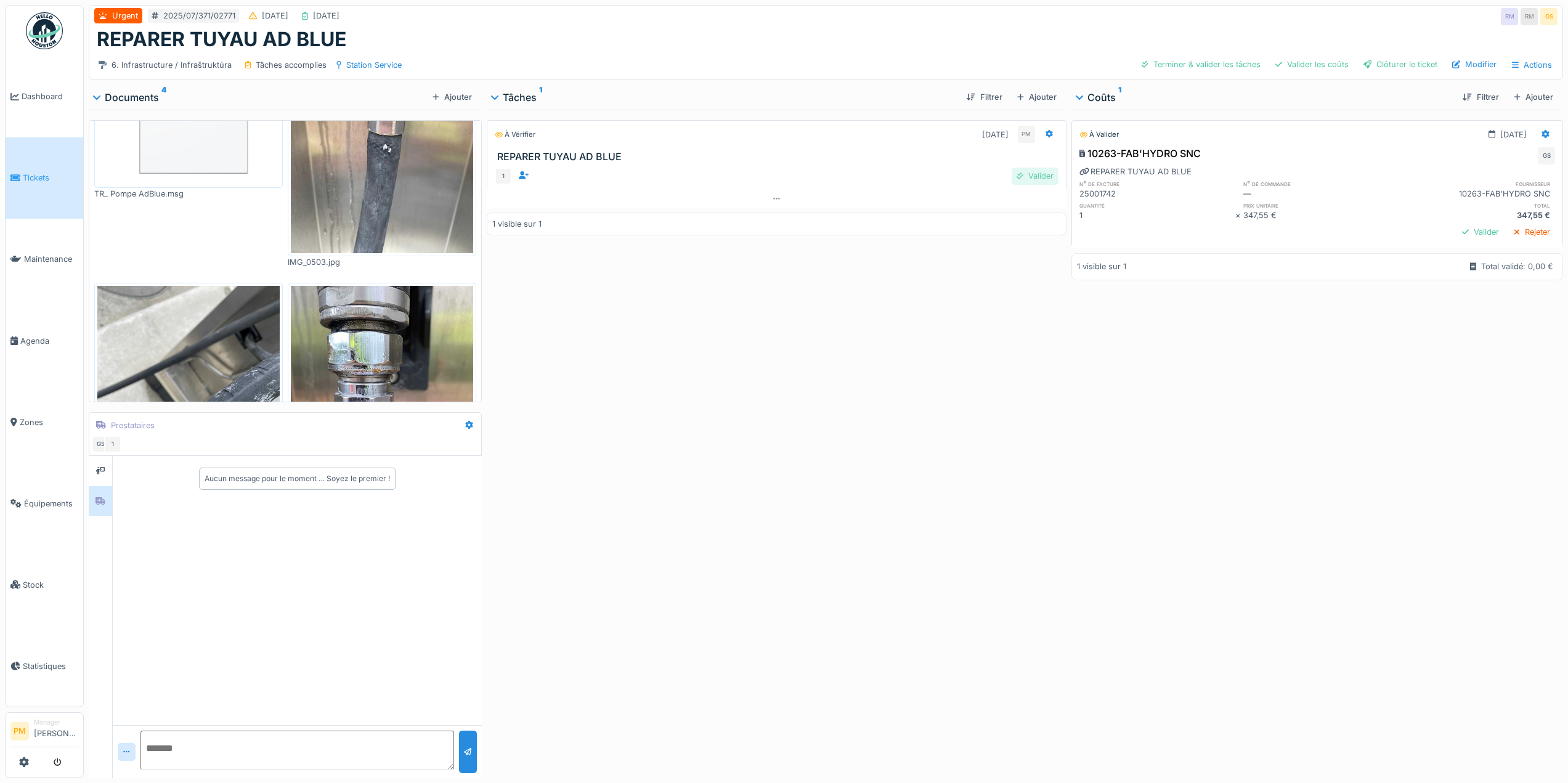
click at [1045, 168] on div "Valider" at bounding box center [1035, 176] width 47 height 16
click at [1458, 230] on div "Valider" at bounding box center [1481, 232] width 47 height 16
click at [1387, 56] on div "Clôturer le ticket" at bounding box center [1400, 64] width 84 height 16
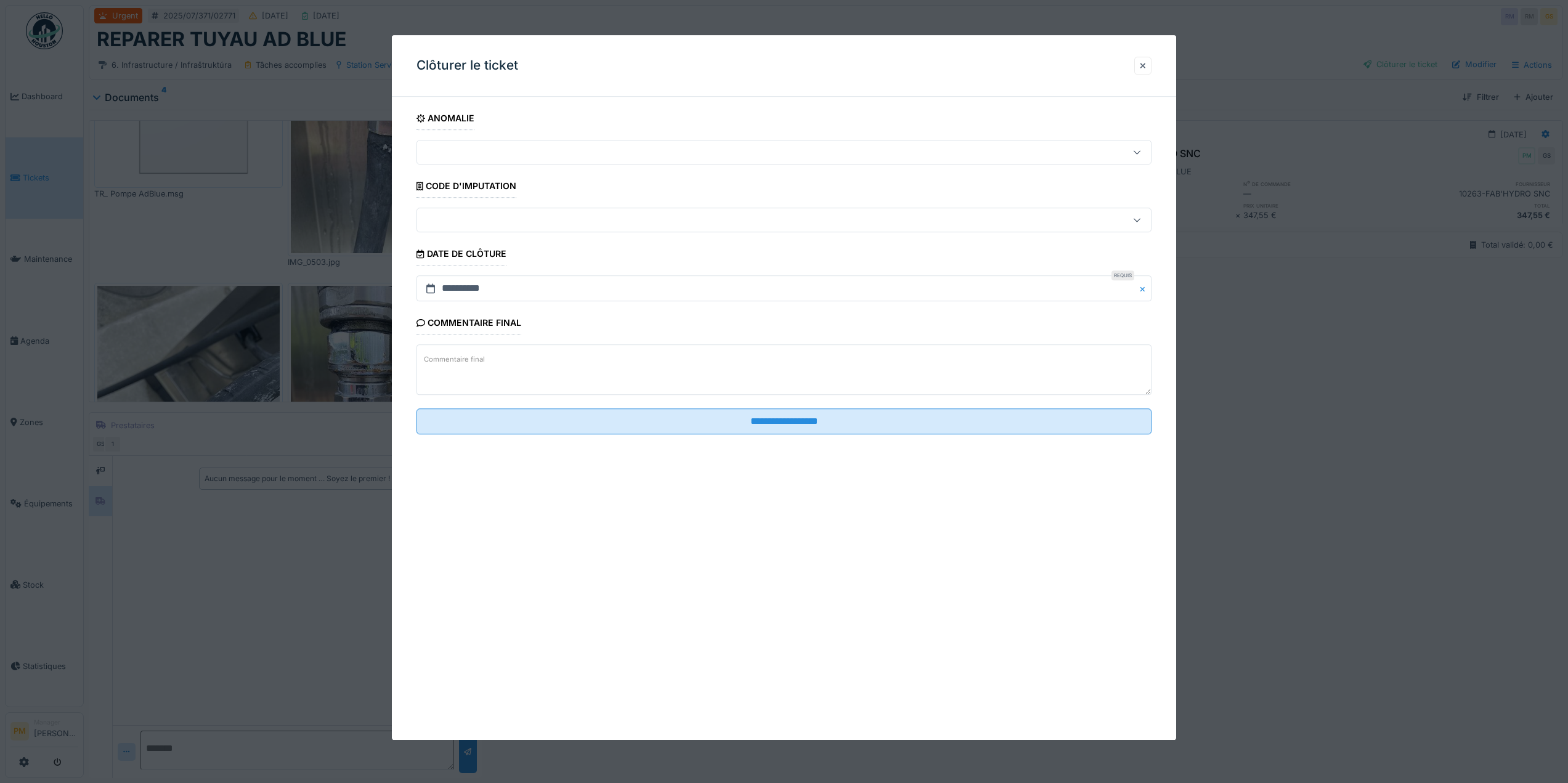
click at [759, 381] on textarea "Commentaire final" at bounding box center [784, 370] width 735 height 50
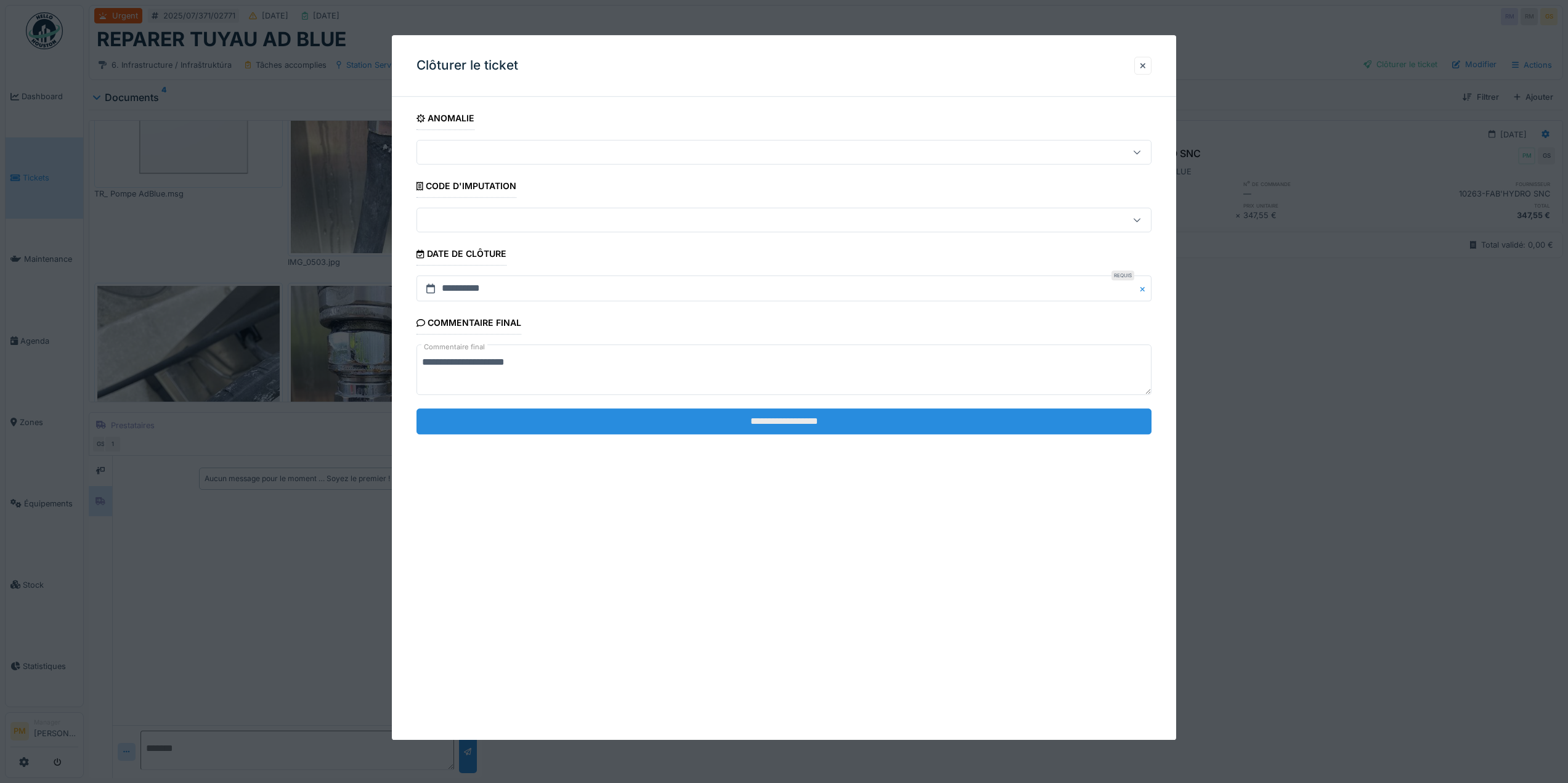
type textarea "**********"
click at [776, 425] on input "**********" at bounding box center [784, 422] width 735 height 26
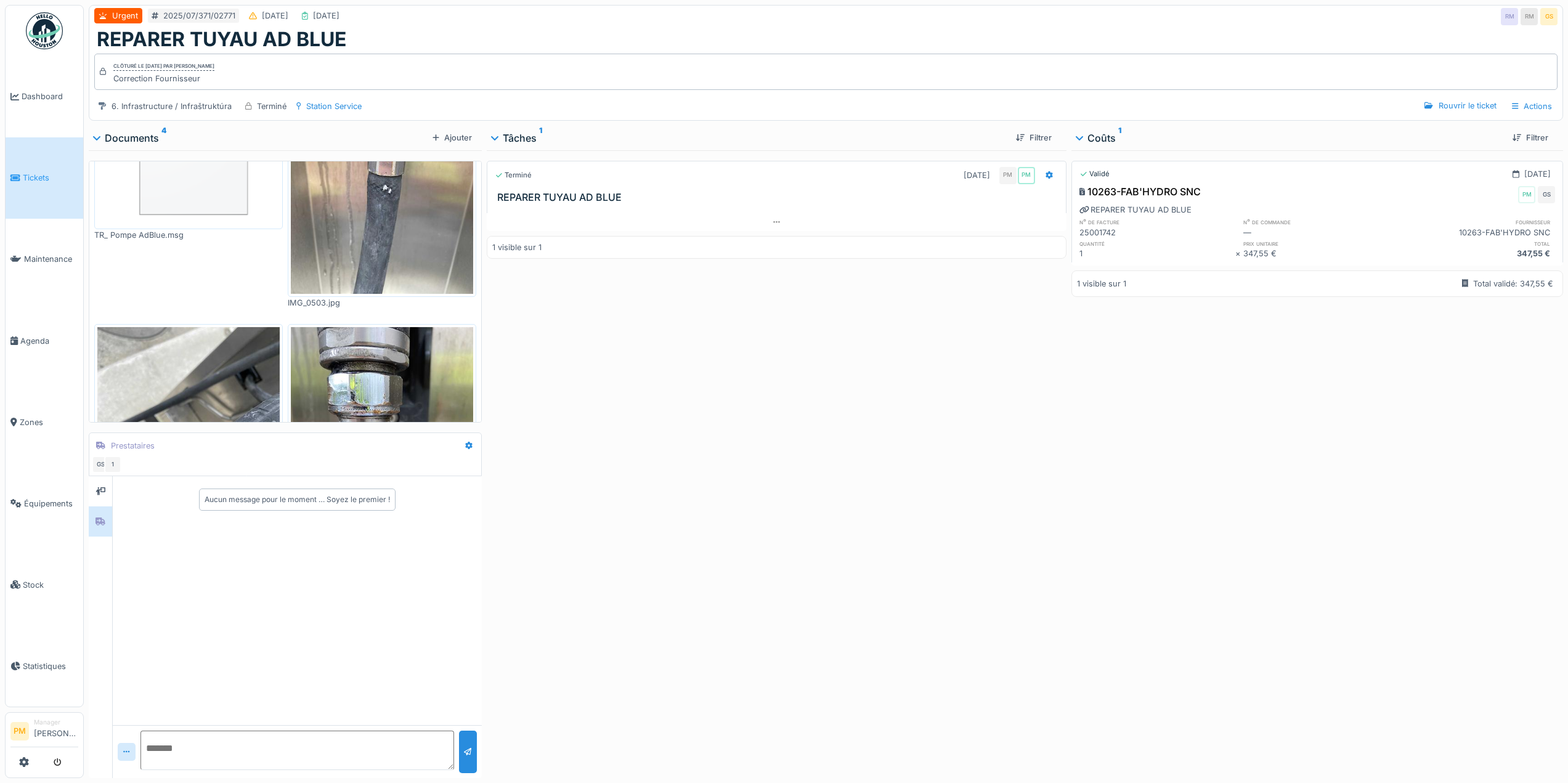
click at [691, 352] on div "Terminé 29/07/2025 PM PM REPARER TUYAU AD BLUE 1 visible sur 1" at bounding box center [776, 462] width 580 height 623
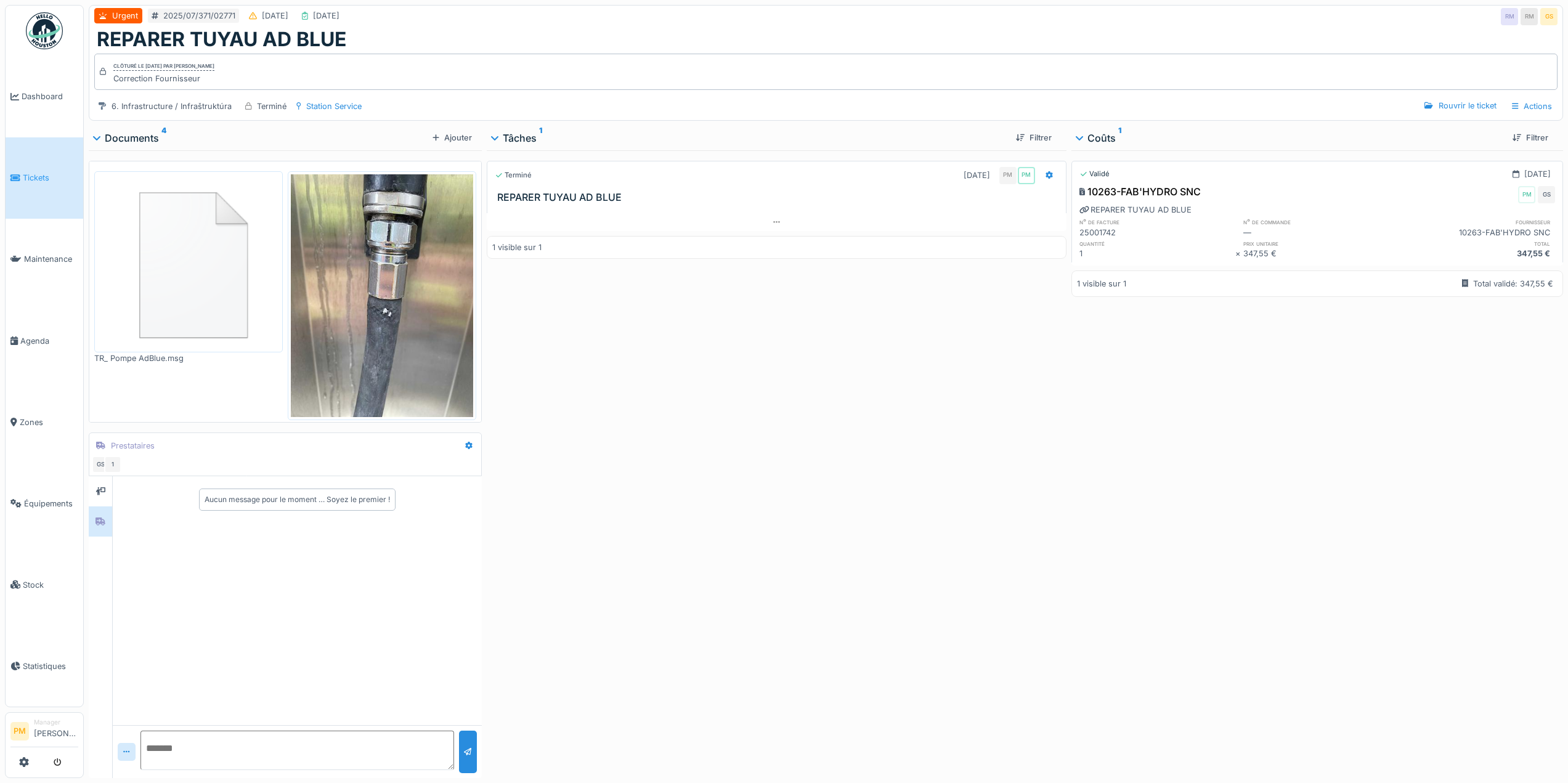
scroll to position [280, 0]
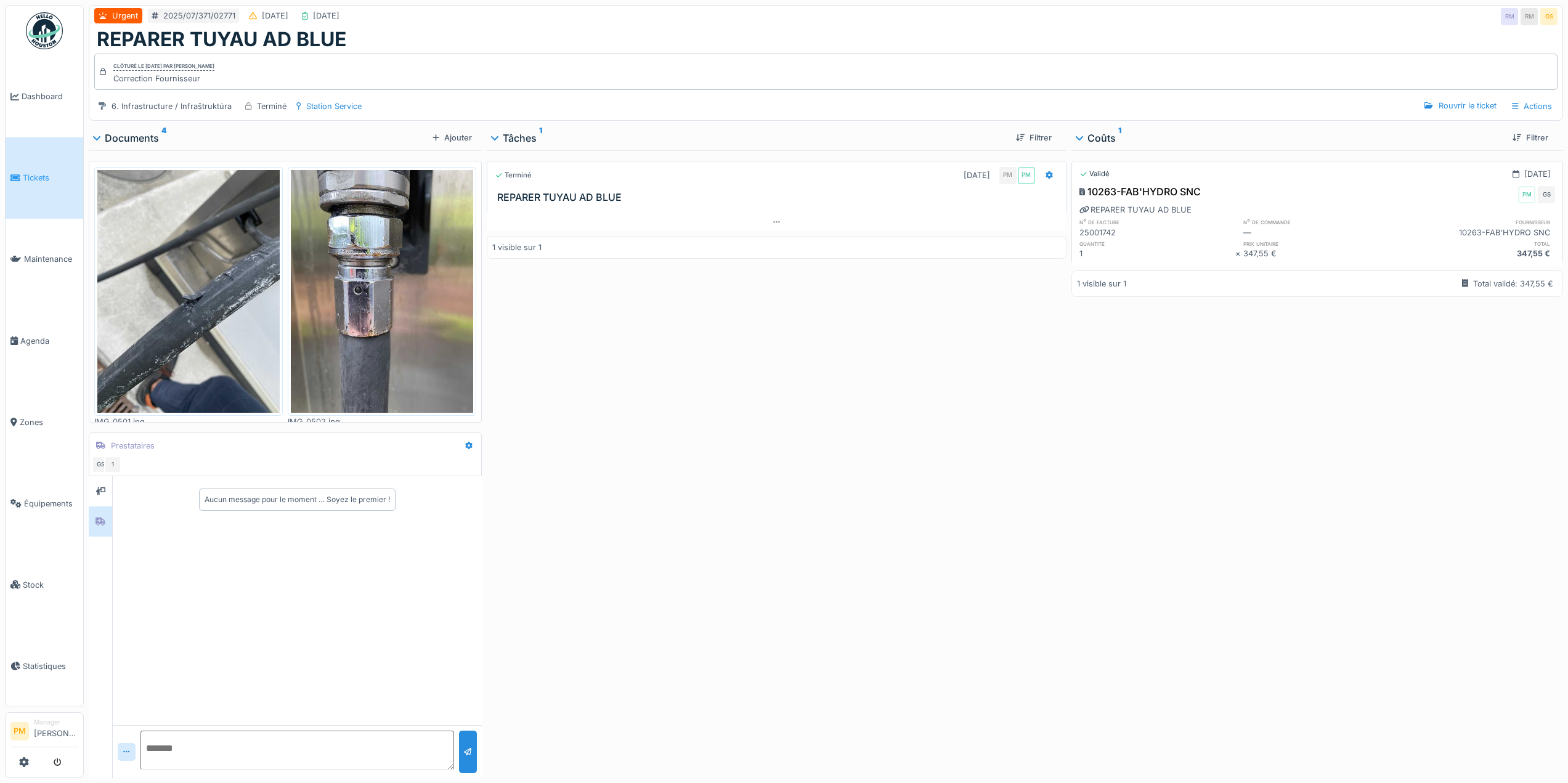
click at [913, 298] on div "Terminé 29/07/2025 PM PM REPARER TUYAU AD BLUE 1 visible sur 1" at bounding box center [776, 462] width 580 height 623
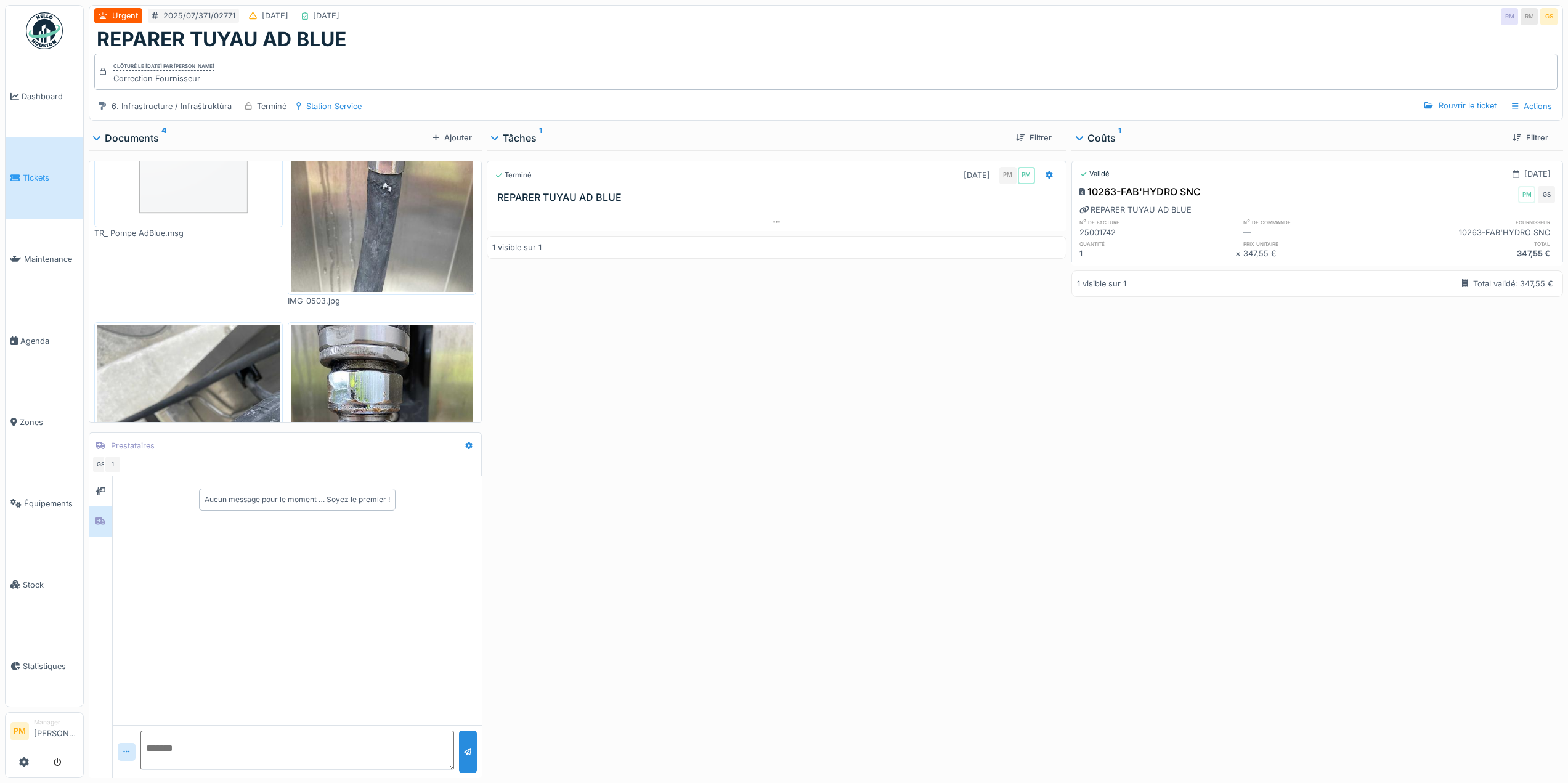
scroll to position [0, 0]
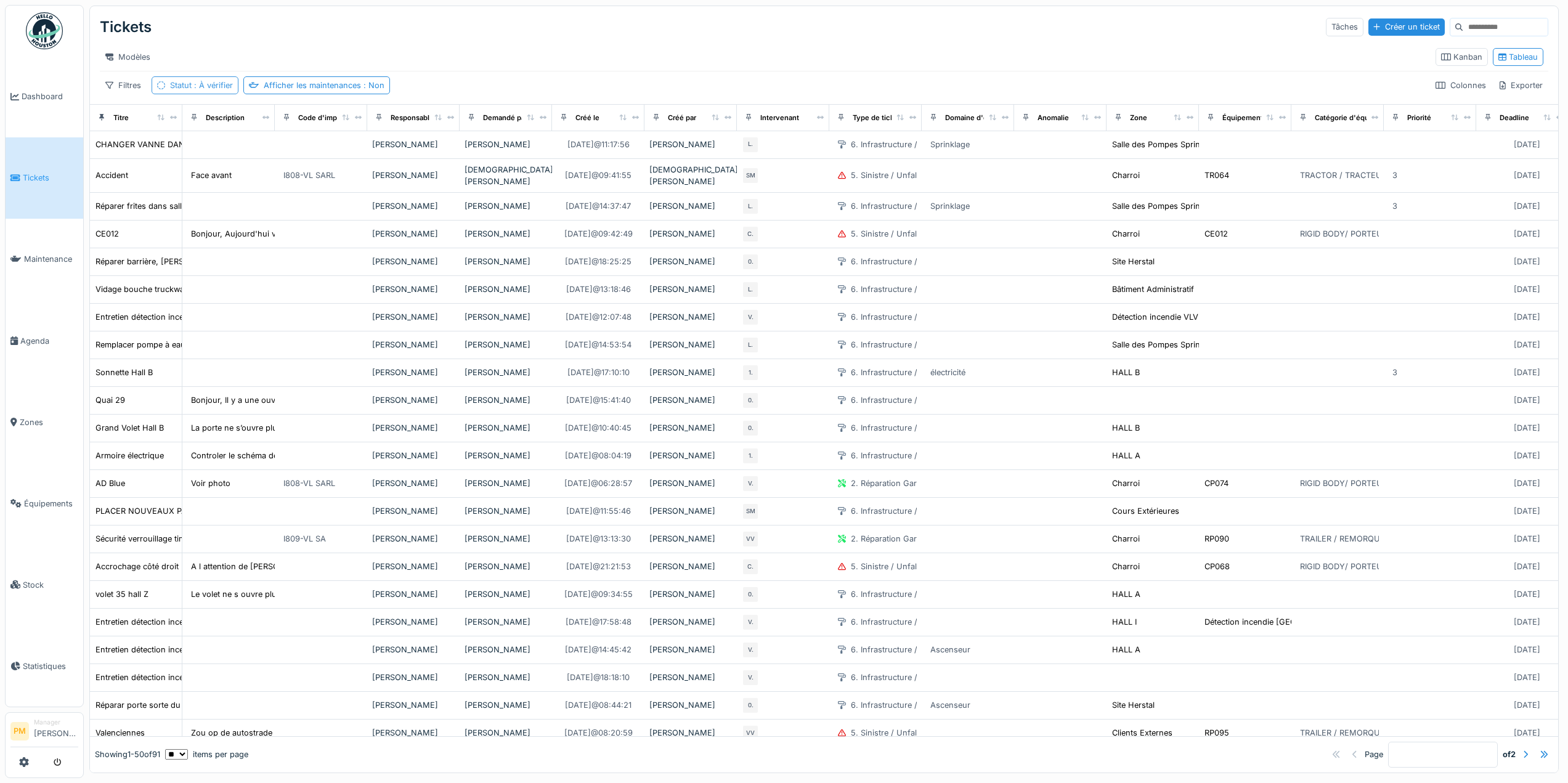
click at [231, 90] on span ": À vérifier" at bounding box center [212, 85] width 42 height 10
click at [247, 132] on div "Supprimer" at bounding box center [246, 127] width 60 height 16
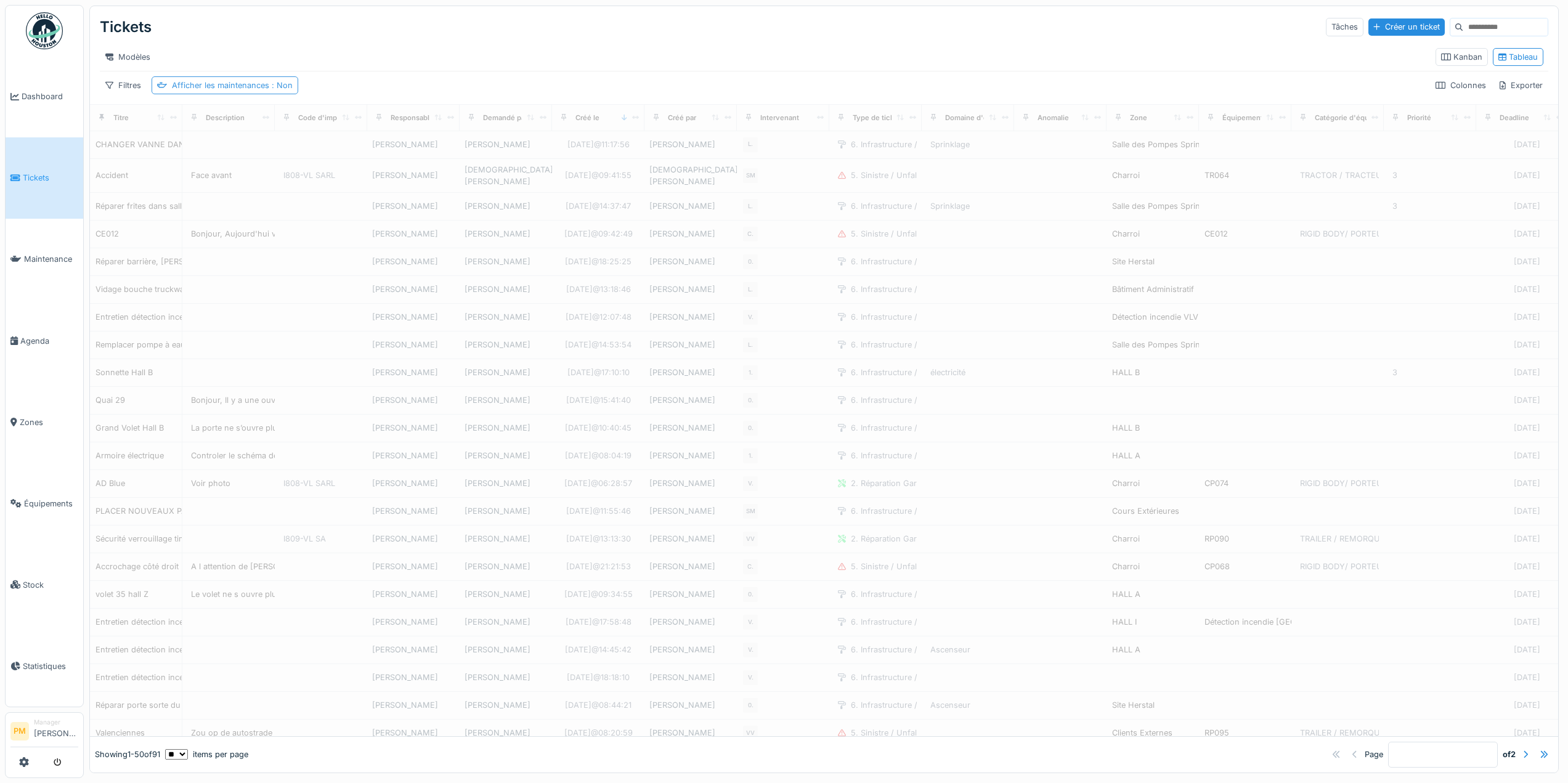
click at [270, 86] on div "Afficher les maintenances : Non" at bounding box center [224, 85] width 147 height 18
click at [325, 117] on div "Afficher les maintenances est Supprimer Afficher les maintenances Ajouter une c…" at bounding box center [255, 208] width 208 height 196
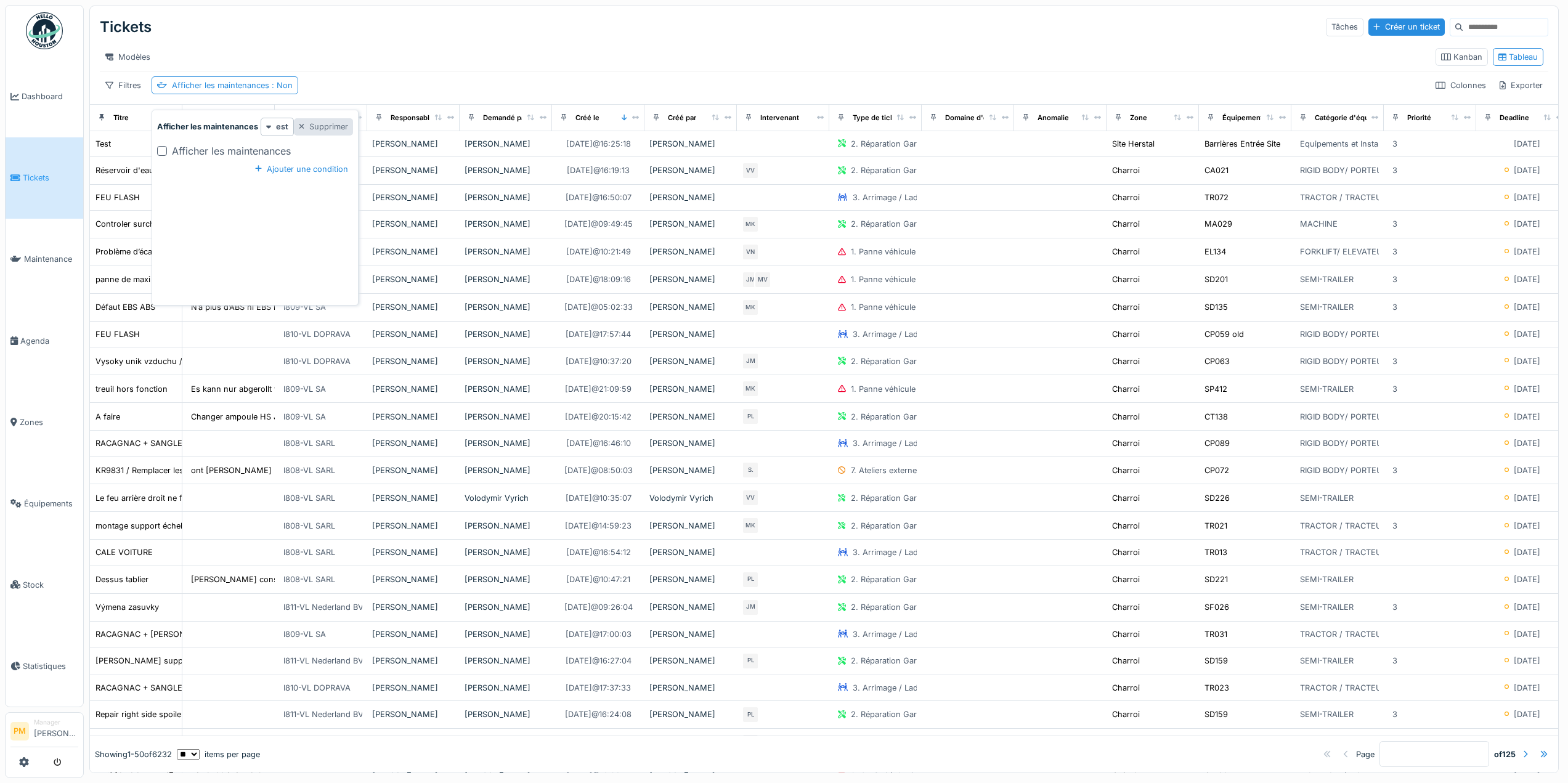
click at [325, 119] on div "Supprimer" at bounding box center [324, 127] width 60 height 16
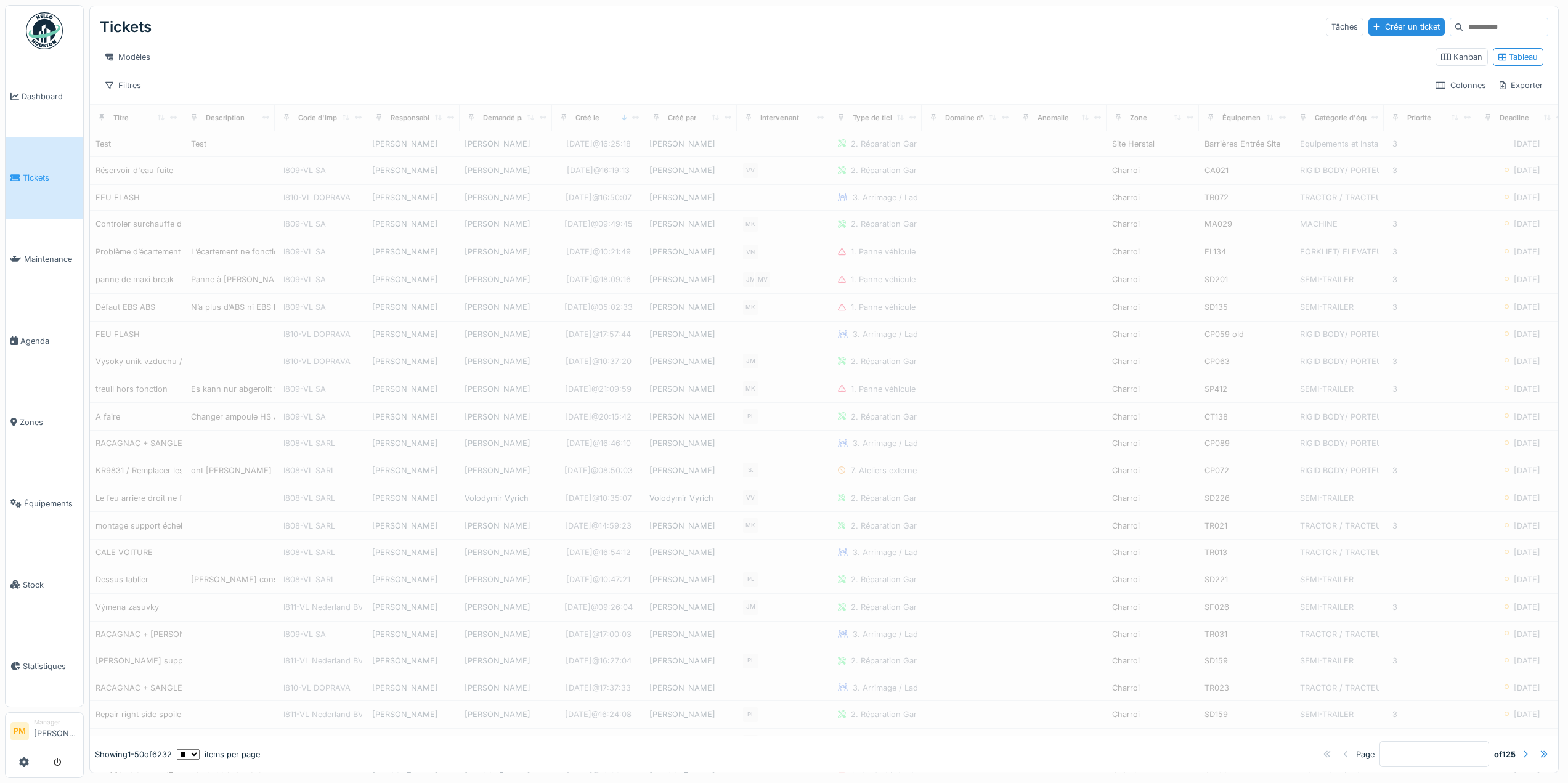
drag, startPoint x: 325, startPoint y: 120, endPoint x: 804, endPoint y: 5, distance: 492.6
click at [325, 121] on div "Code d'imputation" at bounding box center [309, 117] width 57 height 16
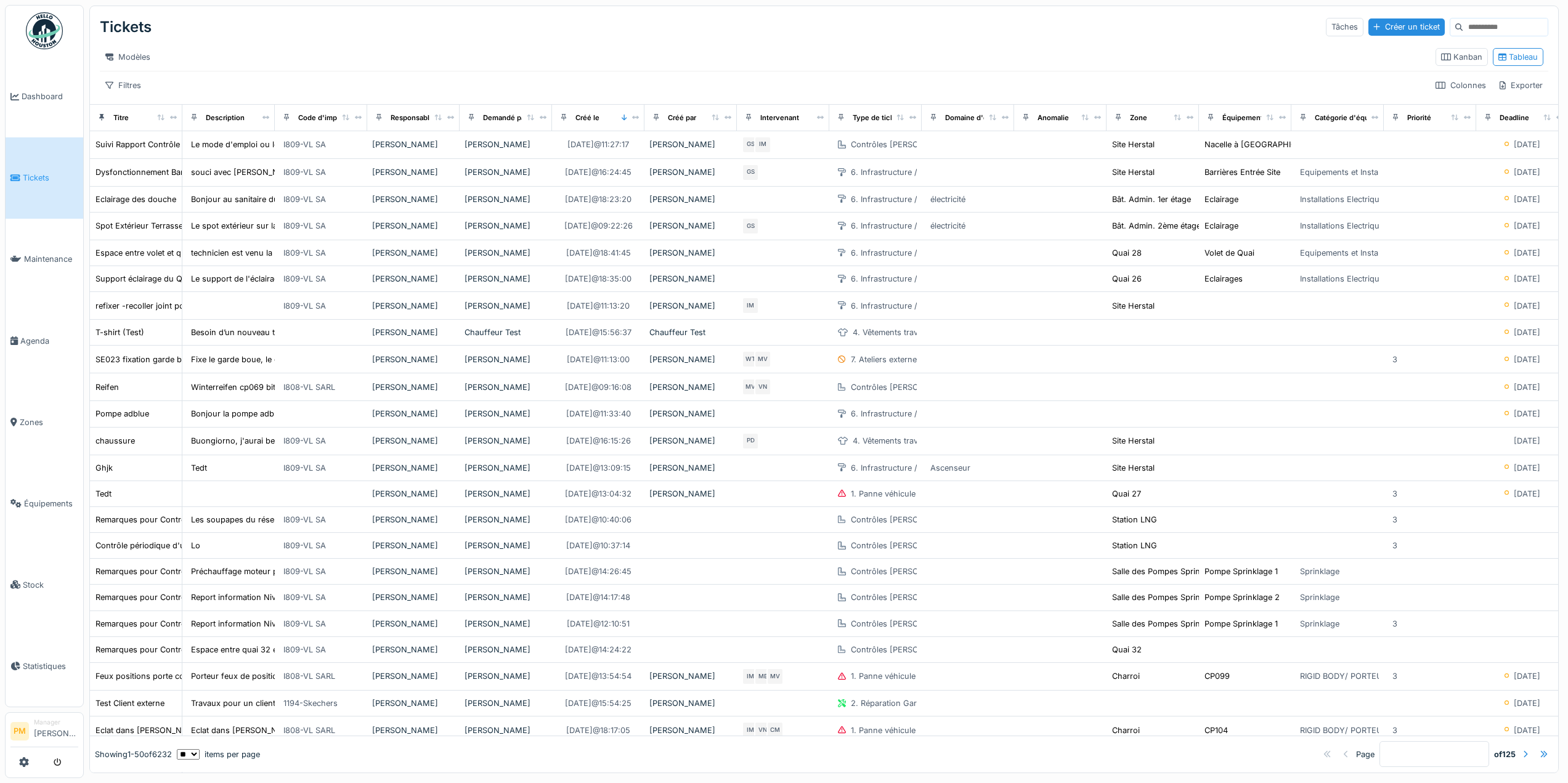
click at [1463, 21] on input at bounding box center [1505, 27] width 85 height 17
type input "***"
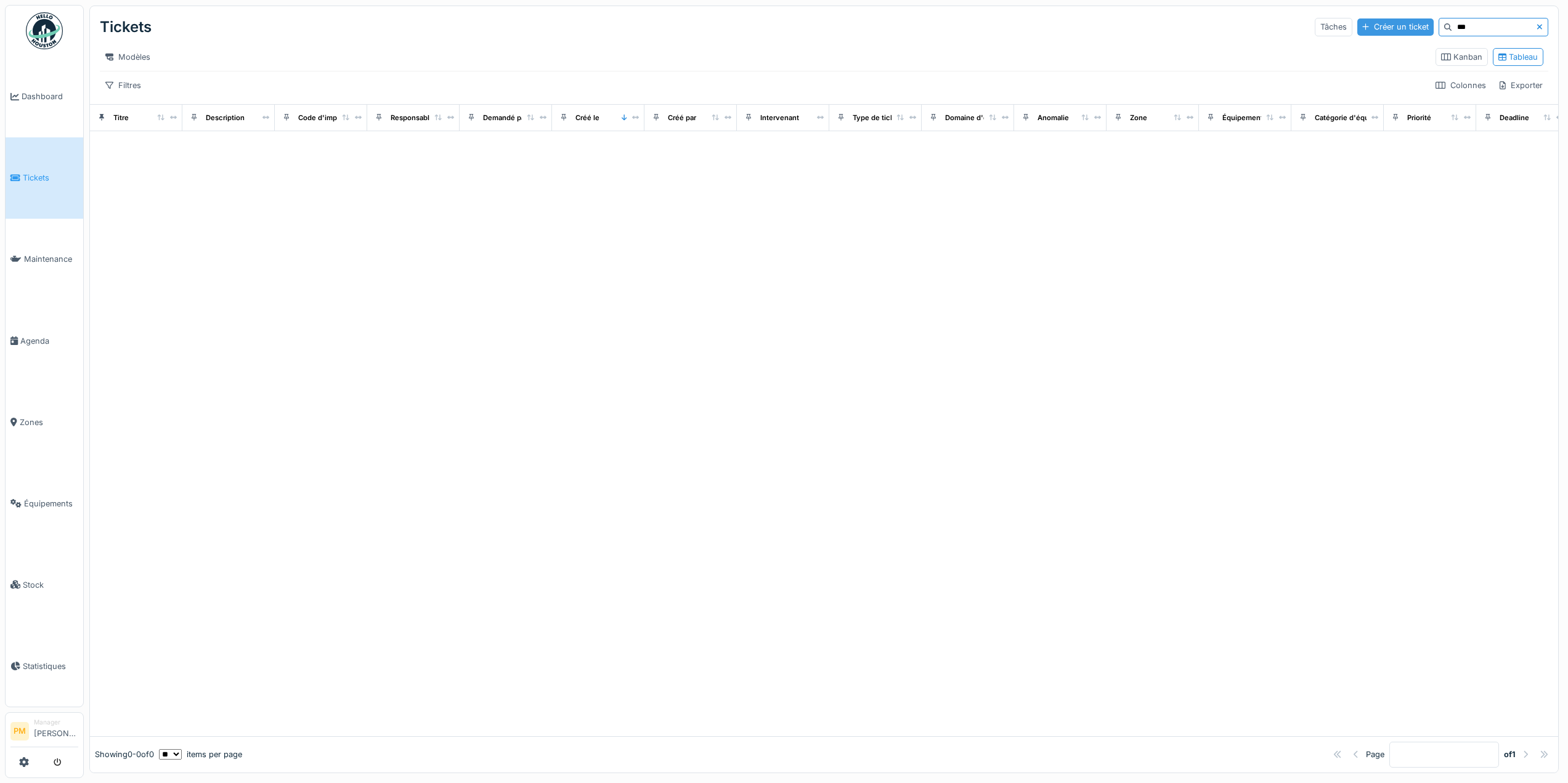
drag, startPoint x: 1452, startPoint y: 22, endPoint x: 1363, endPoint y: 26, distance: 89.1
click at [1364, 26] on div "Tâches Créer un ticket ***" at bounding box center [1432, 27] width 234 height 18
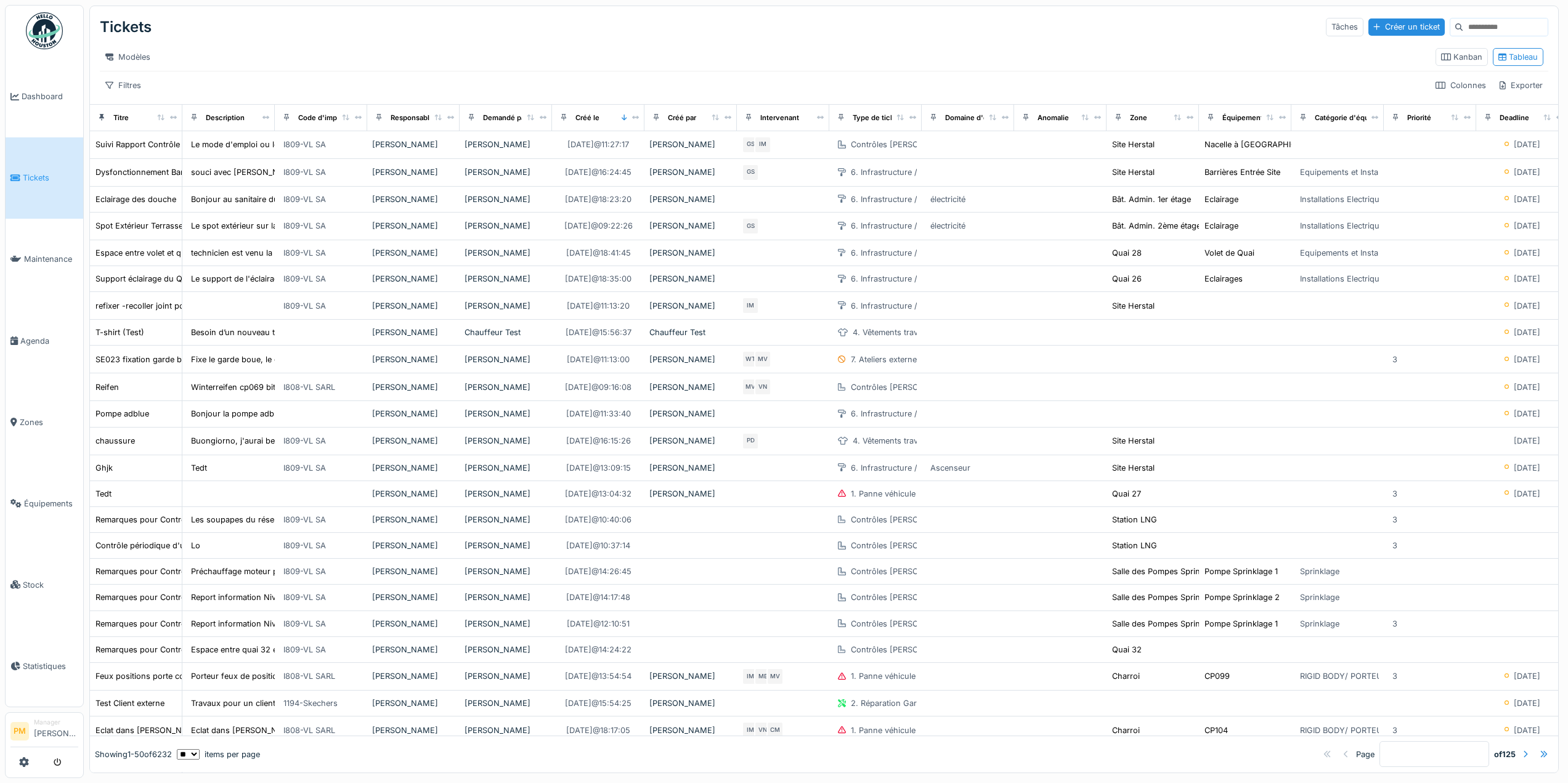
click at [444, 63] on div "Modèles" at bounding box center [763, 57] width 1326 height 18
click at [129, 93] on div "Filtres" at bounding box center [123, 85] width 47 height 18
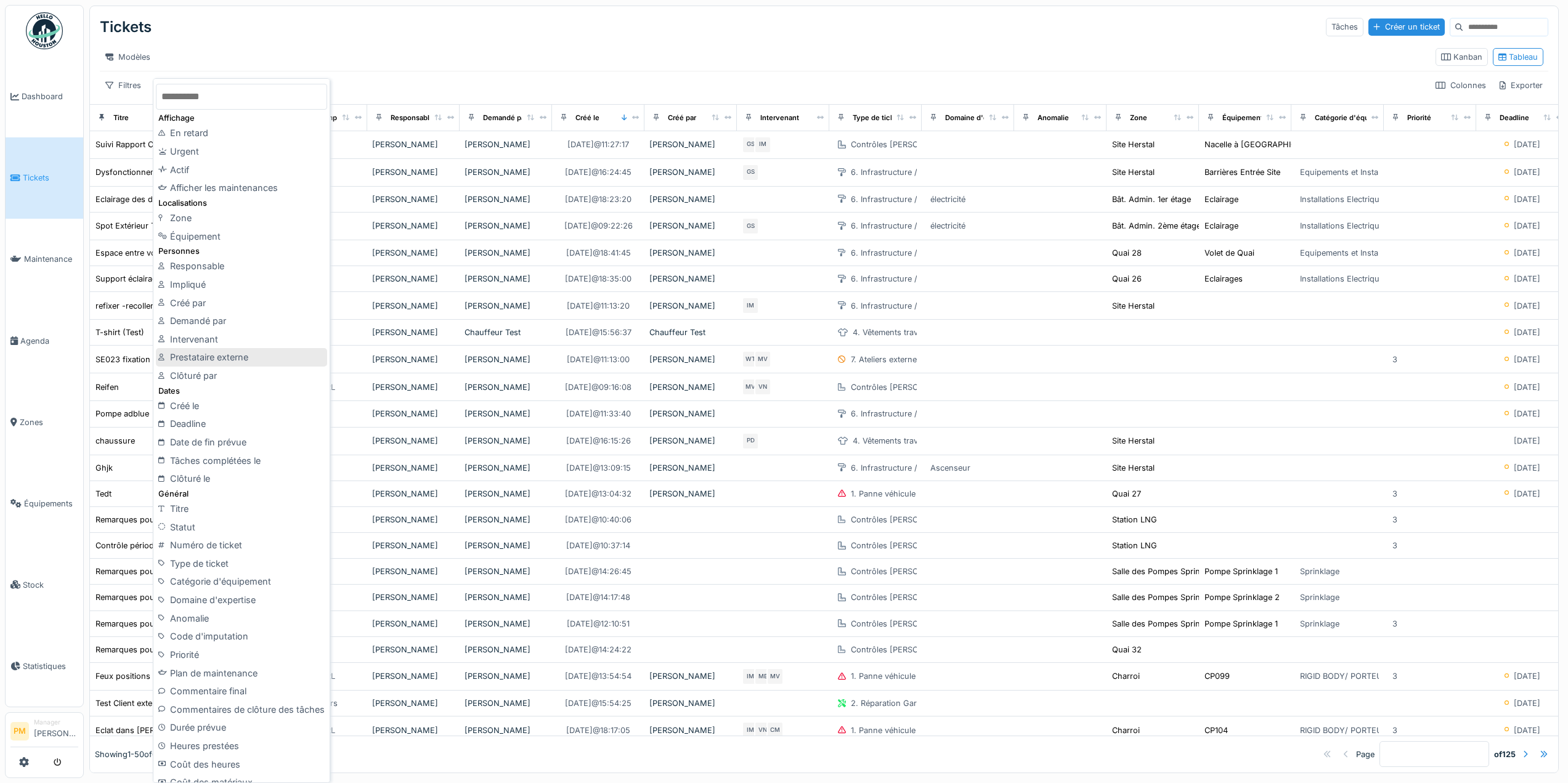
click at [209, 356] on div "Prestataire externe" at bounding box center [241, 357] width 171 height 18
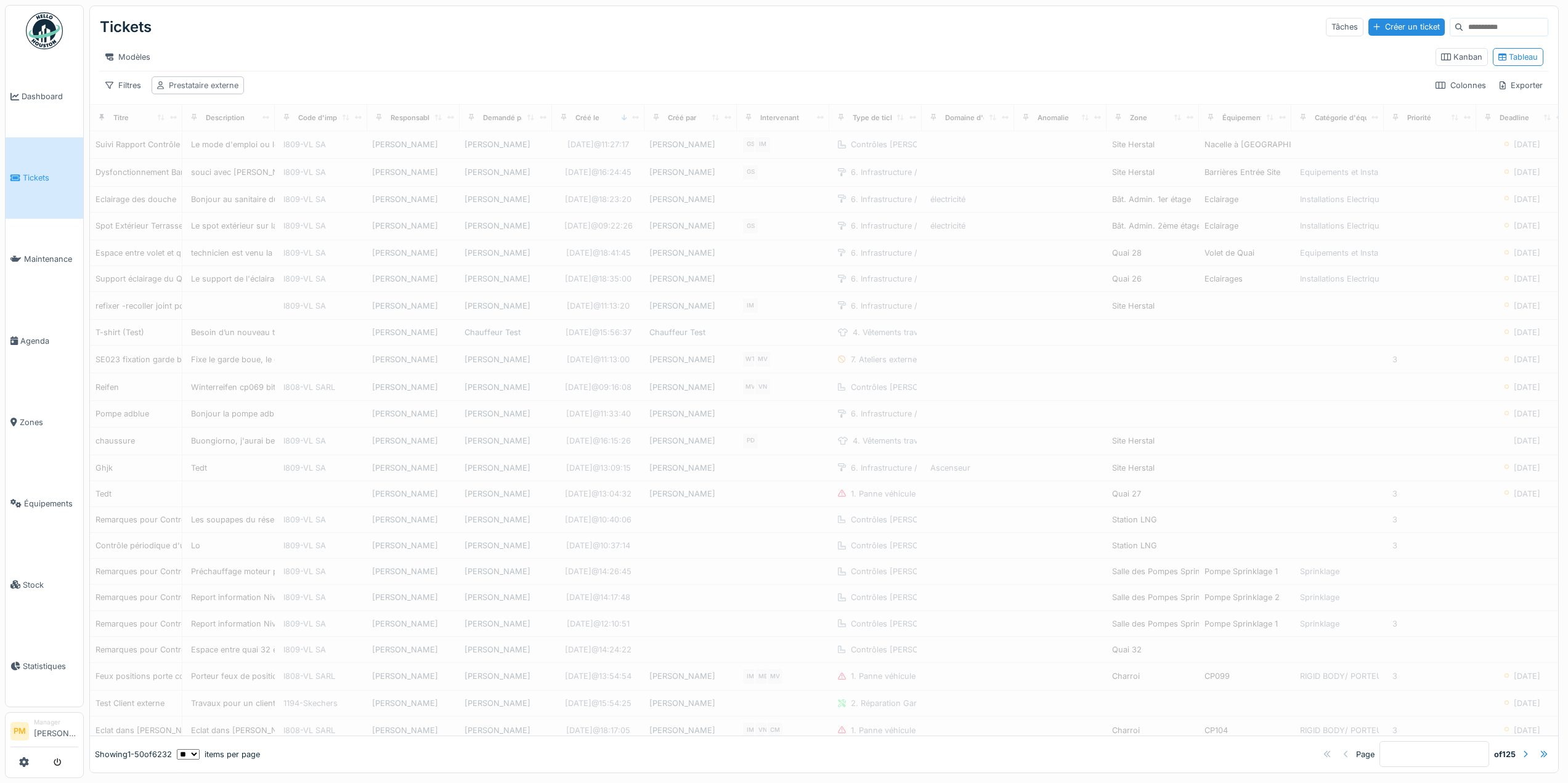
click at [203, 91] on div "Prestataire externe" at bounding box center [204, 85] width 70 height 12
click at [208, 157] on div "Prestataire externe" at bounding box center [211, 153] width 95 height 14
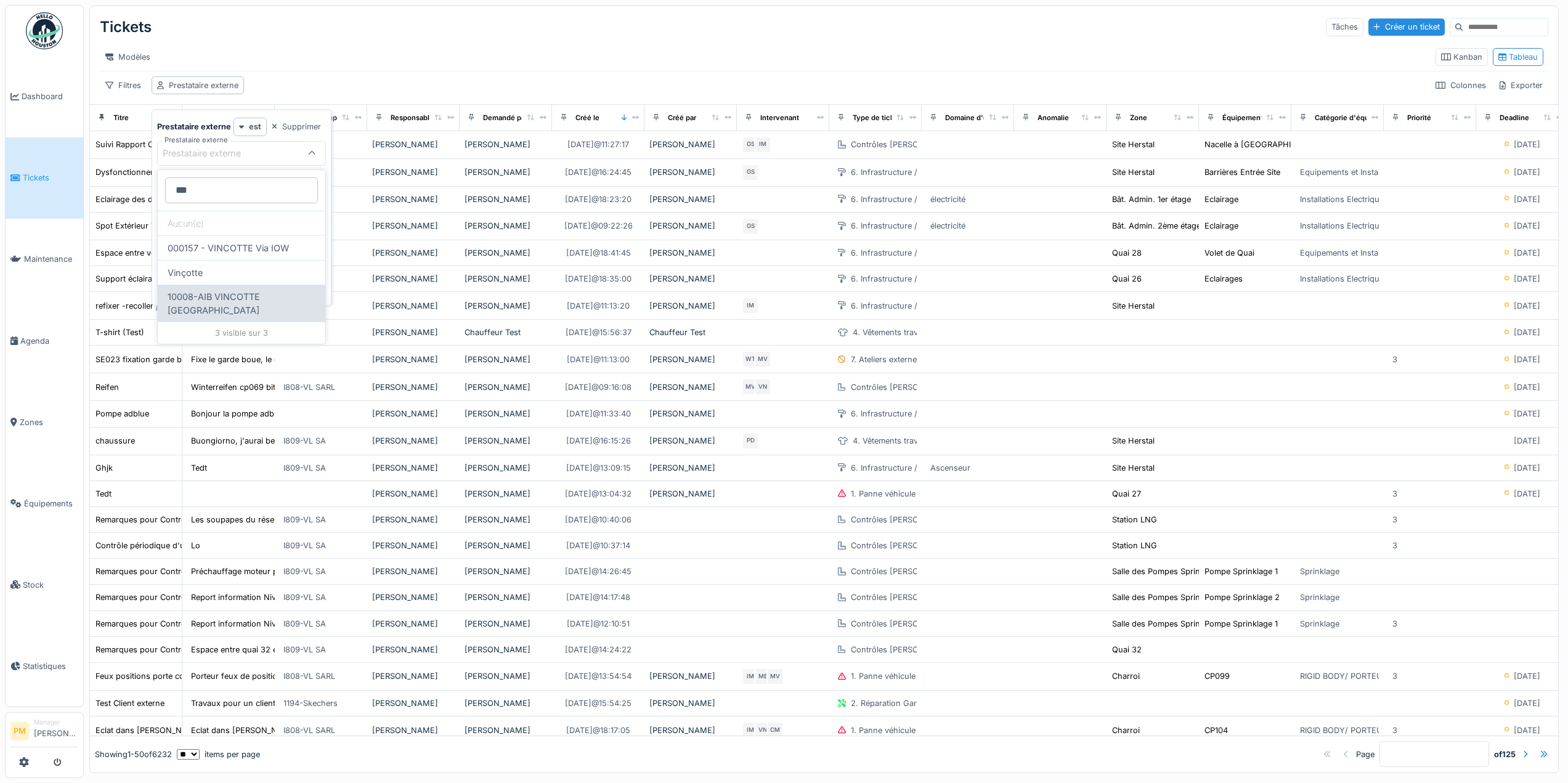
type externe_M2OTA "***"
click at [266, 292] on div "10008-AIB VINCOTTE [GEOGRAPHIC_DATA]" at bounding box center [241, 303] width 168 height 37
type input "*****"
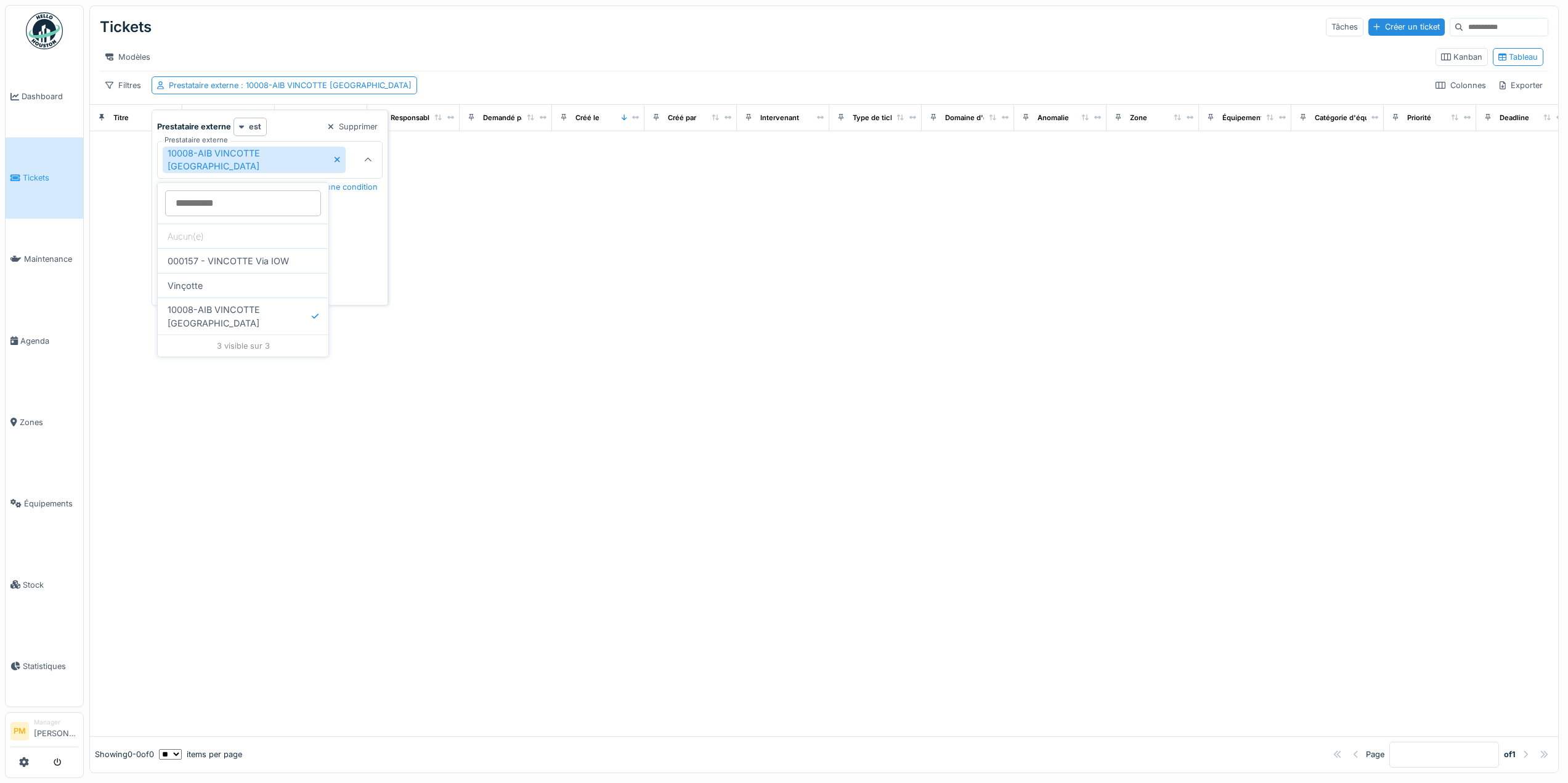
click at [335, 162] on icon at bounding box center [337, 160] width 5 height 5
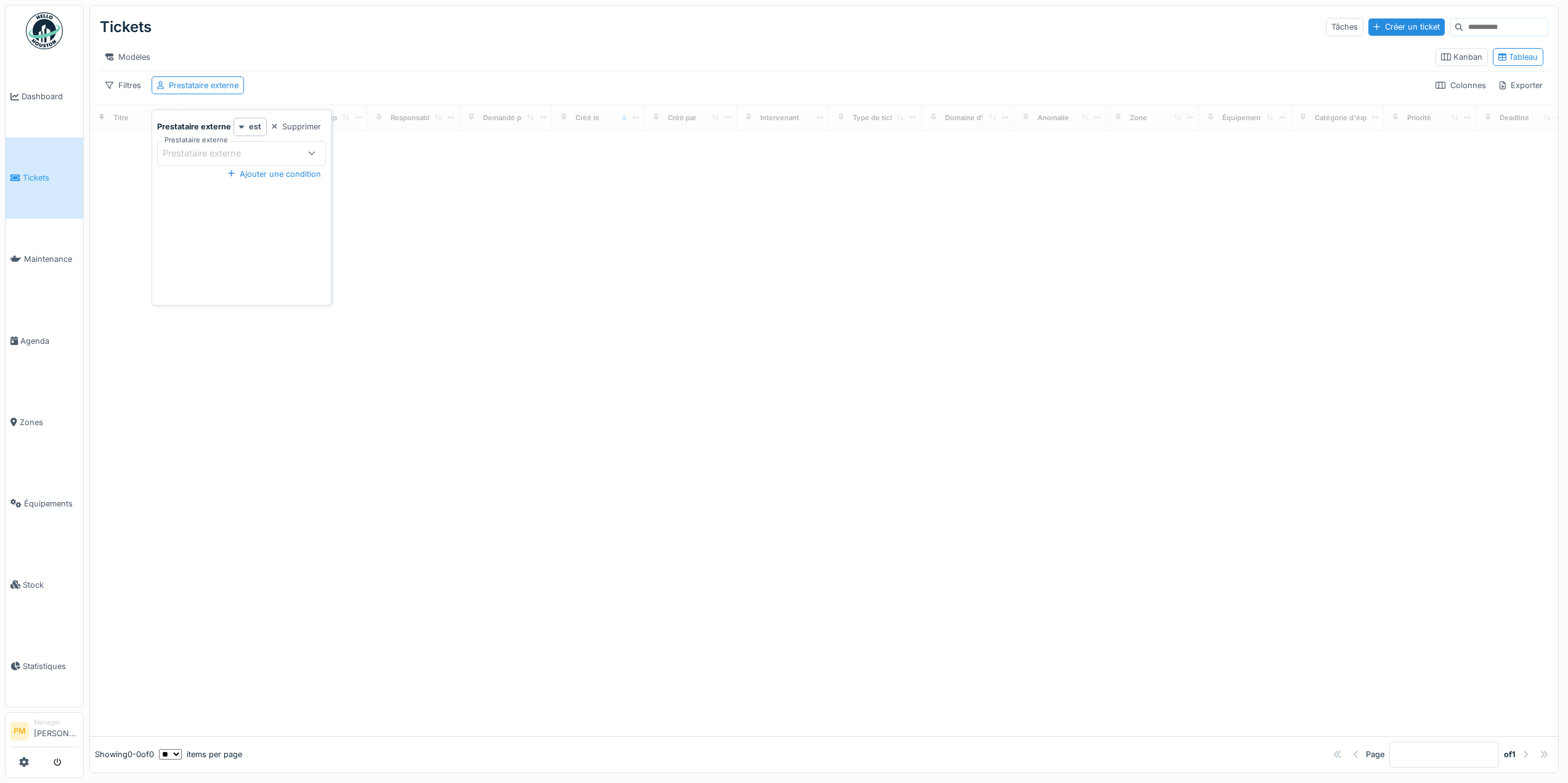
click at [244, 151] on div "Prestataire externe" at bounding box center [211, 153] width 95 height 14
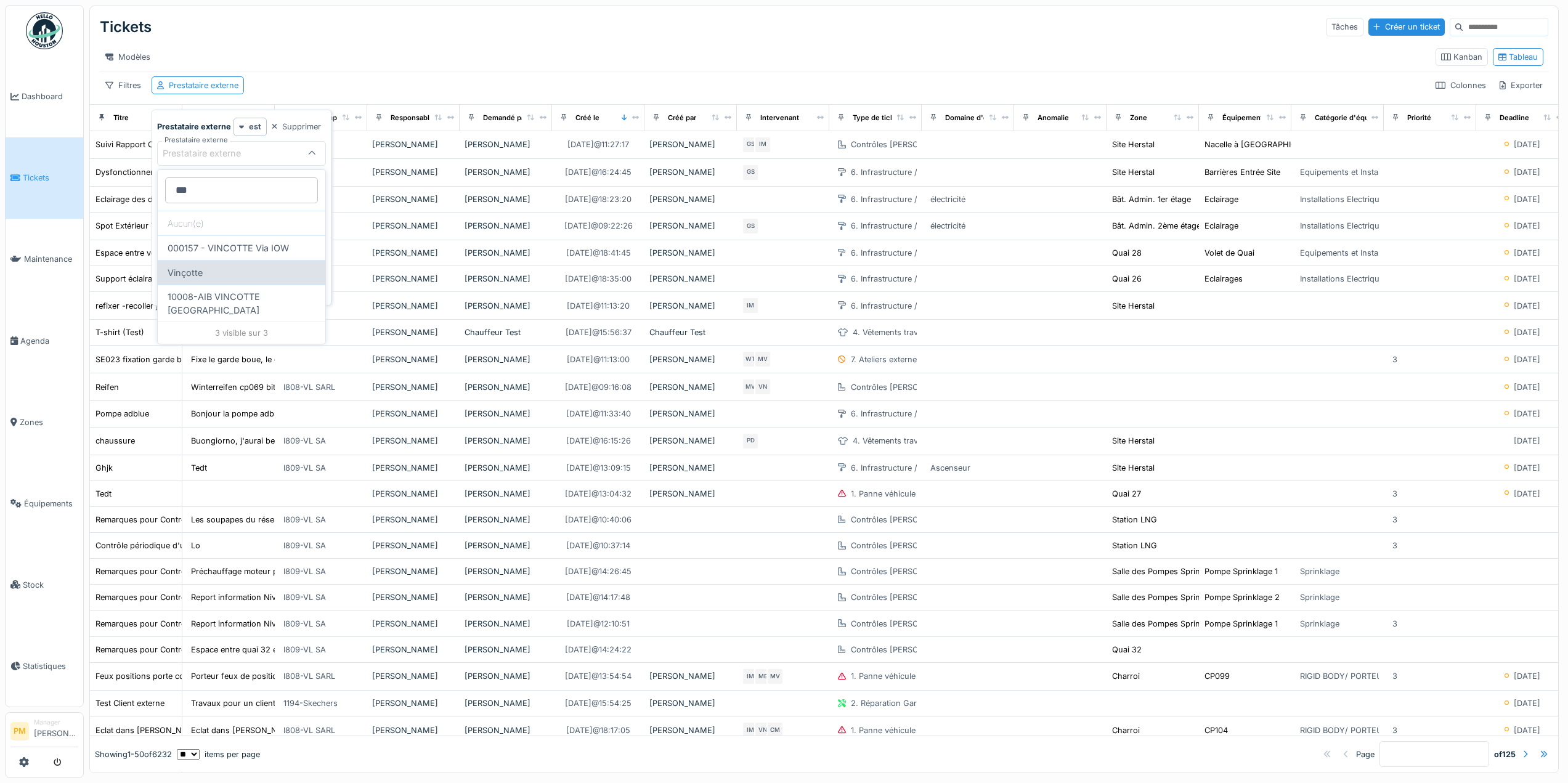
type externe_M2OTA "***"
click at [228, 265] on div "Vinçotte" at bounding box center [241, 273] width 168 height 25
type input "****"
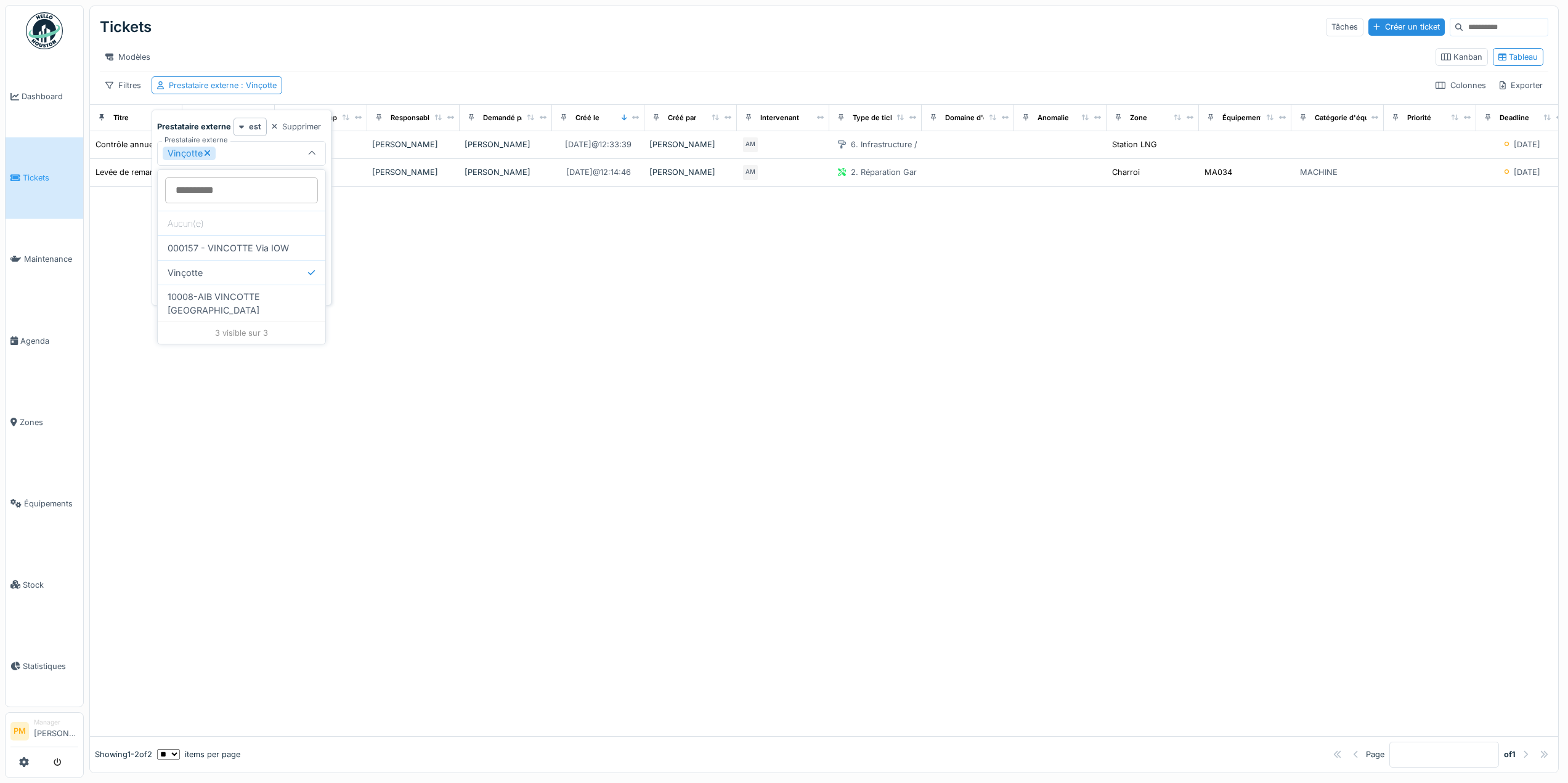
click at [384, 47] on div "Modèles Kanban Tableau" at bounding box center [824, 57] width 1449 height 28
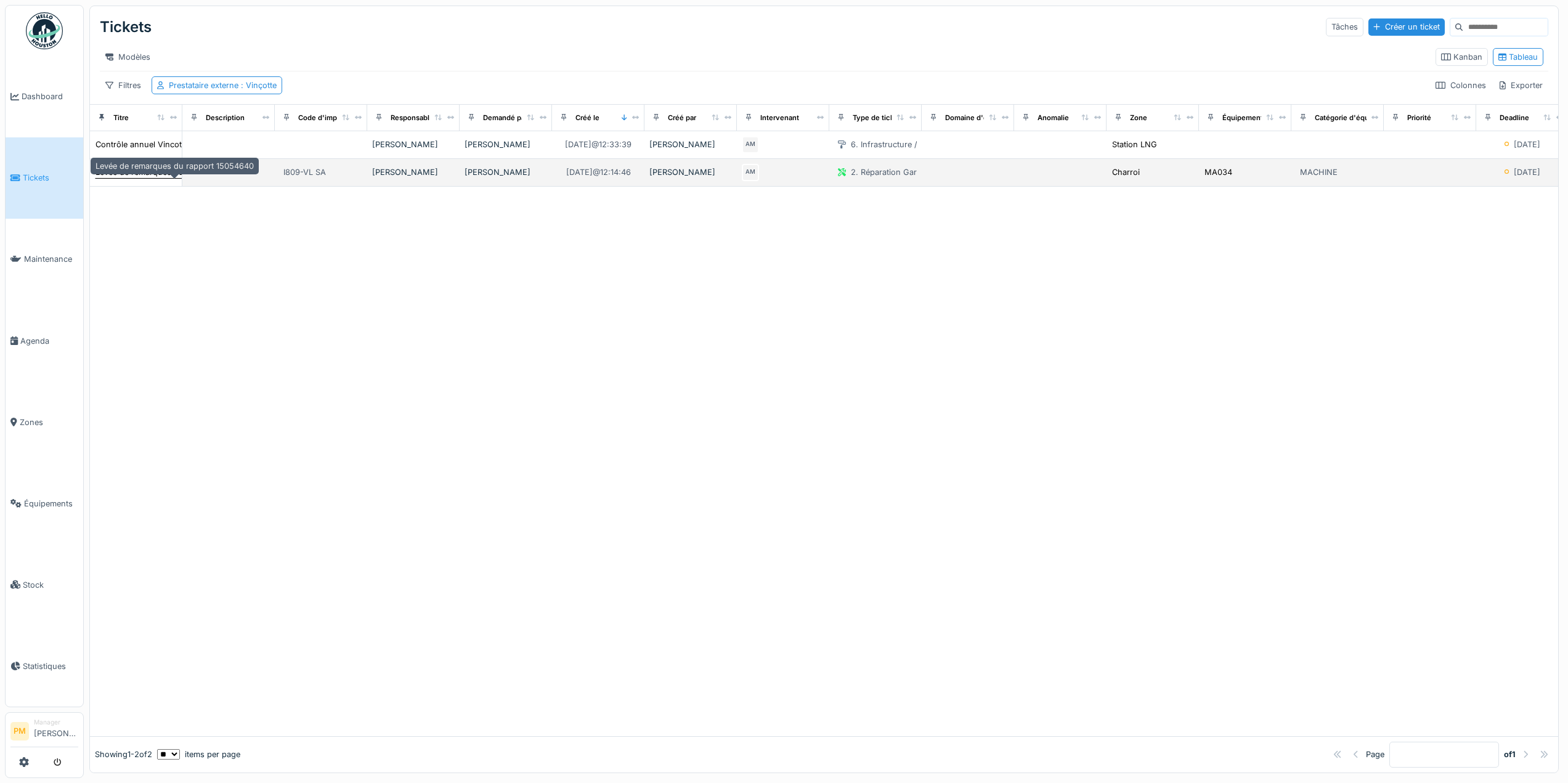
click at [148, 178] on div "Levée de remarques du rapport 15054640" at bounding box center [174, 172] width 158 height 12
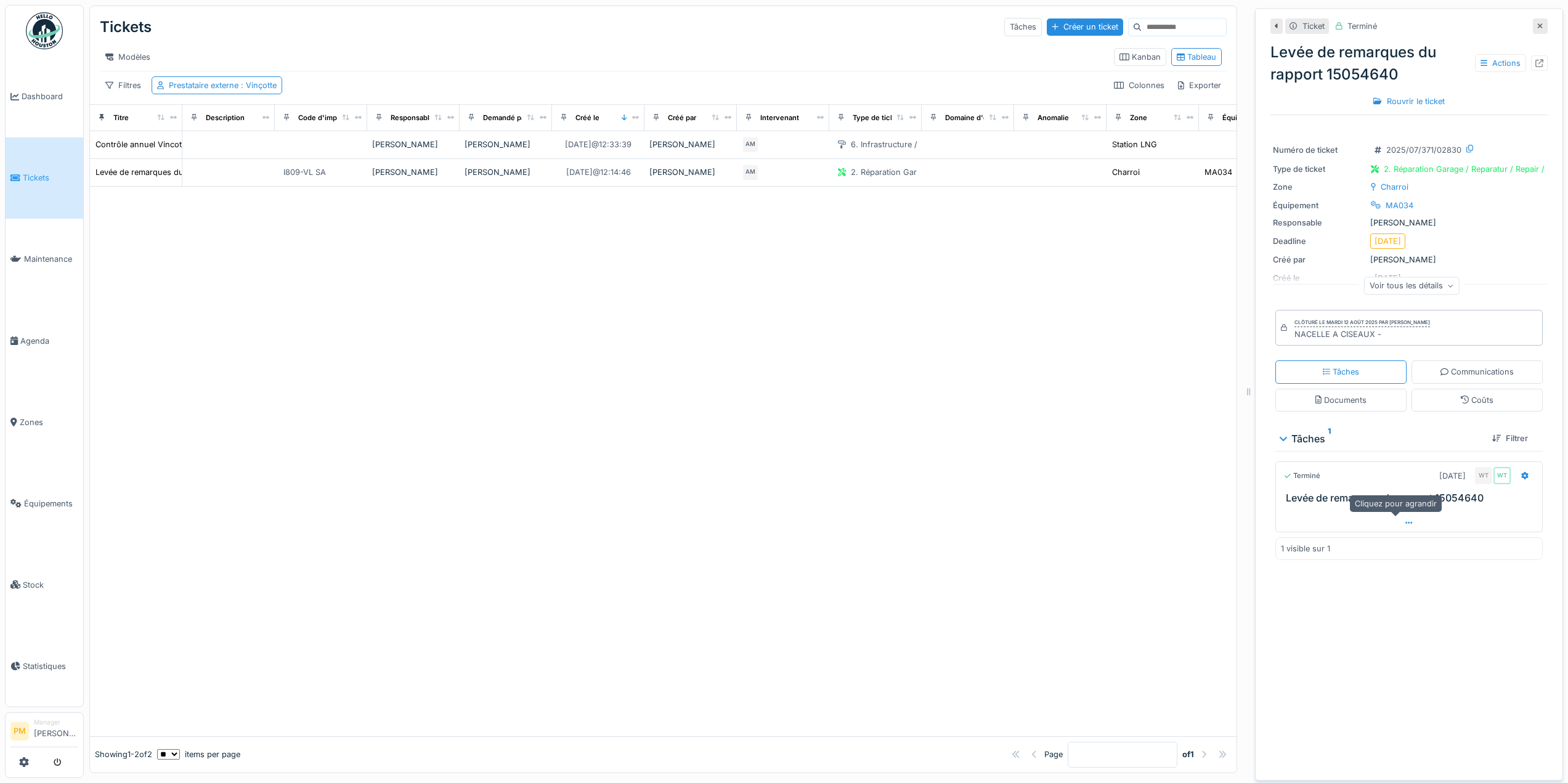
click at [1406, 525] on icon at bounding box center [1409, 523] width 7 height 8
click at [1522, 472] on icon at bounding box center [1525, 476] width 7 height 8
click at [1402, 537] on div at bounding box center [1409, 546] width 266 height 18
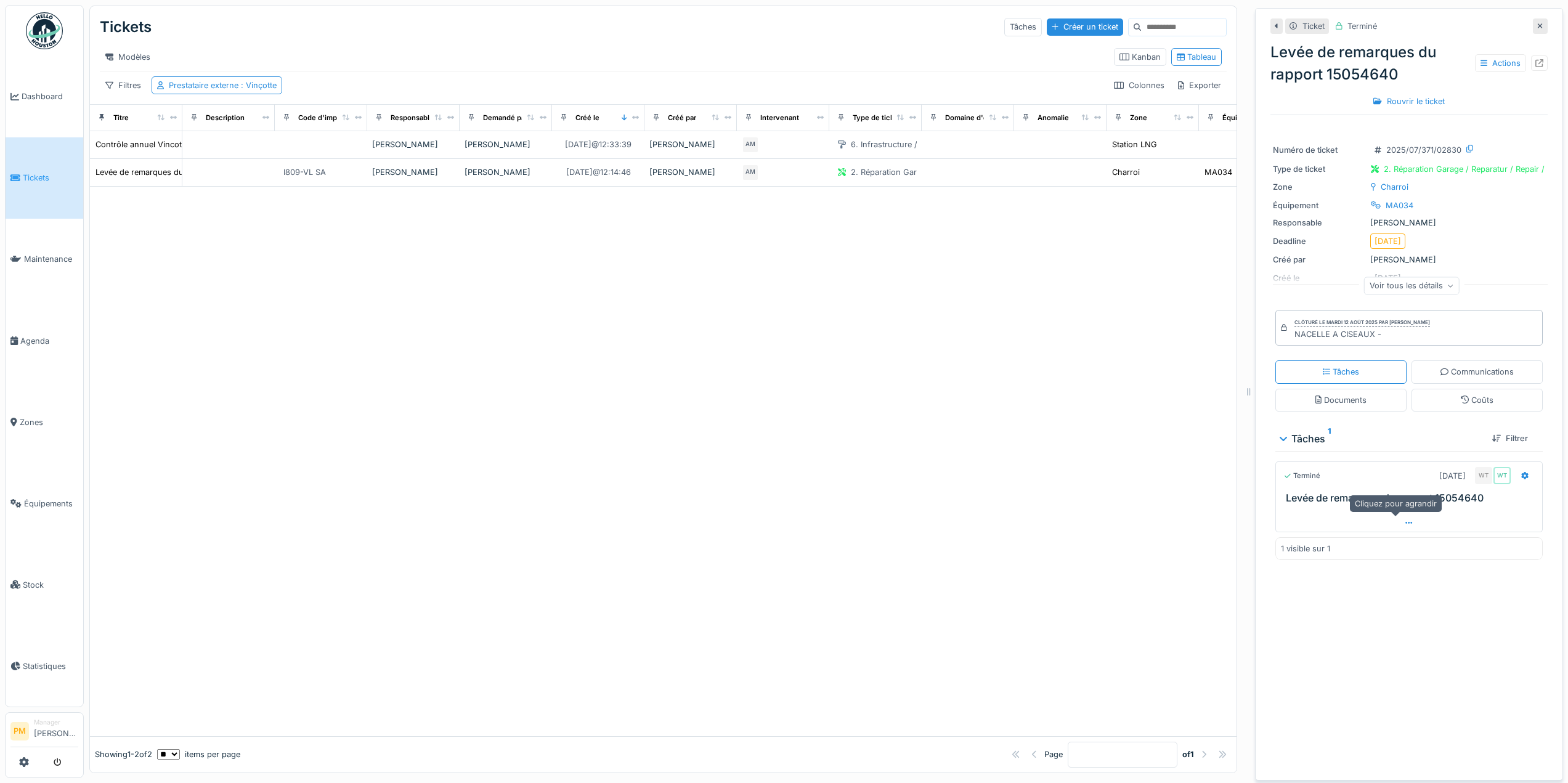
scroll to position [0, 0]
click at [1481, 61] on icon at bounding box center [1484, 63] width 7 height 6
click at [1463, 43] on div "Levée de remarques du rapport 15054640 Actions" at bounding box center [1409, 63] width 277 height 44
click at [1426, 95] on div "Rouvrir le ticket" at bounding box center [1409, 102] width 81 height 16
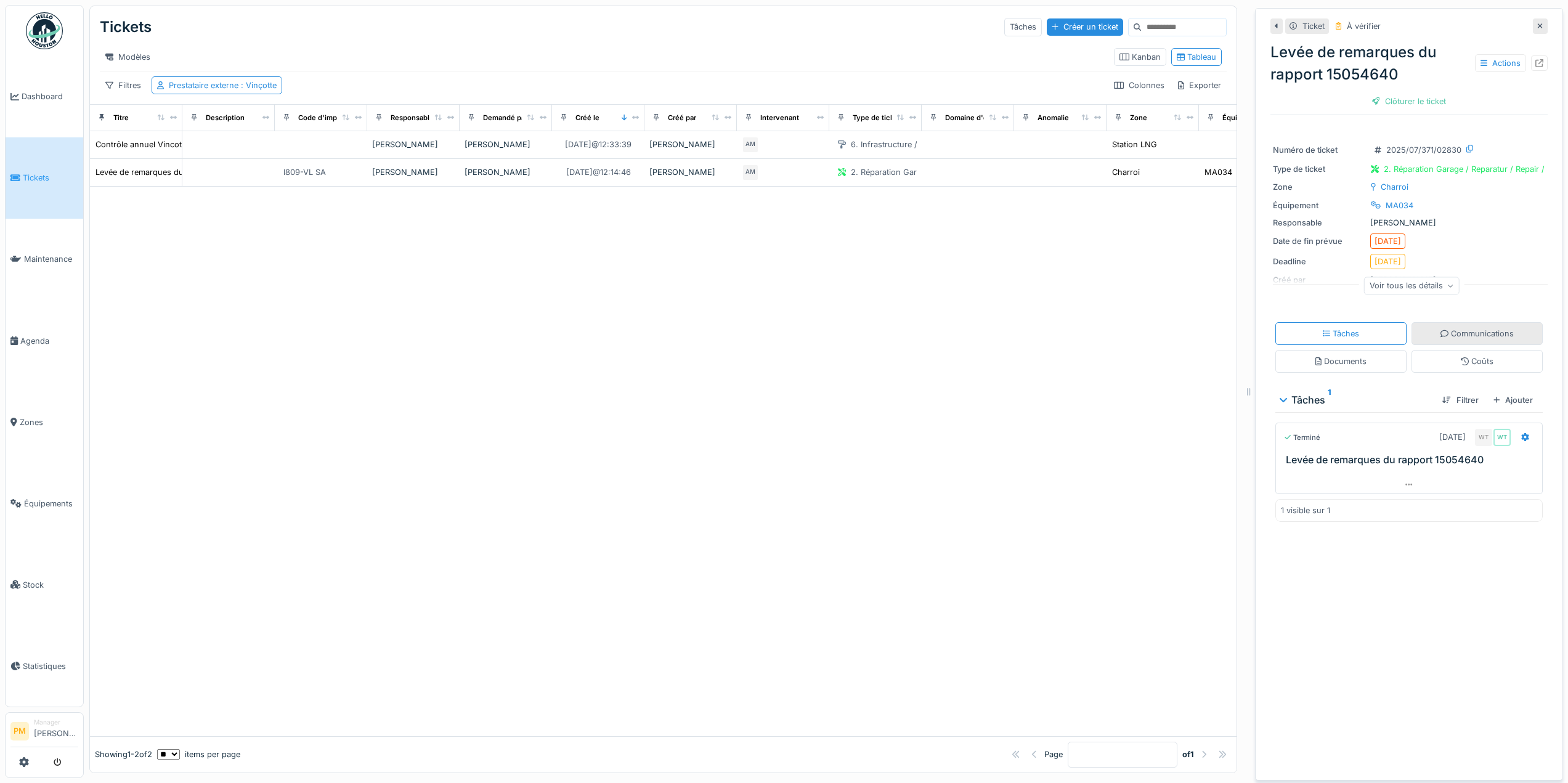
click at [1473, 332] on div "Communications" at bounding box center [1477, 333] width 74 height 12
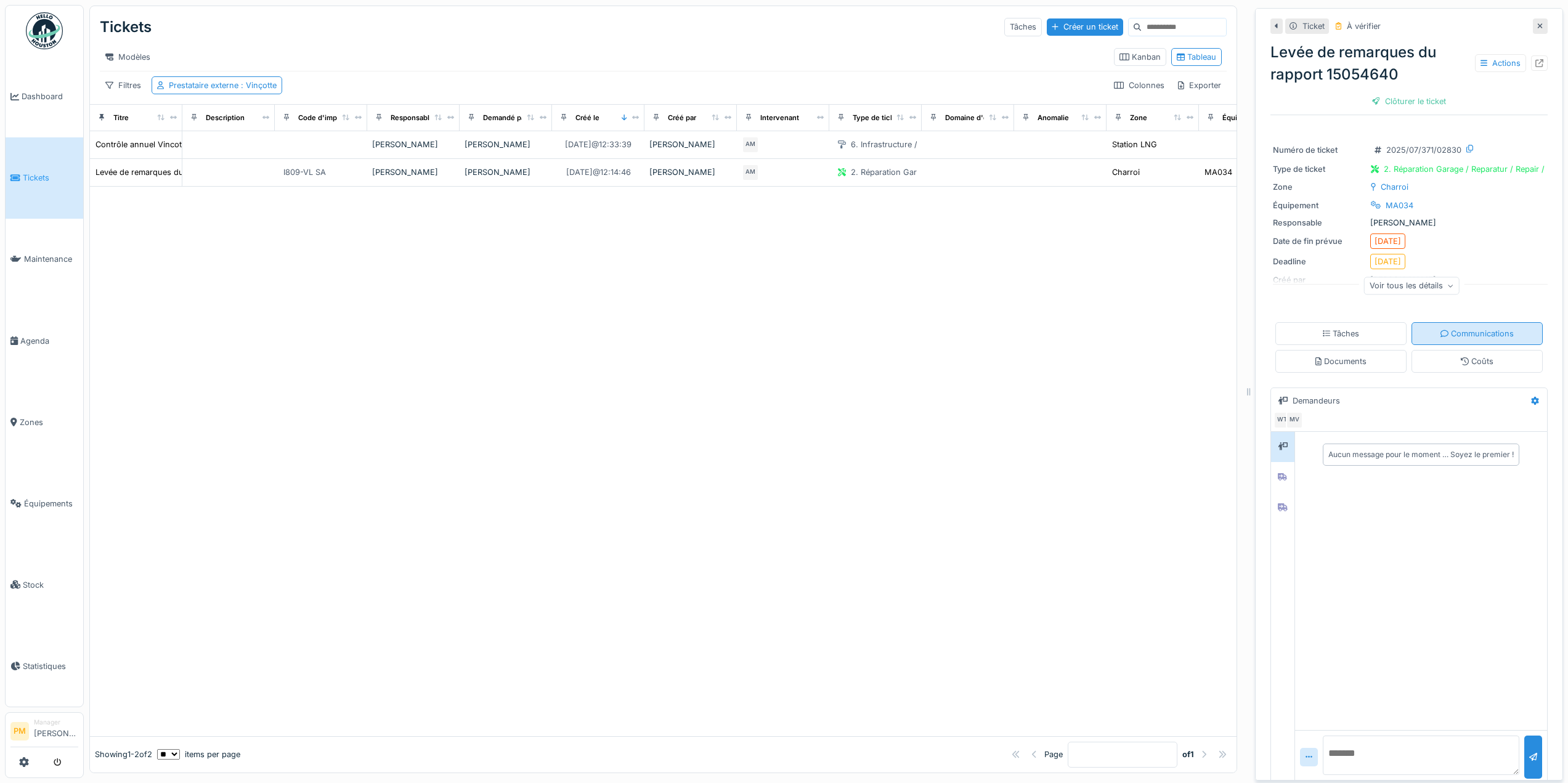
scroll to position [10, 0]
click at [1274, 470] on div at bounding box center [1282, 477] width 18 height 16
click at [1277, 492] on div at bounding box center [1282, 507] width 23 height 30
click at [1368, 283] on div "Voir tous les détails" at bounding box center [1412, 286] width 95 height 18
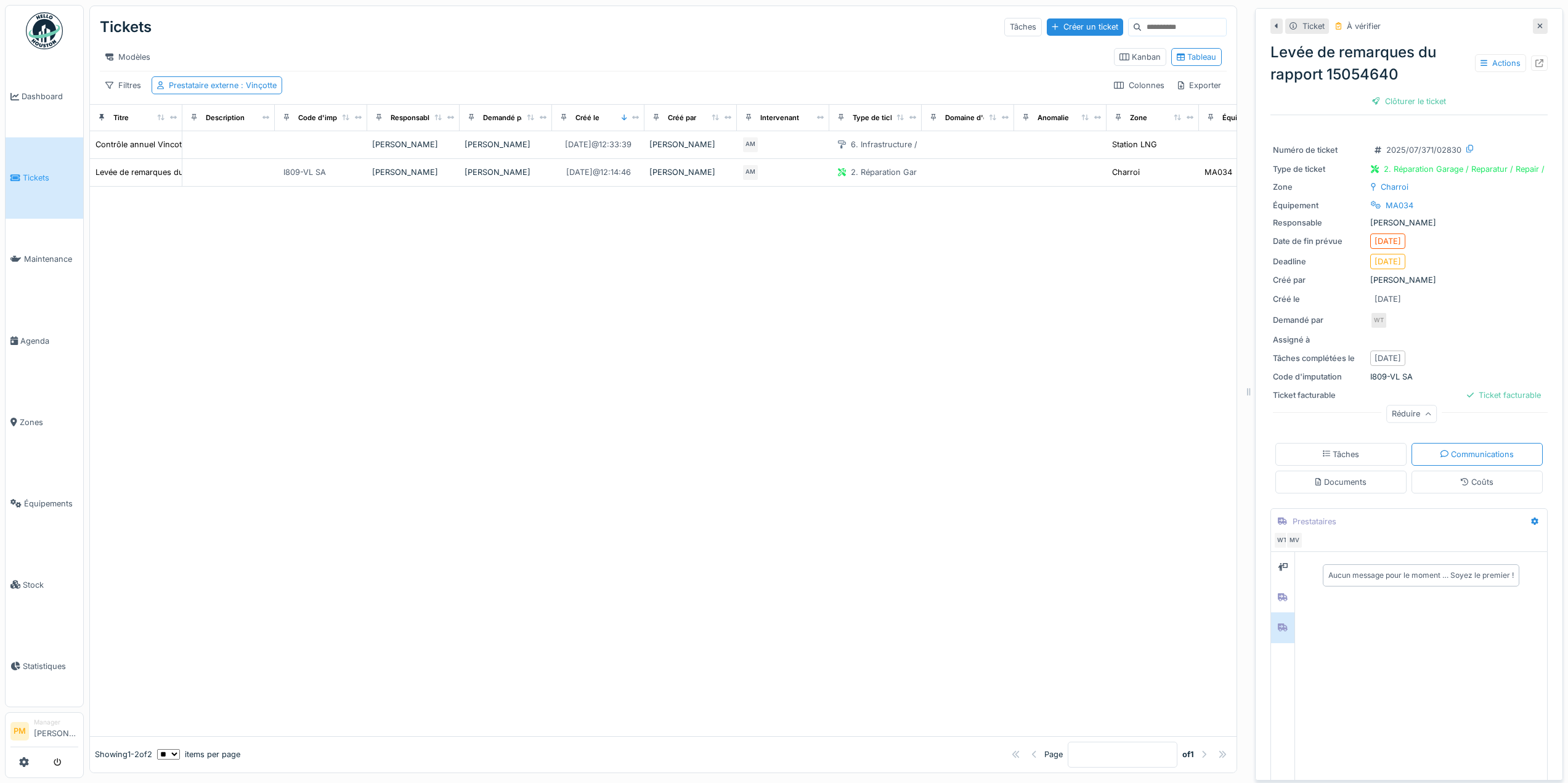
click at [1406, 409] on div "Réduire" at bounding box center [1412, 414] width 50 height 18
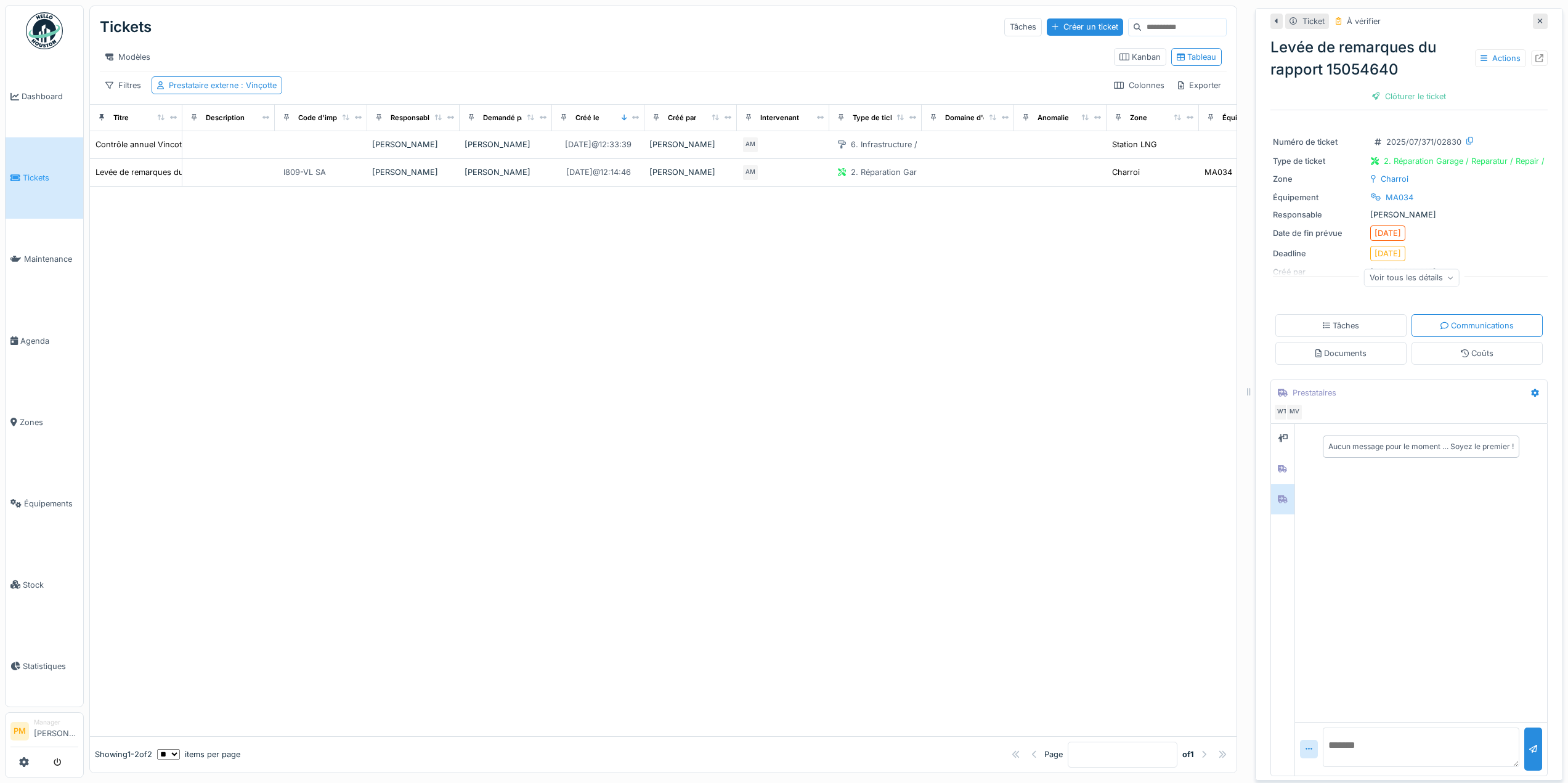
scroll to position [10, 0]
click at [1535, 55] on icon at bounding box center [1539, 59] width 8 height 8
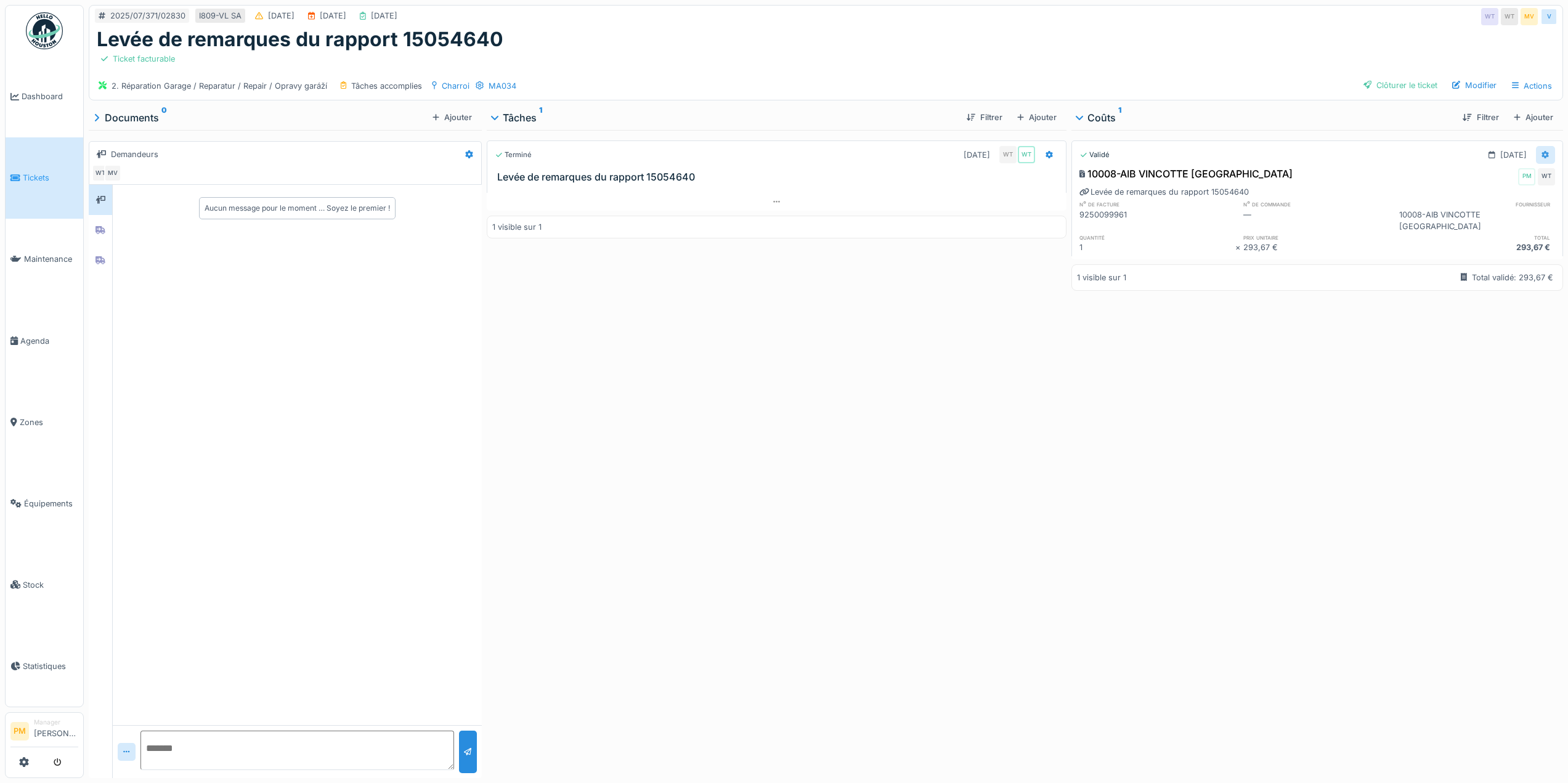
click at [1536, 151] on div at bounding box center [1546, 155] width 19 height 18
click at [1493, 196] on div "Modifier" at bounding box center [1485, 200] width 60 height 18
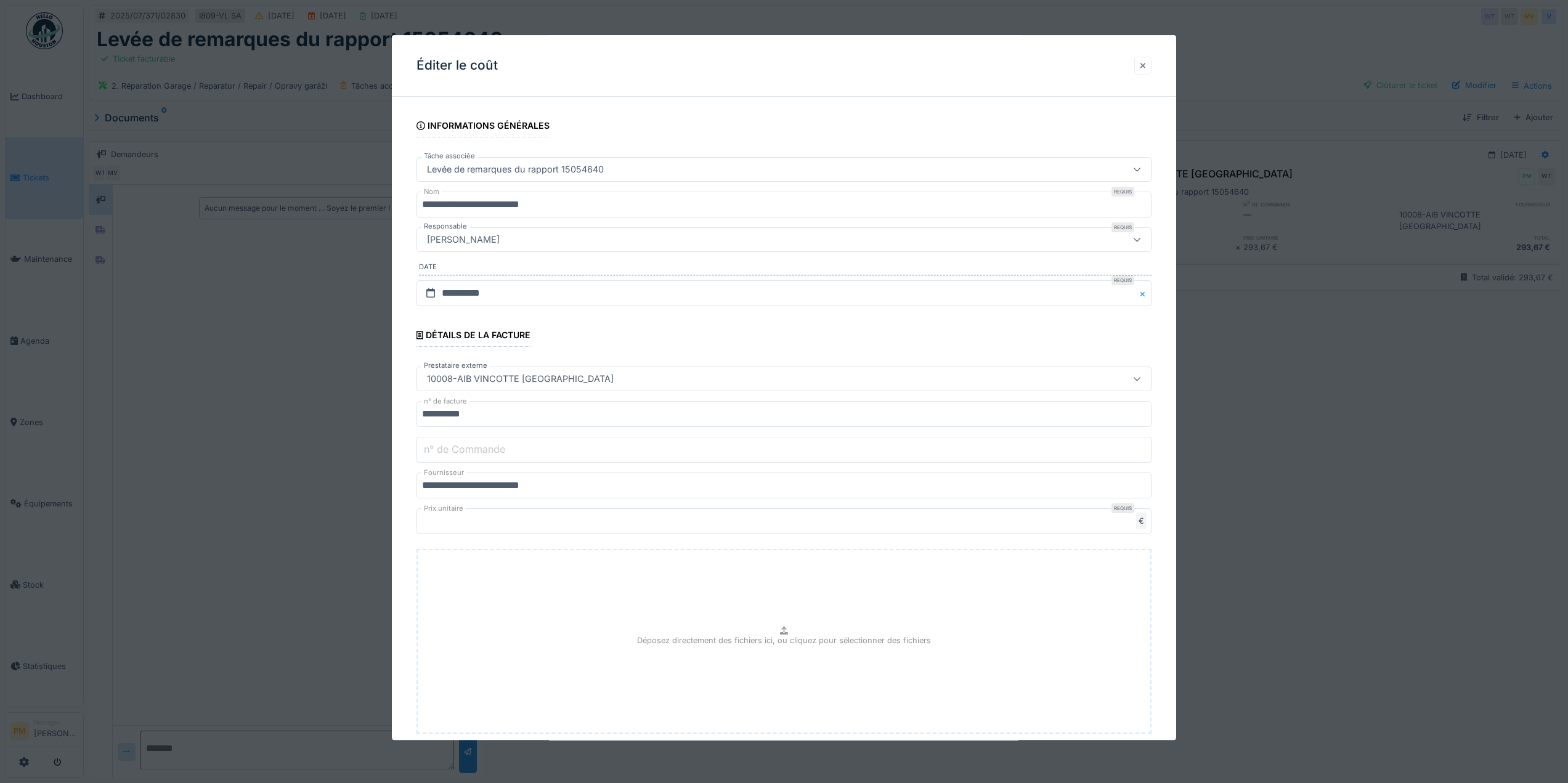
click at [1150, 61] on div at bounding box center [1143, 65] width 17 height 18
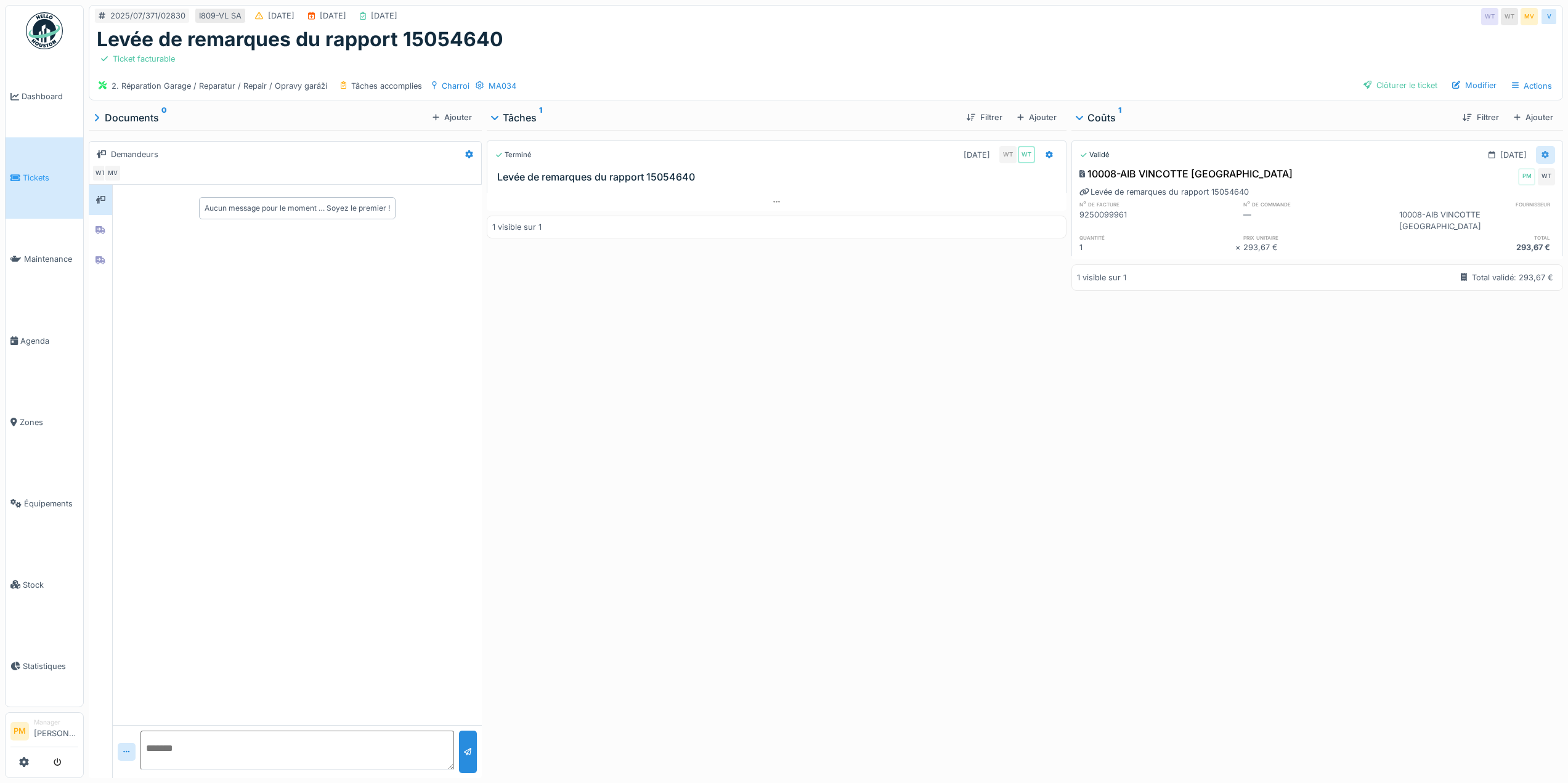
click at [1536, 158] on div at bounding box center [1546, 155] width 19 height 18
click at [1503, 176] on div "Rouvrir" at bounding box center [1485, 182] width 60 height 18
click at [1541, 151] on icon at bounding box center [1546, 155] width 8 height 8
click at [1496, 183] on div "Modifier" at bounding box center [1485, 182] width 60 height 18
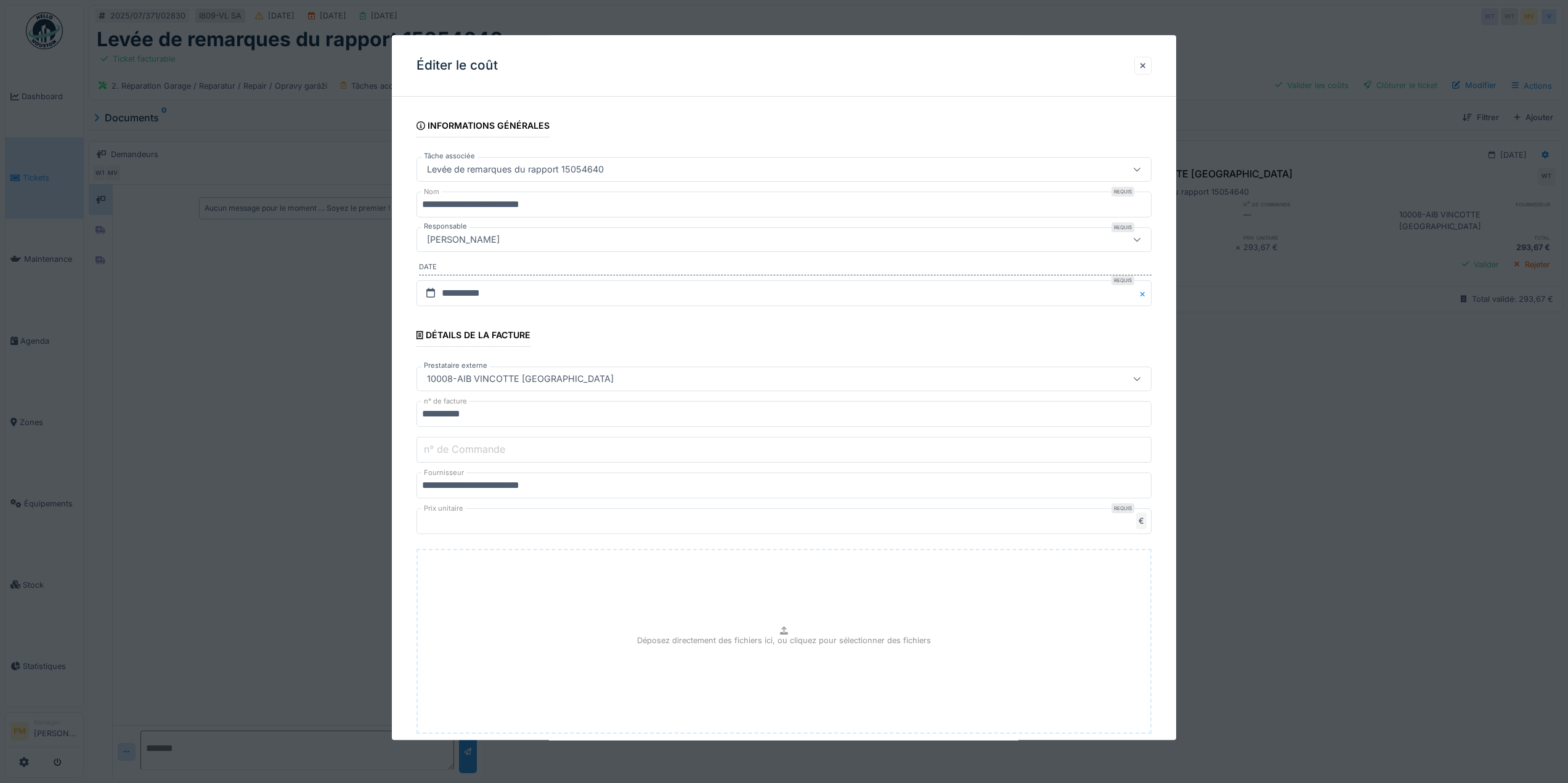
click at [630, 170] on div "Levée de remarques du rapport 15054640" at bounding box center [742, 170] width 641 height 14
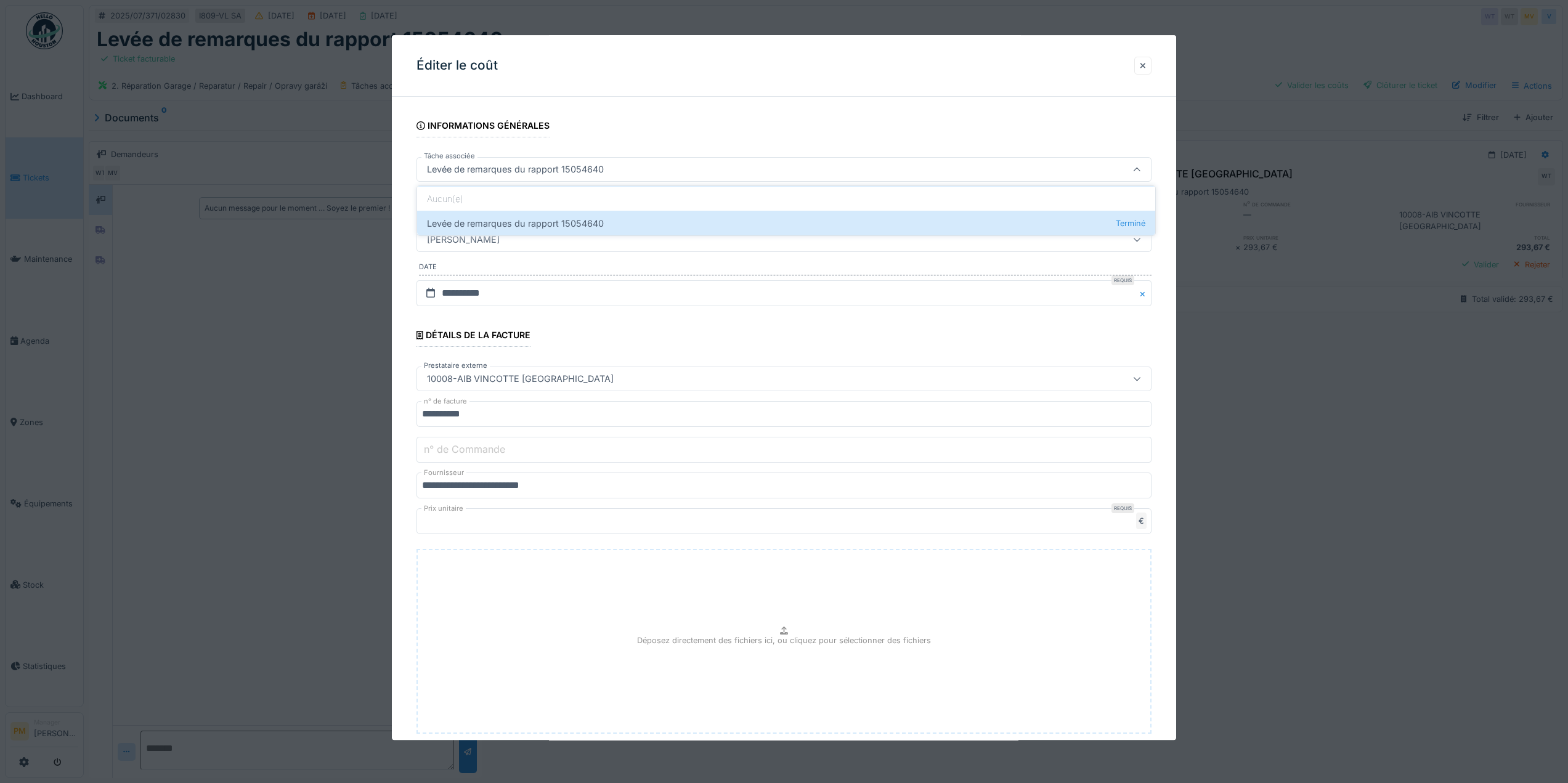
click at [630, 170] on div "Levée de remarques du rapport 15054640" at bounding box center [742, 170] width 641 height 14
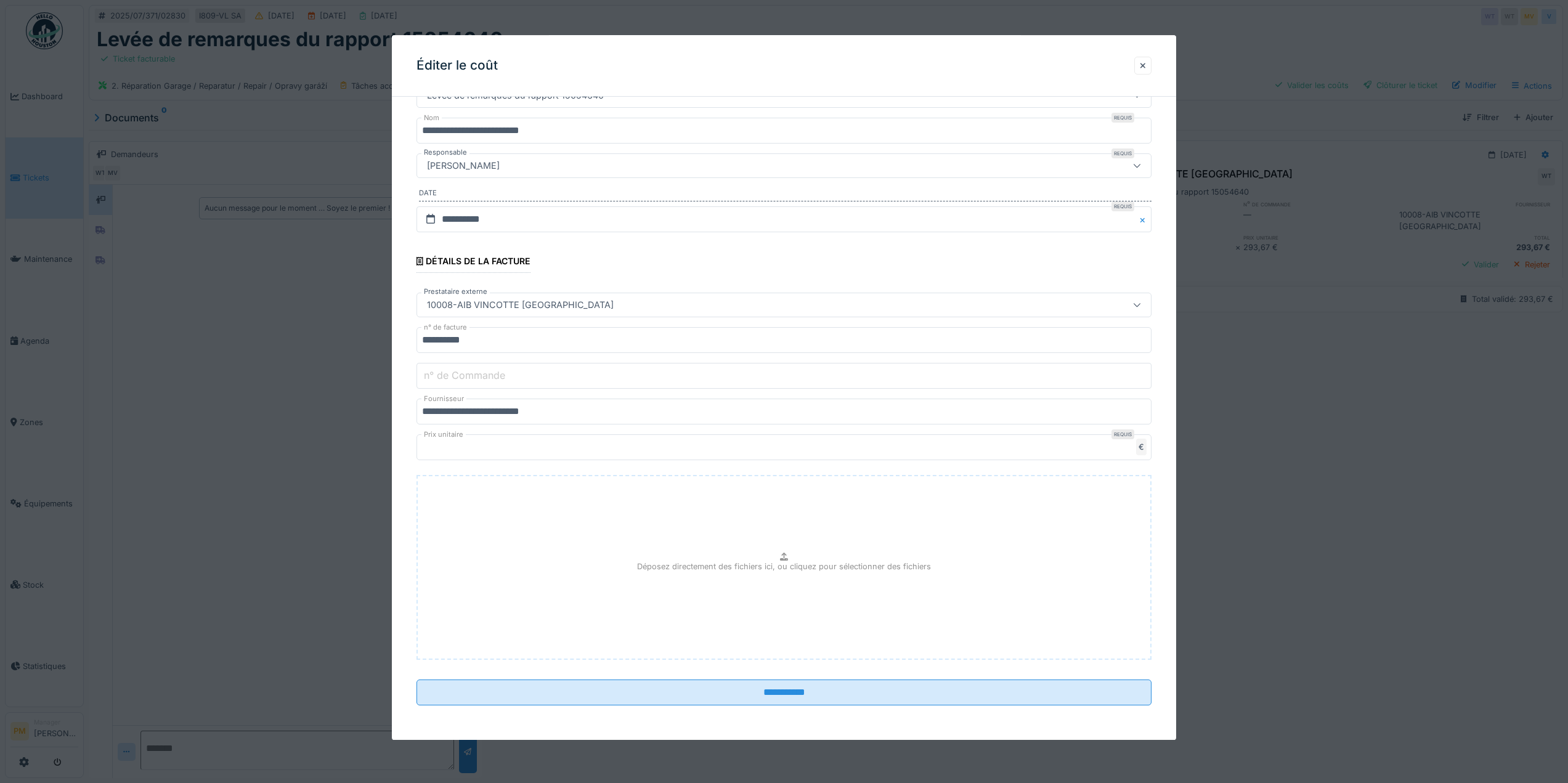
scroll to position [10, 0]
click at [800, 312] on div "10008-AIB VINCOTTE [GEOGRAPHIC_DATA]" at bounding box center [784, 305] width 735 height 25
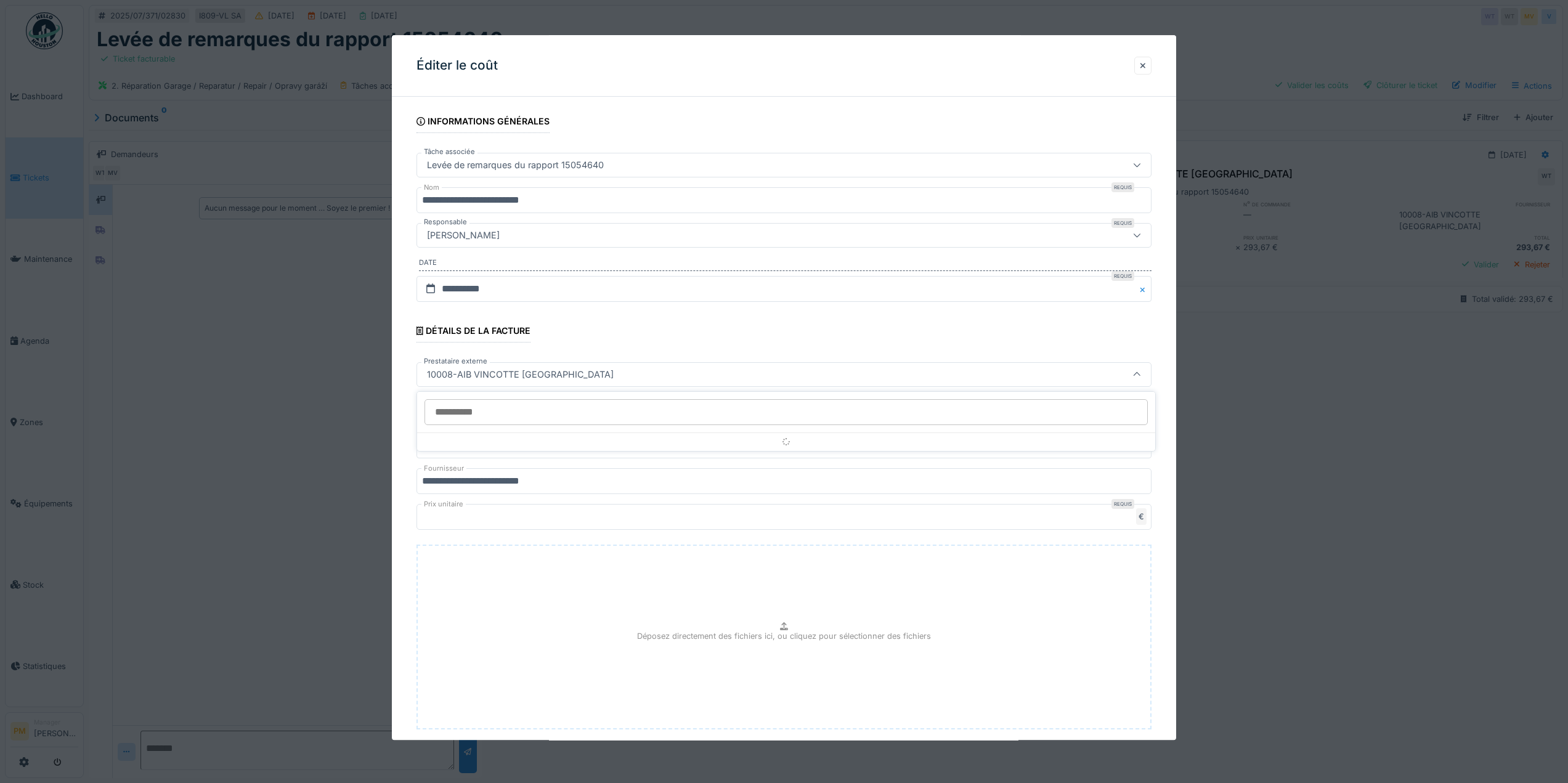
scroll to position [0, 0]
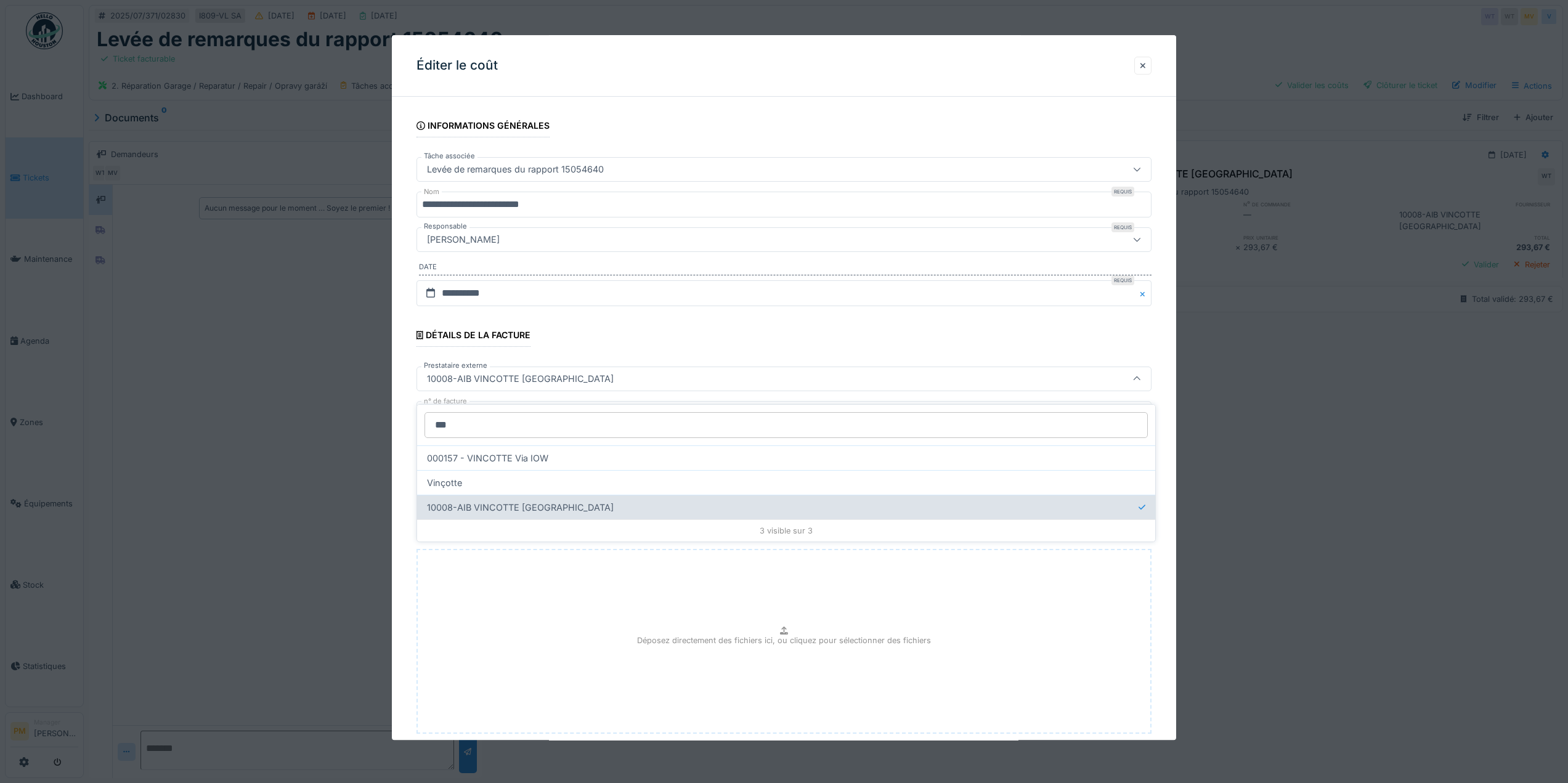
type input "***"
click at [542, 500] on div "10008-AIB VINCOTTE [GEOGRAPHIC_DATA]" at bounding box center [786, 507] width 738 height 25
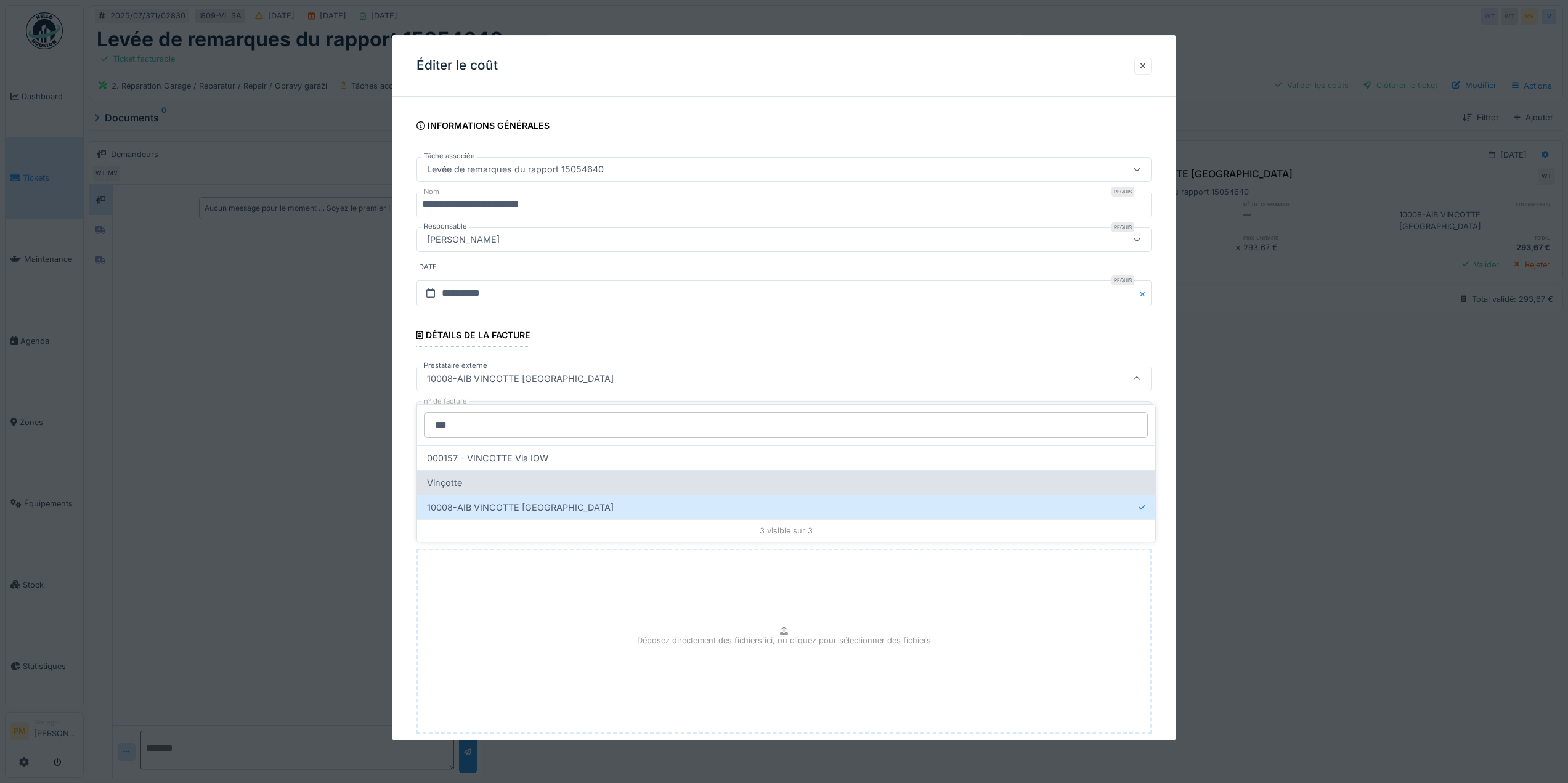
click at [532, 473] on div "Vinçotte" at bounding box center [786, 482] width 738 height 25
type input "****"
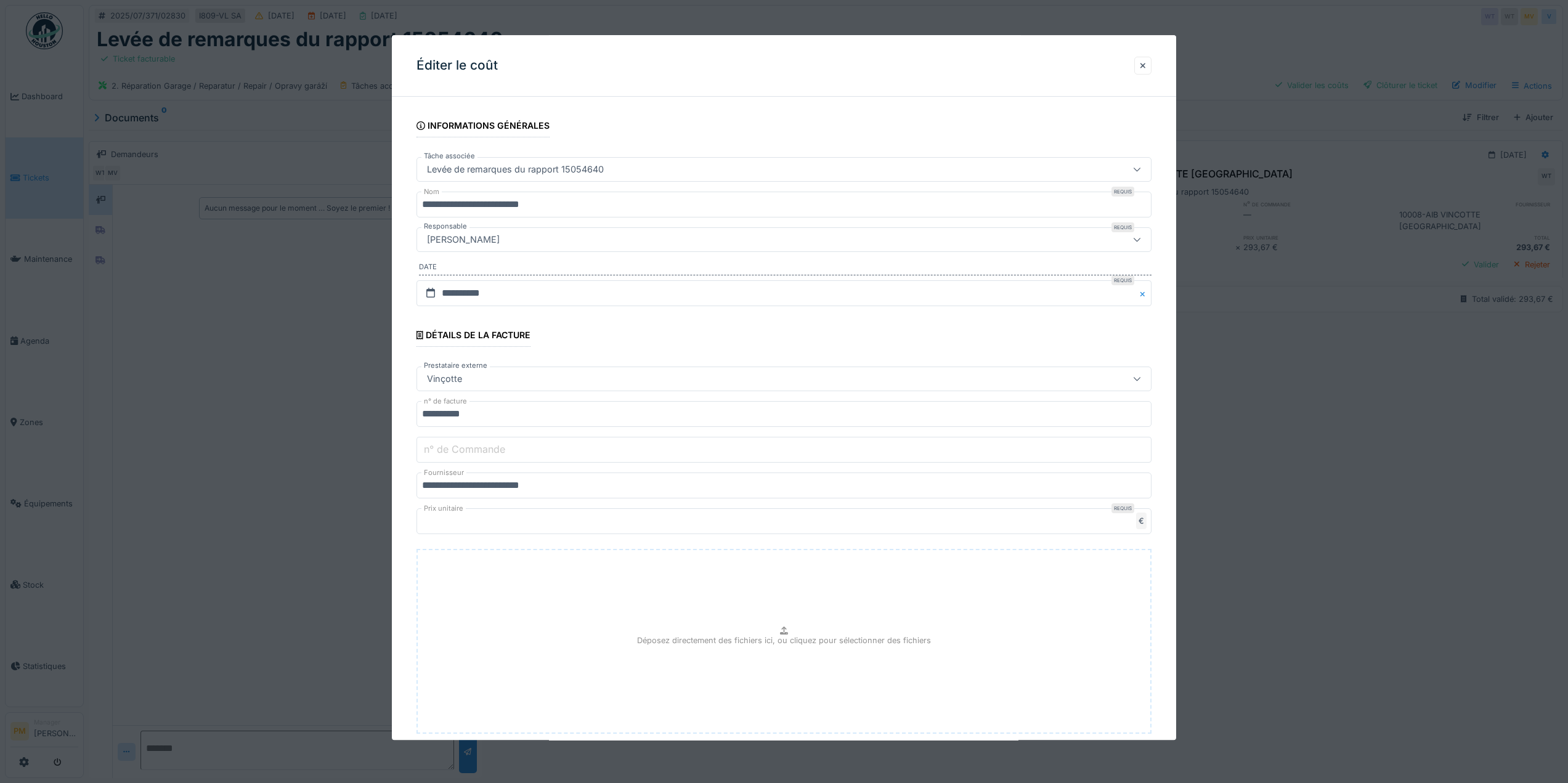
click at [549, 386] on div "Vinçotte" at bounding box center [784, 379] width 735 height 25
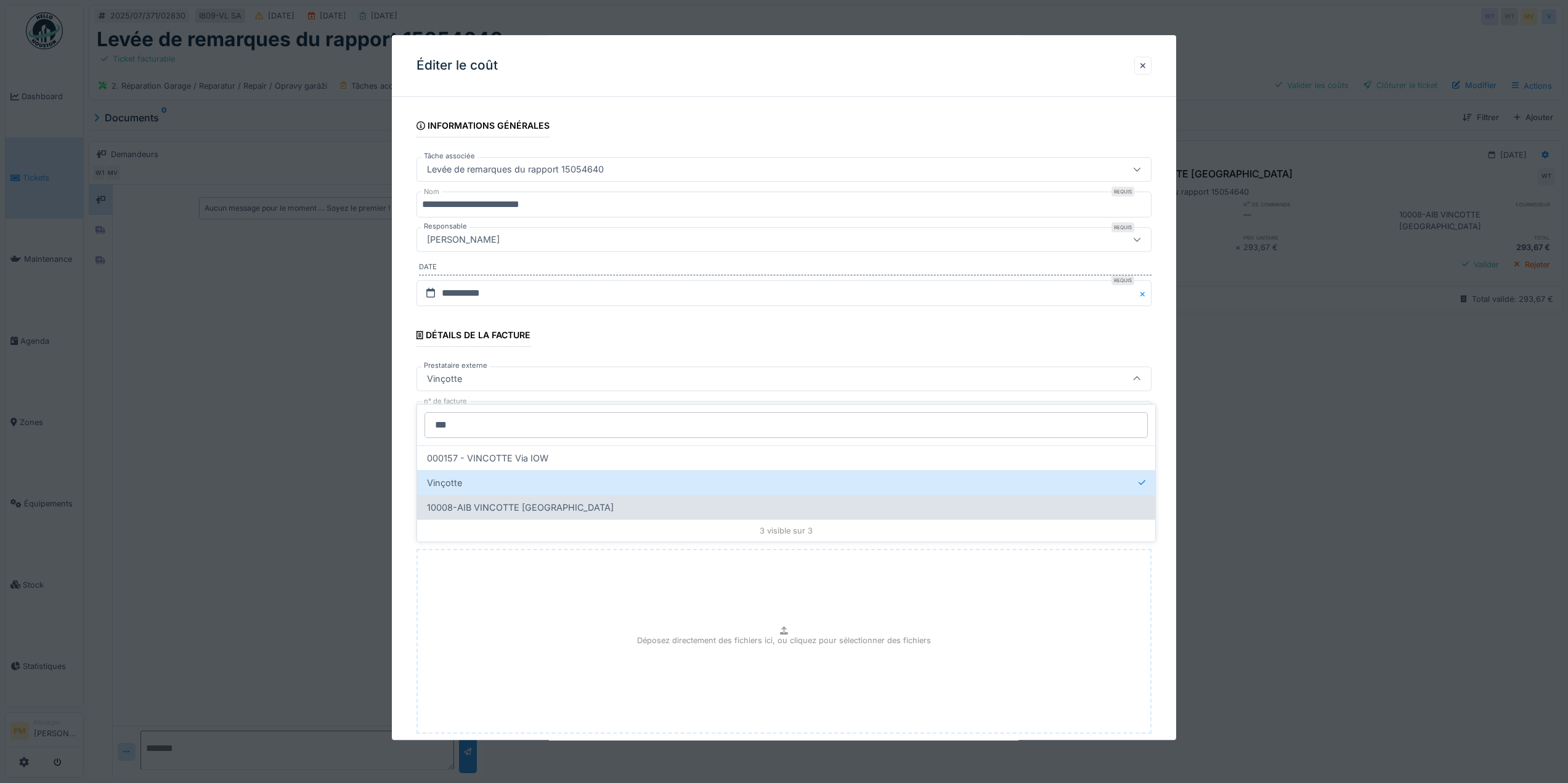
type input "***"
click at [495, 503] on div "10008-AIB VINCOTTE [GEOGRAPHIC_DATA]" at bounding box center [786, 507] width 738 height 25
type input "*****"
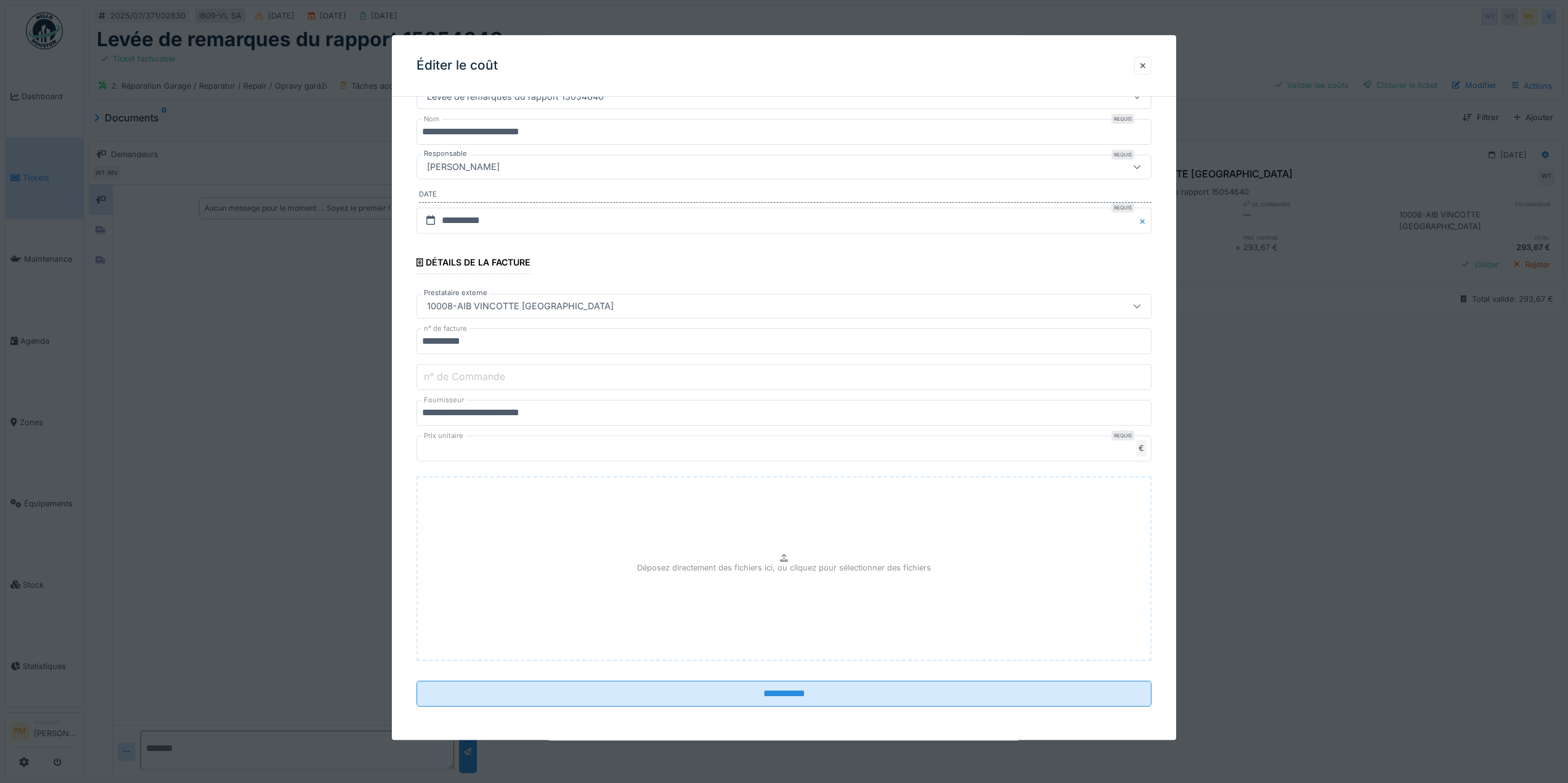
scroll to position [74, 0]
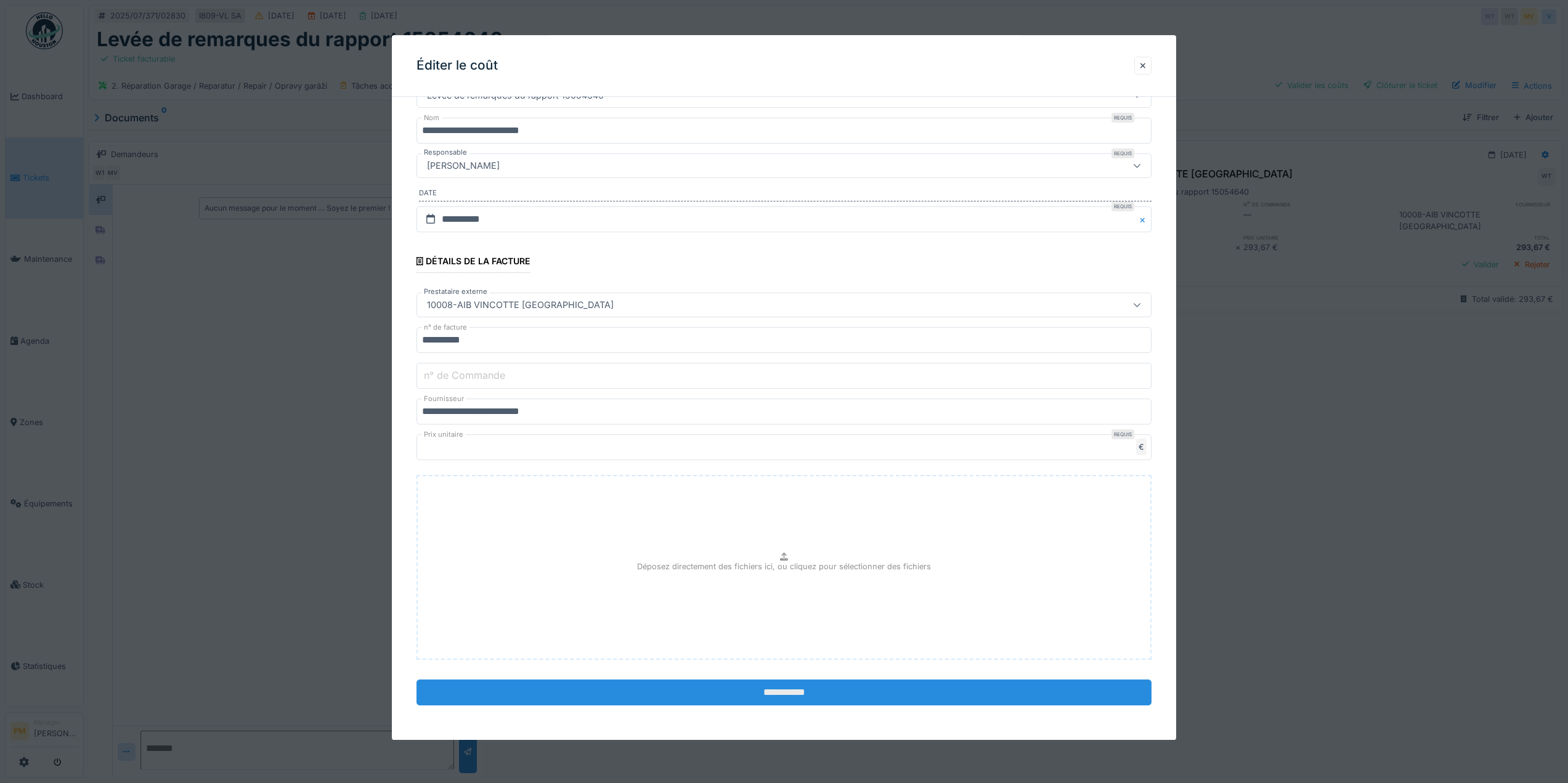
click at [829, 683] on input "**********" at bounding box center [784, 692] width 735 height 26
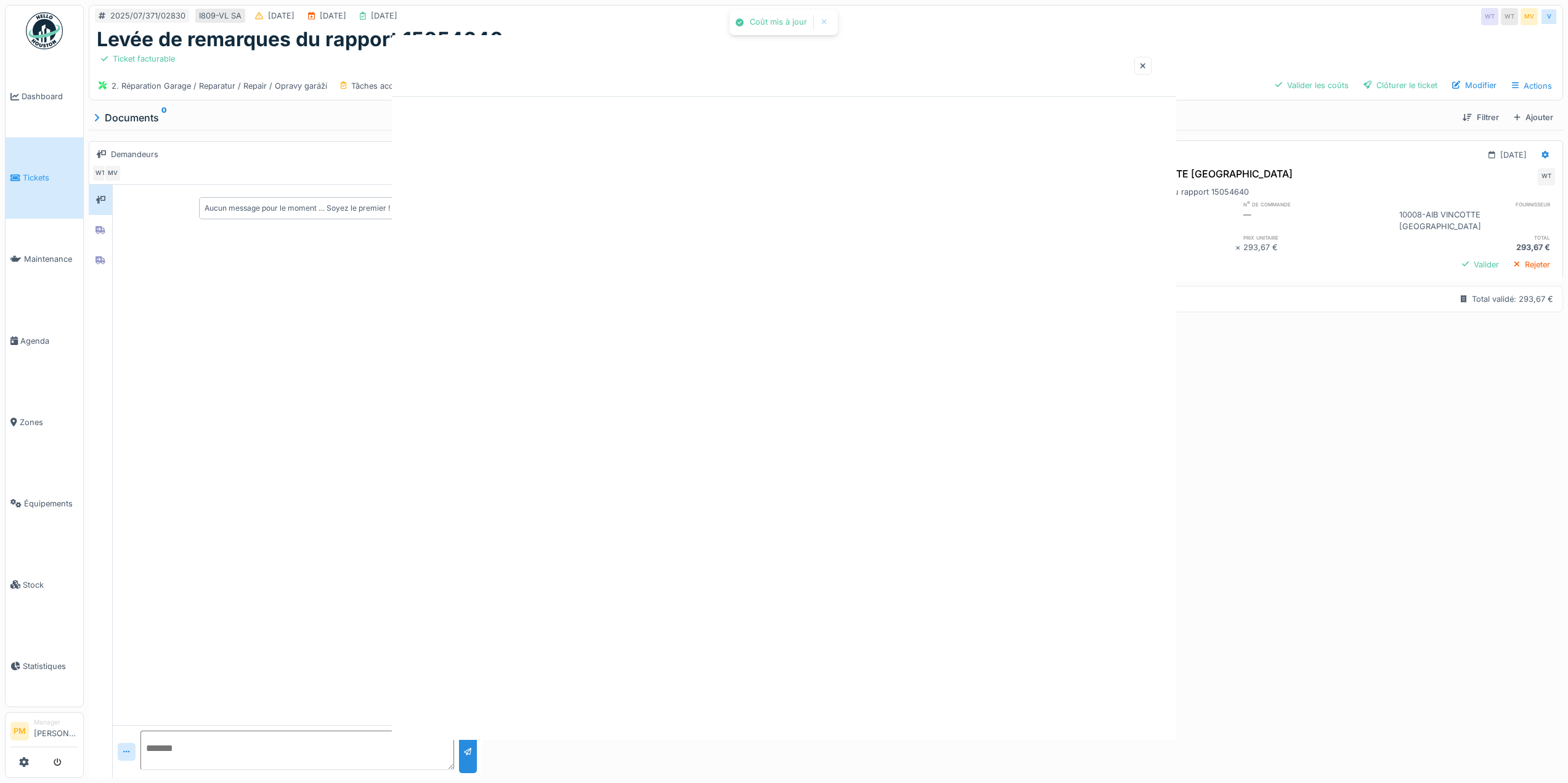
scroll to position [0, 0]
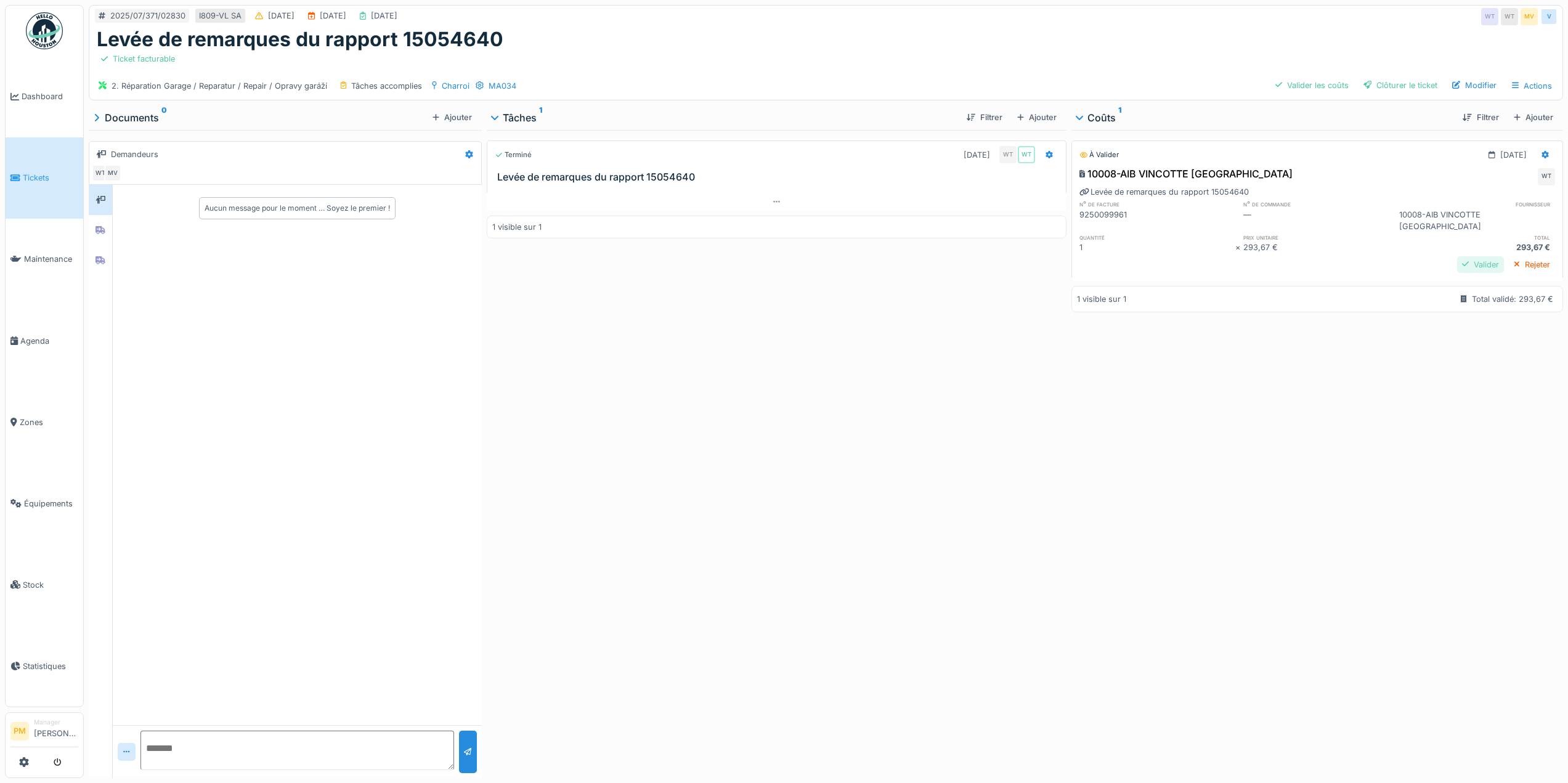
click at [1458, 256] on div "Valider" at bounding box center [1481, 264] width 47 height 16
click at [1406, 78] on div "Clôturer le ticket" at bounding box center [1400, 85] width 84 height 16
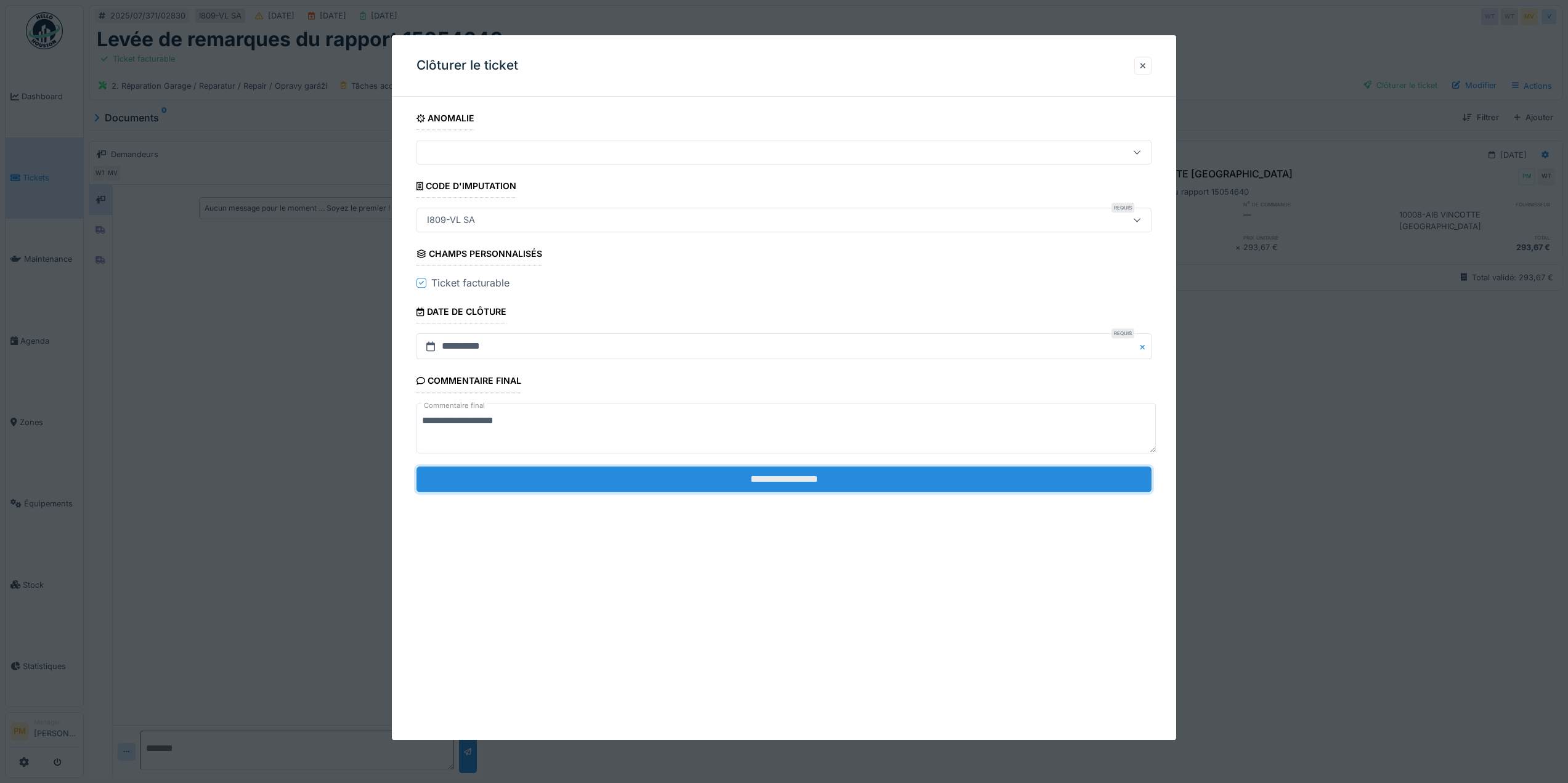
click at [731, 488] on input "**********" at bounding box center [784, 480] width 735 height 26
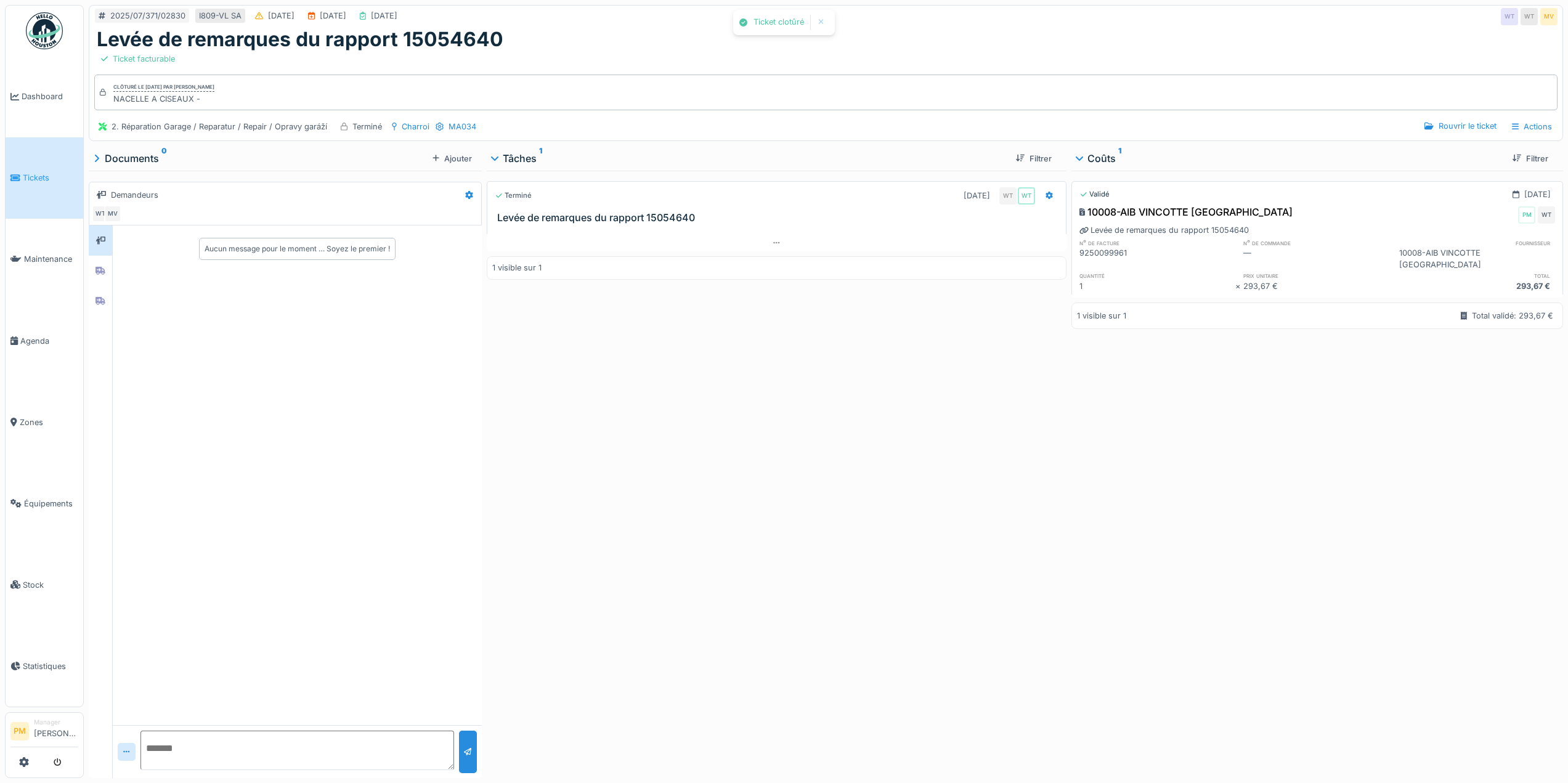
click at [930, 510] on div "Terminé [DATE] WT WT [GEOGRAPHIC_DATA] de remarques du rapport 15054640 1 visib…" at bounding box center [776, 472] width 580 height 602
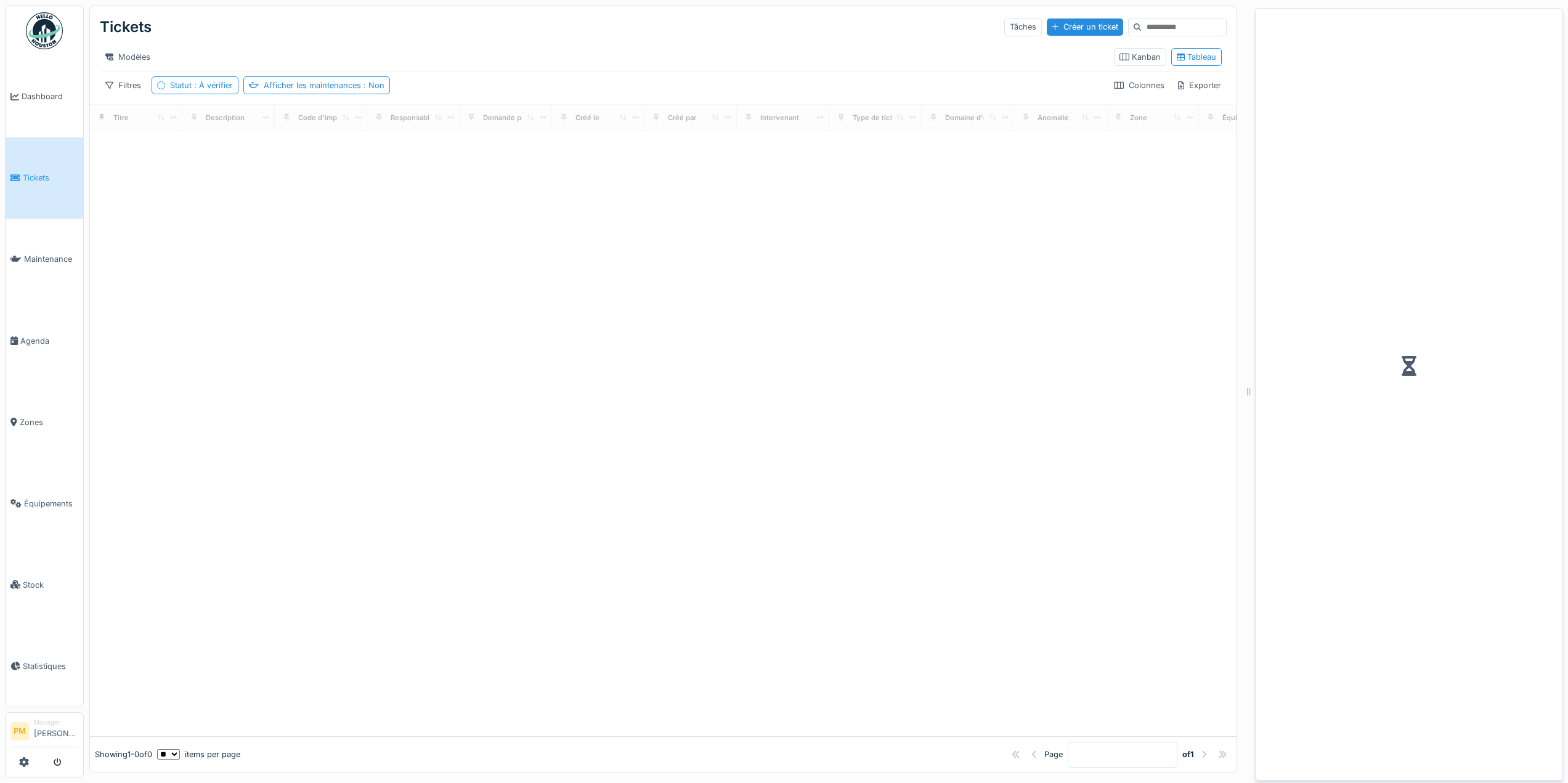
scroll to position [10, 0]
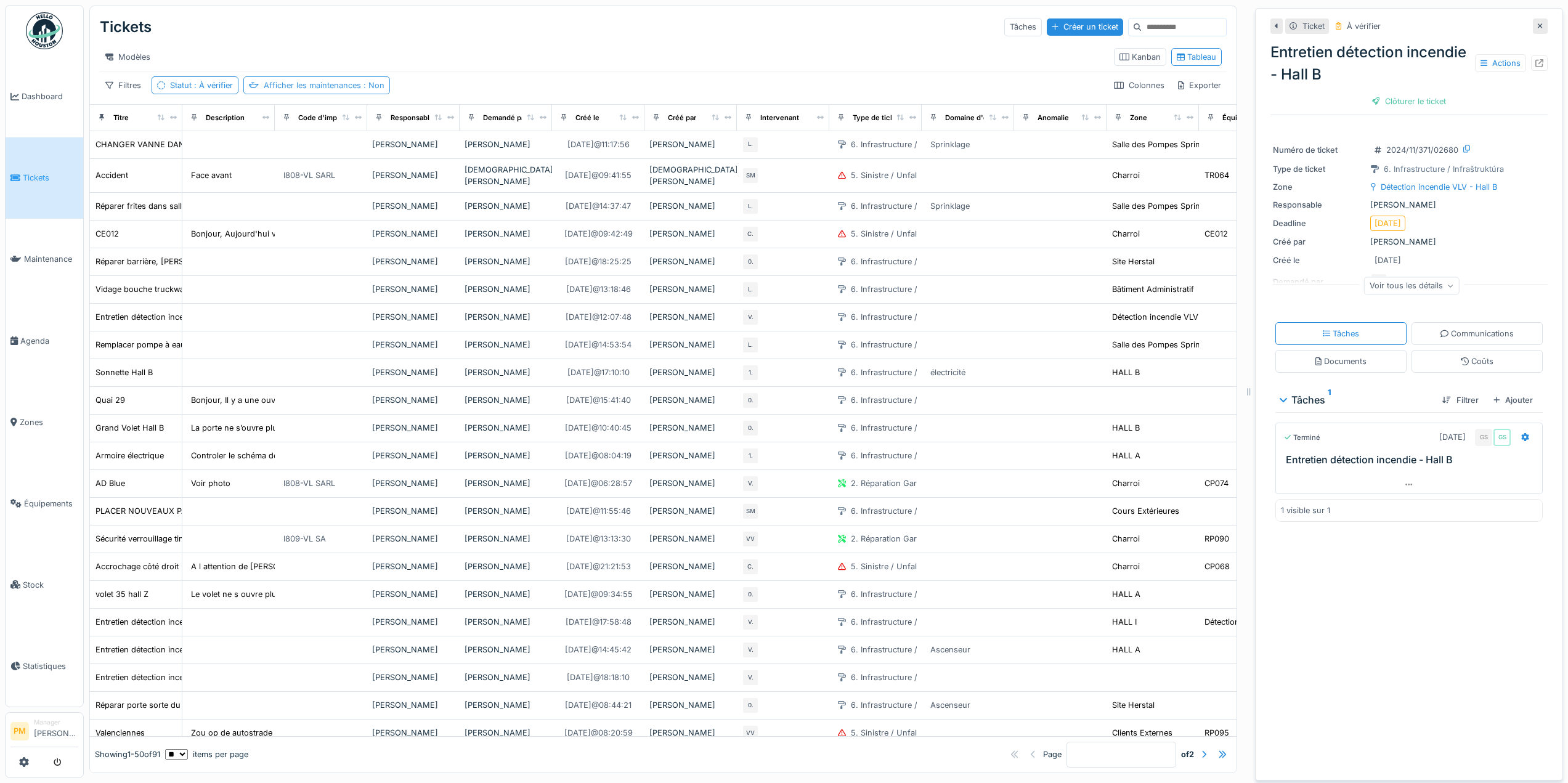
click at [303, 80] on div "Afficher les maintenances : Non" at bounding box center [324, 85] width 121 height 12
click at [413, 119] on div "Supprimer" at bounding box center [415, 127] width 60 height 16
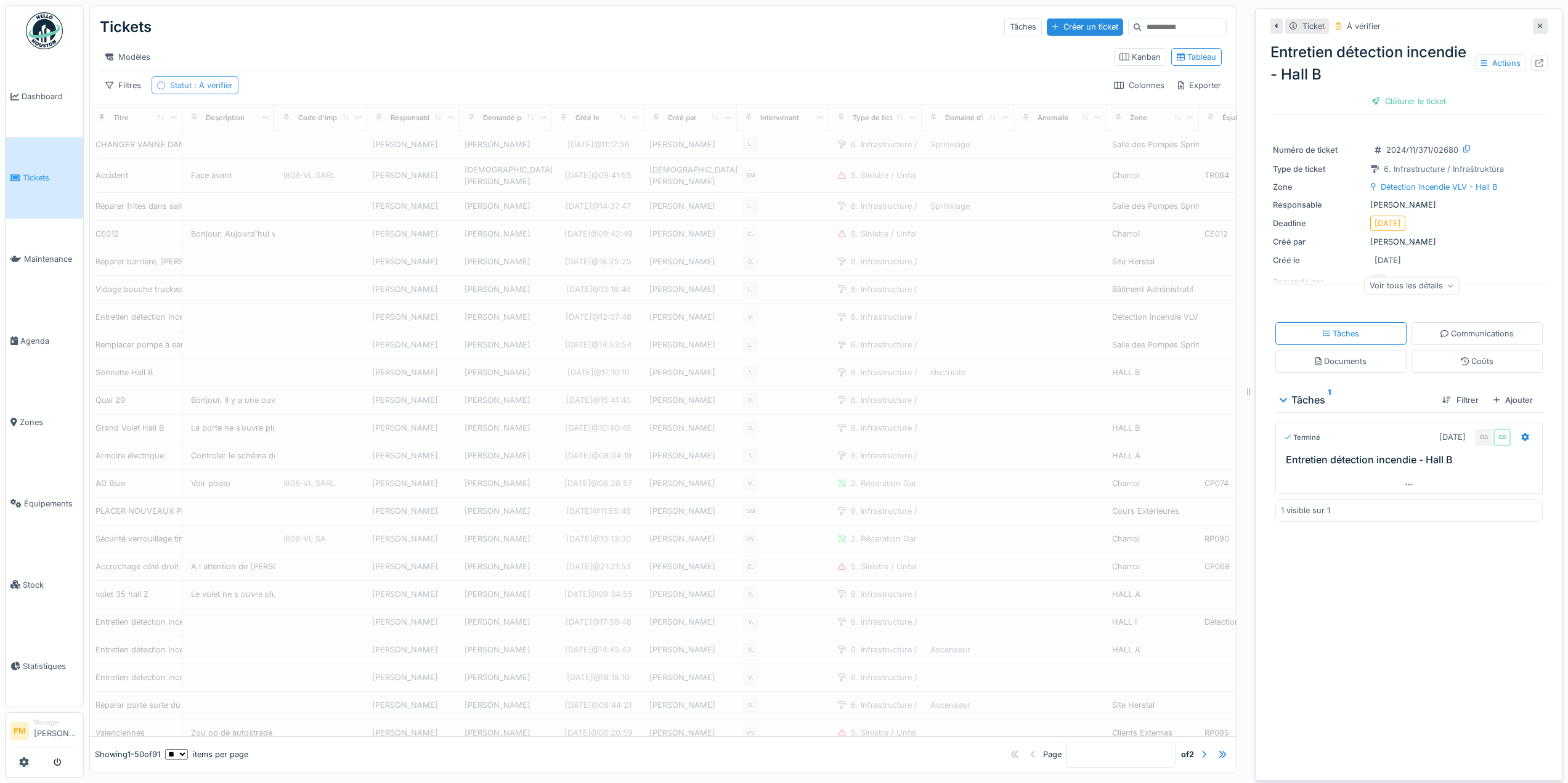
click at [219, 91] on div "Statut : À vérifier" at bounding box center [202, 85] width 63 height 12
click at [234, 110] on div "Statut est Supprimer Statut À vérifier **** Ajouter une condition" at bounding box center [216, 208] width 130 height 196
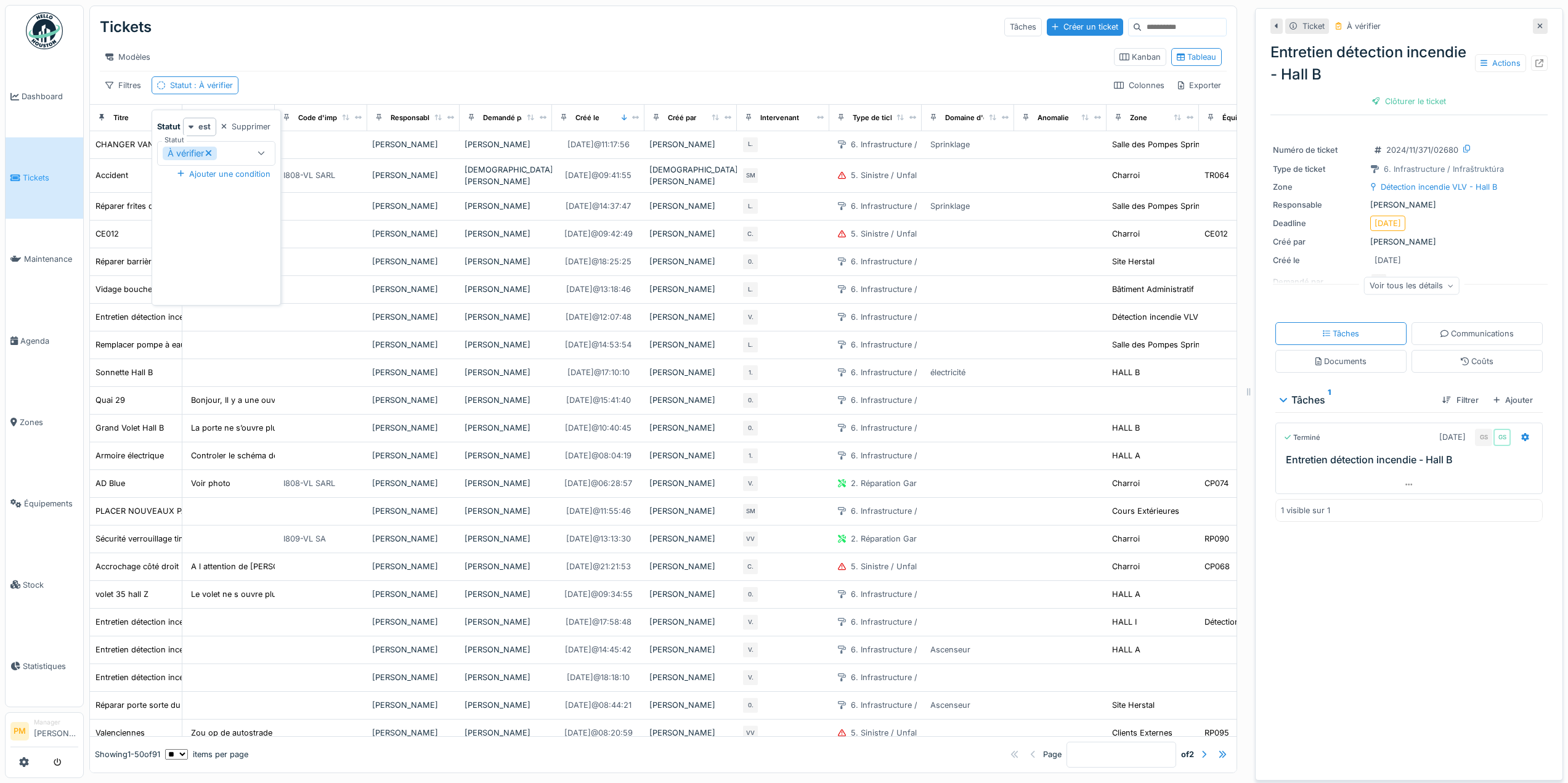
click at [234, 119] on div "Supprimer" at bounding box center [246, 127] width 60 height 16
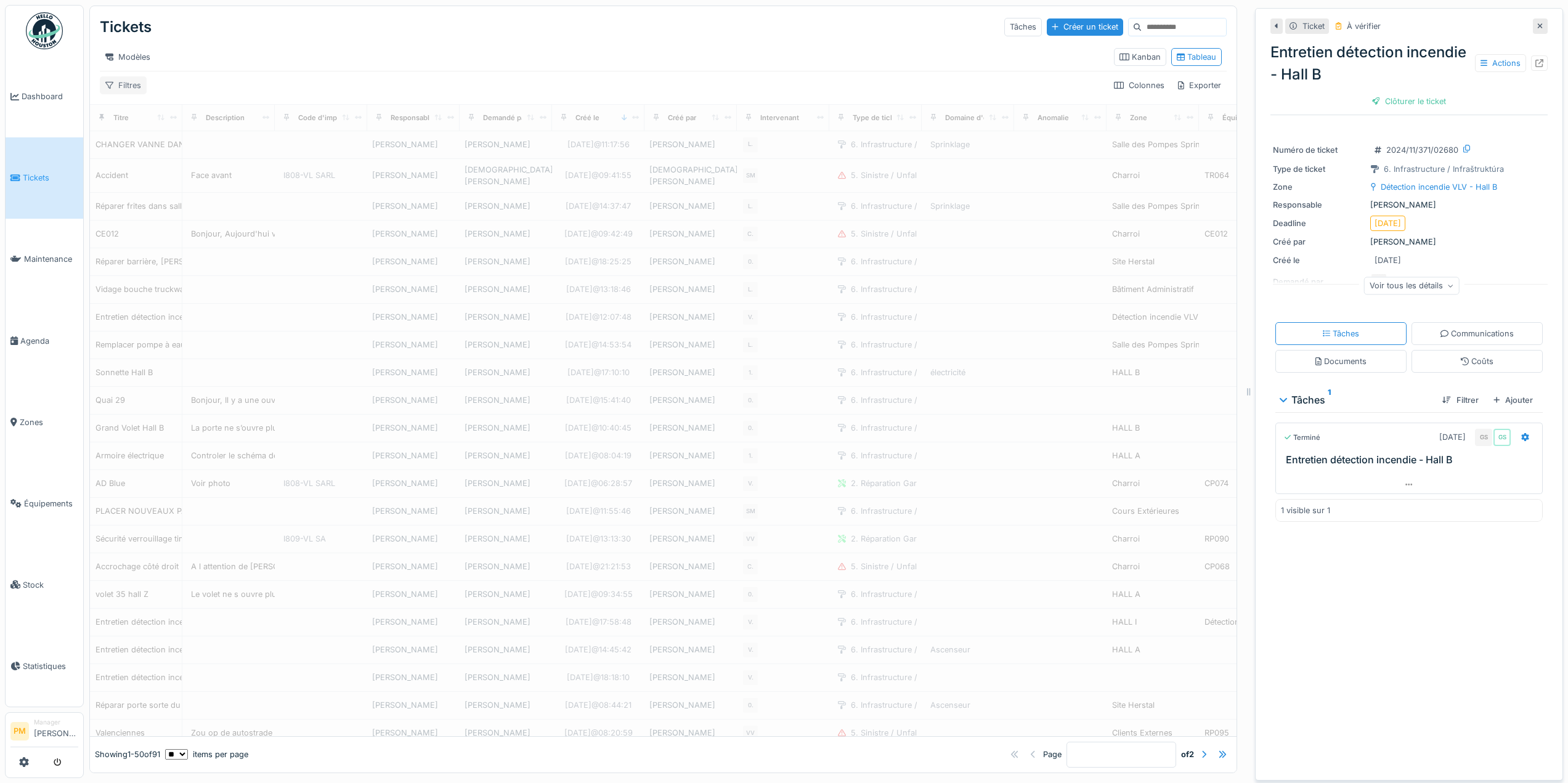
click at [128, 86] on div "Filtres" at bounding box center [123, 85] width 47 height 18
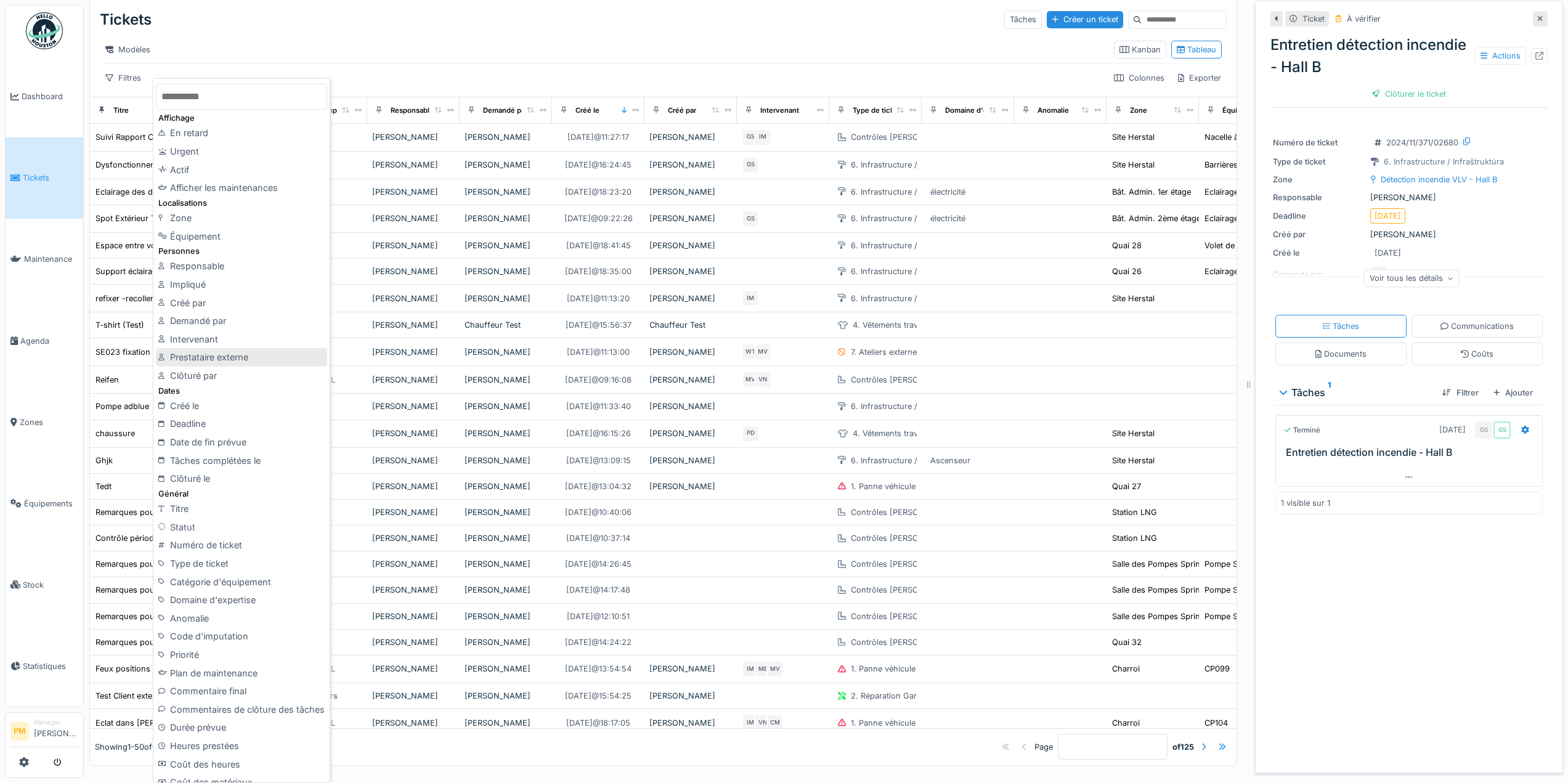
click at [229, 356] on div "Prestataire externe" at bounding box center [241, 357] width 171 height 18
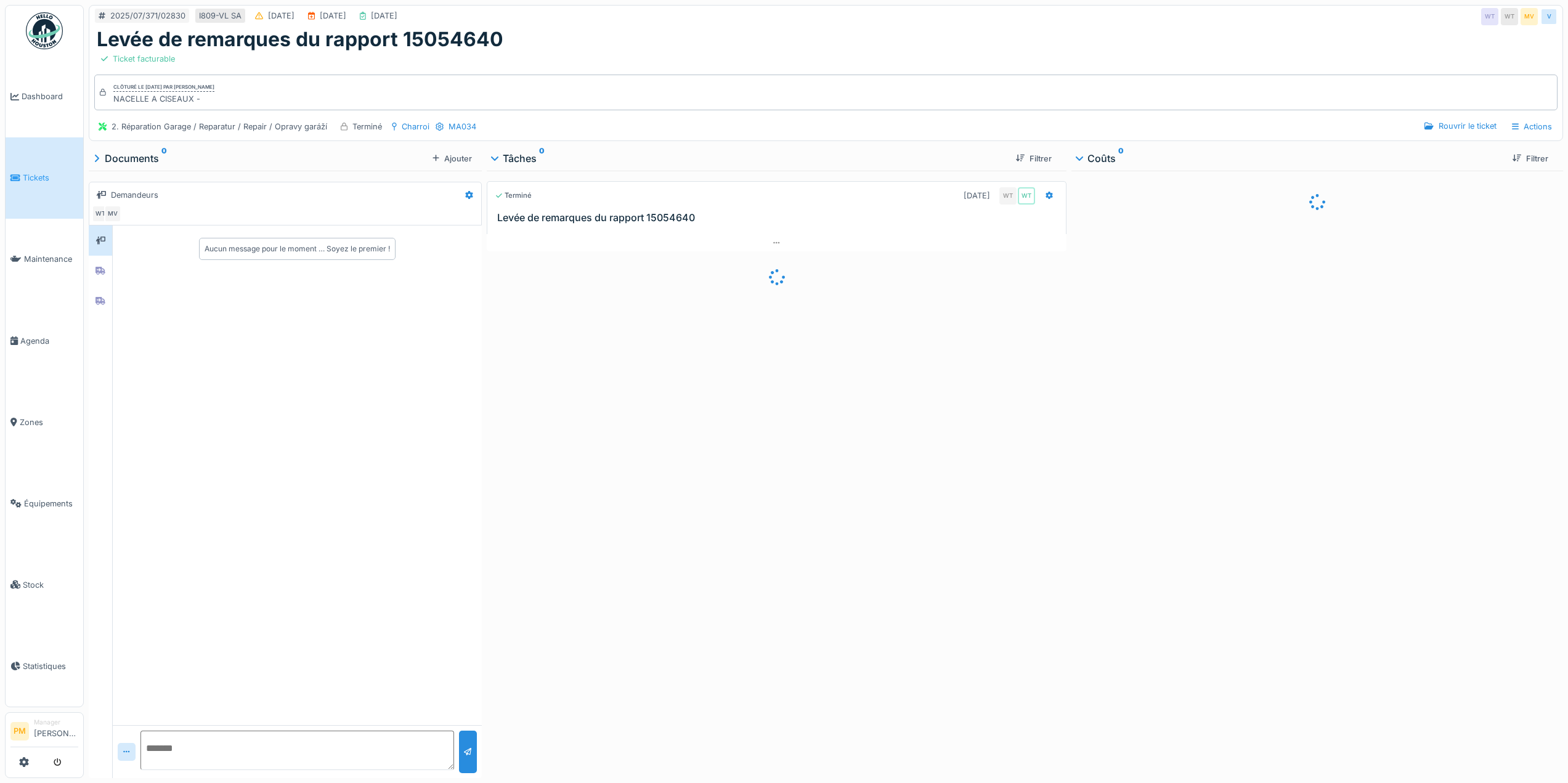
scroll to position [10, 0]
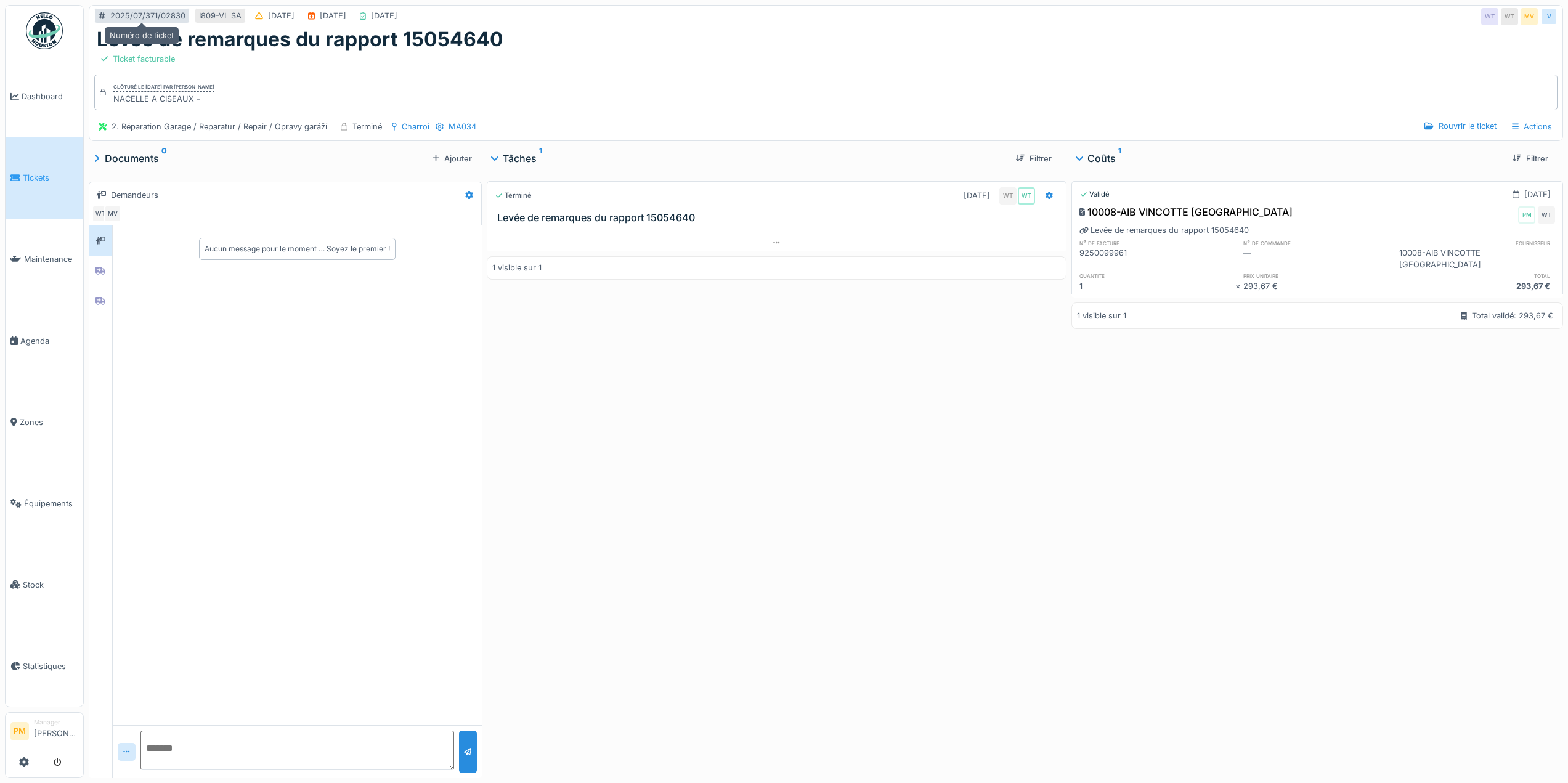
click at [137, 10] on div "2025/07/371/02830" at bounding box center [148, 15] width 75 height 12
click at [285, 10] on div "[DATE]" at bounding box center [281, 15] width 27 height 12
click at [354, 121] on div "Terminé" at bounding box center [367, 126] width 29 height 12
click at [416, 121] on div "Charroi" at bounding box center [416, 126] width 28 height 12
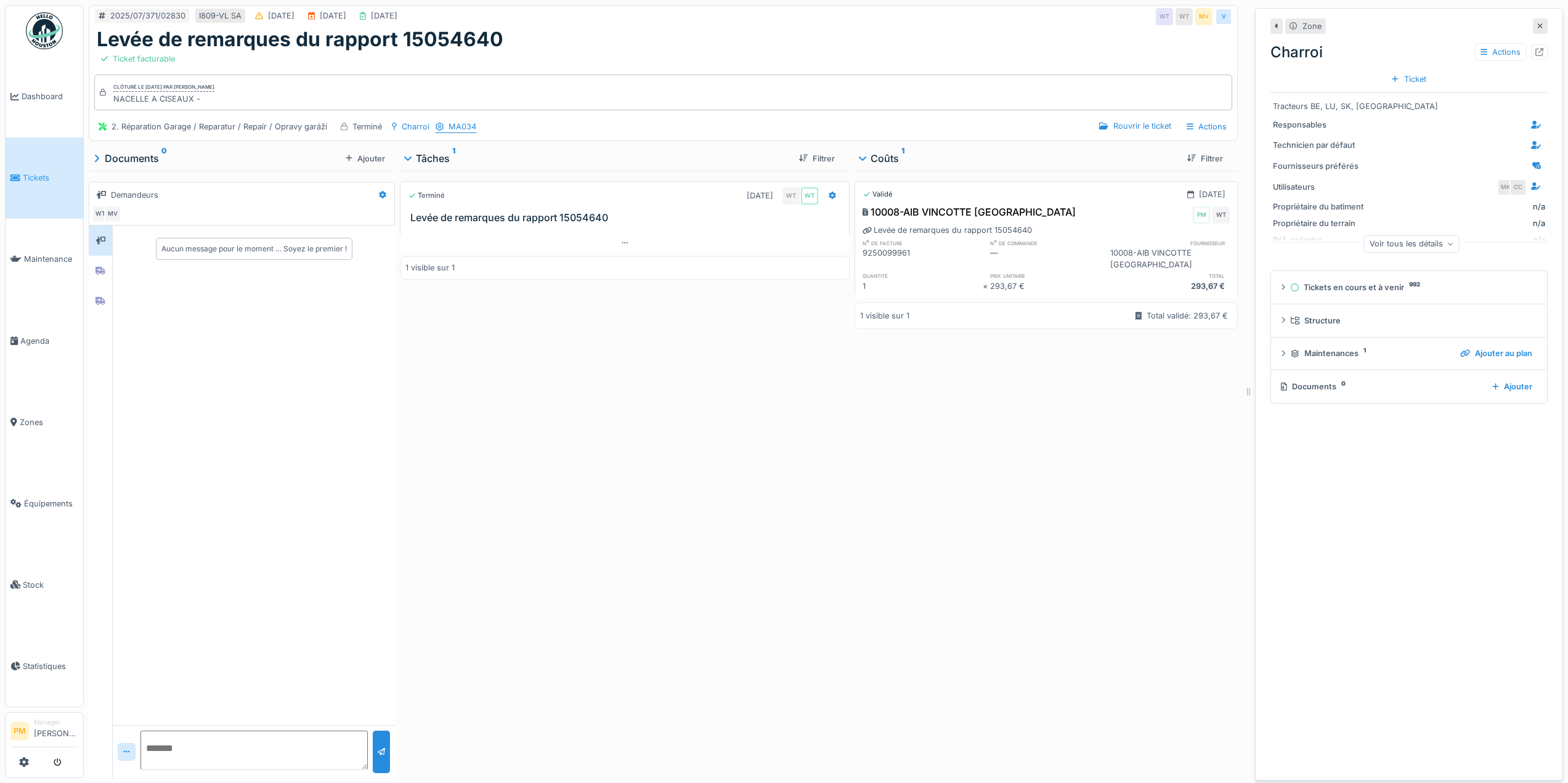
click at [465, 121] on div "MA034" at bounding box center [462, 126] width 28 height 12
click at [711, 459] on div "Terminé [DATE] WT WT [GEOGRAPHIC_DATA] de remarques du rapport 15054640 1 visib…" at bounding box center [625, 472] width 450 height 602
click at [1537, 22] on icon at bounding box center [1540, 27] width 6 height 8
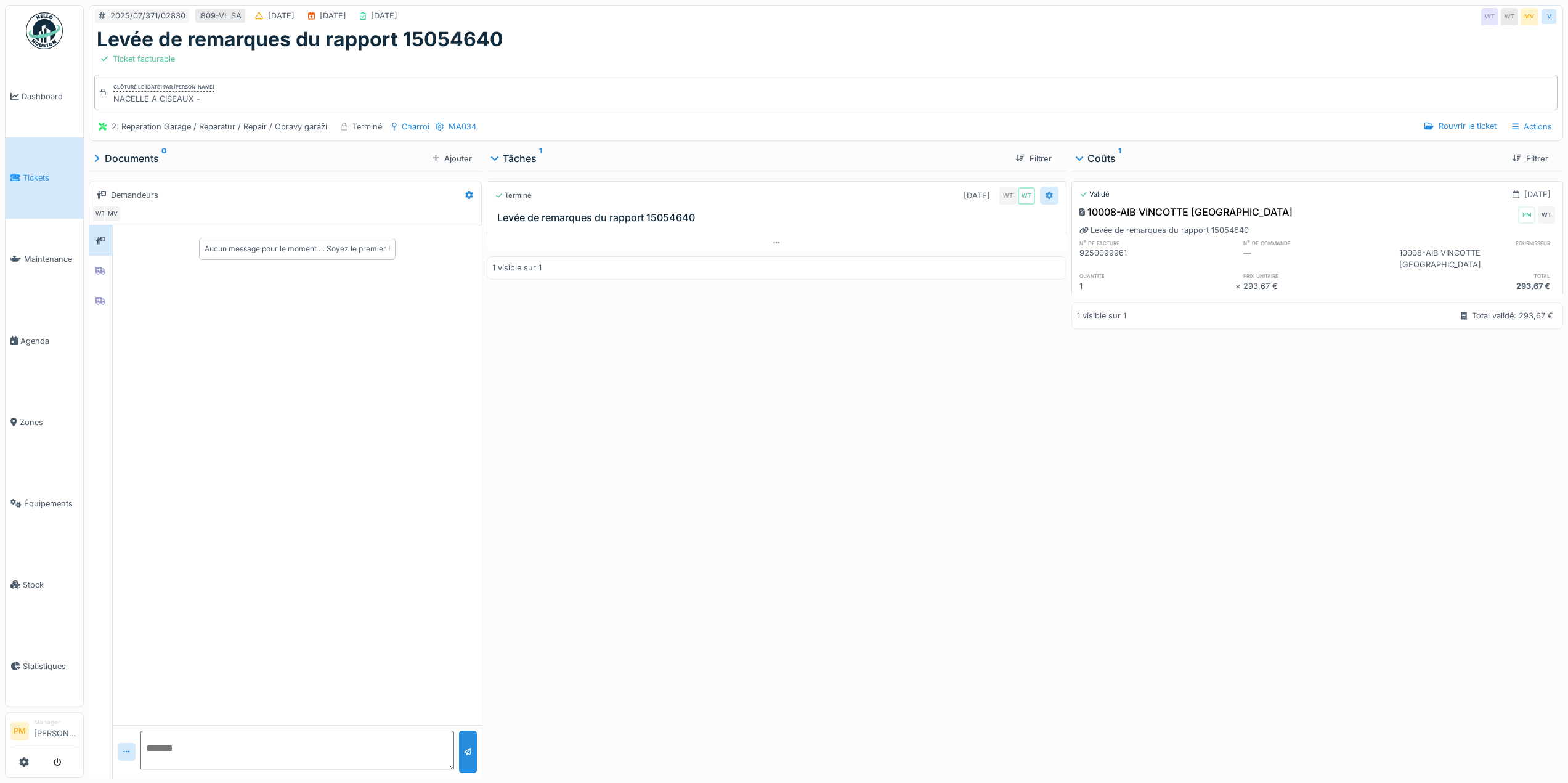
click at [1046, 191] on icon at bounding box center [1049, 196] width 7 height 8
click at [806, 409] on div "Terminé [DATE] WT WT [GEOGRAPHIC_DATA] de remarques du rapport 15054640 1 visib…" at bounding box center [776, 472] width 580 height 602
click at [968, 321] on div "Terminé [DATE] WT WT [GEOGRAPHIC_DATA] de remarques du rapport 15054640 1 visib…" at bounding box center [776, 472] width 580 height 602
click at [1451, 118] on div "Rouvrir le ticket" at bounding box center [1460, 126] width 81 height 16
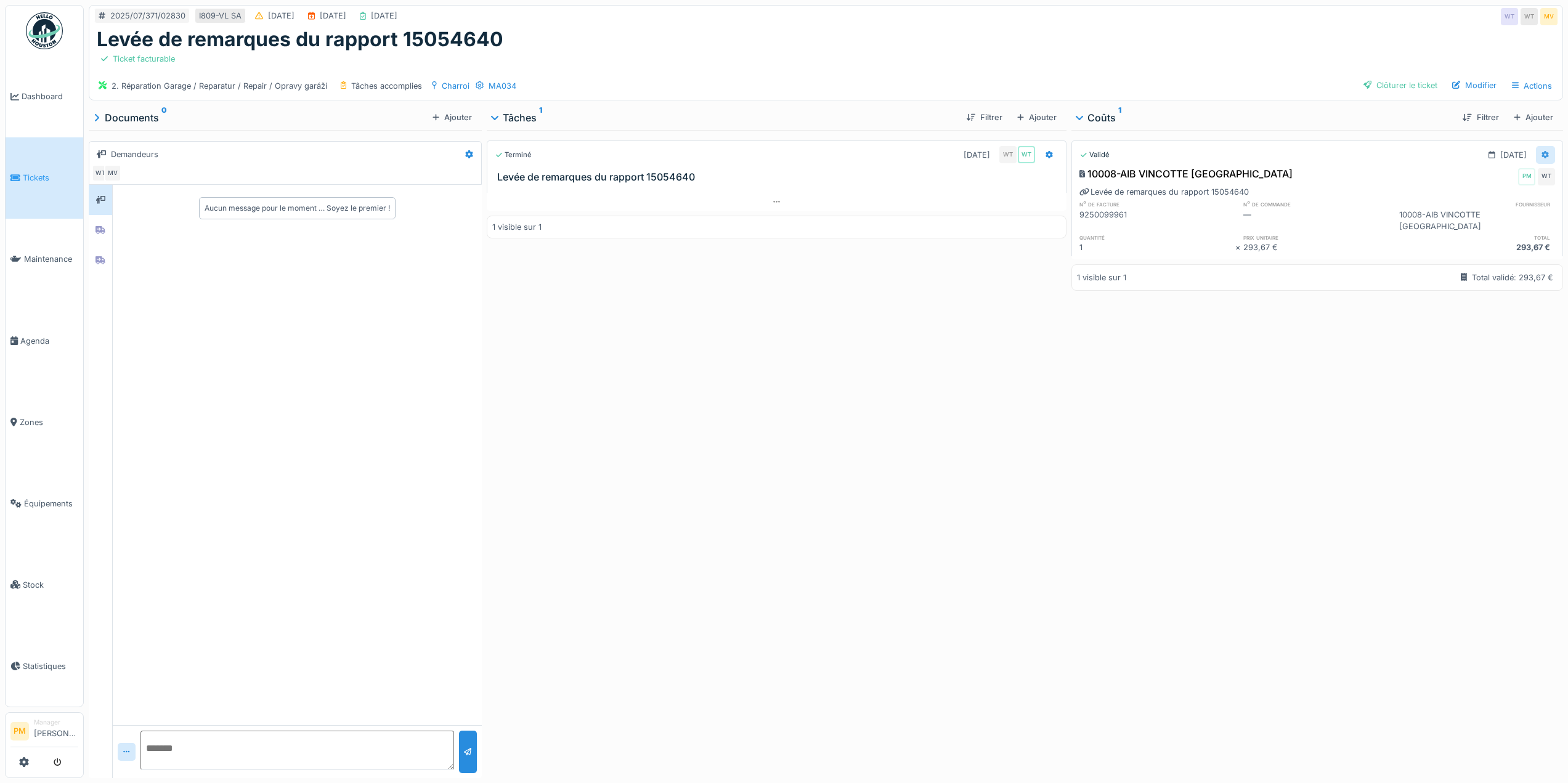
click at [1536, 146] on div at bounding box center [1546, 155] width 19 height 18
click at [1494, 191] on div "Modifier" at bounding box center [1485, 200] width 60 height 18
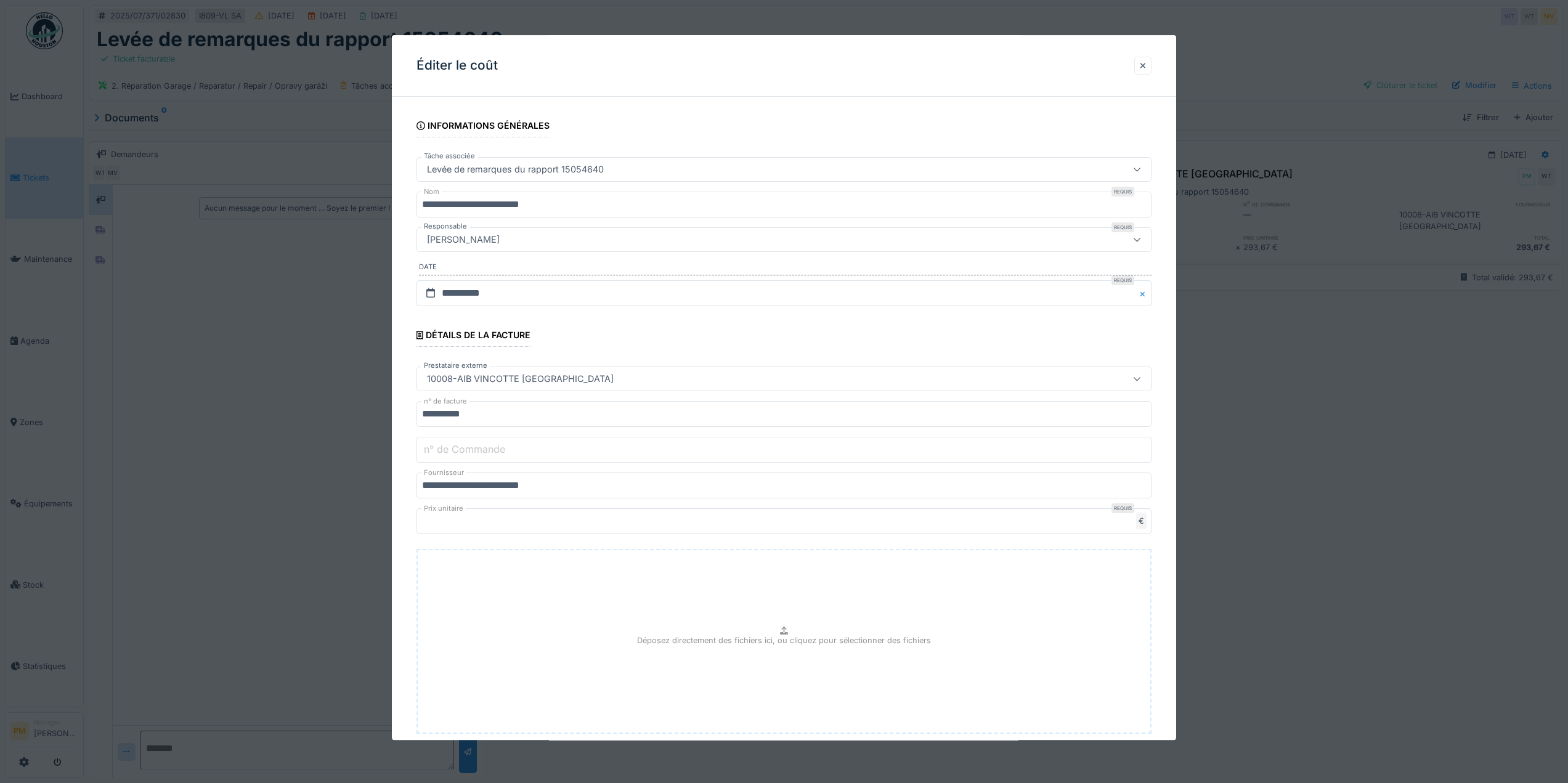
click at [1388, 530] on div at bounding box center [784, 391] width 1568 height 783
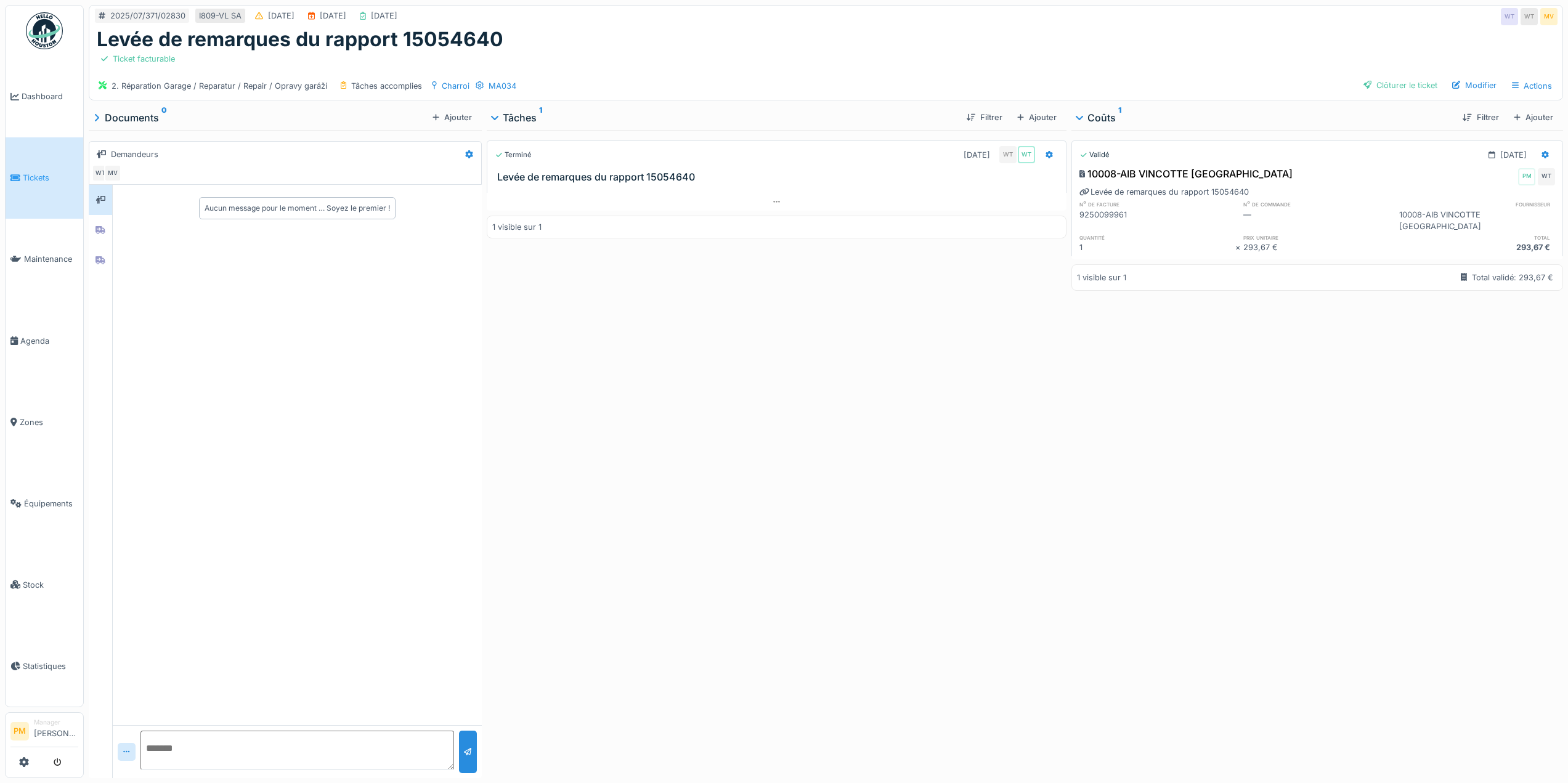
click at [1507, 141] on div "Validé [DATE]" at bounding box center [1317, 152] width 491 height 22
click at [1541, 149] on div at bounding box center [1546, 155] width 8 height 12
click at [1484, 174] on div "Rouvrir" at bounding box center [1485, 182] width 60 height 18
click at [1046, 151] on icon at bounding box center [1050, 155] width 8 height 8
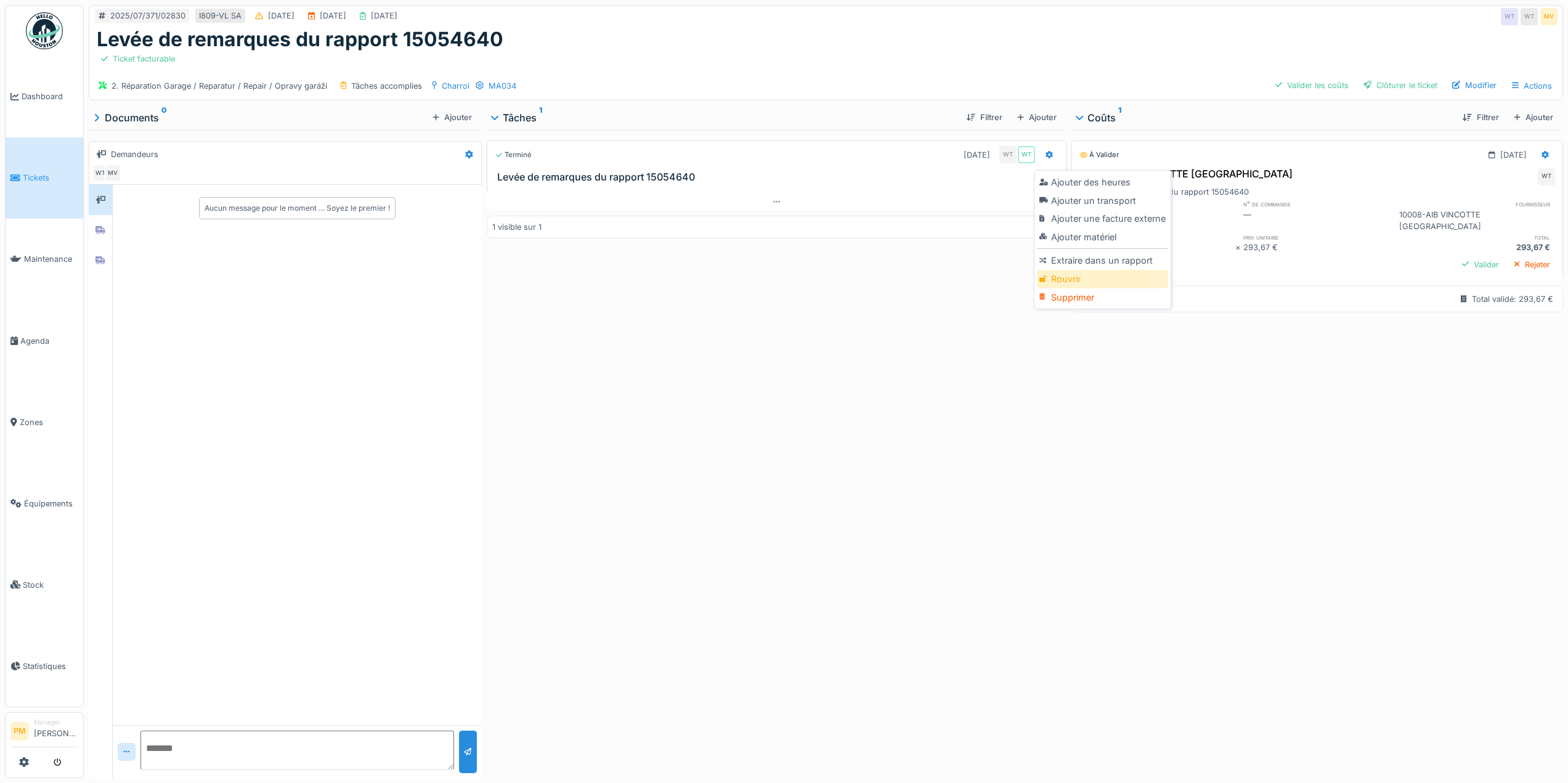
click at [1075, 270] on div "Rouvrir" at bounding box center [1103, 279] width 132 height 18
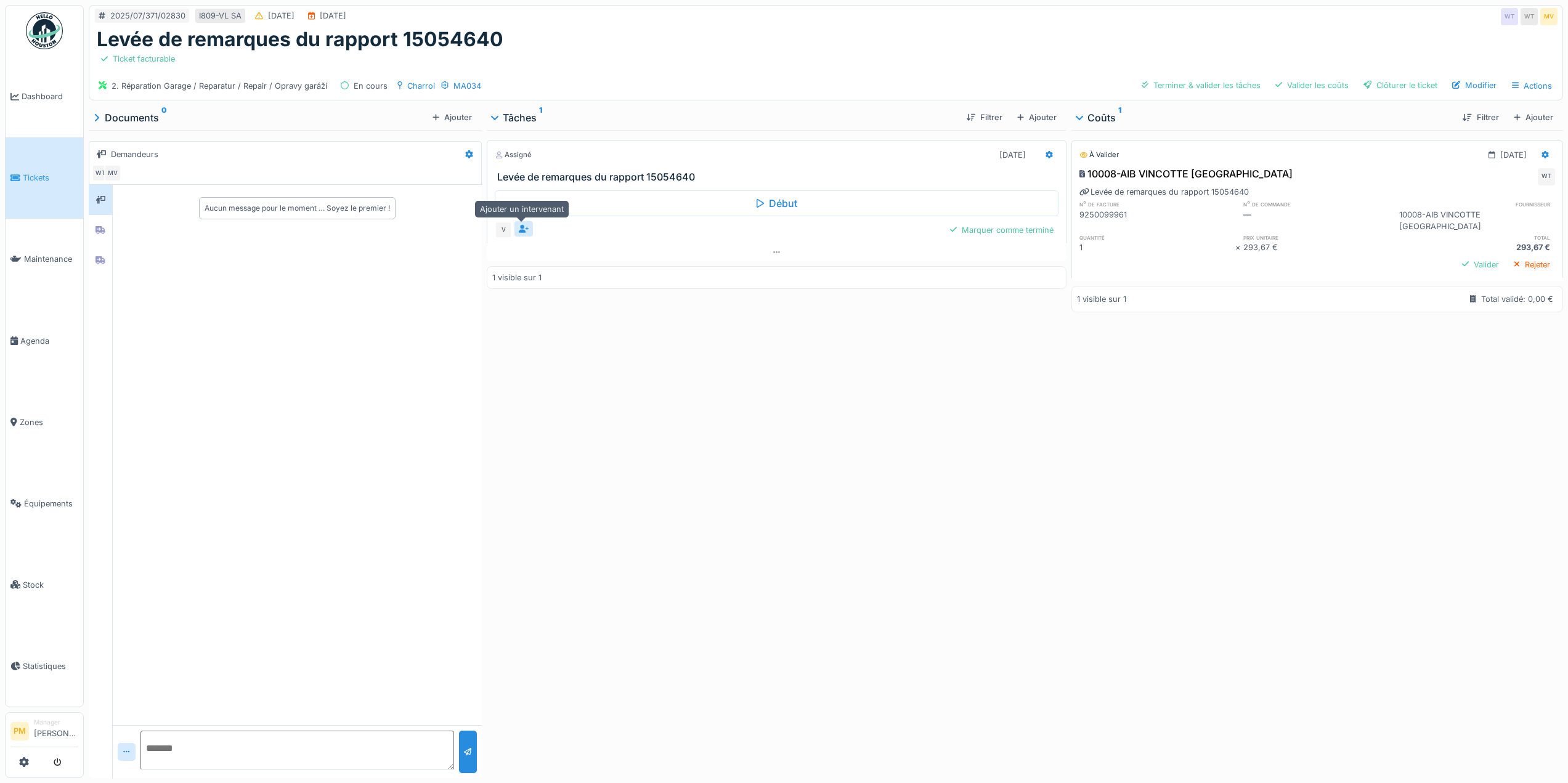
click at [519, 225] on icon at bounding box center [523, 229] width 10 height 8
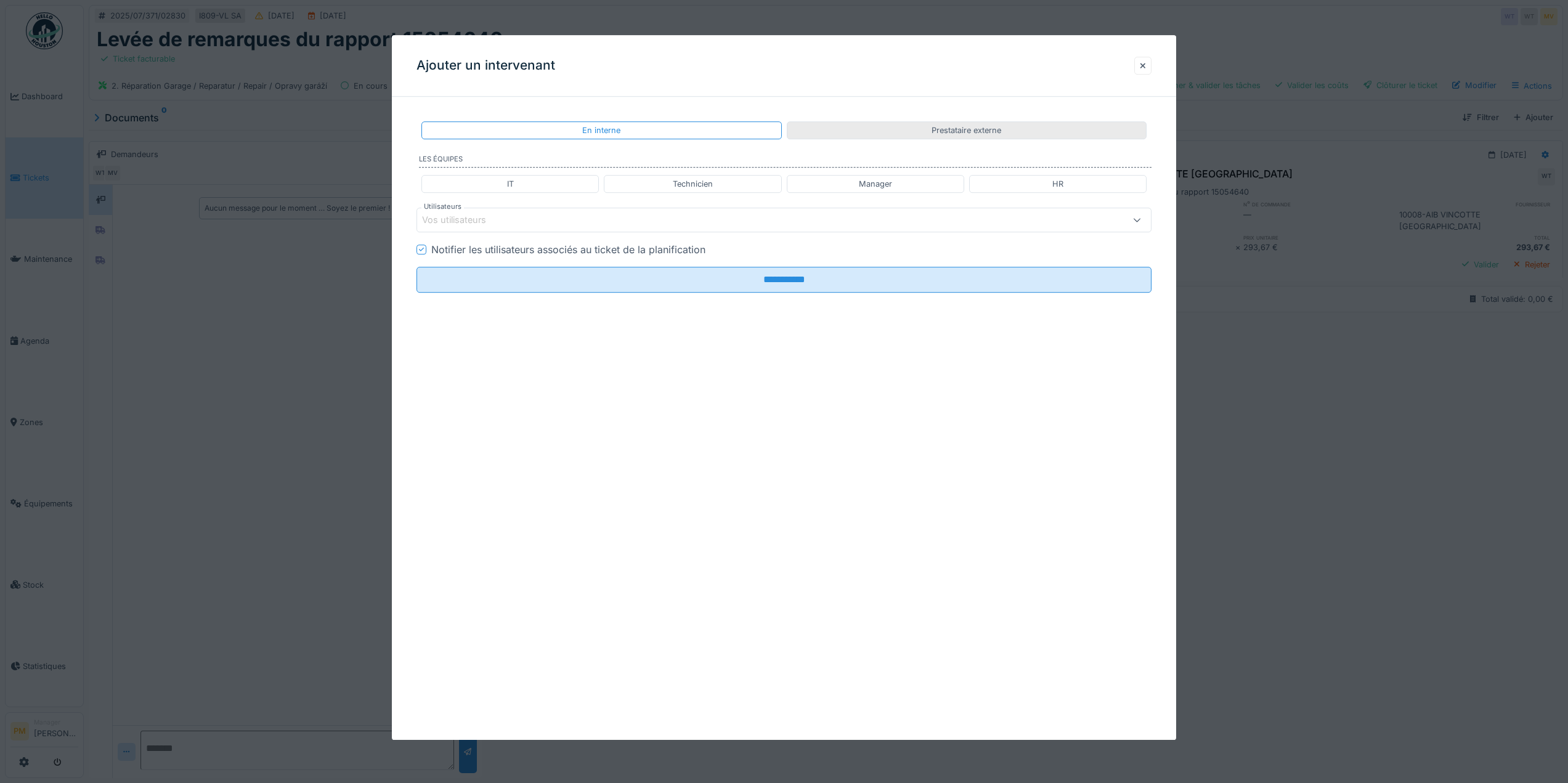
click at [865, 138] on div "Prestataire externe" at bounding box center [967, 130] width 360 height 18
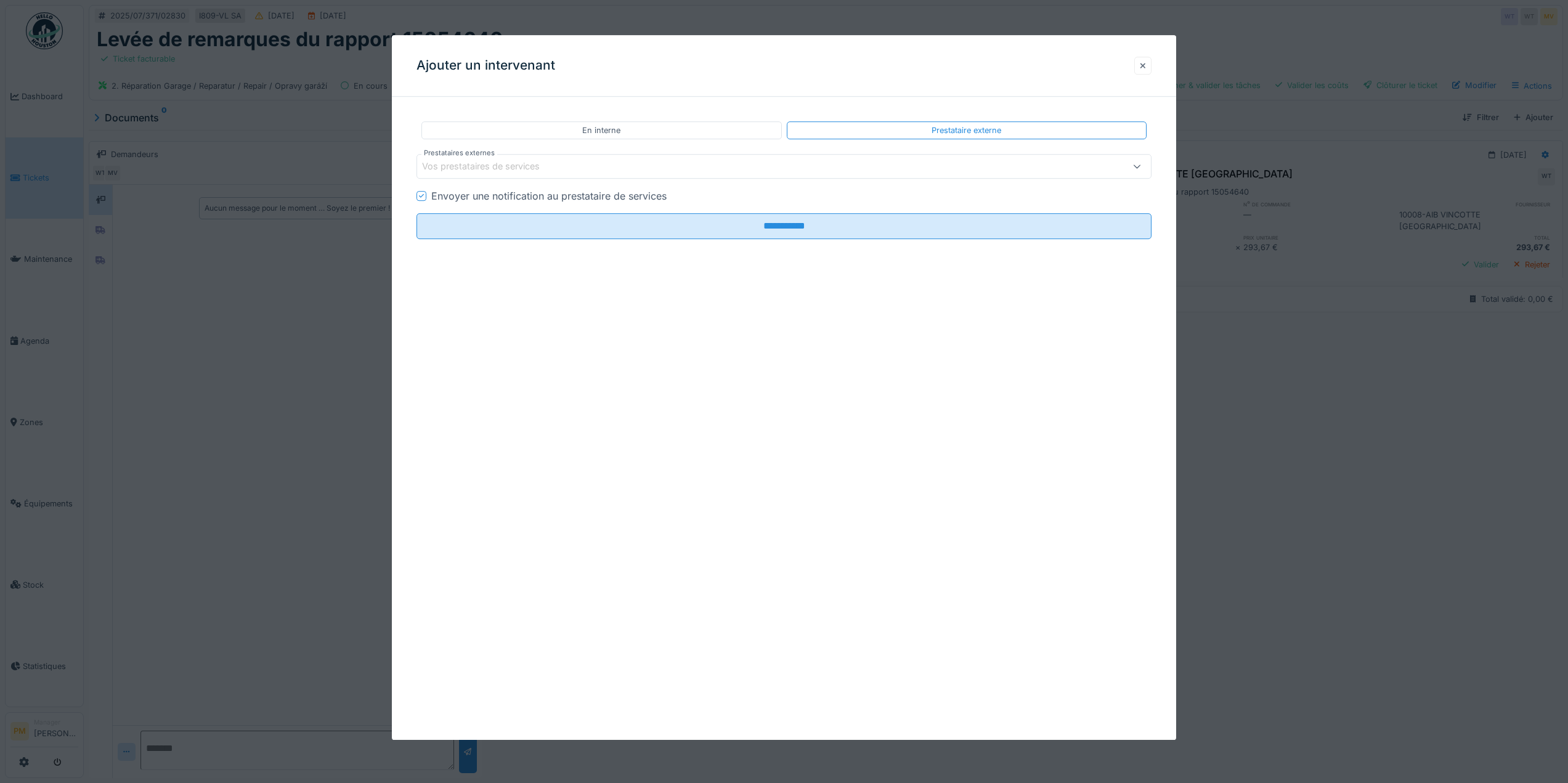
click at [1152, 63] on div at bounding box center [1143, 65] width 17 height 18
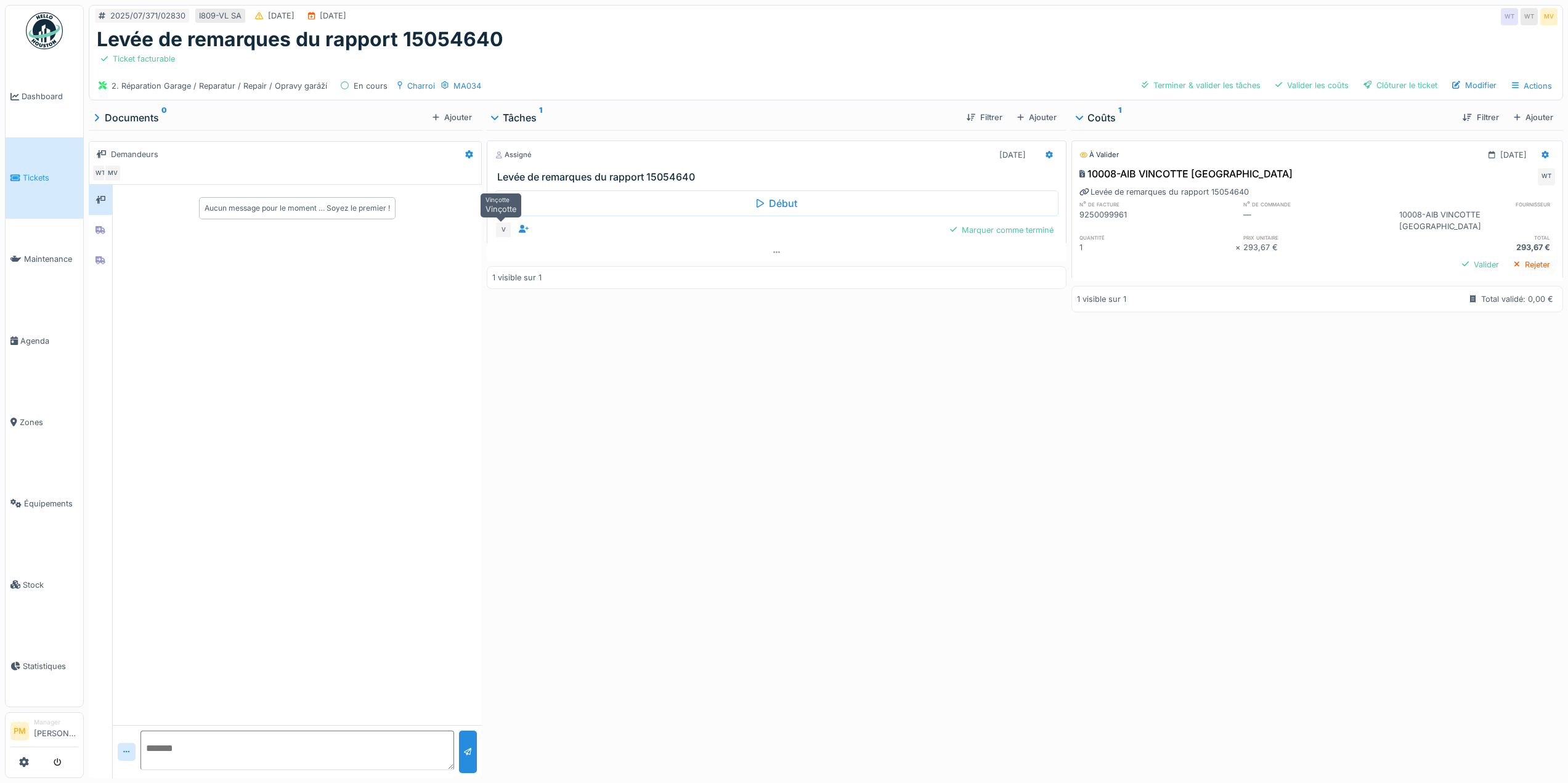
click at [505, 221] on div "V" at bounding box center [503, 230] width 17 height 17
click at [523, 225] on icon at bounding box center [523, 229] width 10 height 8
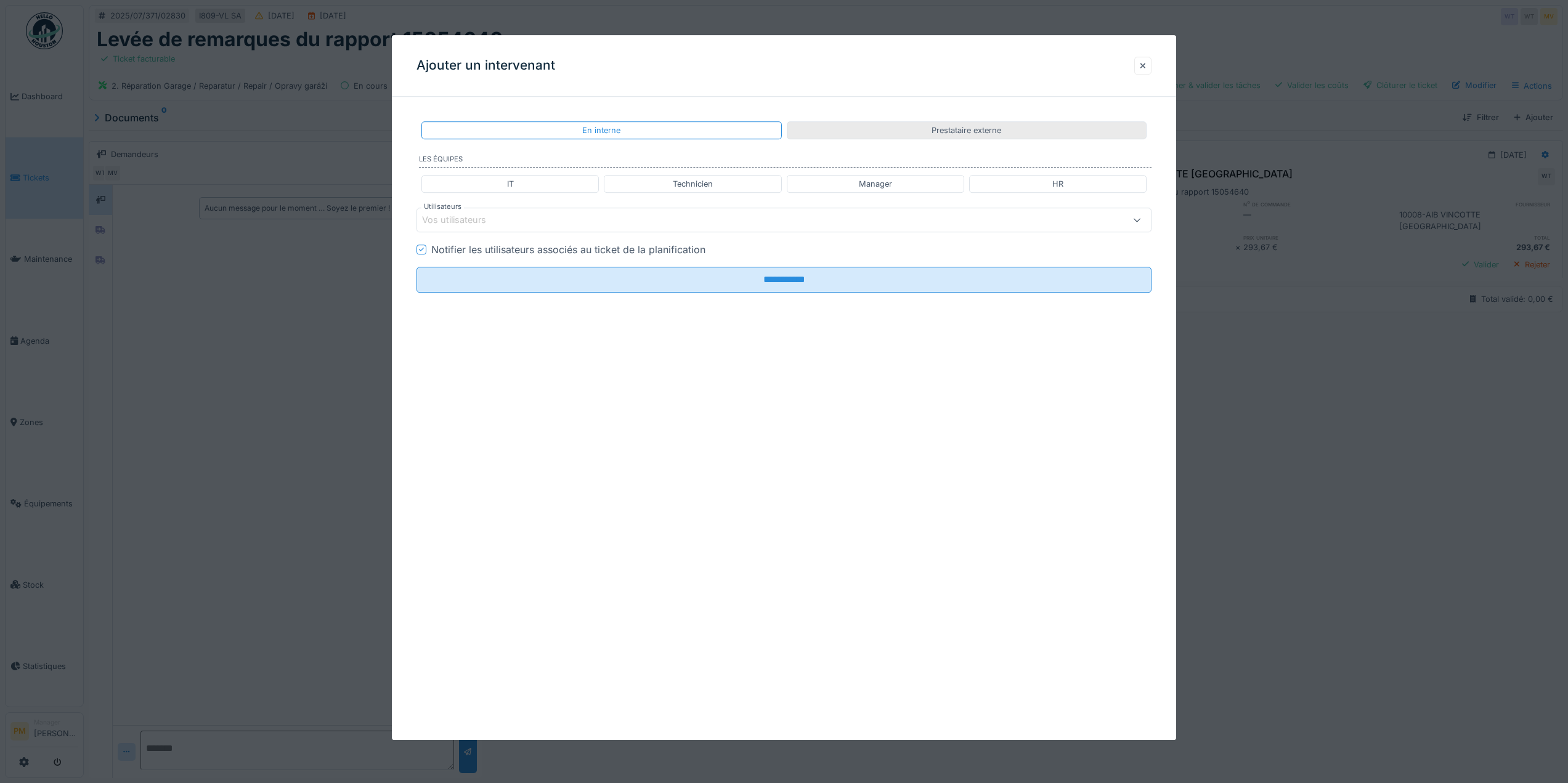
click at [840, 132] on div "Prestataire externe" at bounding box center [967, 130] width 360 height 18
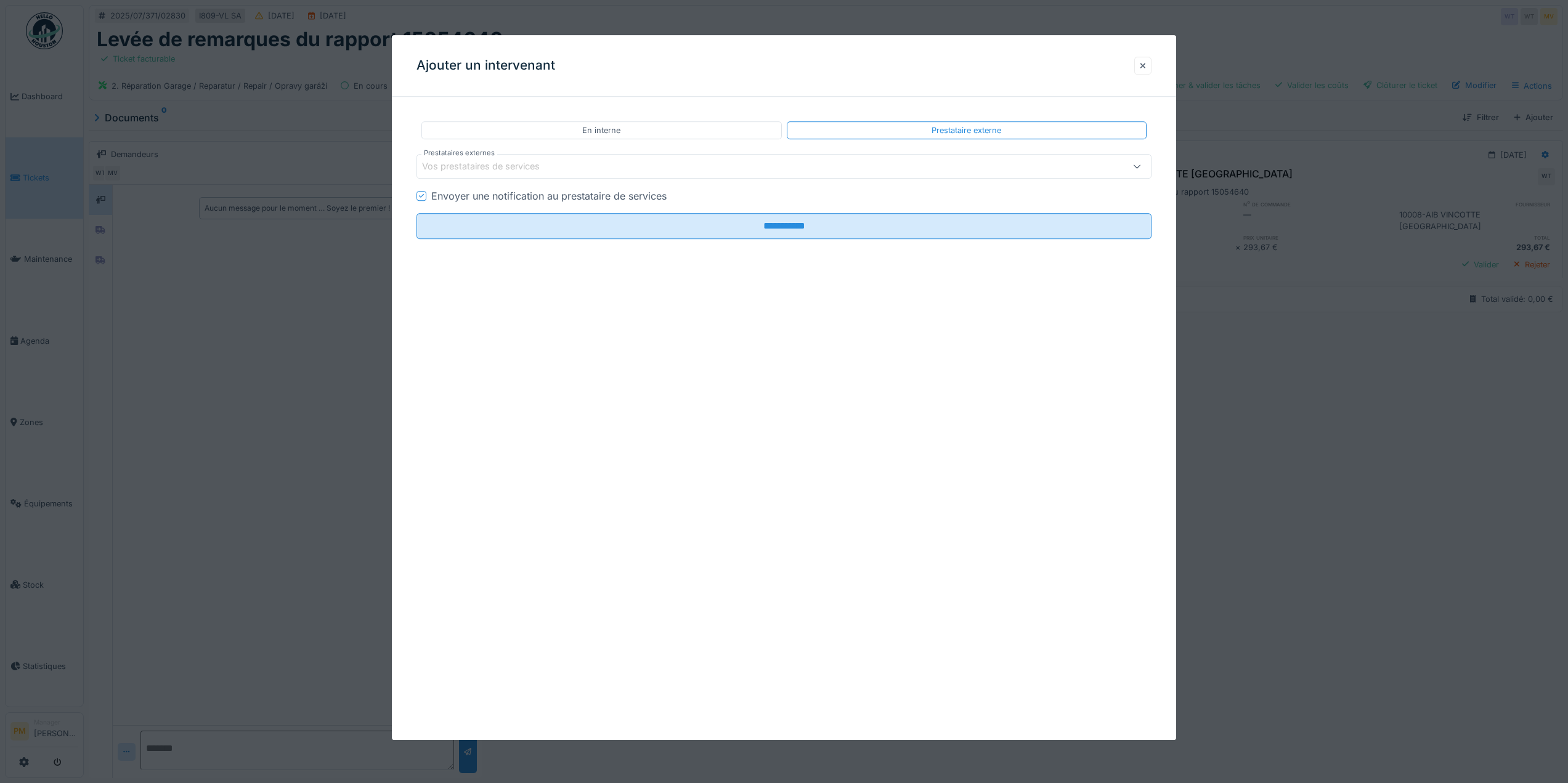
click at [756, 170] on div "Vos prestataires de services" at bounding box center [742, 166] width 641 height 14
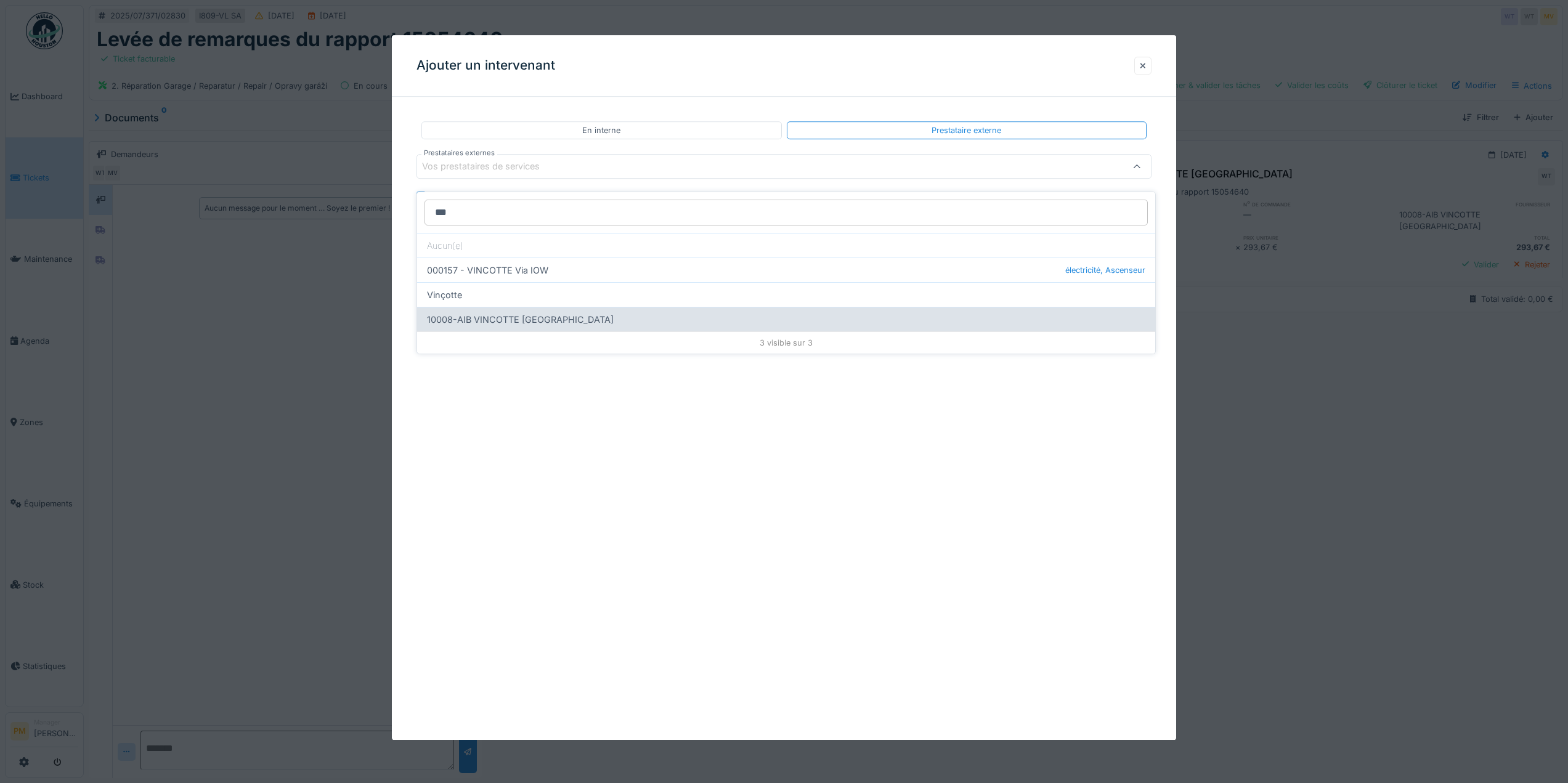
type input "***"
click at [542, 311] on div "10008-AIB VINCOTTE [GEOGRAPHIC_DATA]" at bounding box center [786, 319] width 738 height 25
type input "*****"
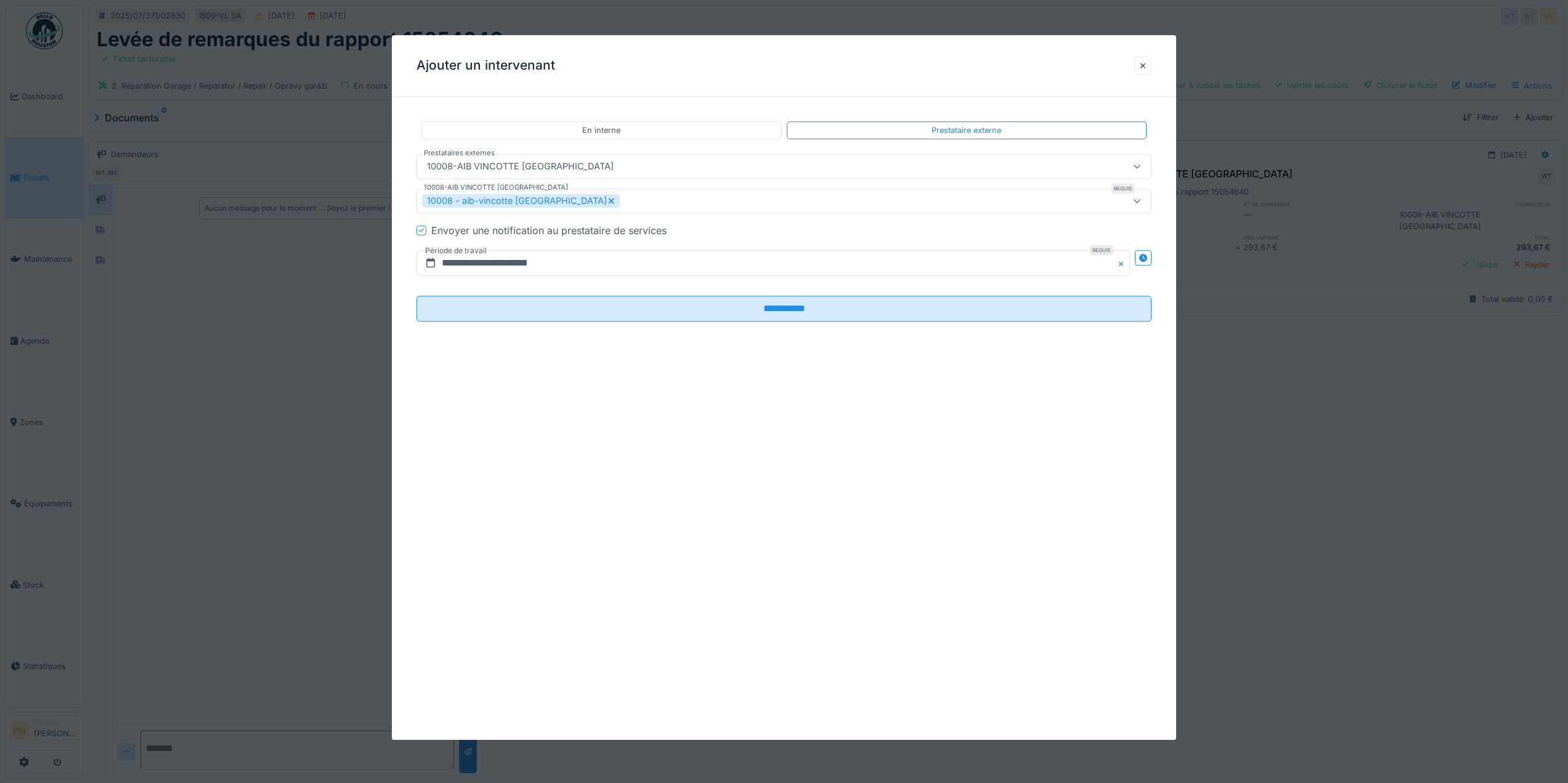
click at [421, 230] on icon at bounding box center [421, 230] width 5 height 6
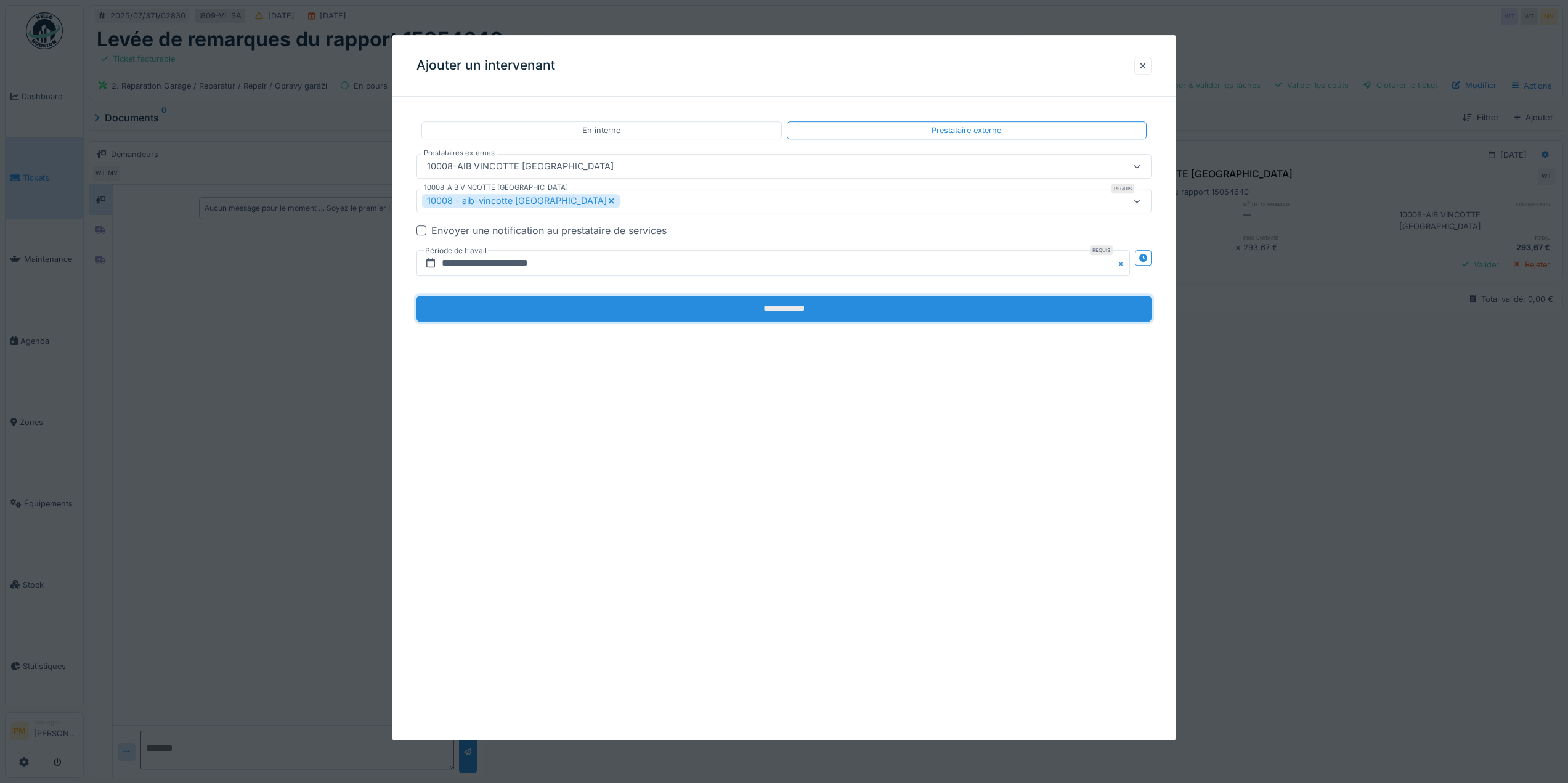
click at [790, 307] on input "**********" at bounding box center [784, 309] width 735 height 26
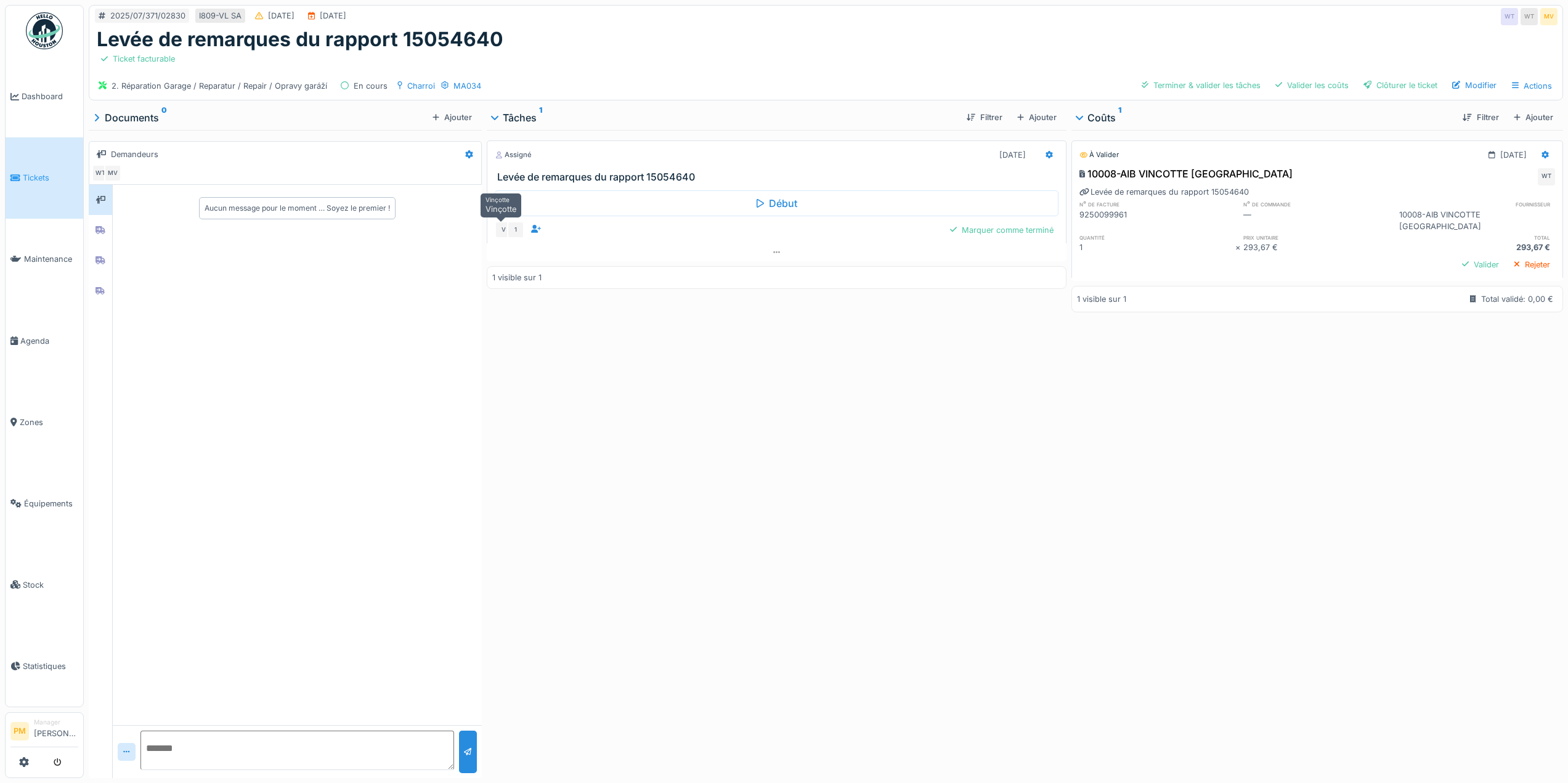
click at [497, 221] on div "V" at bounding box center [503, 230] width 17 height 17
click at [498, 221] on div "V" at bounding box center [503, 230] width 17 height 17
click at [1046, 149] on div at bounding box center [1050, 155] width 8 height 12
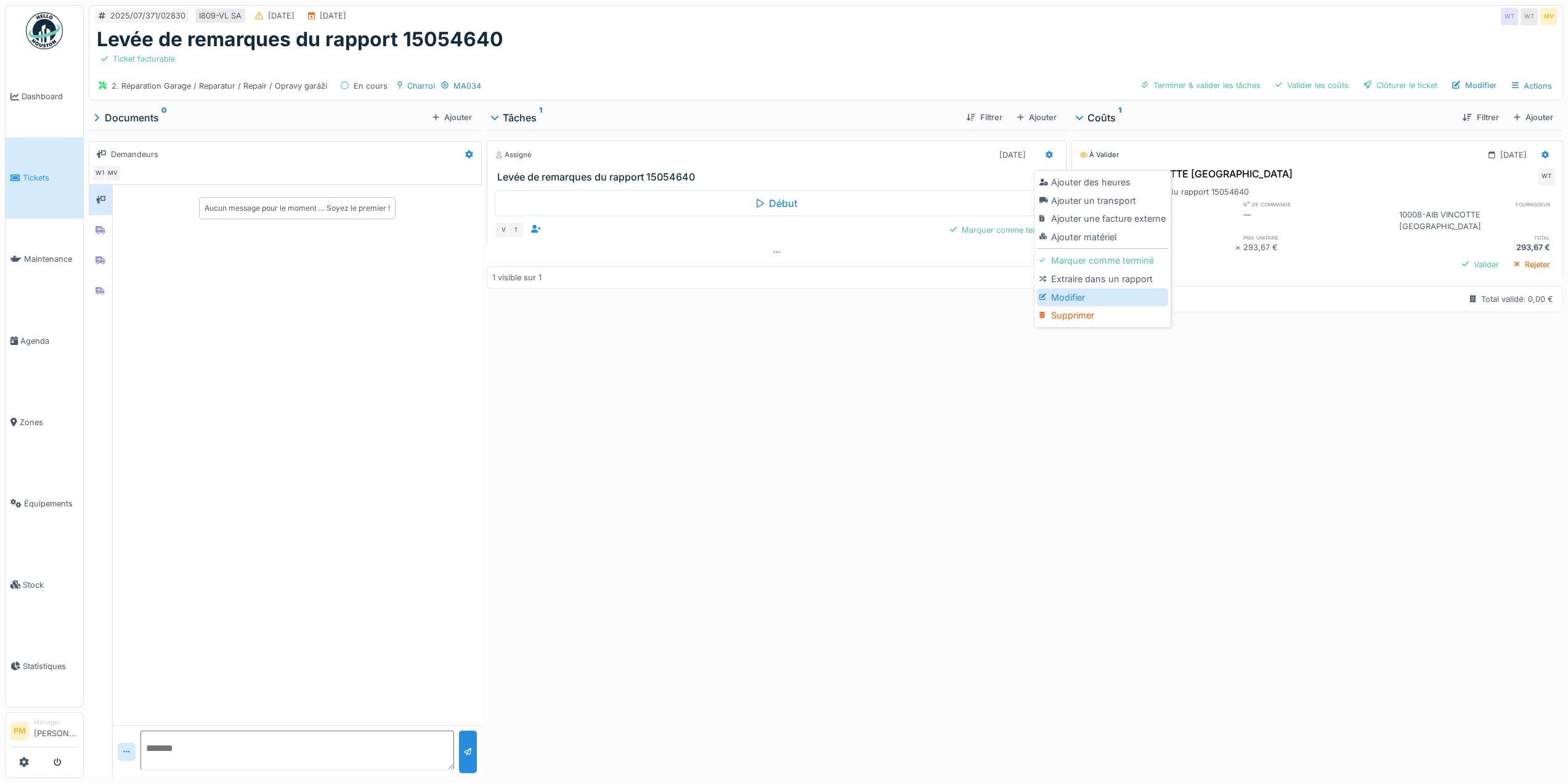
click at [1079, 288] on div "Modifier" at bounding box center [1103, 297] width 132 height 18
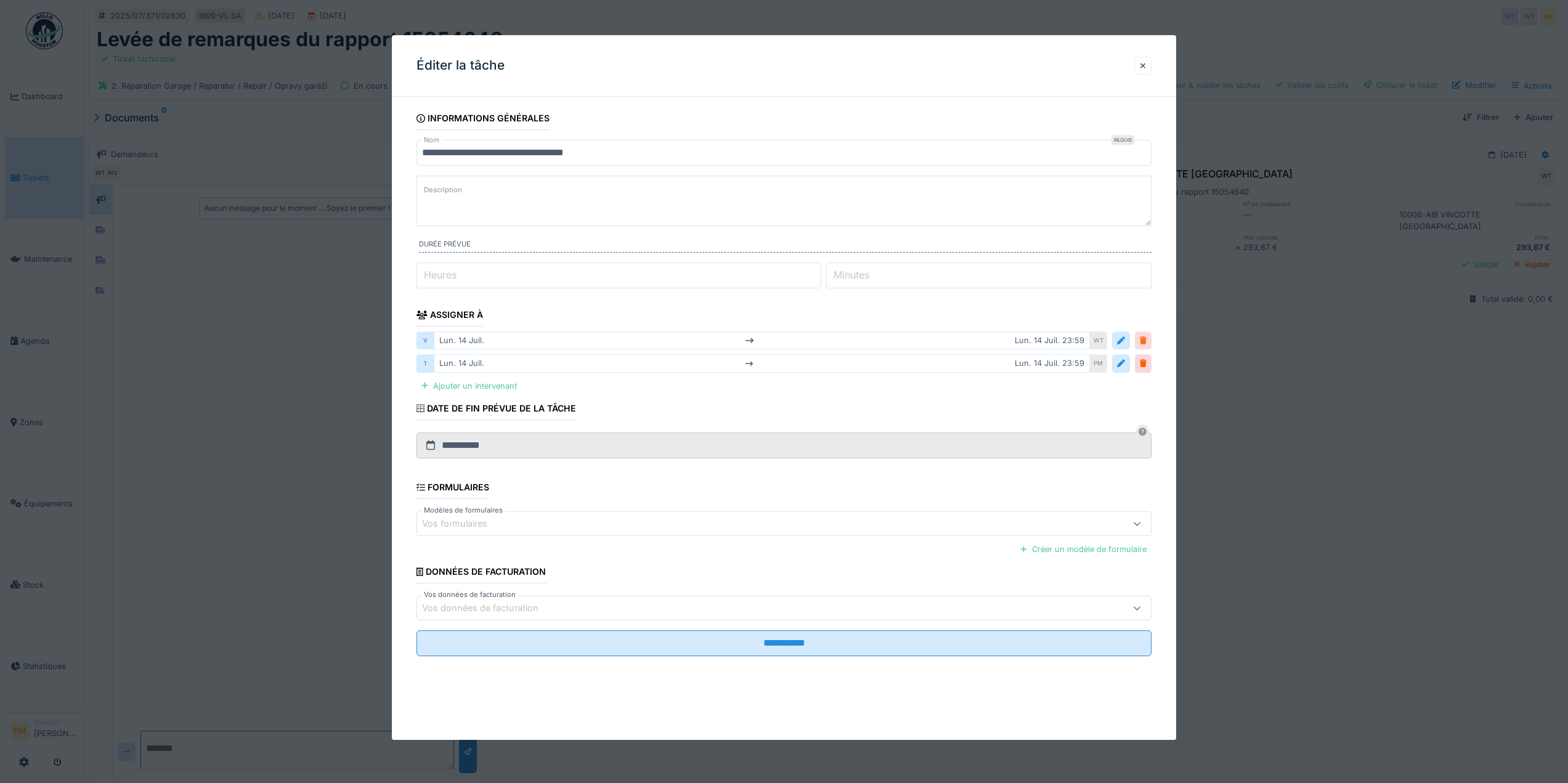
click at [1144, 342] on div at bounding box center [1143, 340] width 7 height 12
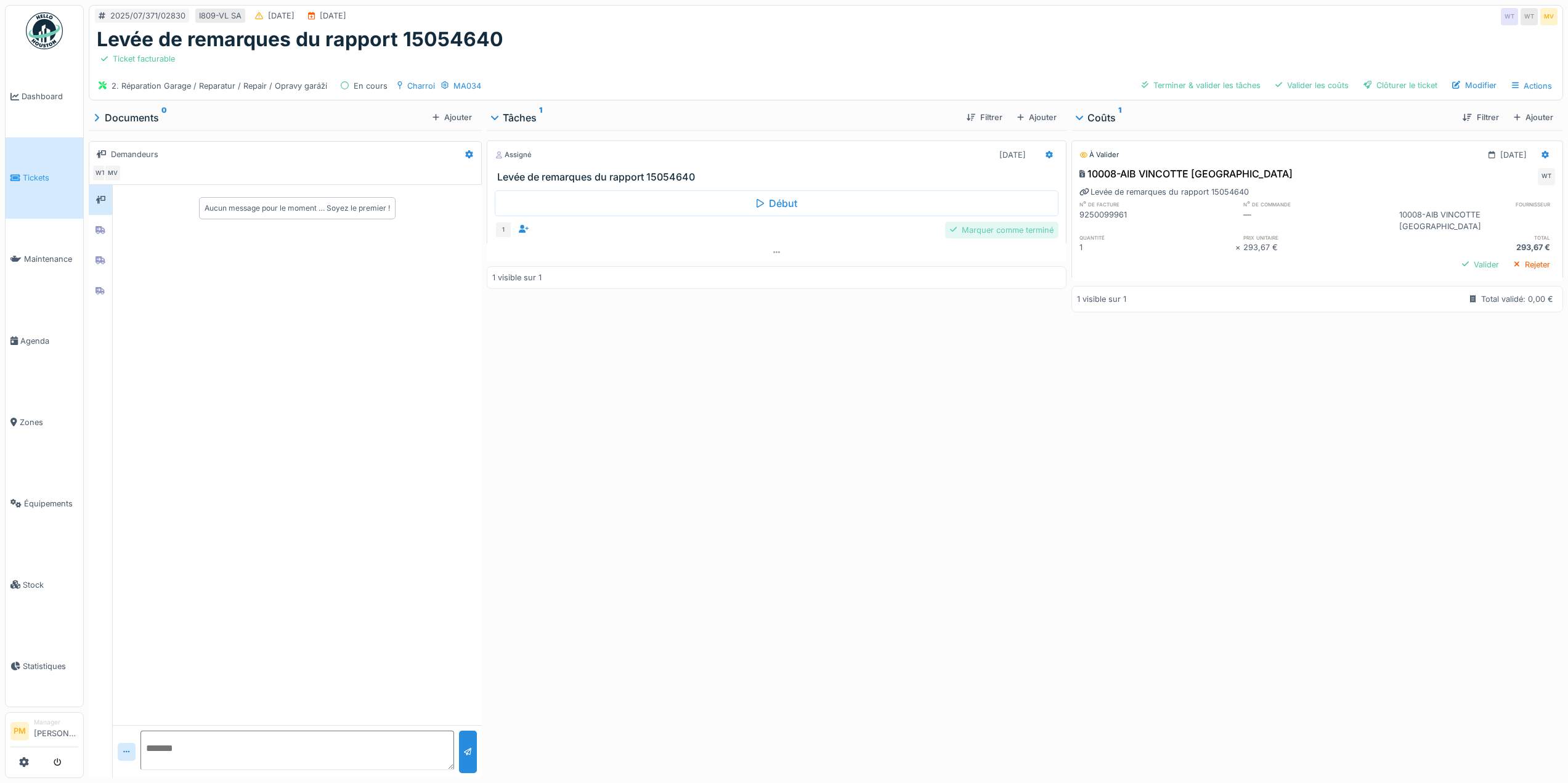
click at [1022, 222] on div "Marquer comme terminé" at bounding box center [1002, 230] width 113 height 16
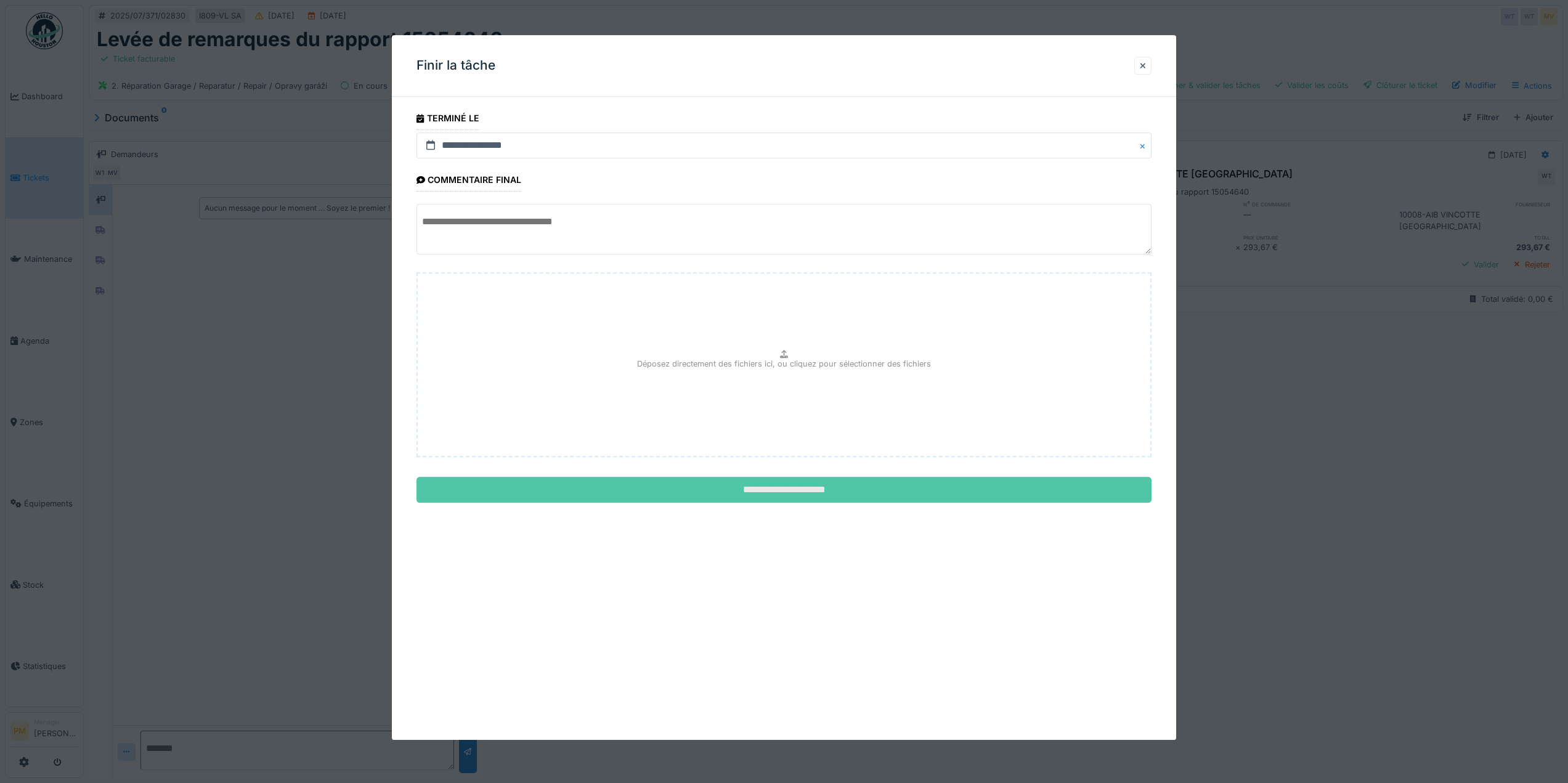
click at [787, 482] on input "**********" at bounding box center [784, 491] width 735 height 26
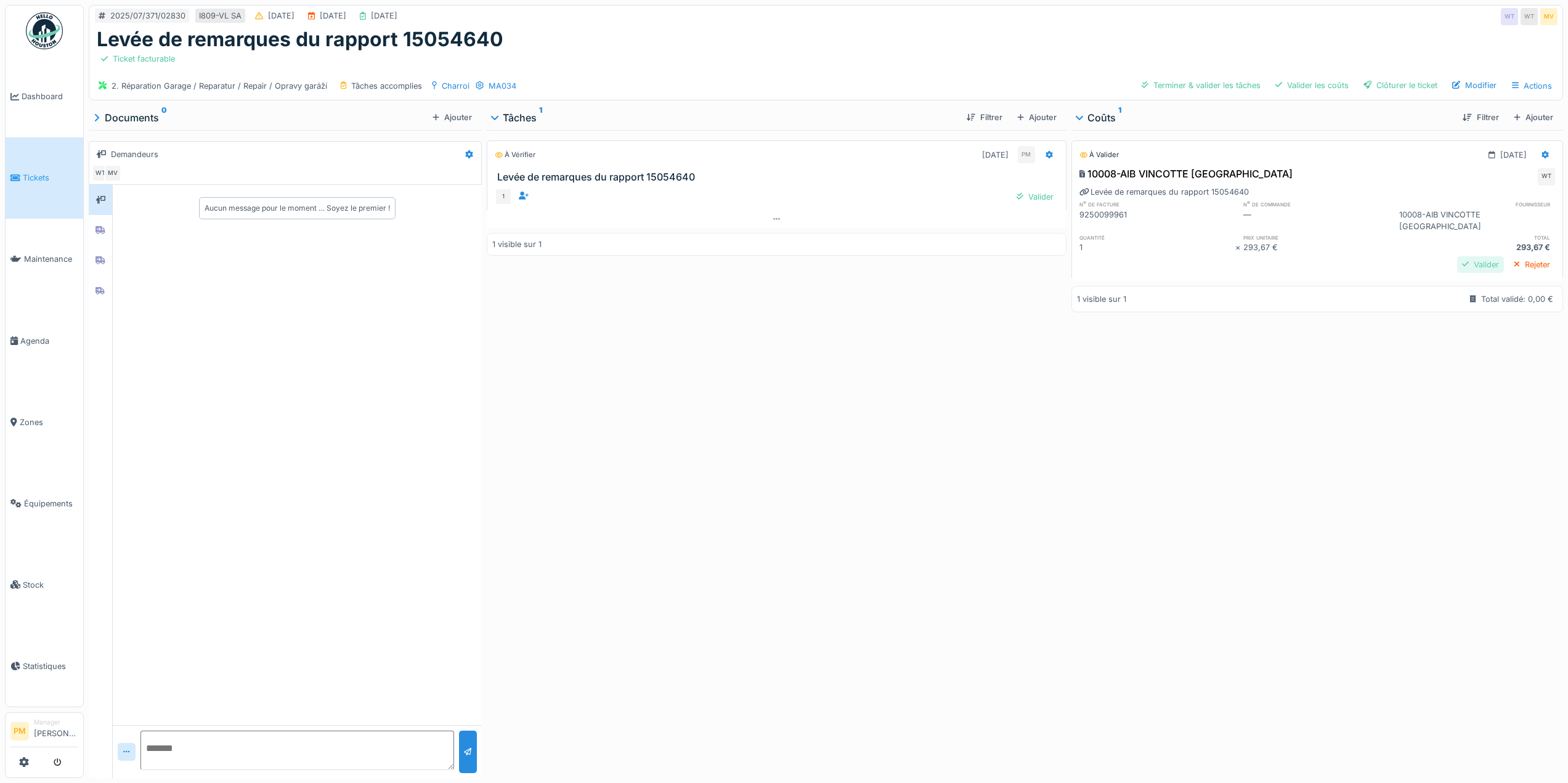
click at [1460, 256] on div "Valider" at bounding box center [1481, 264] width 47 height 16
click at [1291, 77] on div "Terminer & valider les tâches" at bounding box center [1289, 85] width 129 height 16
click at [1400, 79] on div "Clôturer le ticket" at bounding box center [1400, 85] width 84 height 16
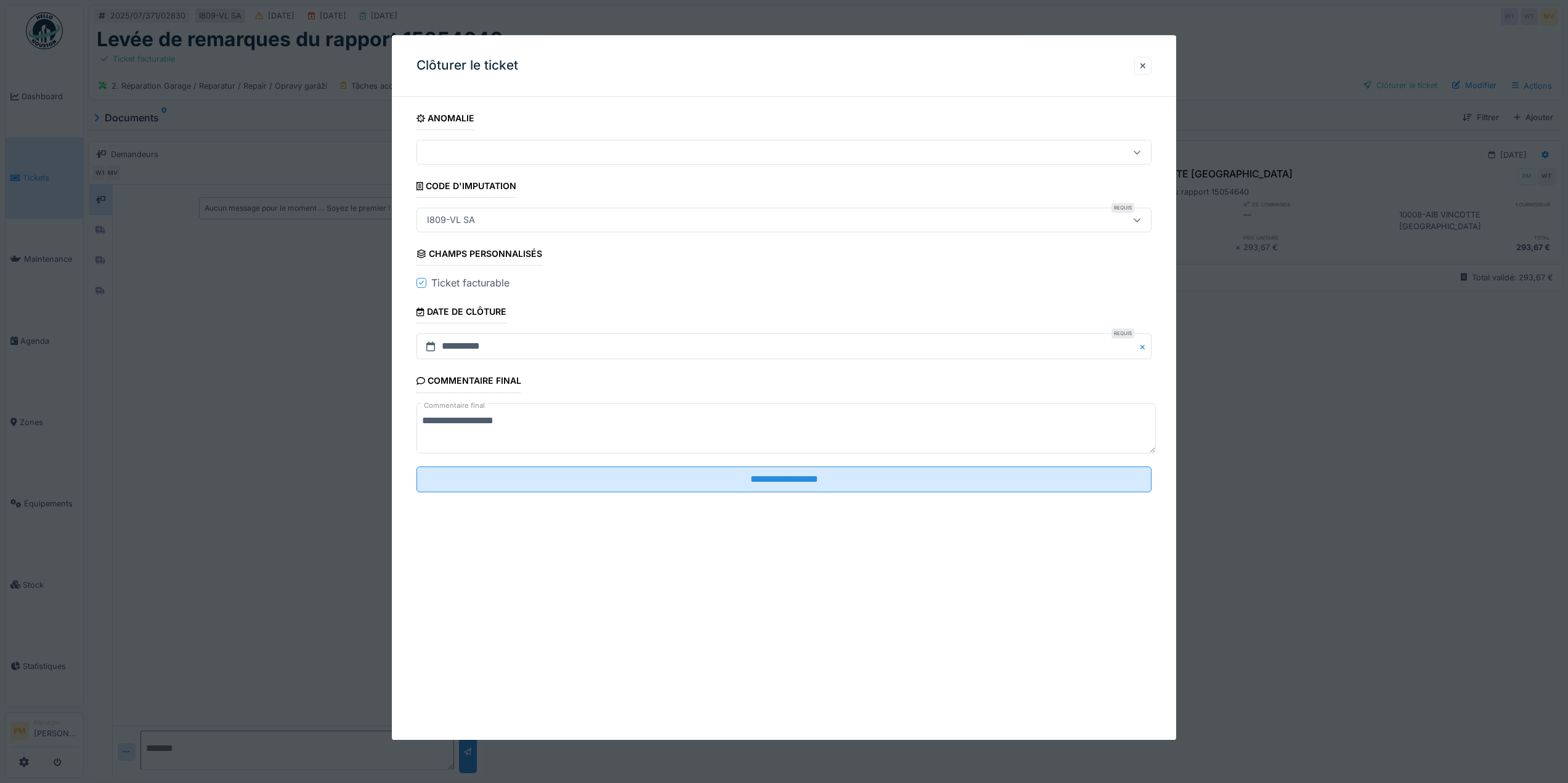
click at [717, 408] on textarea "**********" at bounding box center [786, 428] width 739 height 50
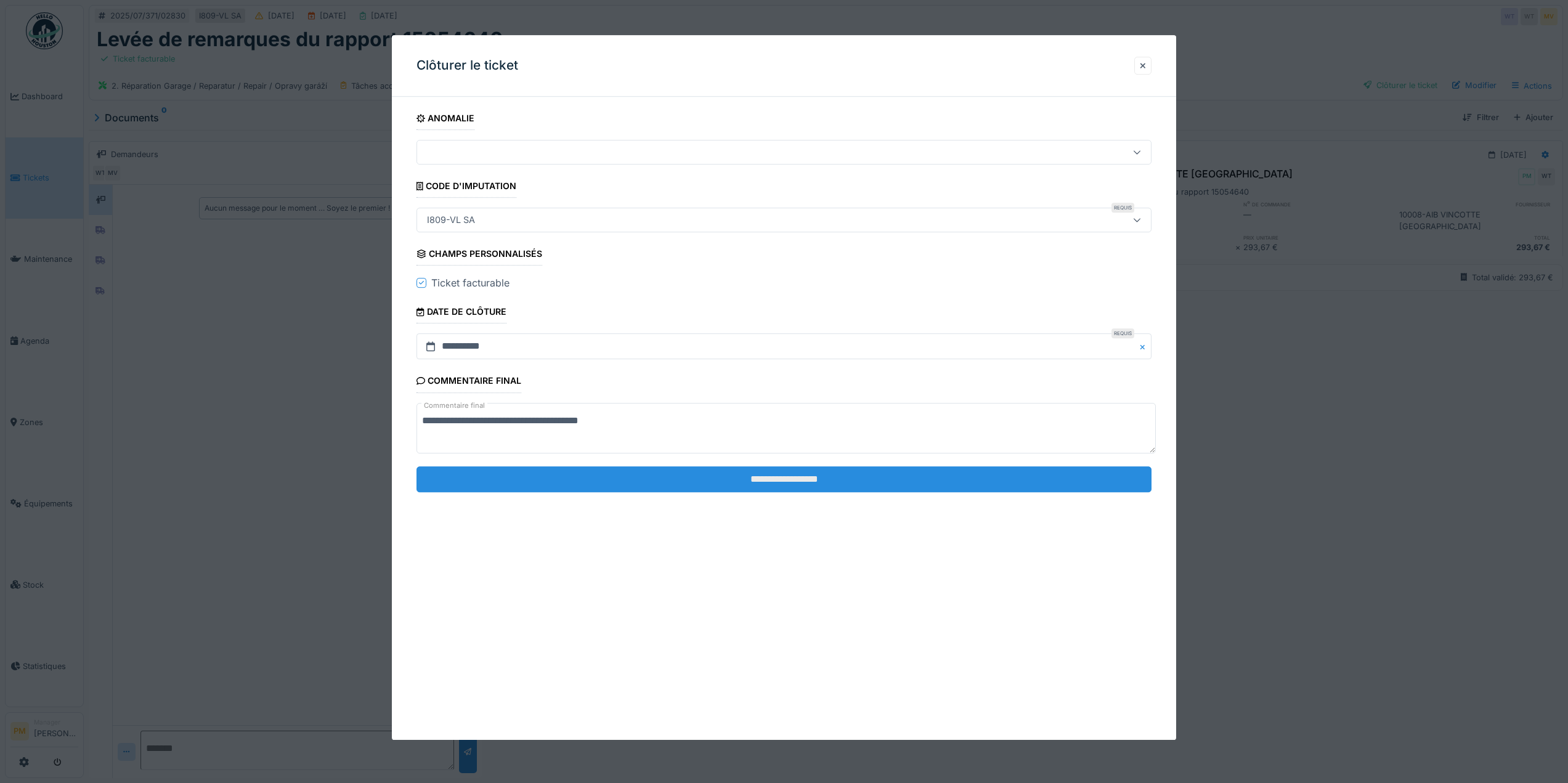
type textarea "**********"
click at [744, 470] on input "**********" at bounding box center [784, 480] width 735 height 26
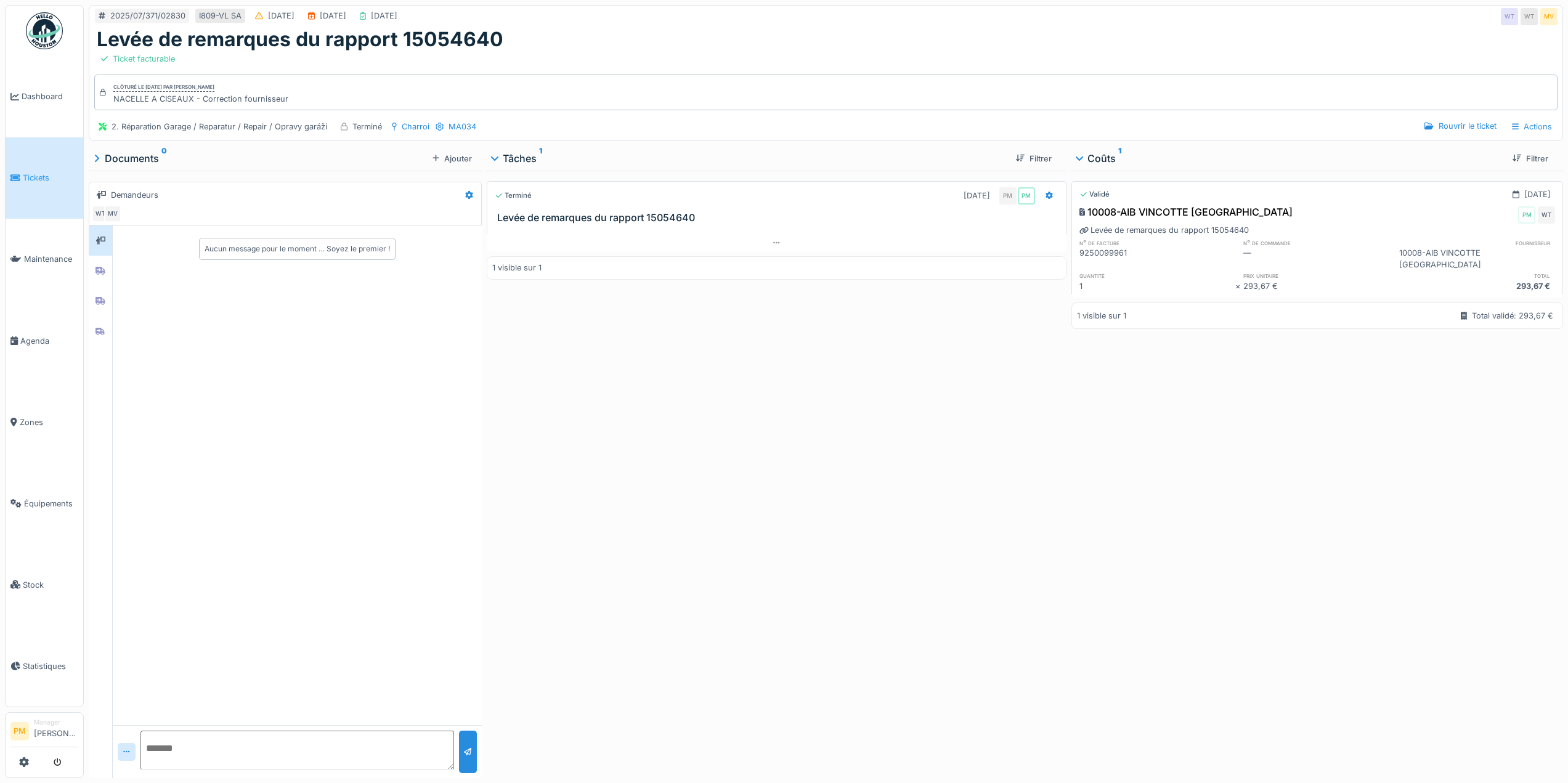
click at [532, 390] on div "Terminé [DATE] PM PM Levée de remarques du rapport 15054640 1 visible sur 1" at bounding box center [776, 472] width 580 height 602
click at [107, 263] on div at bounding box center [100, 271] width 18 height 16
click at [104, 294] on div at bounding box center [100, 301] width 18 height 16
click at [102, 317] on div at bounding box center [100, 332] width 23 height 30
click at [893, 453] on div "Terminé [DATE] PM PM Levée de remarques du rapport 15054640 1 visible sur 1" at bounding box center [776, 472] width 580 height 602
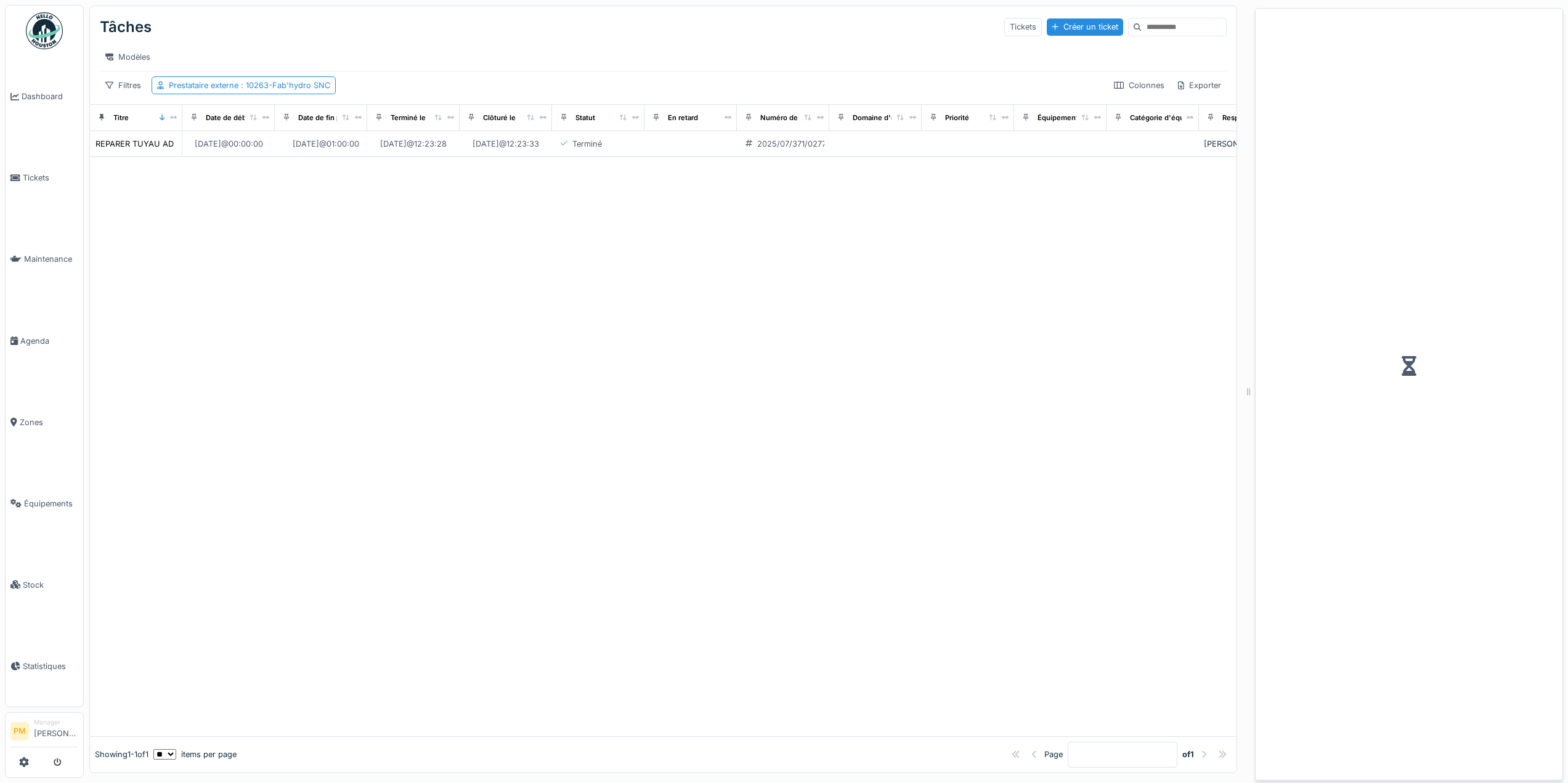
scroll to position [10, 0]
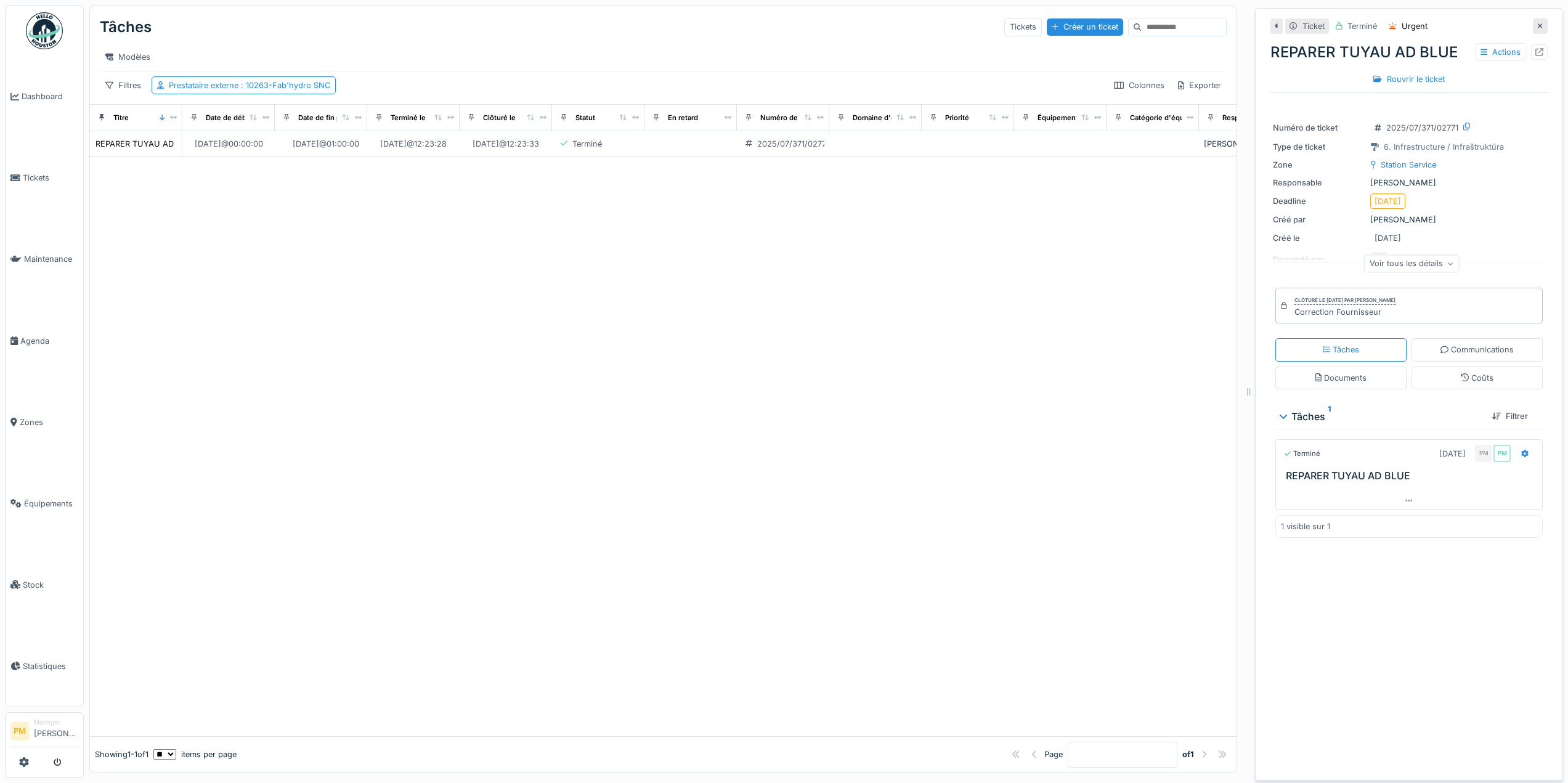
click at [1413, 254] on div "Voir tous les détails" at bounding box center [1412, 263] width 95 height 18
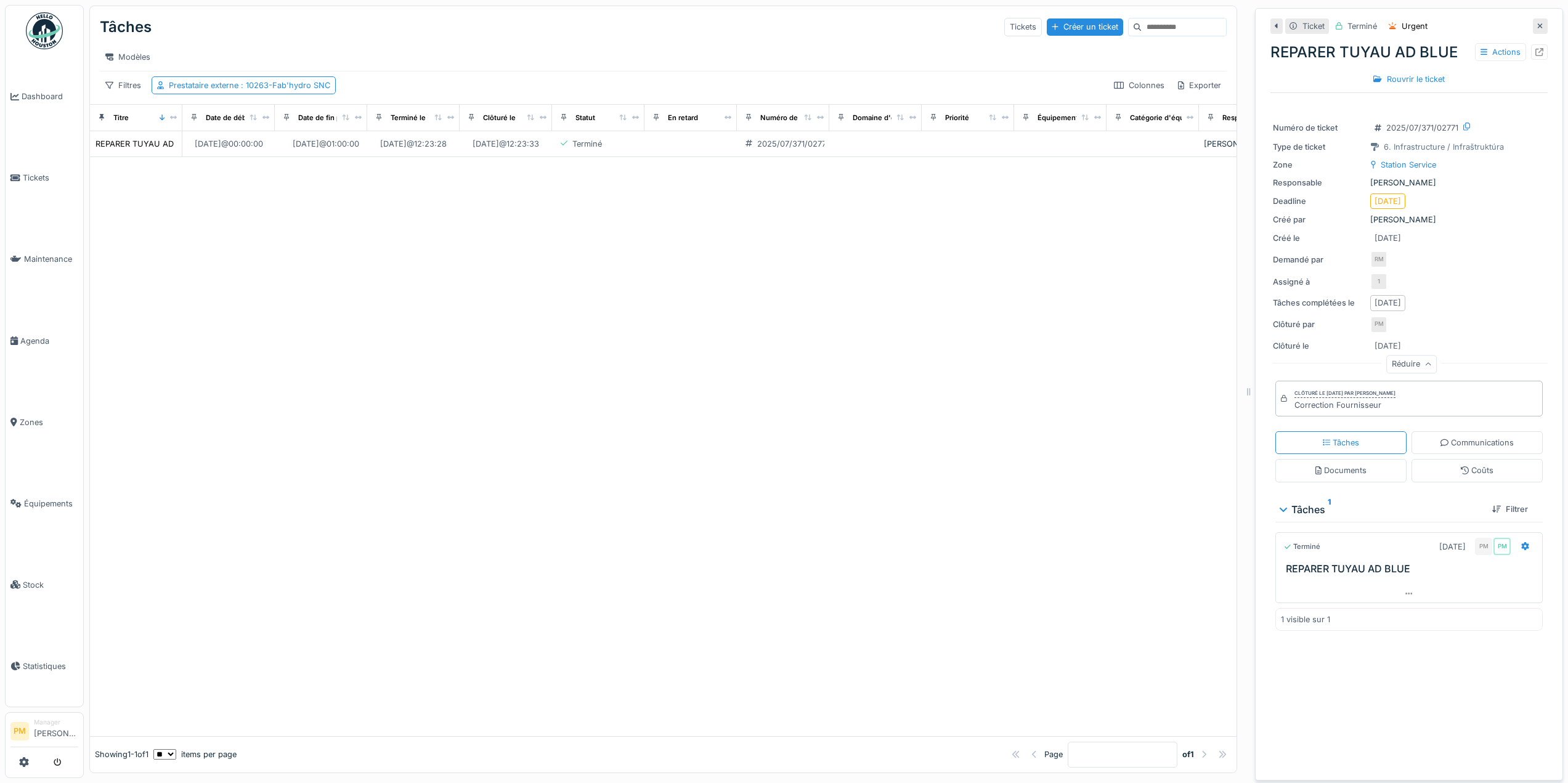
click at [1406, 362] on div "Réduire" at bounding box center [1412, 365] width 50 height 18
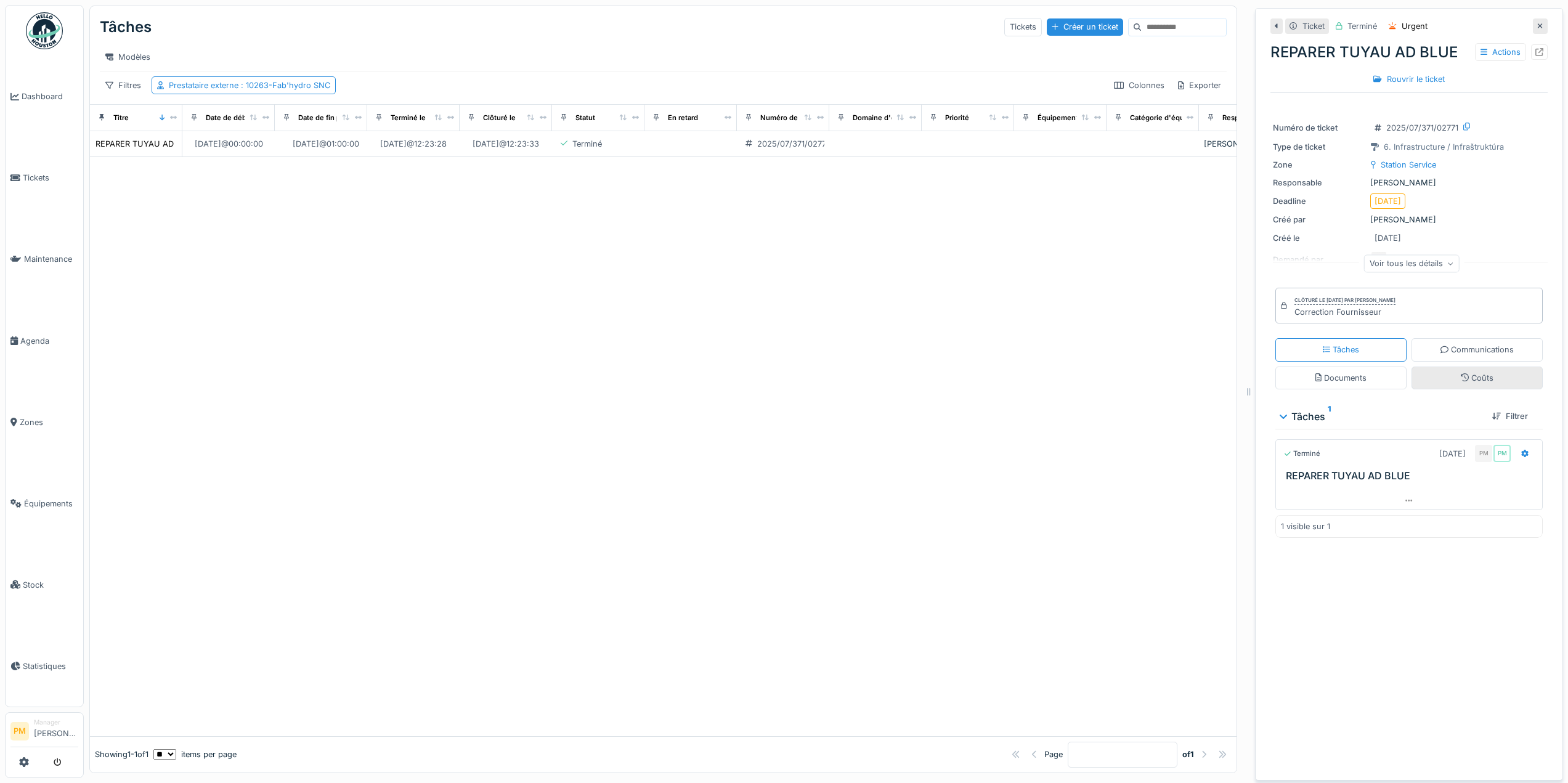
click at [1445, 367] on div "Coûts" at bounding box center [1477, 378] width 132 height 22
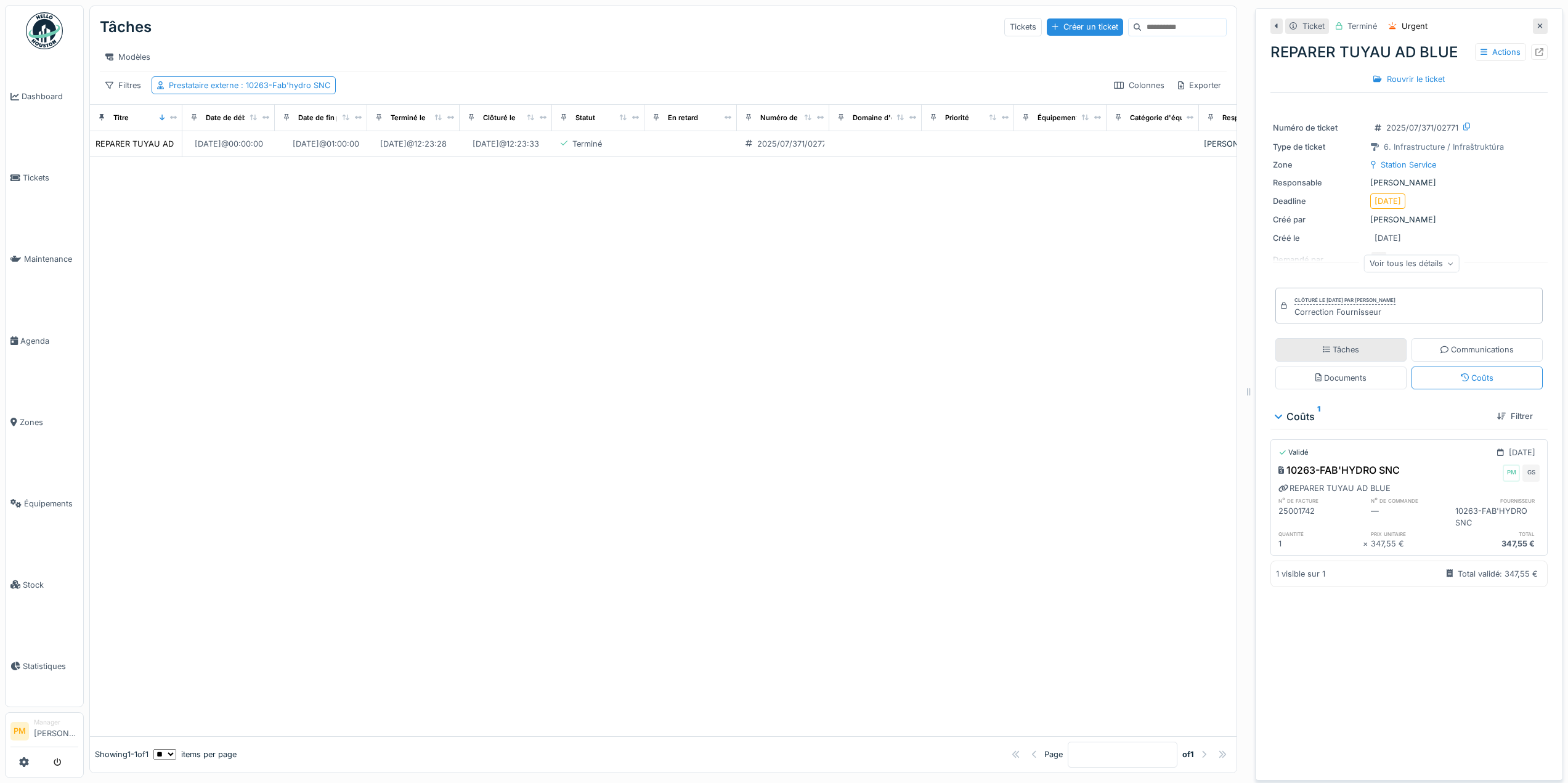
click at [1381, 350] on div "Tâches" at bounding box center [1341, 349] width 132 height 22
click at [1535, 11] on div "Ticket Terminé Urgent REPARER TUYAU AD BLUE Actions Rouvrir le ticket Numéro de…" at bounding box center [1409, 395] width 308 height 773
click at [1533, 18] on div at bounding box center [1541, 26] width 15 height 16
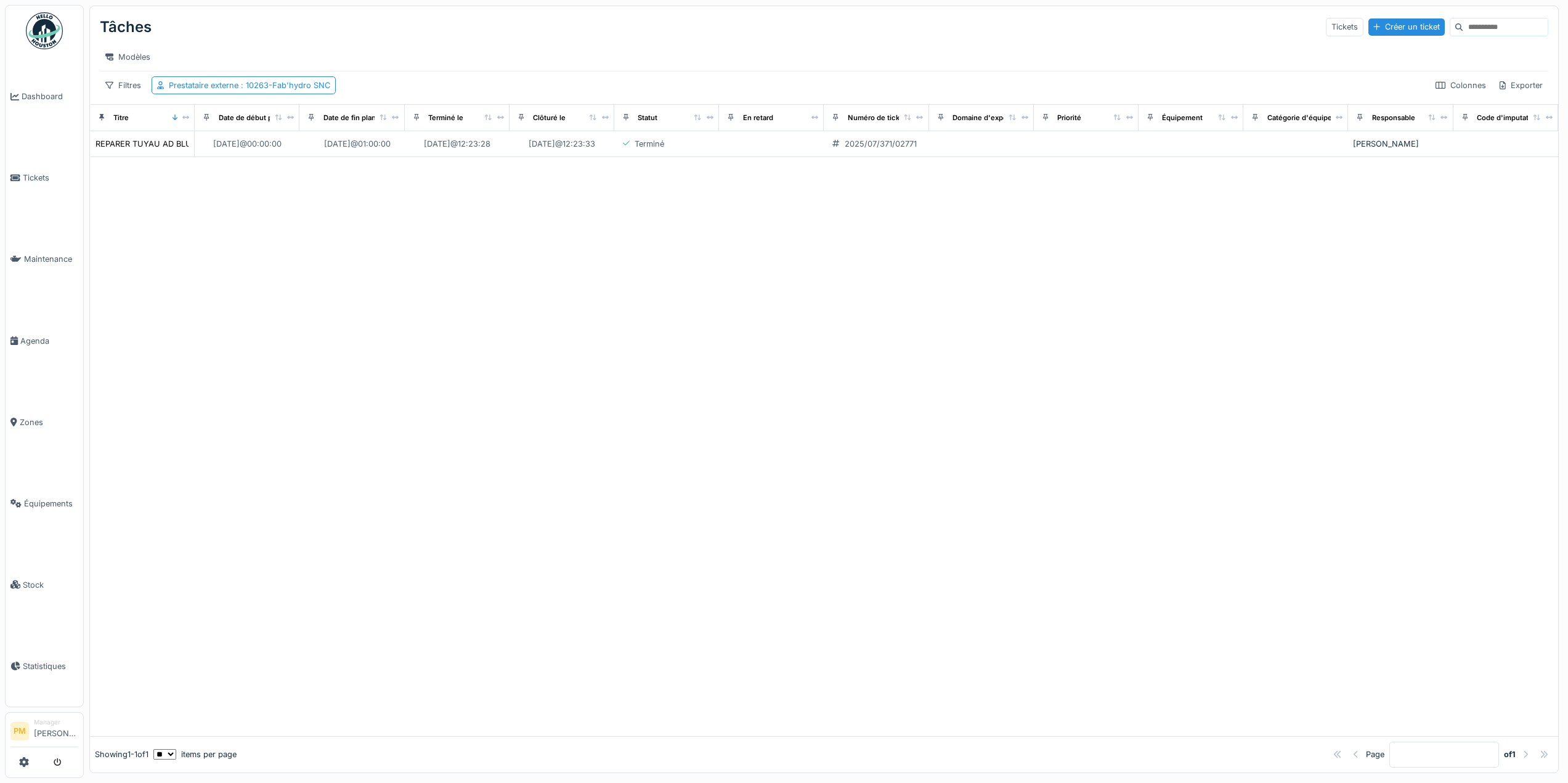
click at [922, 283] on div at bounding box center [824, 447] width 1469 height 579
